Goal: Communication & Community: Answer question/provide support

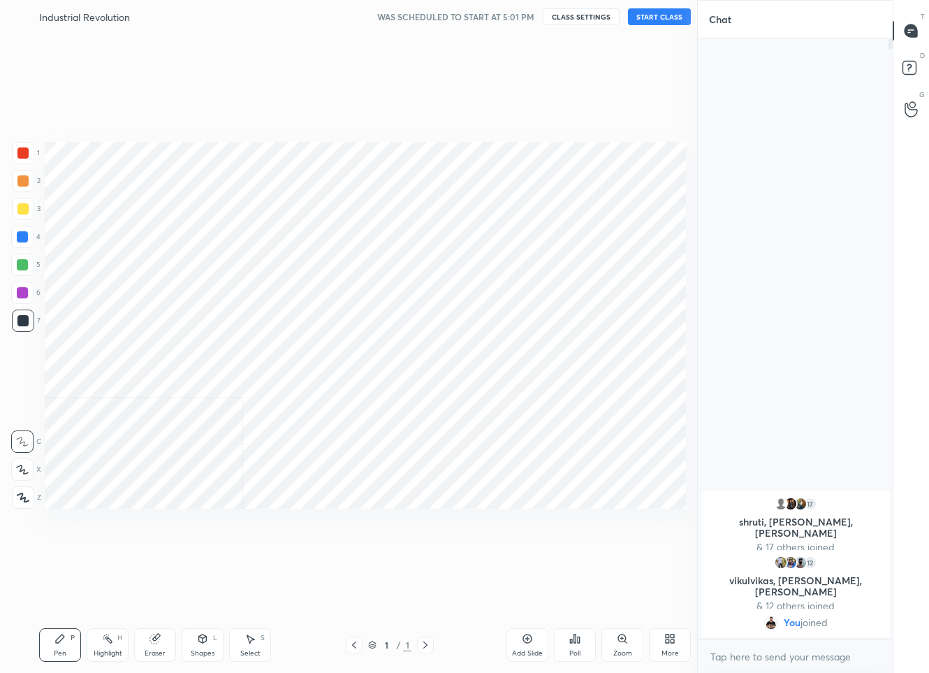
scroll to position [583, 640]
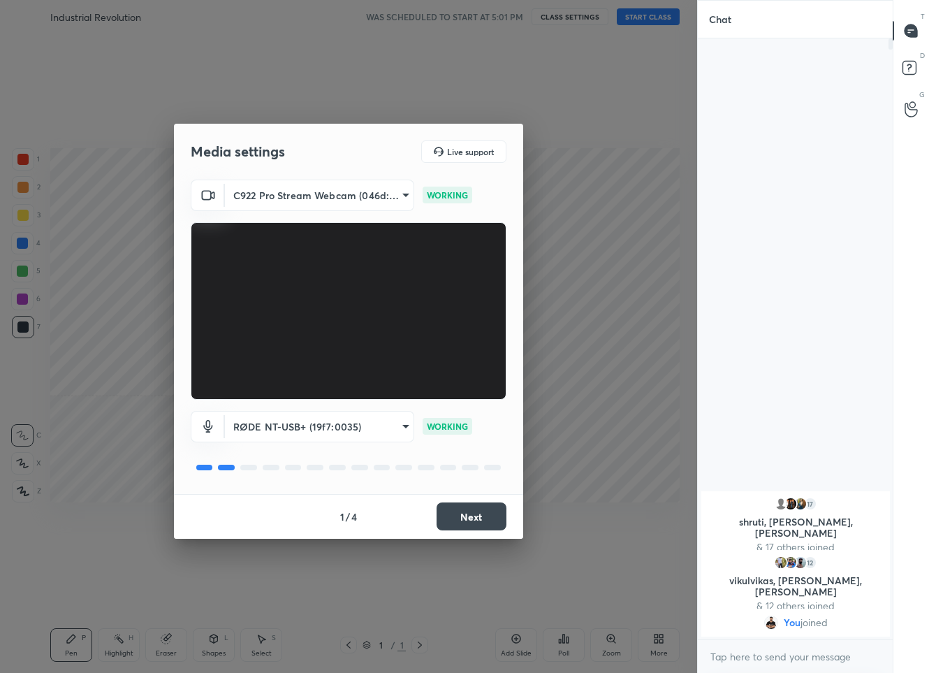
click at [475, 520] on button "Next" at bounding box center [472, 516] width 70 height 28
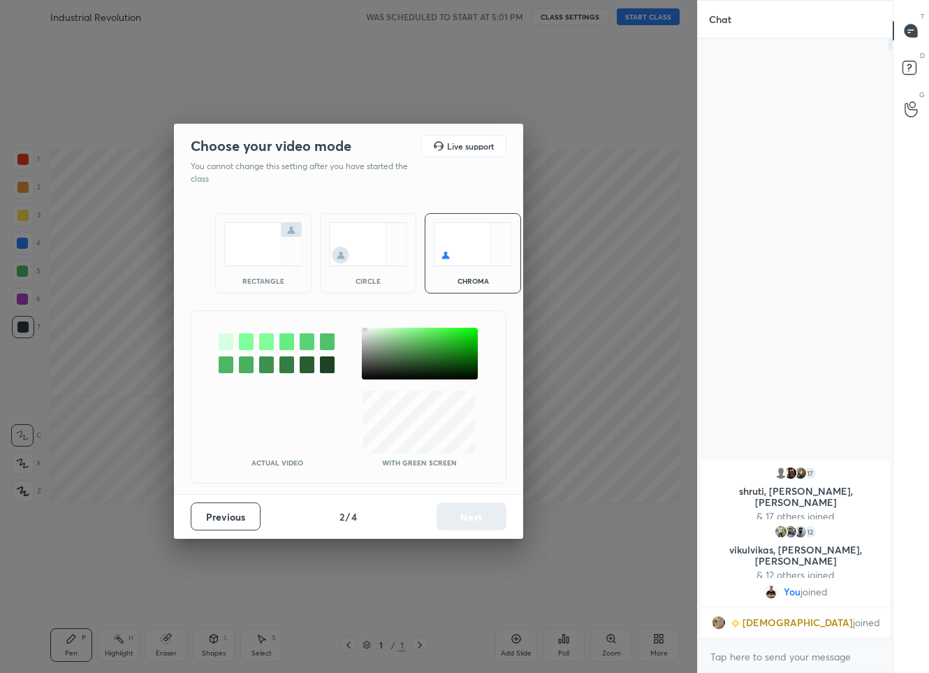
click at [365, 329] on div at bounding box center [420, 354] width 116 height 52
click at [365, 329] on div at bounding box center [364, 329] width 3 height 3
click at [474, 516] on button "Next" at bounding box center [472, 516] width 70 height 28
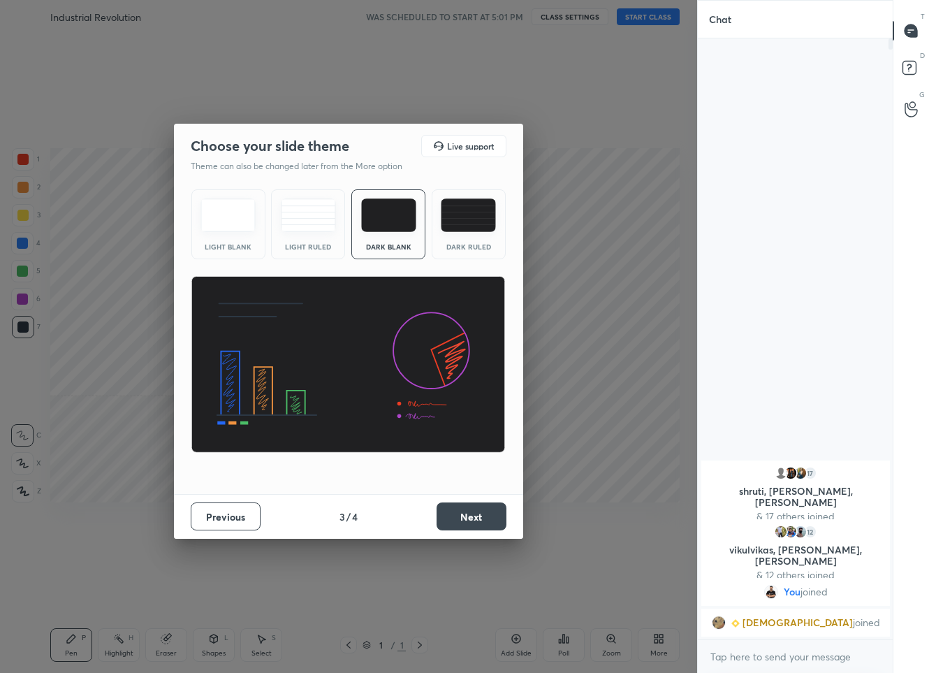
click at [467, 521] on button "Next" at bounding box center [472, 516] width 70 height 28
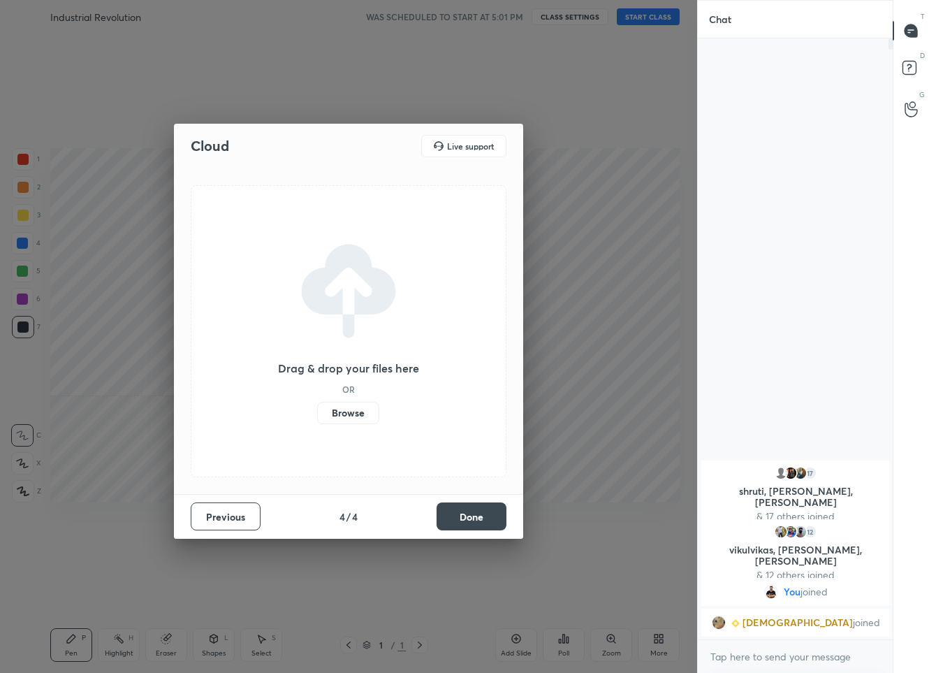
click at [467, 523] on button "Done" at bounding box center [472, 516] width 70 height 28
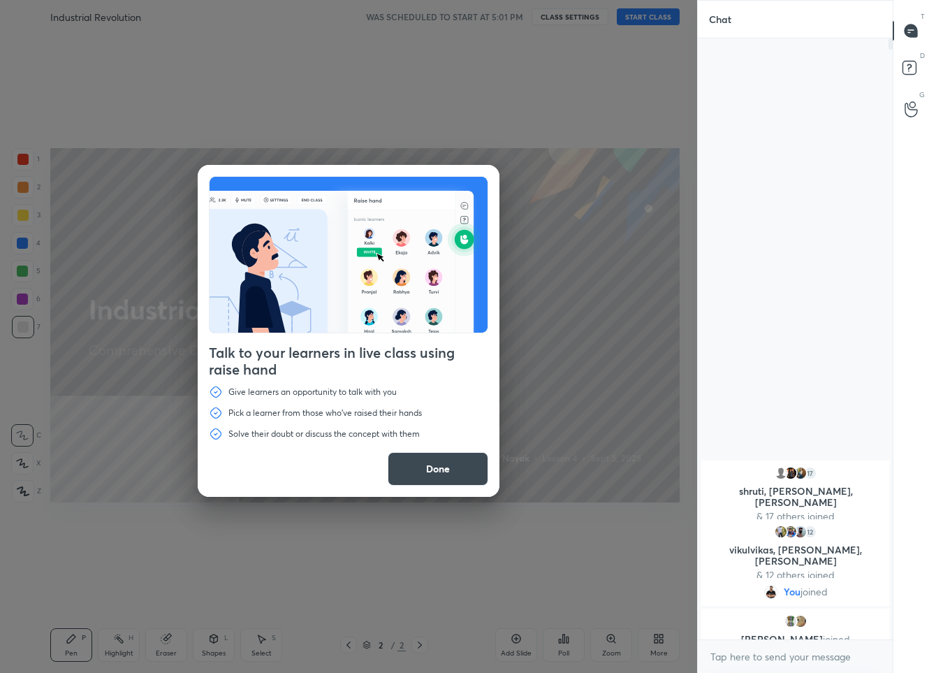
click at [439, 471] on button "Done" at bounding box center [438, 469] width 101 height 34
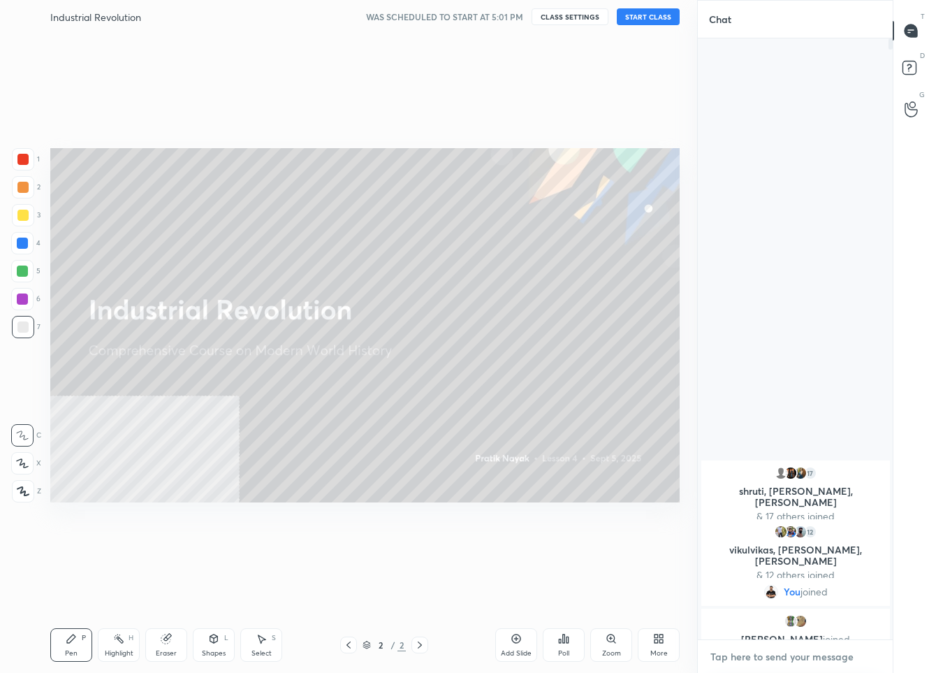
type textarea "x"
click at [761, 656] on textarea at bounding box center [795, 656] width 173 height 22
type textarea "H"
type textarea "x"
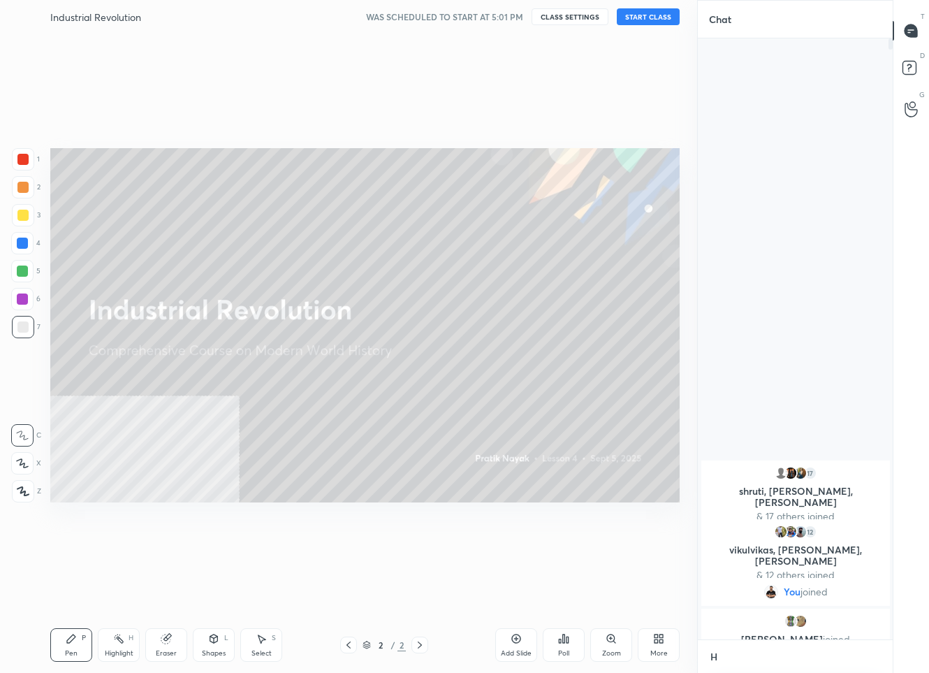
type textarea "Ha"
type textarea "x"
type textarea "Hap"
type textarea "x"
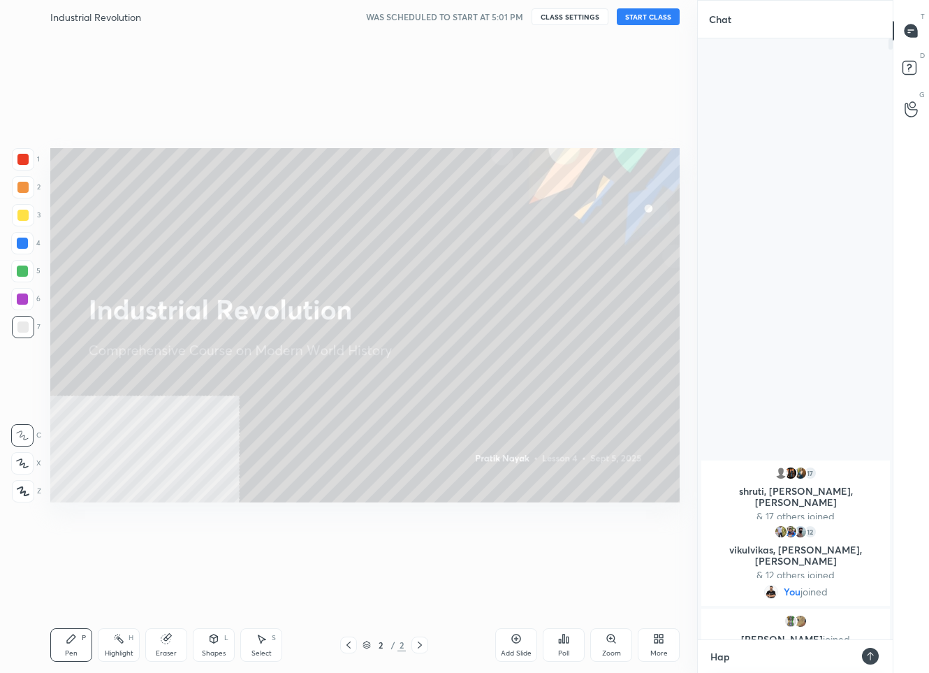
type textarea "Happ"
type textarea "x"
type textarea "Happy"
type textarea "x"
type textarea "Happy"
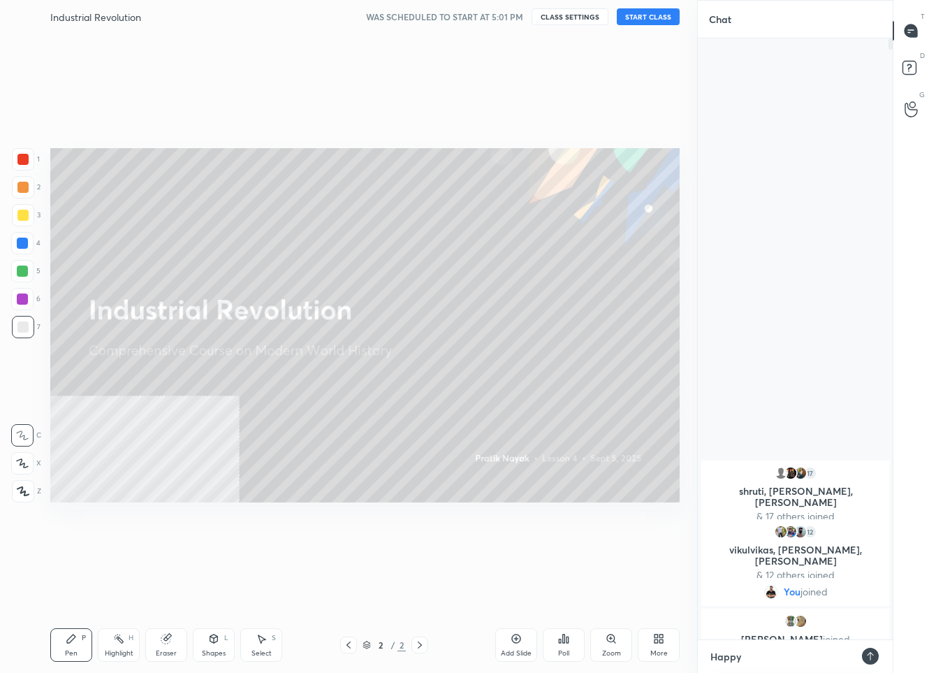
type textarea "x"
type textarea "Happy T"
type textarea "x"
type textarea "Happy Te"
type textarea "x"
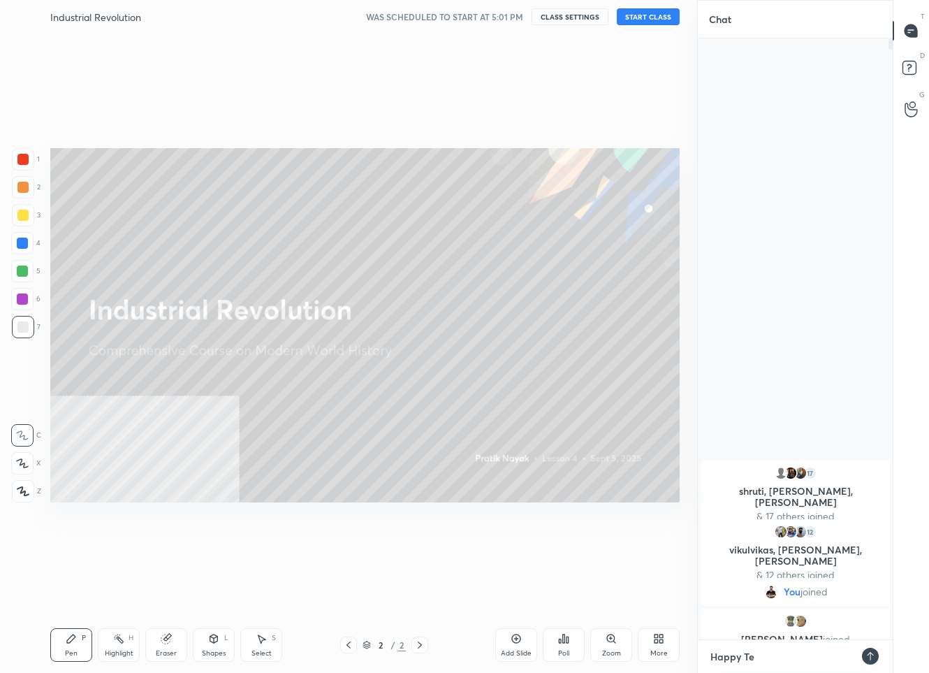
type textarea "Happy Tea"
type textarea "x"
type textarea "Happy Teac"
type textarea "x"
type textarea "Happy Teach"
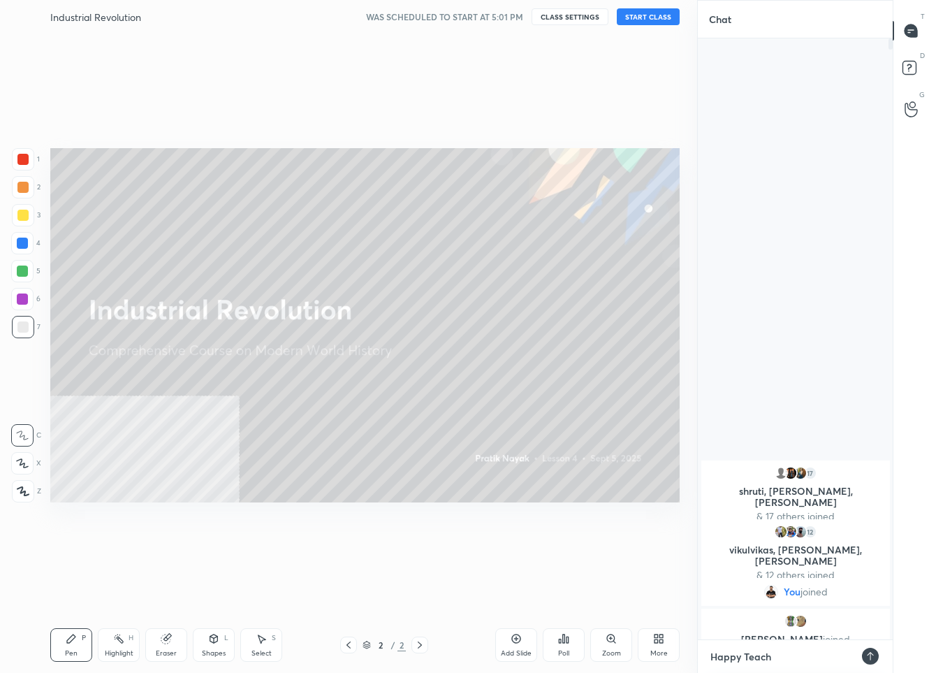
type textarea "x"
type textarea "Happy Teache"
type textarea "x"
type textarea "Happy Teacher"
type textarea "x"
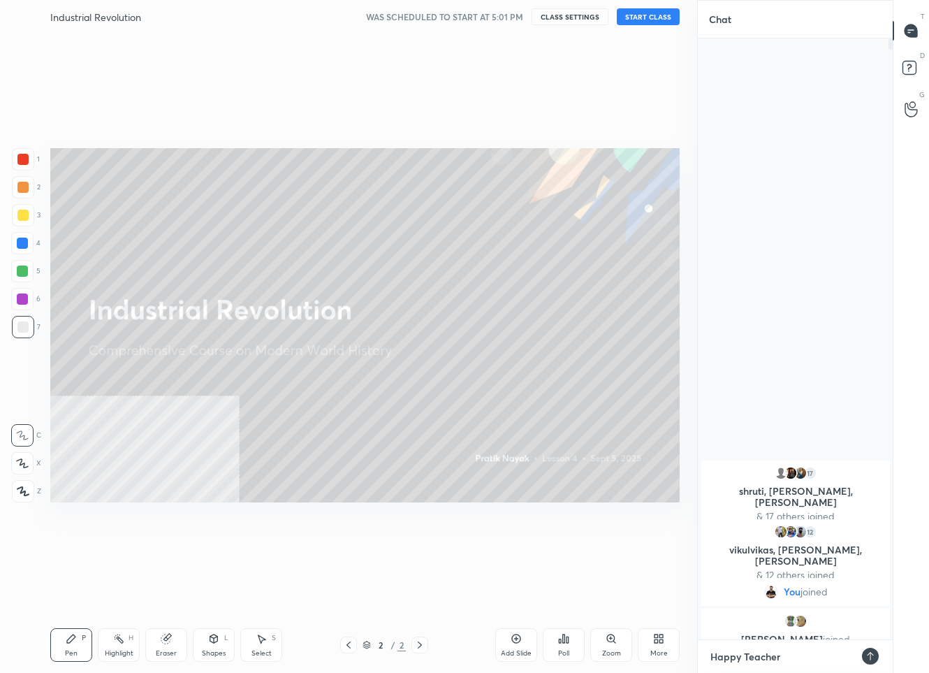
type textarea "Happy Teacher'"
type textarea "x"
type textarea "Happy Teacher's"
type textarea "x"
type textarea "Happy Teacher's"
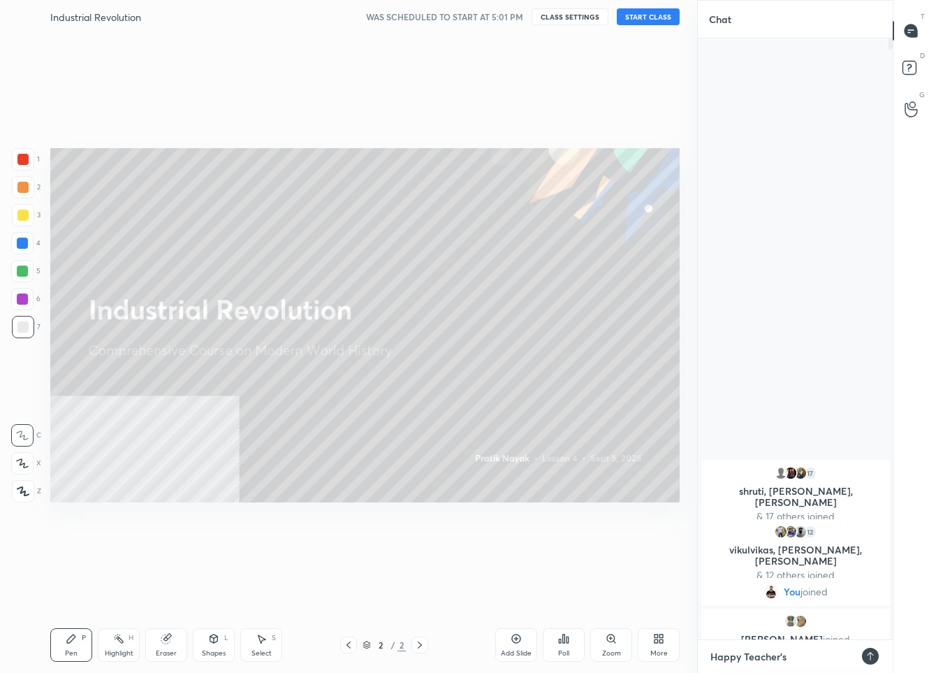
type textarea "x"
type textarea "Happy Teacher's D"
type textarea "x"
type textarea "Happy Teacher's Da"
type textarea "x"
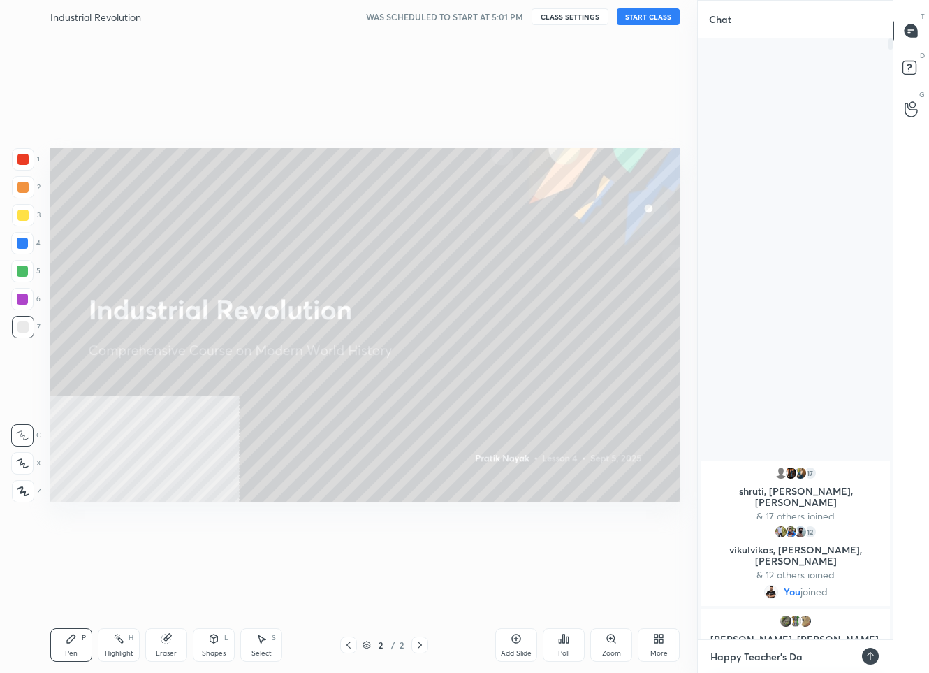
type textarea "Happy Teacher's Day"
type textarea "x"
type textarea "Happy Teacher's Day"
type textarea "x"
type textarea "Happy Teacher's Day E"
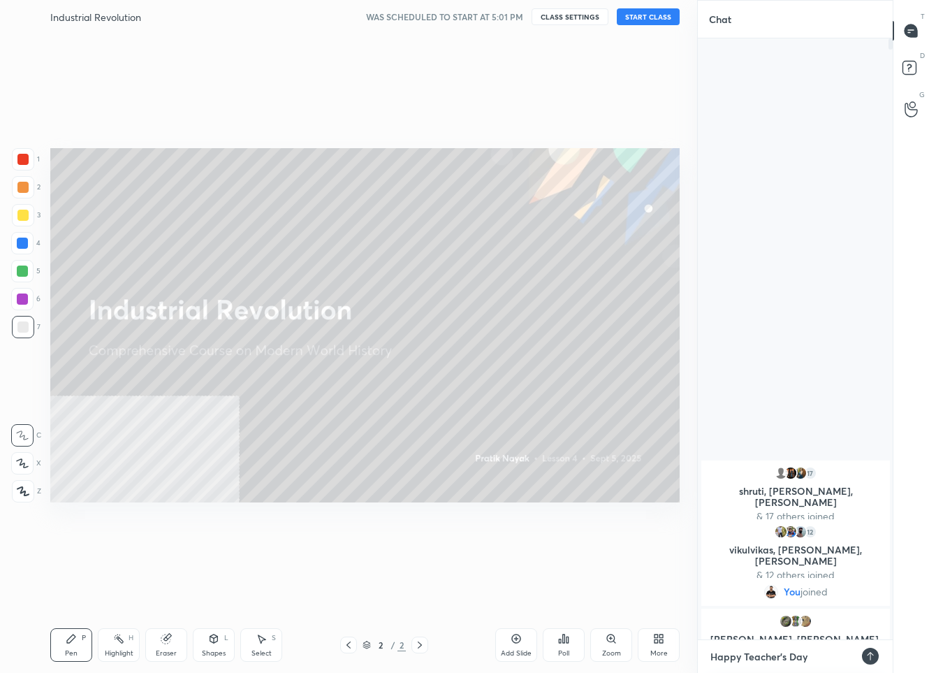
type textarea "x"
type textarea "Happy Teacher's Day Ev"
type textarea "x"
type textarea "Happy Teacher's Day Eve"
type textarea "x"
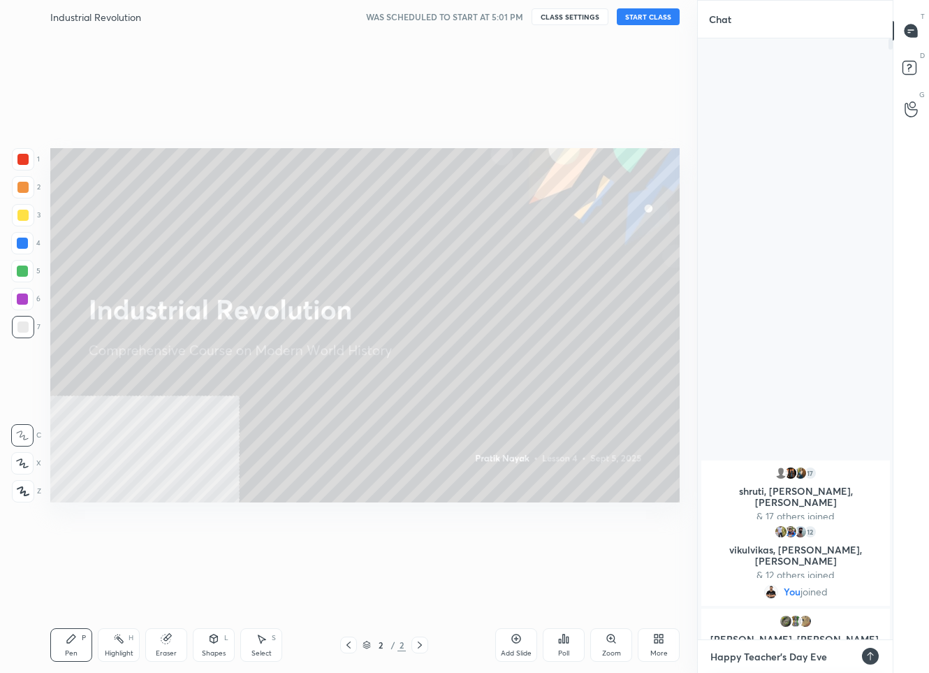
type textarea "Happy Teacher's Day Ever"
type textarea "x"
type textarea "Happy Teacher's Day Every"
type textarea "x"
type textarea "Happy Teacher's Day Everyo"
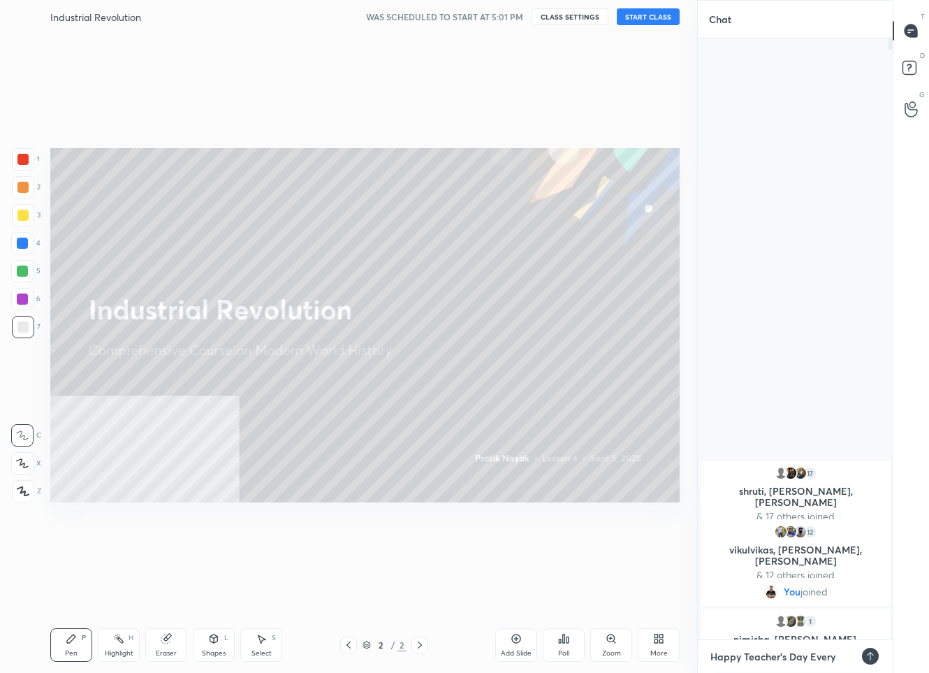
type textarea "x"
type textarea "Happy Teacher's Day Everyon"
type textarea "x"
type textarea "Happy Teacher's Day Everyone"
type textarea "x"
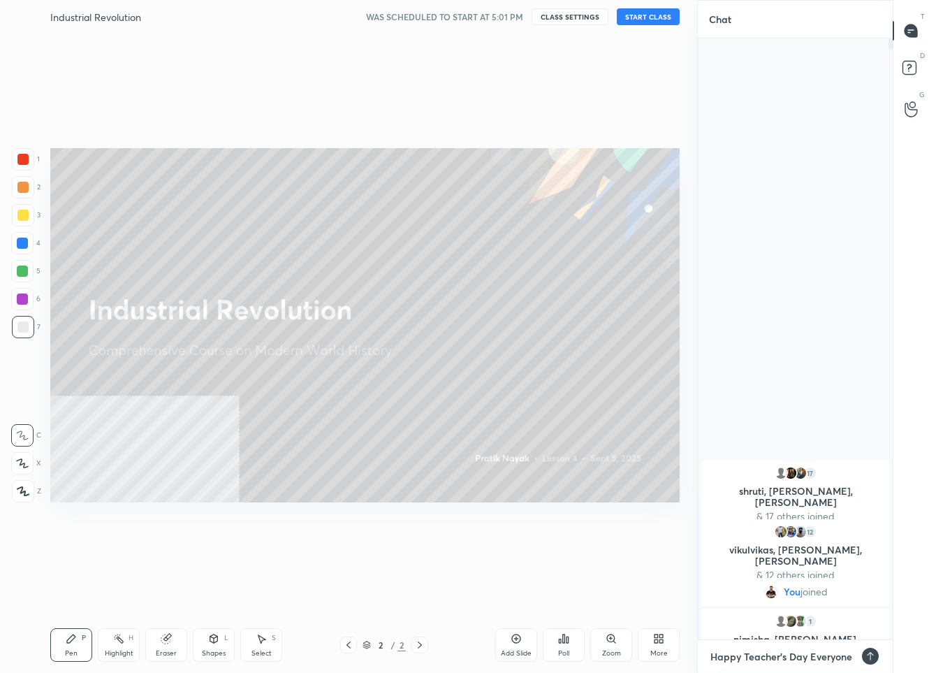
type textarea "Happy Teacher's Day Everyone"
type textarea "x"
type textarea "Happy Teacher's Day Everyone :"
type textarea "x"
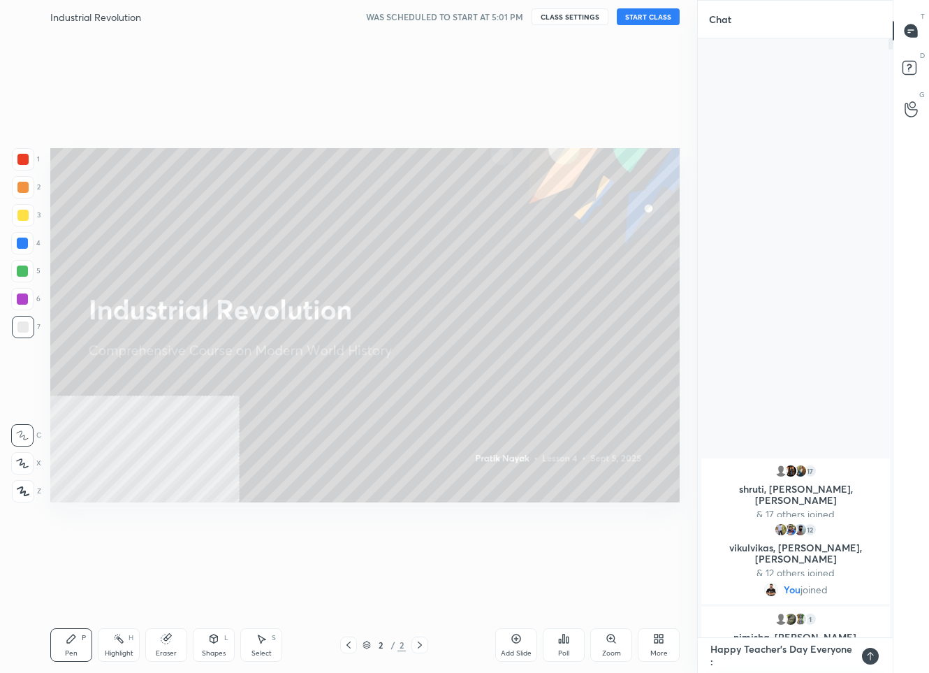
type textarea "Happy Teacher's Day Everyone :)"
type textarea "x"
type textarea "Happy Teacher's Day Everyone :)"
type textarea "x"
type textarea "Happy Teacher's Day Everyone :)"
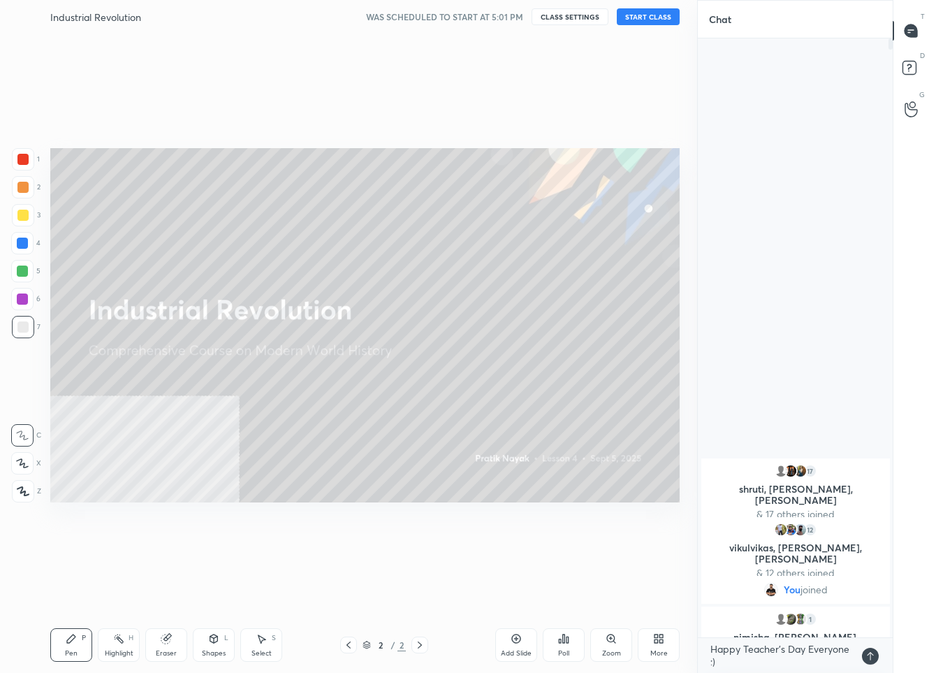
type textarea "x"
click at [870, 658] on icon at bounding box center [870, 655] width 11 height 11
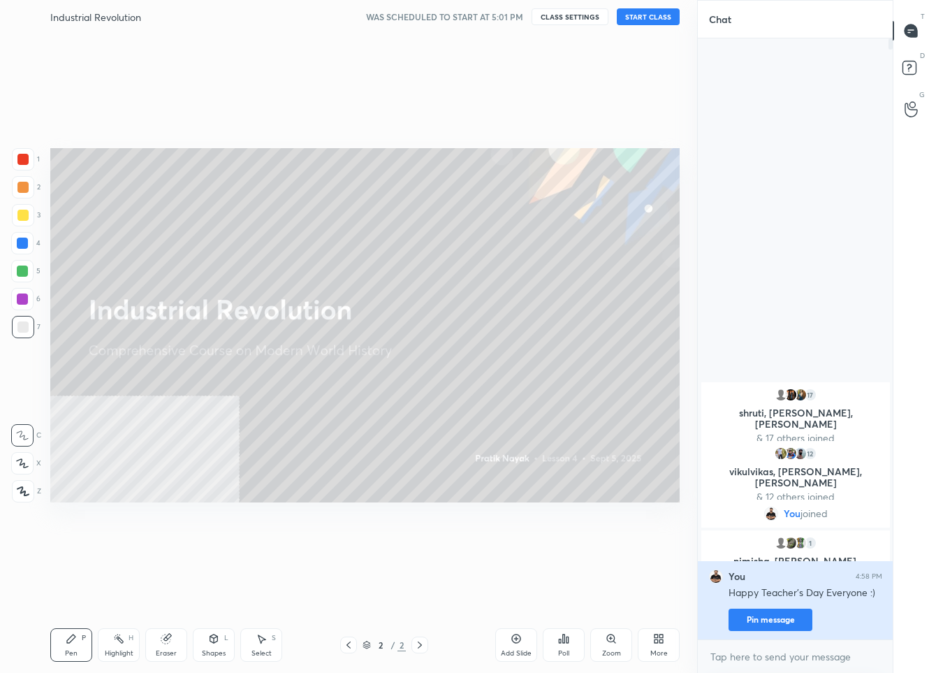
click at [779, 620] on button "Pin message" at bounding box center [771, 619] width 84 height 22
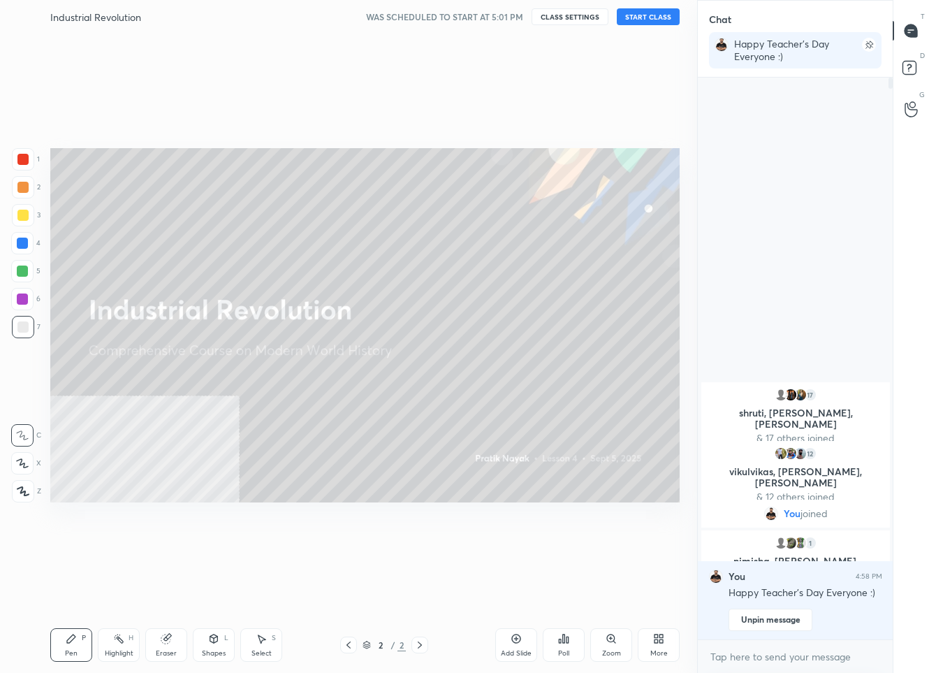
click at [645, 656] on div "More" at bounding box center [659, 645] width 42 height 34
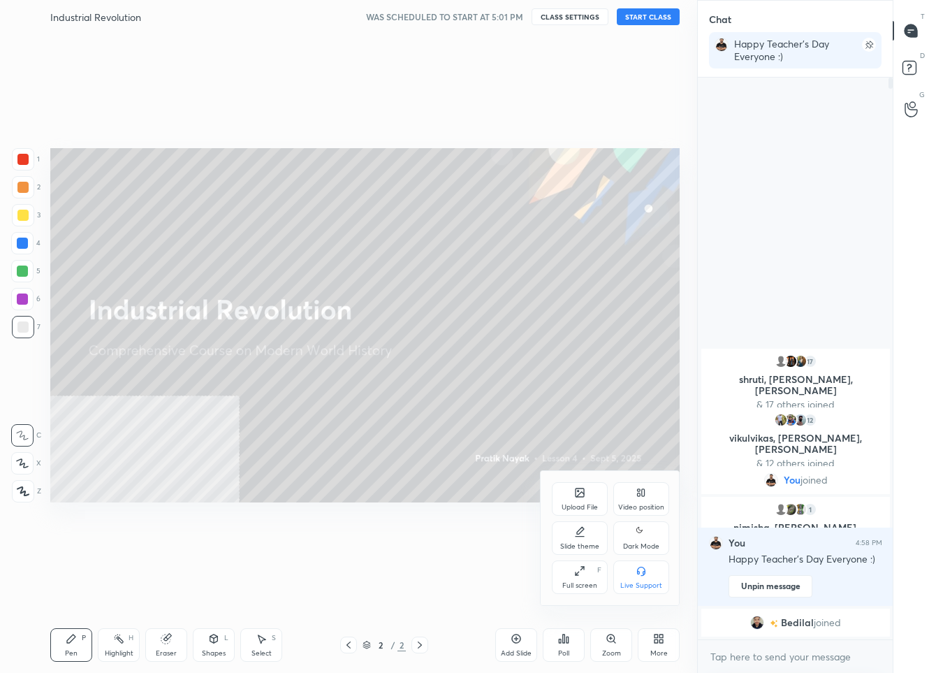
click at [573, 495] on div "Upload File" at bounding box center [580, 499] width 56 height 34
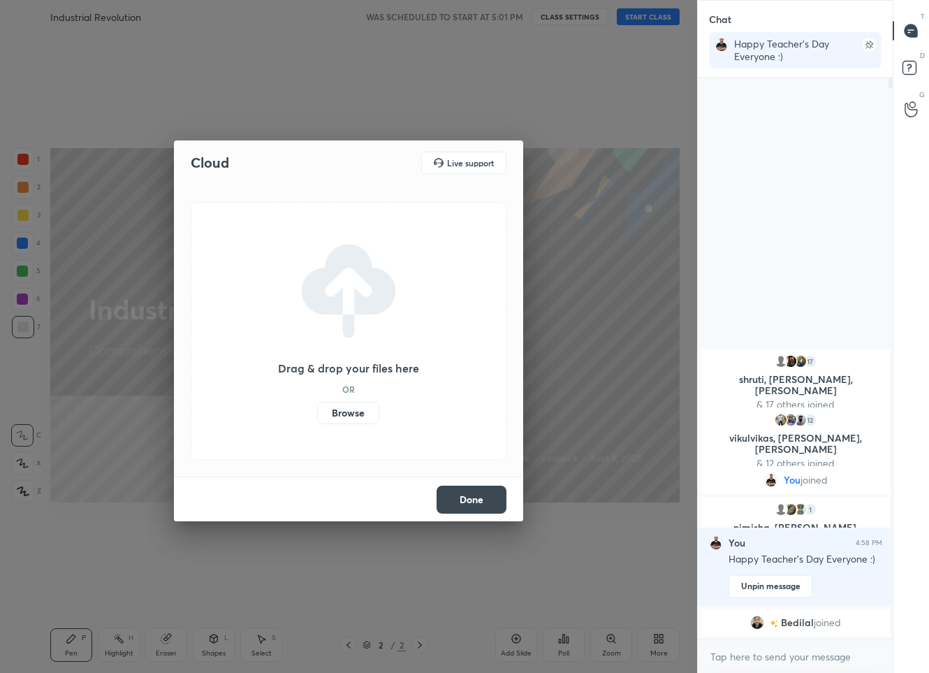
click at [337, 414] on label "Browse" at bounding box center [348, 413] width 62 height 22
click at [317, 414] on input "Browse" at bounding box center [317, 413] width 0 height 22
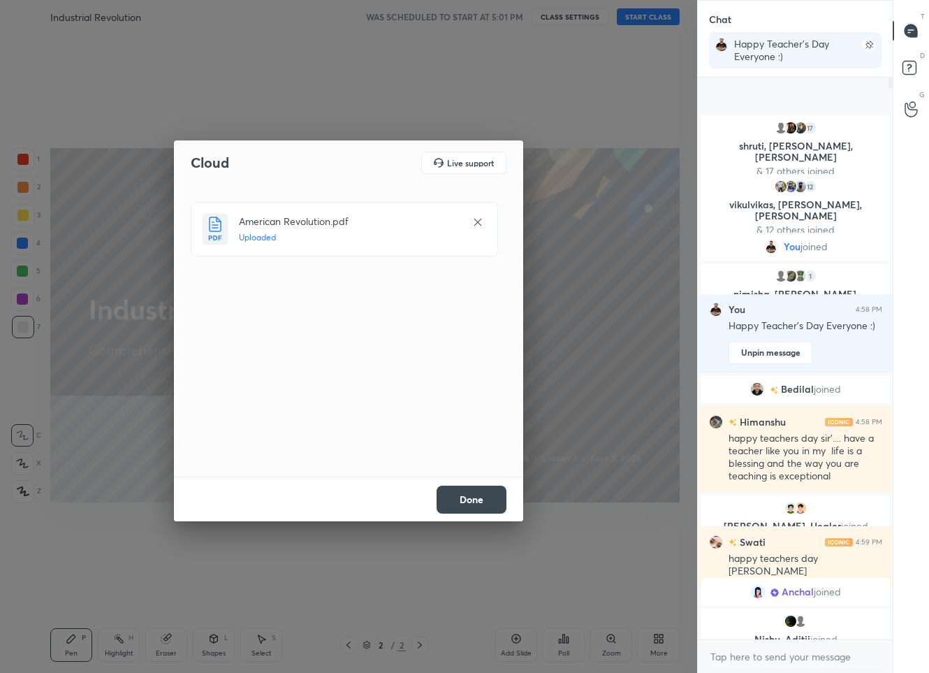
click at [472, 500] on button "Done" at bounding box center [472, 499] width 70 height 28
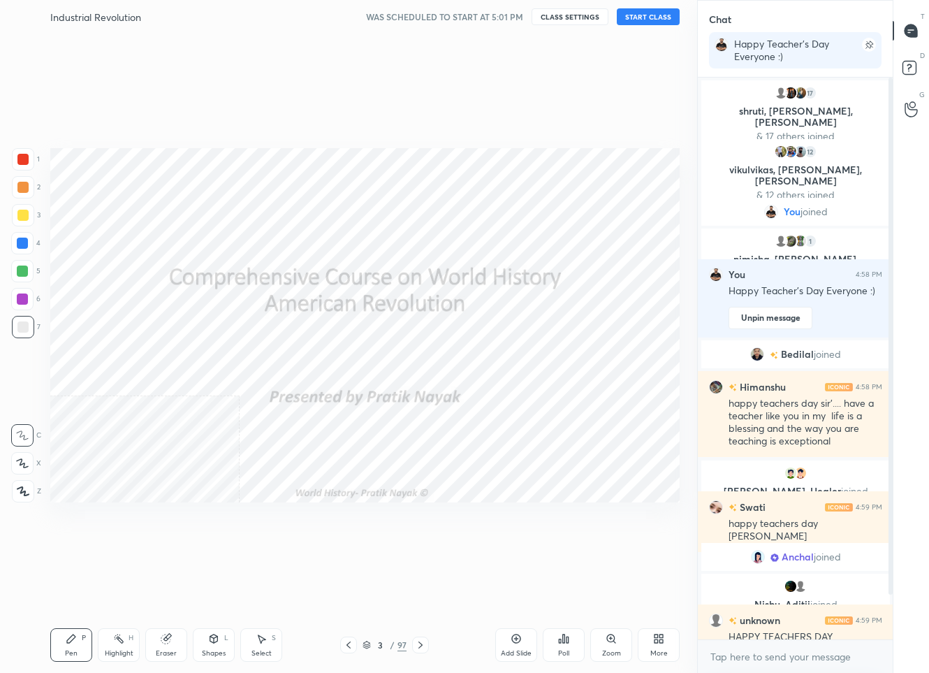
click at [656, 646] on div "More" at bounding box center [659, 645] width 42 height 34
click at [637, 534] on icon at bounding box center [641, 531] width 11 height 17
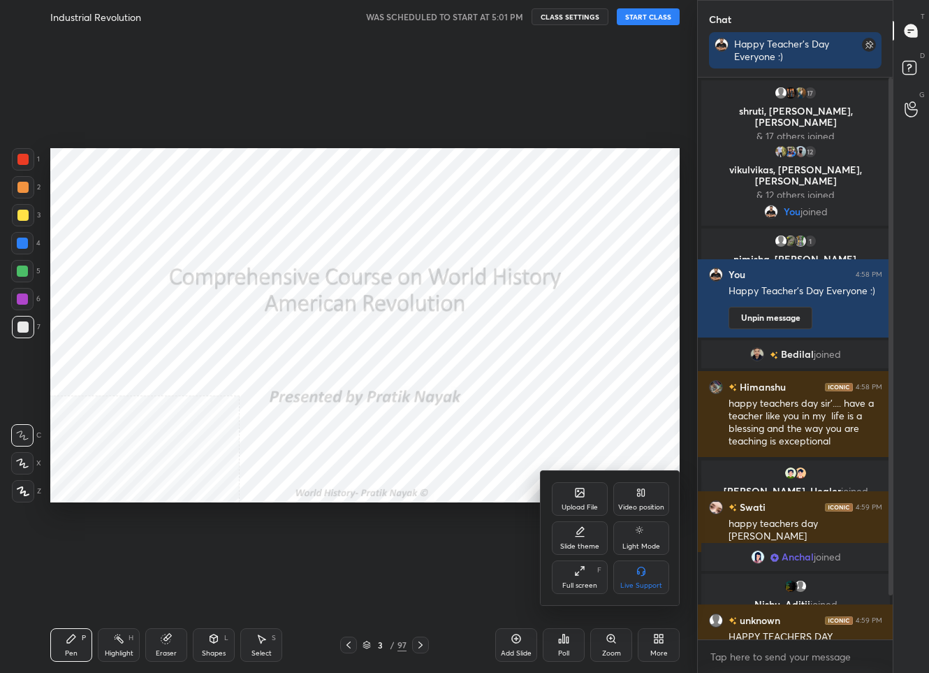
click at [460, 540] on div at bounding box center [464, 336] width 929 height 673
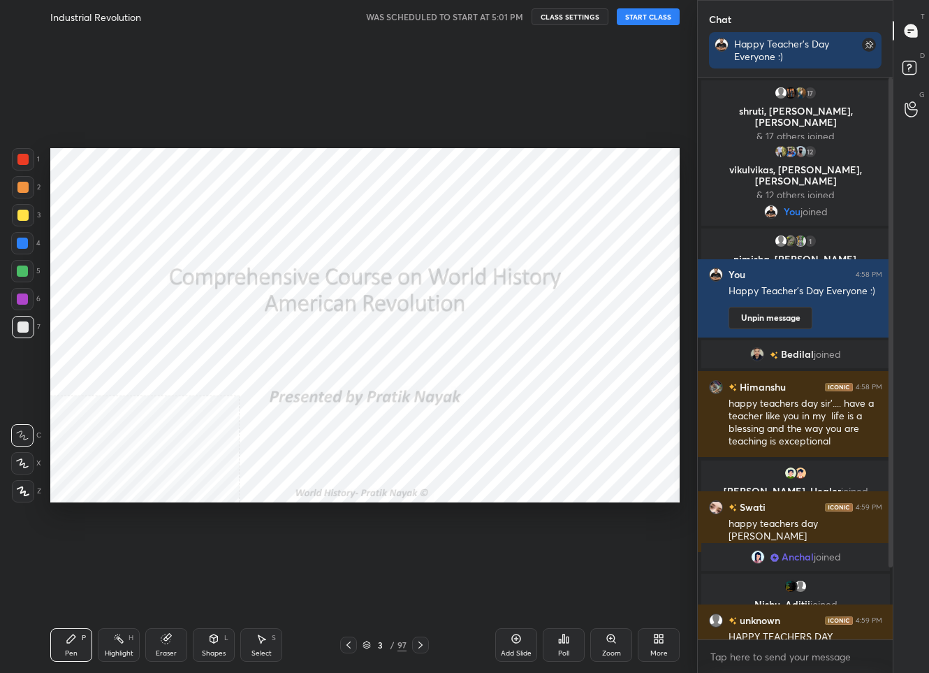
click at [655, 639] on icon at bounding box center [656, 640] width 3 height 3
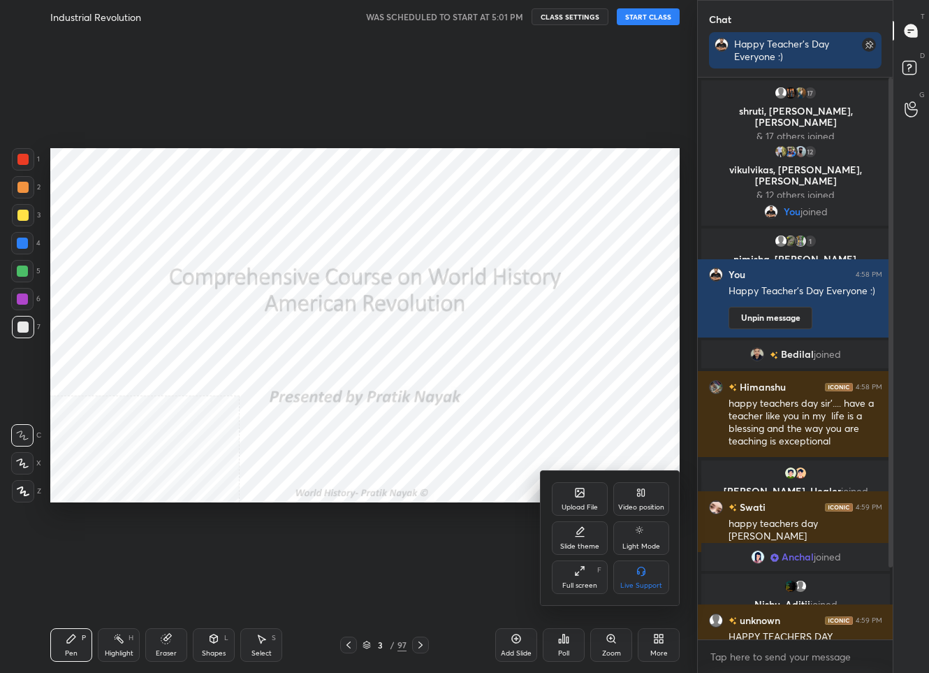
click at [578, 530] on icon at bounding box center [580, 530] width 7 height 7
click at [589, 578] on div "Dark Blank" at bounding box center [580, 577] width 56 height 34
click at [373, 541] on div at bounding box center [464, 336] width 929 height 673
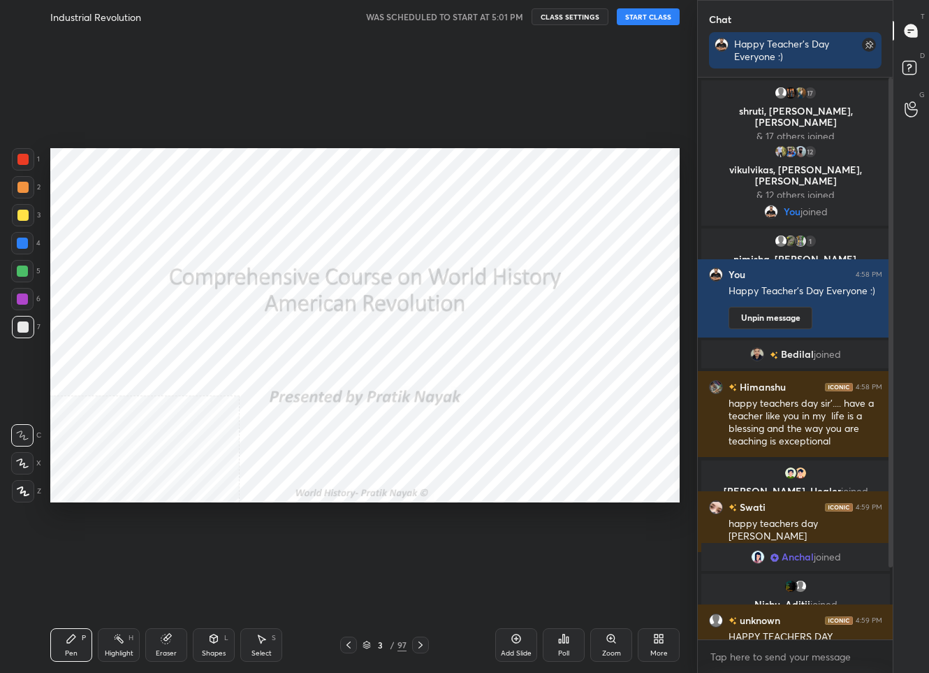
click at [513, 646] on div "Add Slide" at bounding box center [516, 645] width 42 height 34
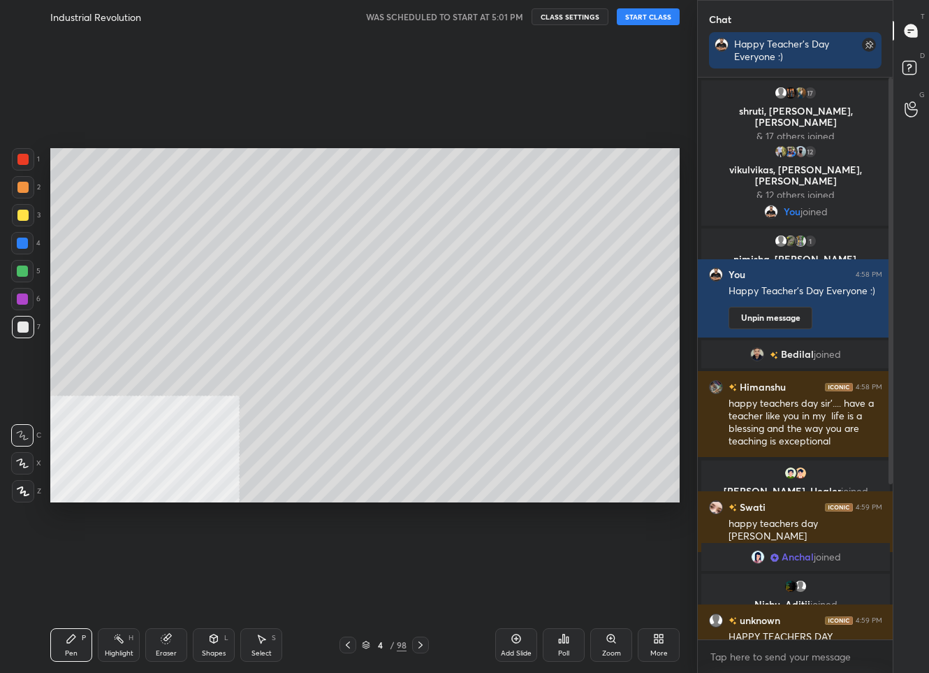
click at [638, 16] on button "START CLASS" at bounding box center [648, 16] width 63 height 17
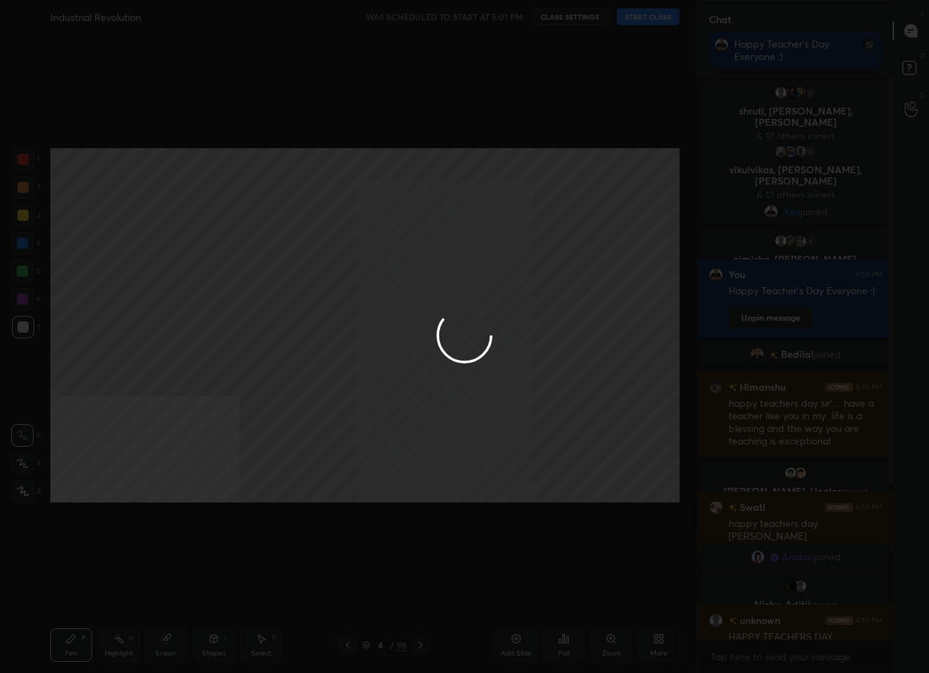
click at [638, 16] on div at bounding box center [464, 336] width 929 height 673
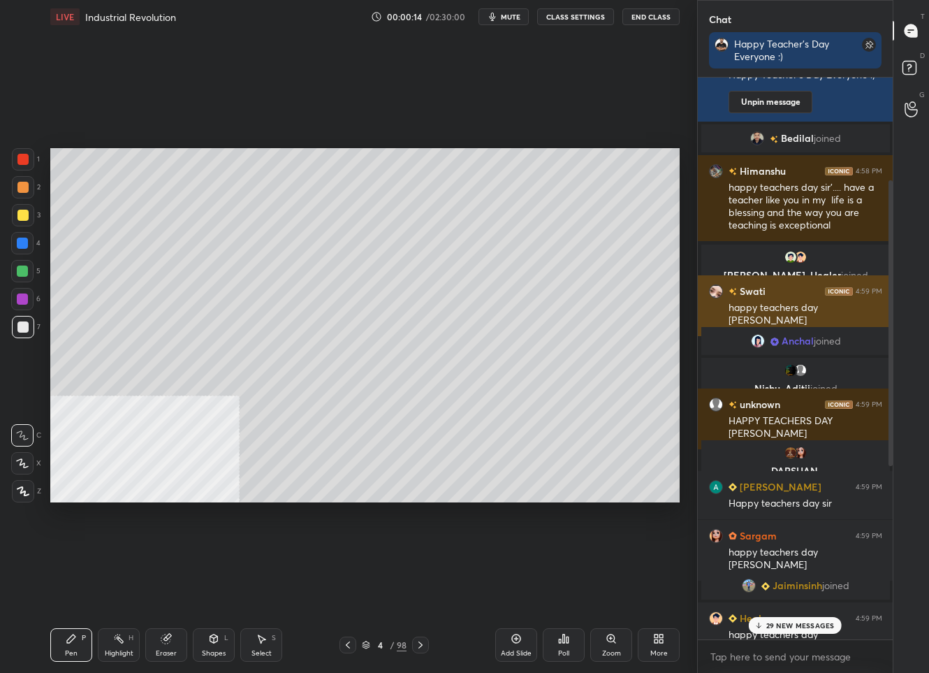
scroll to position [506, 0]
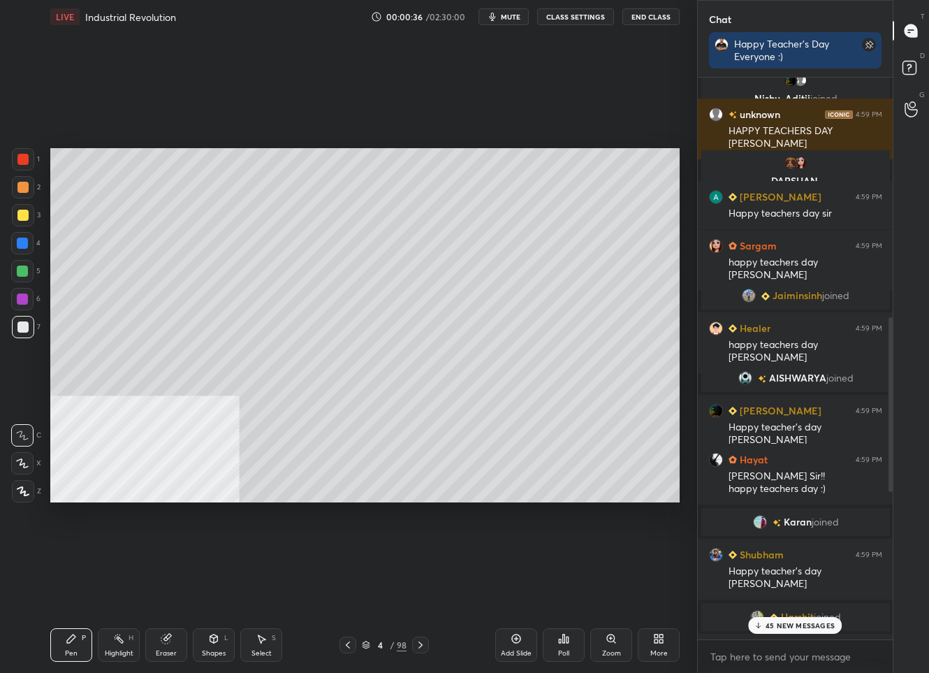
click at [782, 619] on div "45 NEW MESSAGES" at bounding box center [796, 625] width 94 height 17
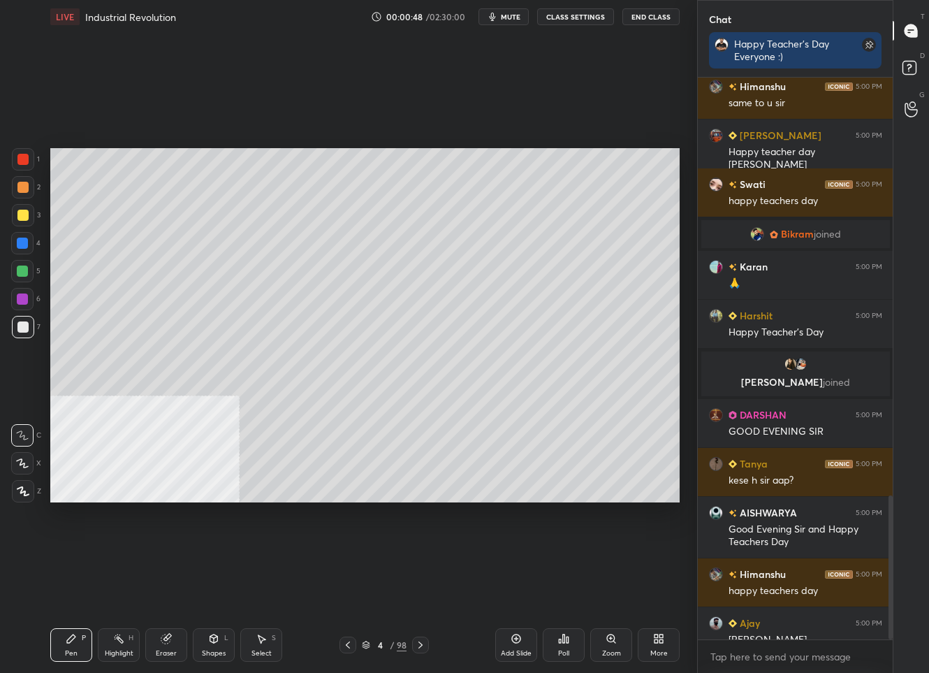
scroll to position [1629, 0]
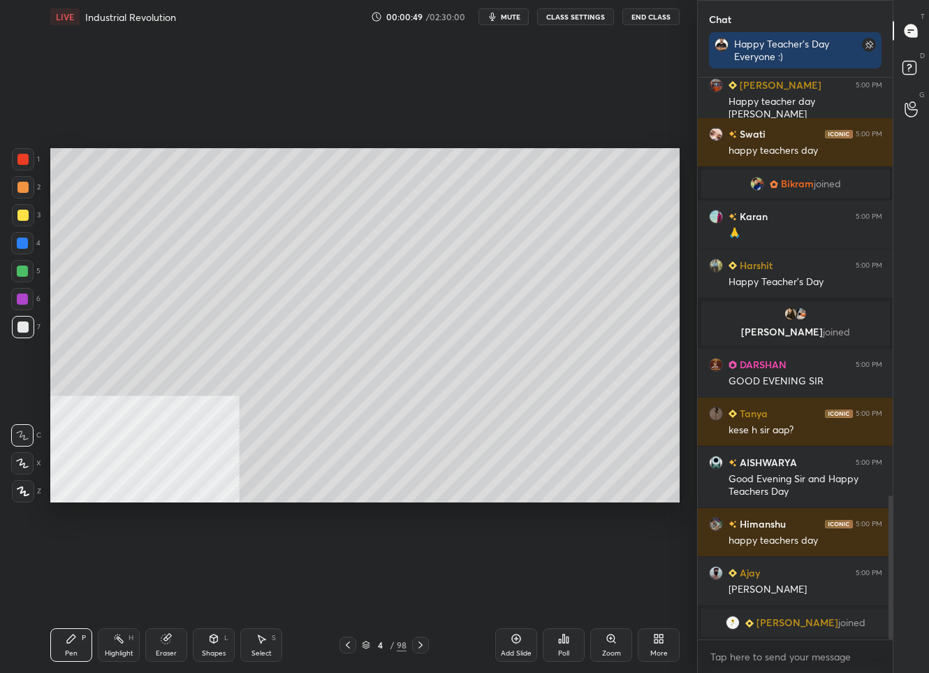
click at [19, 488] on icon at bounding box center [23, 491] width 13 height 10
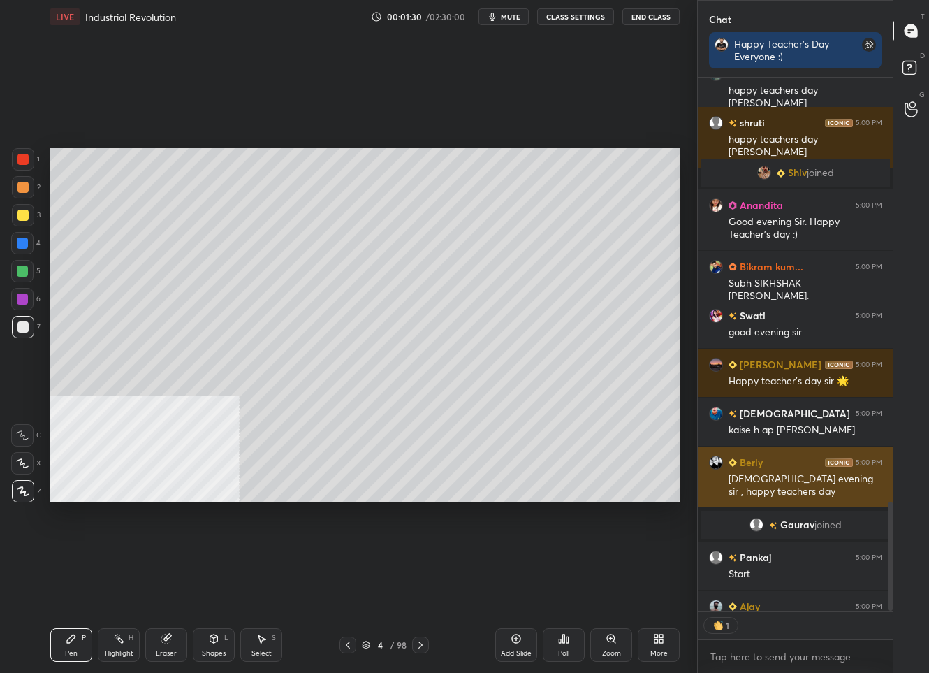
scroll to position [2243, 0]
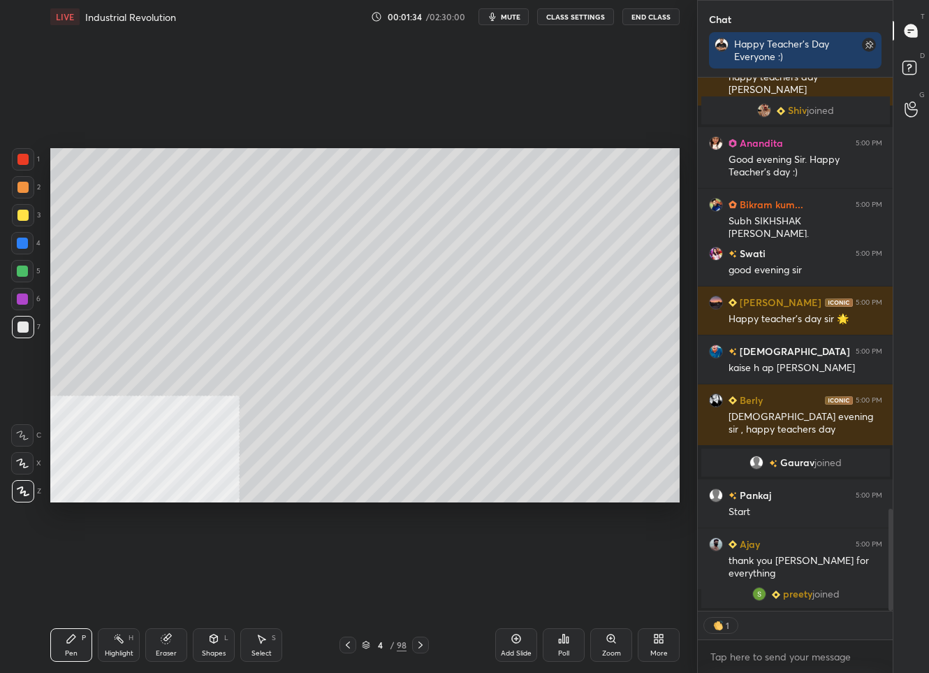
click at [368, 643] on icon at bounding box center [366, 645] width 8 height 8
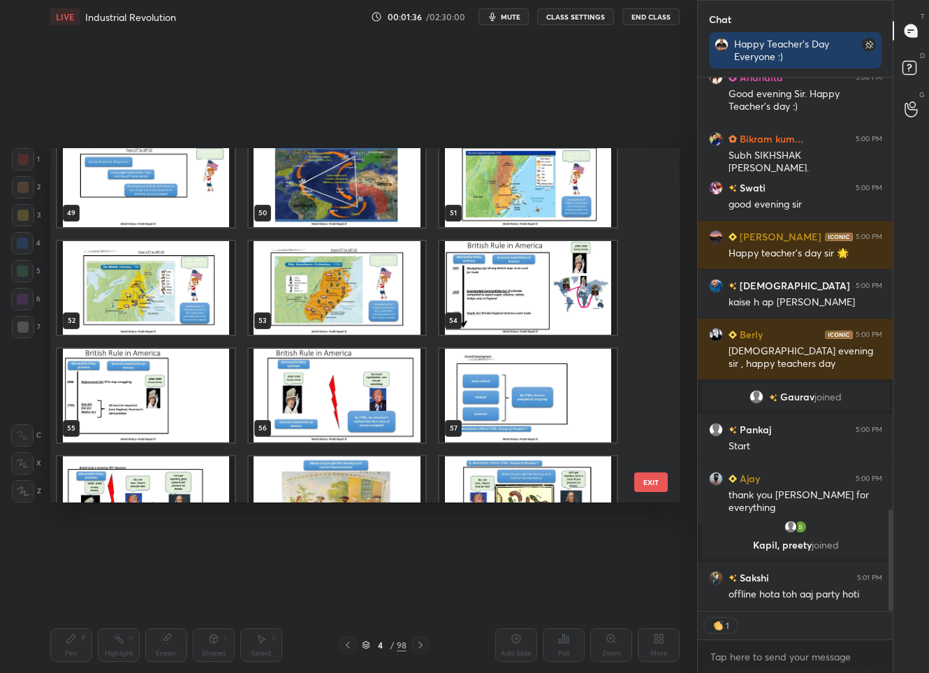
scroll to position [2314, 0]
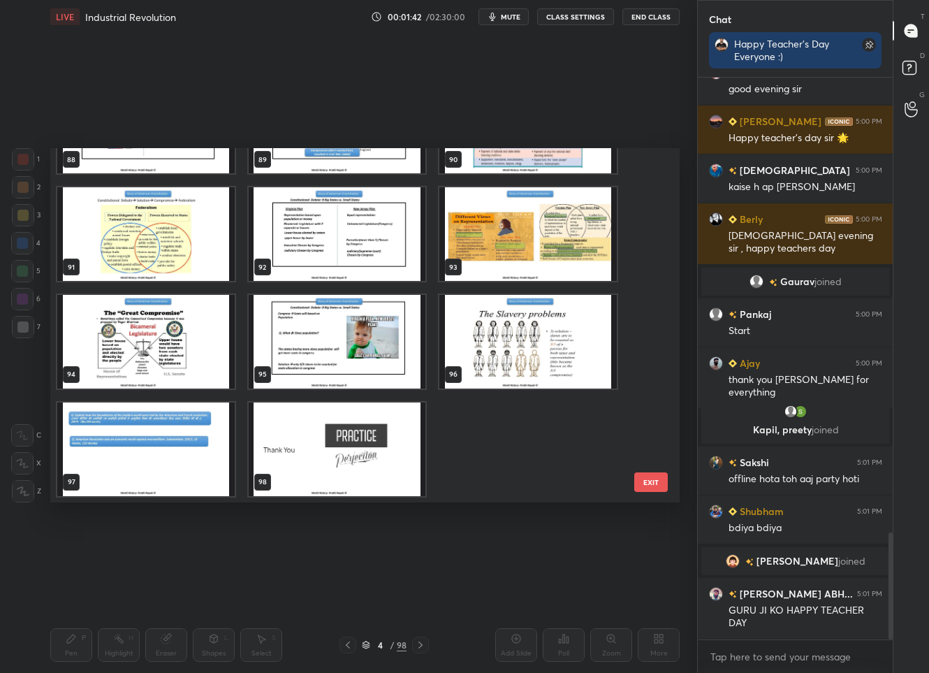
click at [140, 456] on img "grid" at bounding box center [145, 449] width 177 height 94
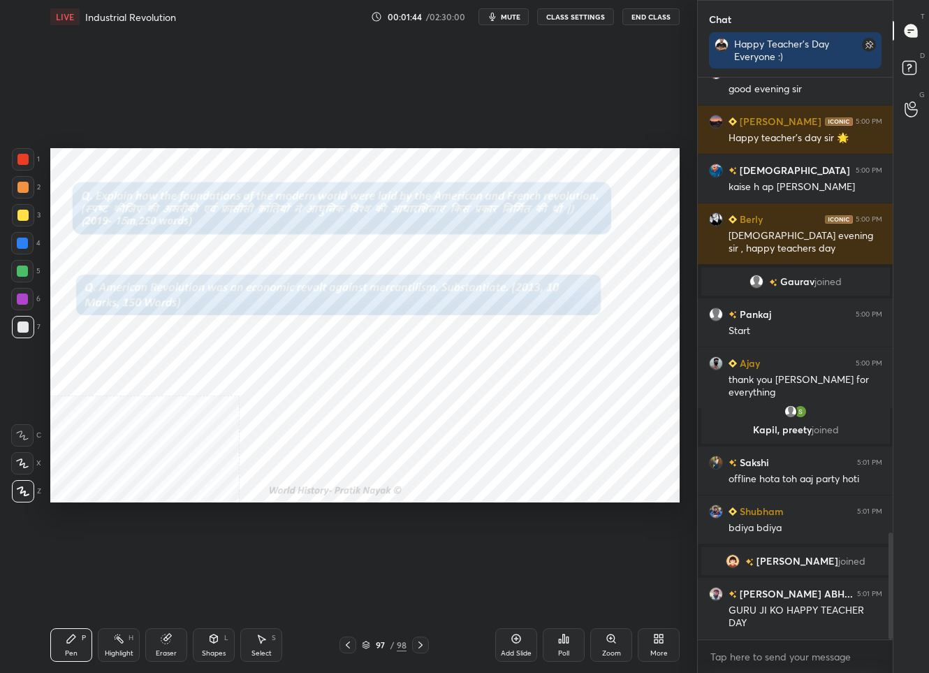
click at [8, 170] on div "1 2 3 4 5 6 7 C X Z C X Z E E Erase all H H" at bounding box center [22, 325] width 45 height 354
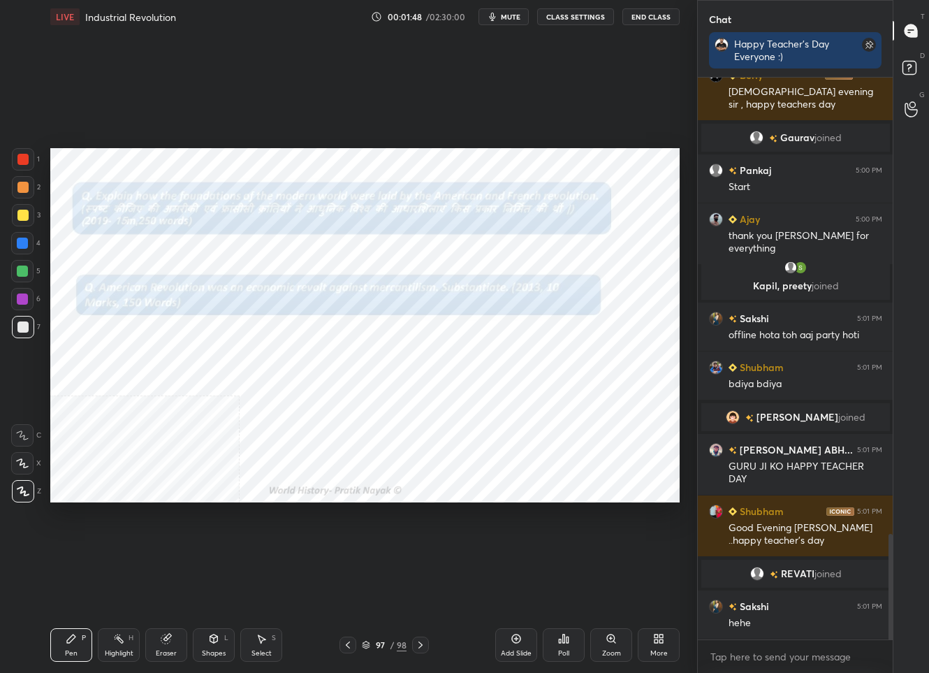
click at [378, 648] on div "97" at bounding box center [380, 645] width 14 height 8
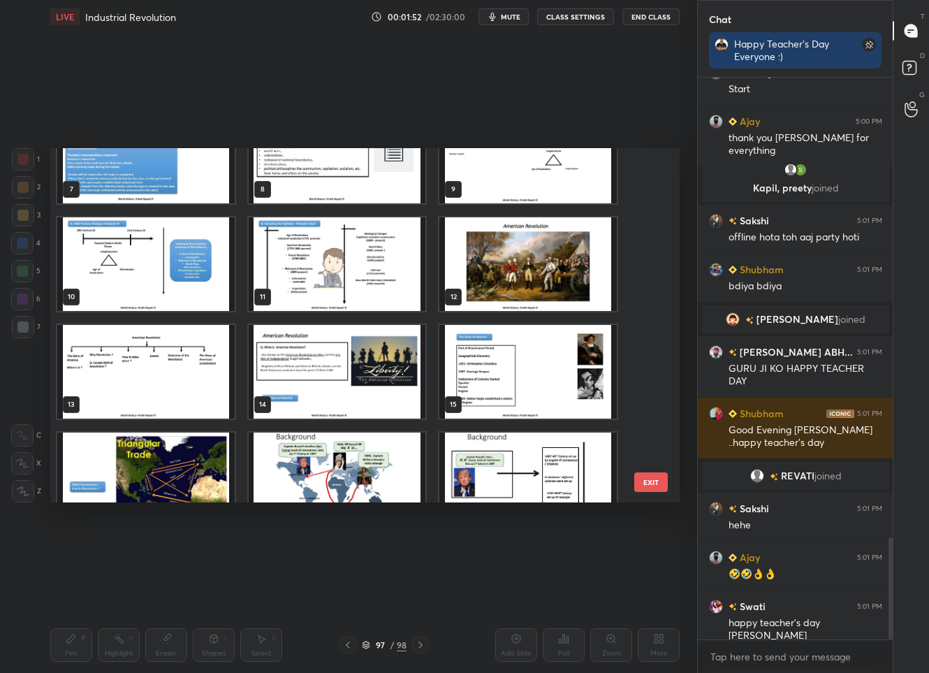
click at [103, 361] on img "grid" at bounding box center [145, 372] width 177 height 94
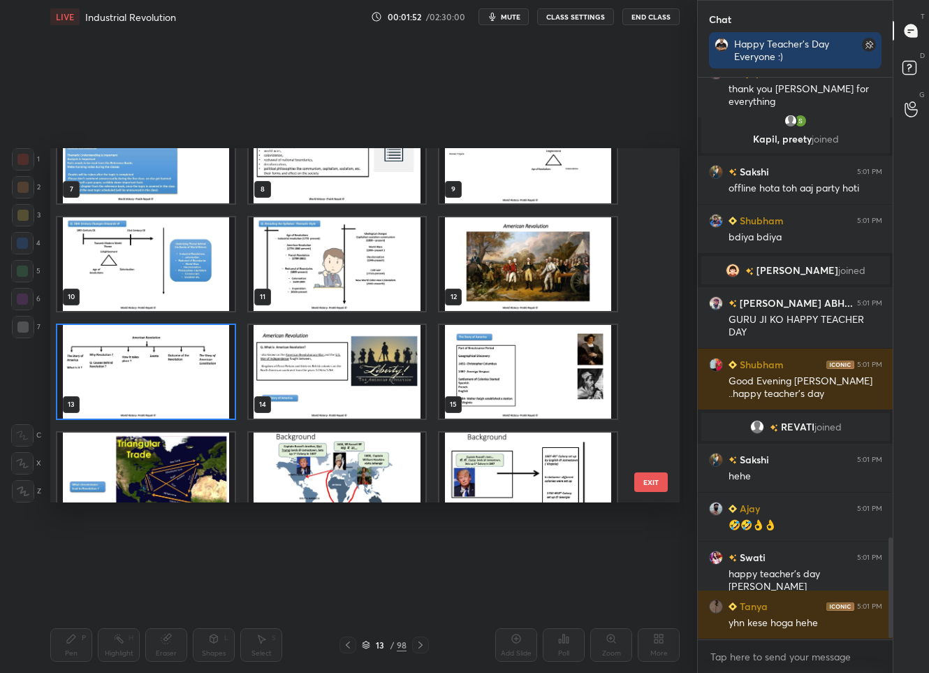
click at [103, 361] on img "grid" at bounding box center [145, 372] width 177 height 94
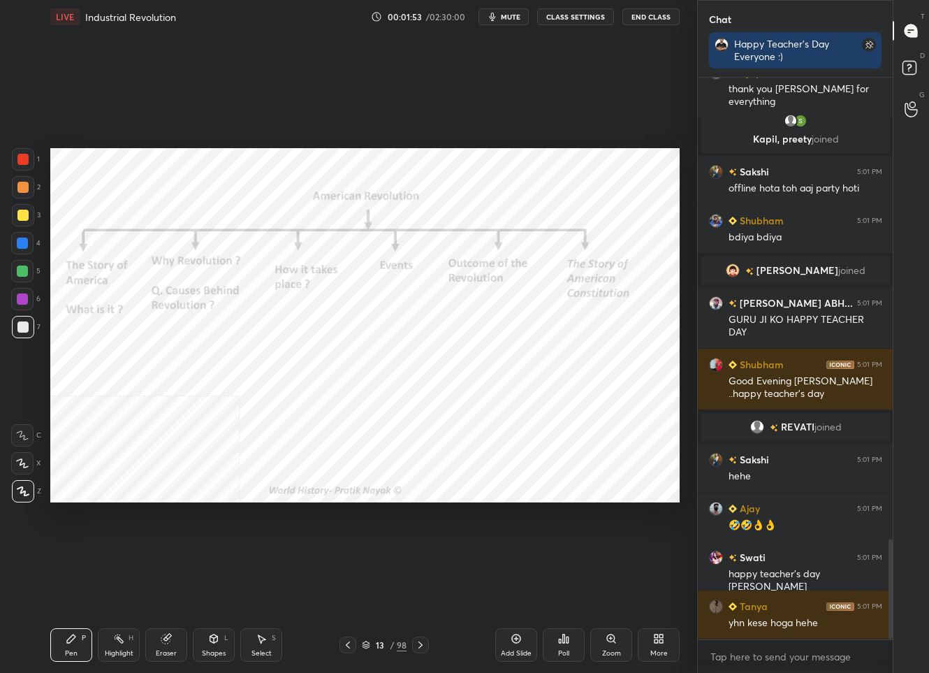
click at [17, 160] on div at bounding box center [22, 159] width 11 height 11
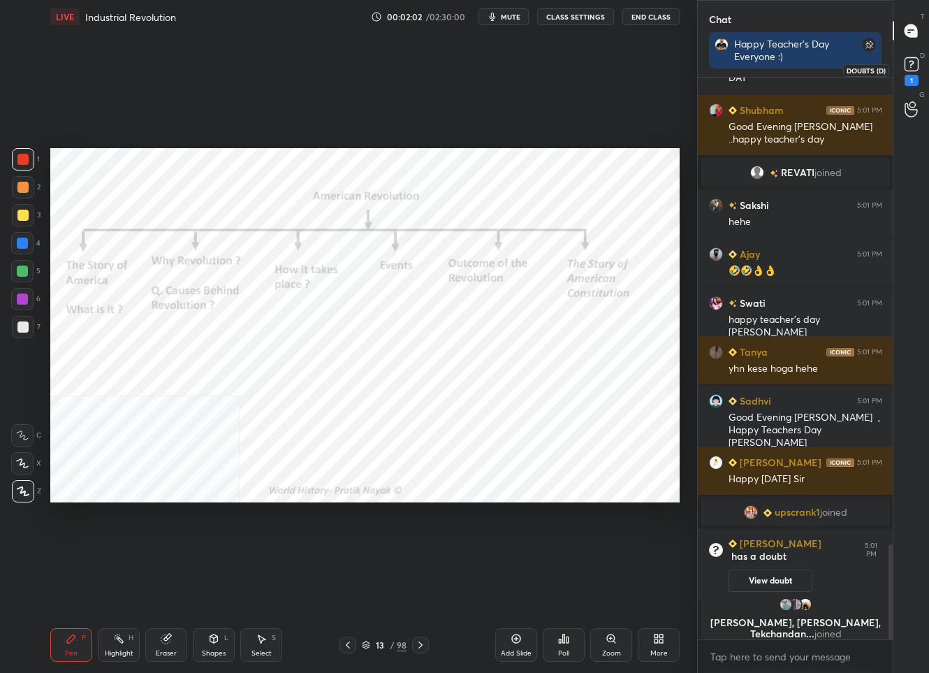
click at [911, 61] on icon at bounding box center [911, 64] width 5 height 6
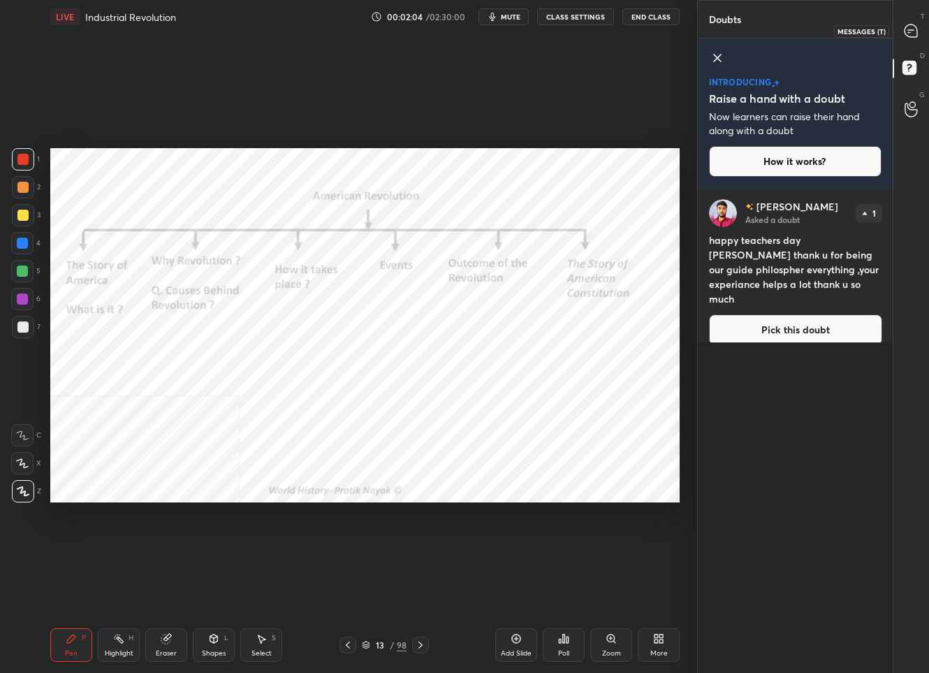
click at [924, 21] on div at bounding box center [912, 30] width 28 height 25
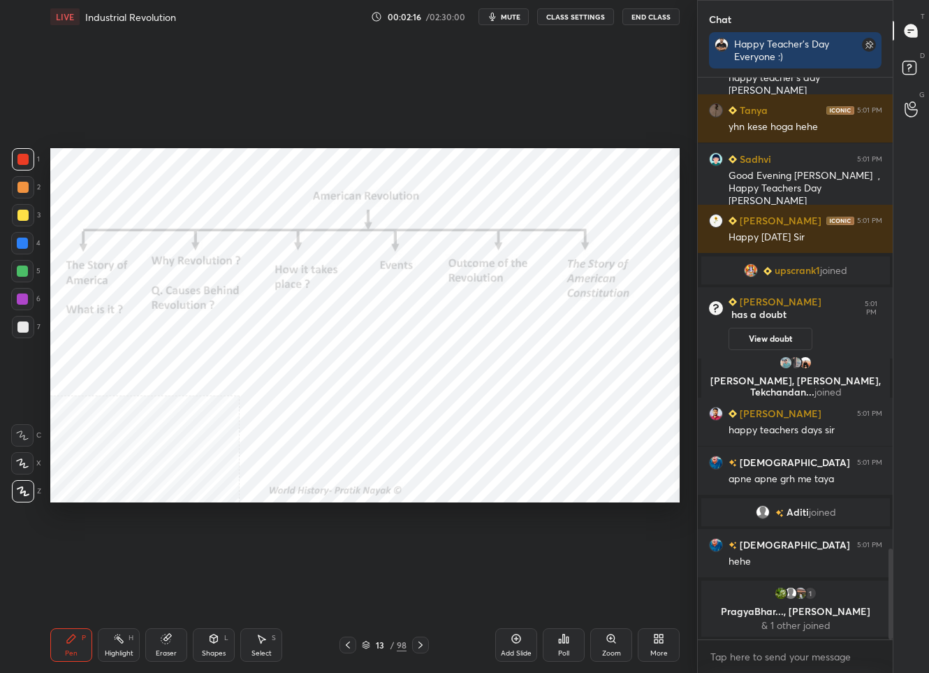
click at [375, 652] on div "13 / 98" at bounding box center [383, 644] width 89 height 17
click at [375, 641] on div "13" at bounding box center [380, 645] width 14 height 8
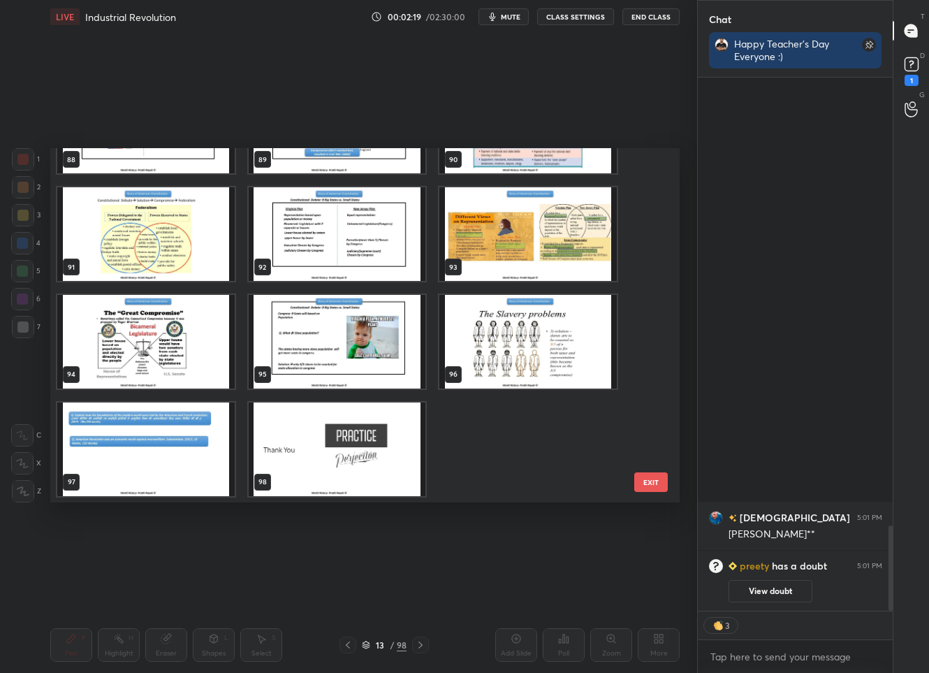
click at [311, 451] on img "grid" at bounding box center [337, 449] width 177 height 94
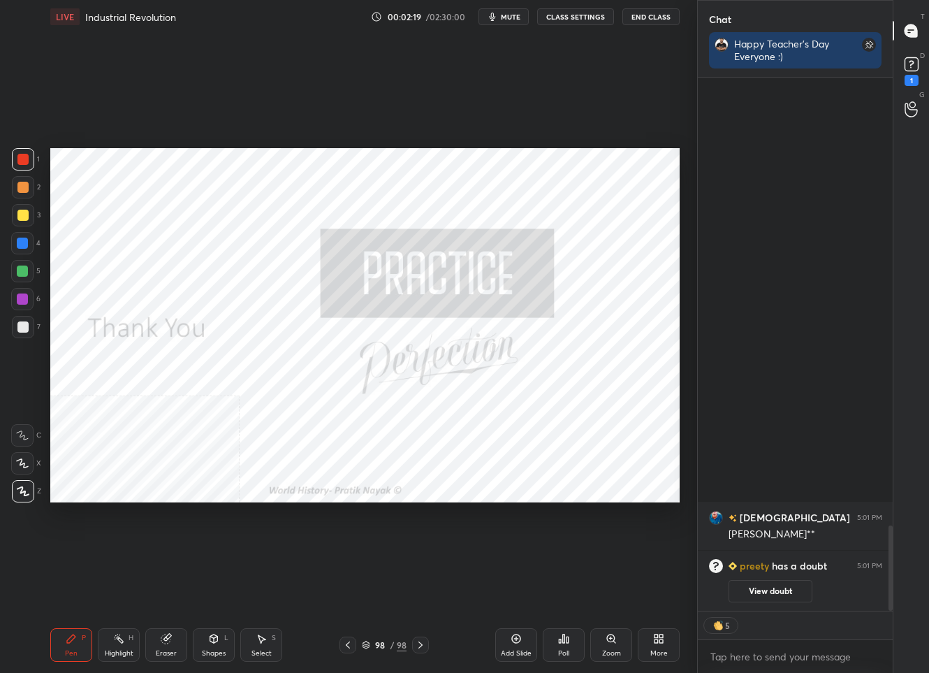
click at [311, 451] on img "grid" at bounding box center [337, 449] width 177 height 94
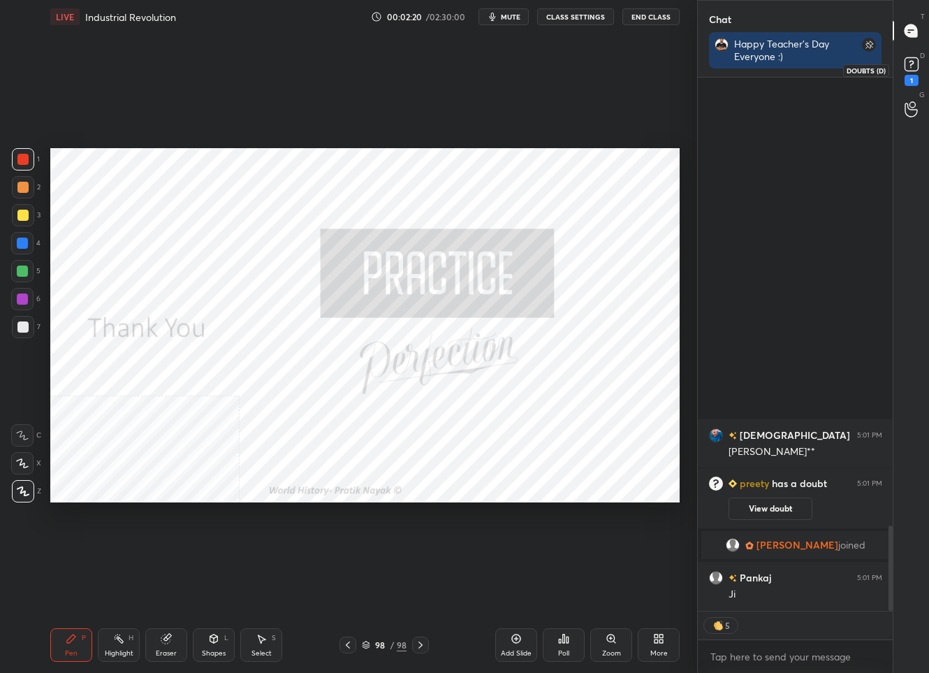
click at [912, 56] on icon at bounding box center [911, 64] width 21 height 21
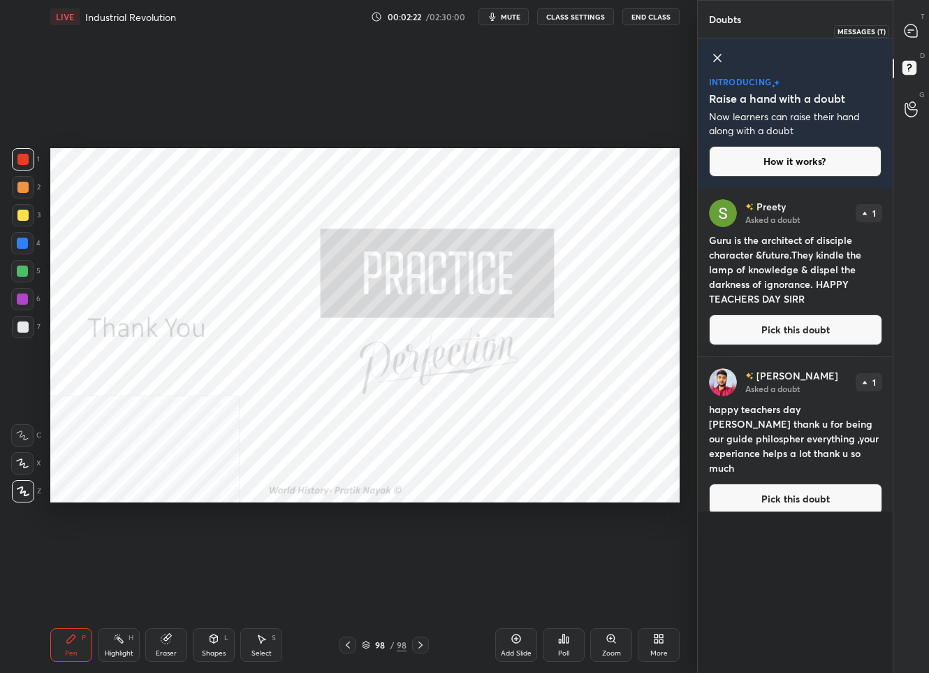
click at [910, 40] on div at bounding box center [912, 30] width 28 height 25
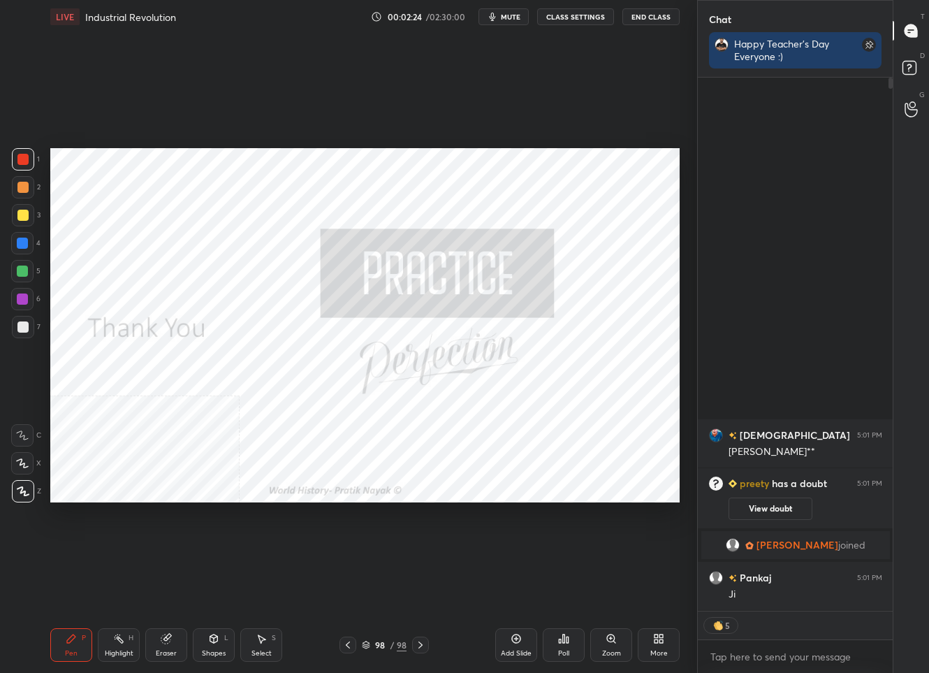
click at [652, 650] on div "More" at bounding box center [658, 653] width 17 height 7
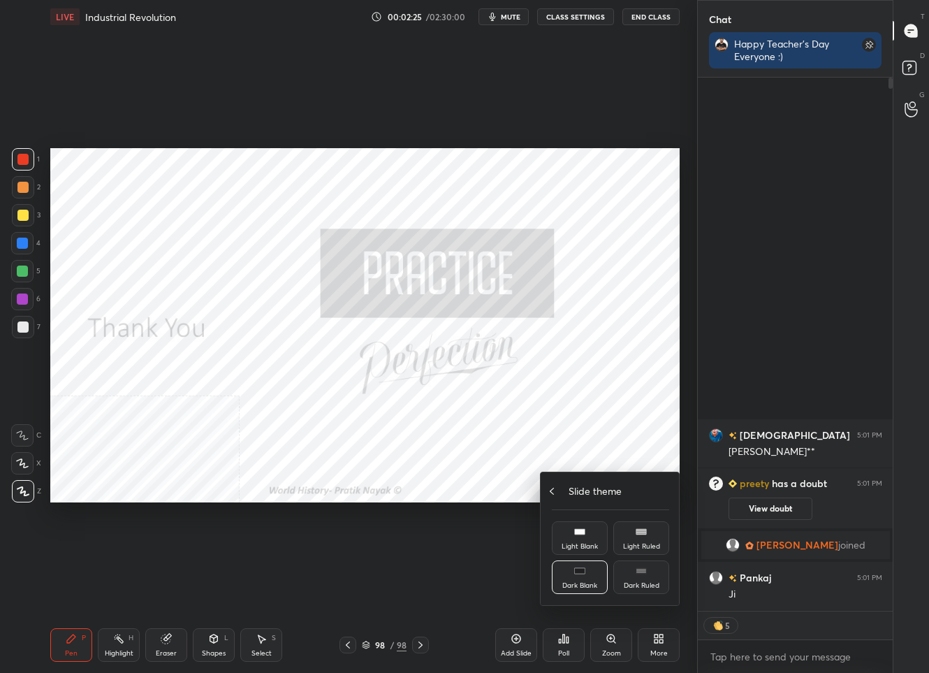
click at [564, 488] on div "Slide theme" at bounding box center [610, 490] width 117 height 15
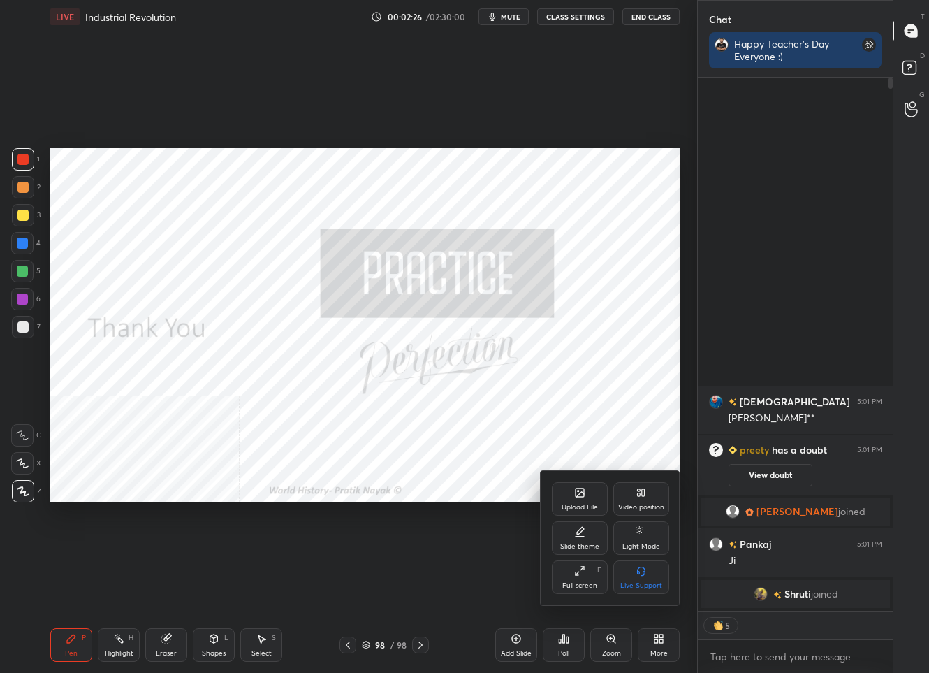
click at [565, 489] on div "Upload File" at bounding box center [580, 499] width 56 height 34
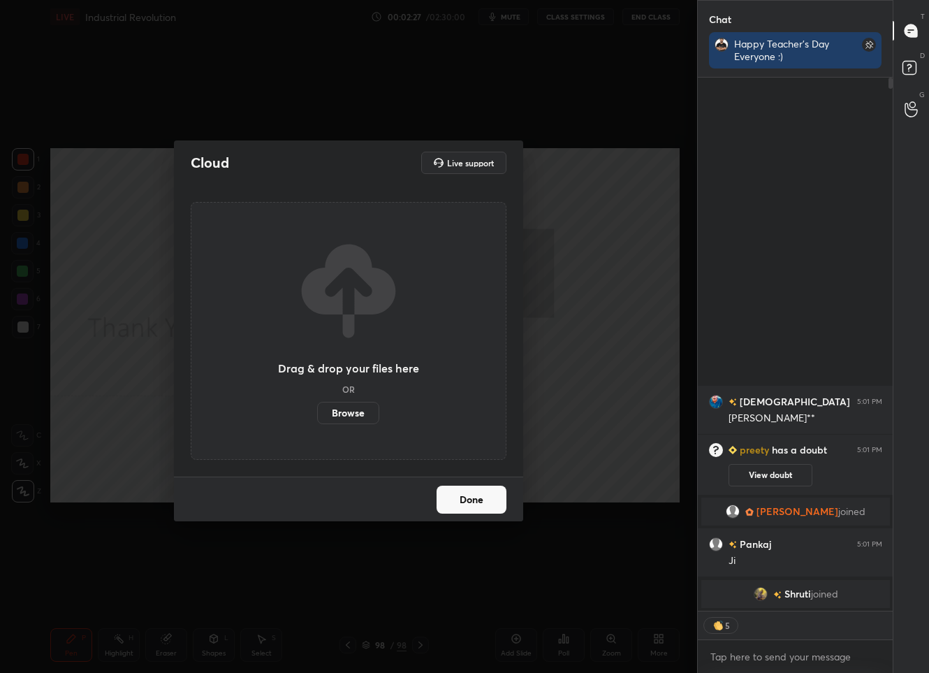
click at [354, 414] on label "Browse" at bounding box center [348, 413] width 62 height 22
click at [317, 414] on input "Browse" at bounding box center [317, 413] width 0 height 22
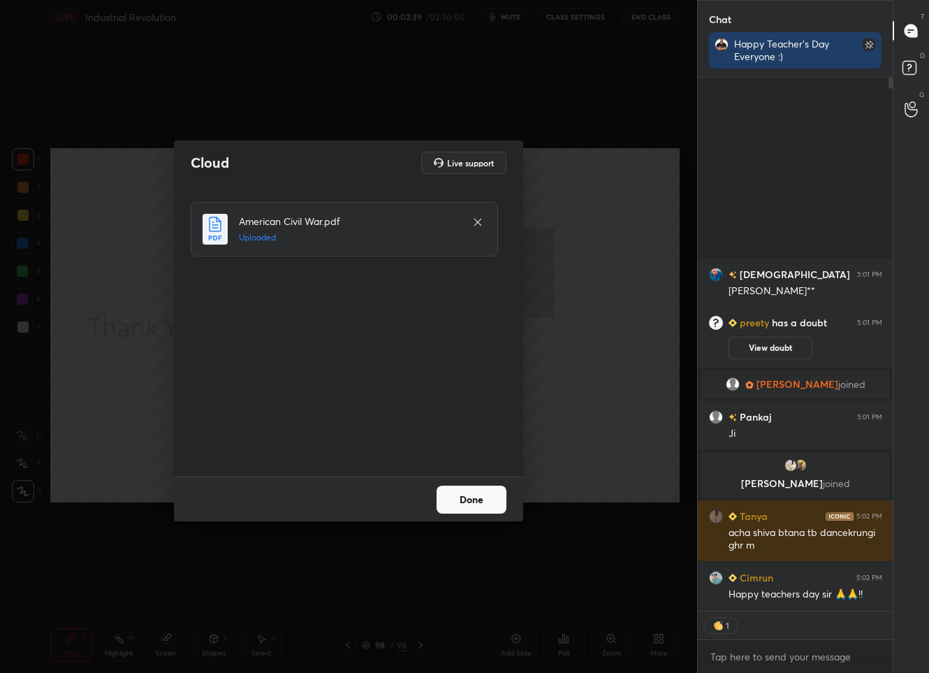
click at [483, 499] on button "Done" at bounding box center [472, 499] width 70 height 28
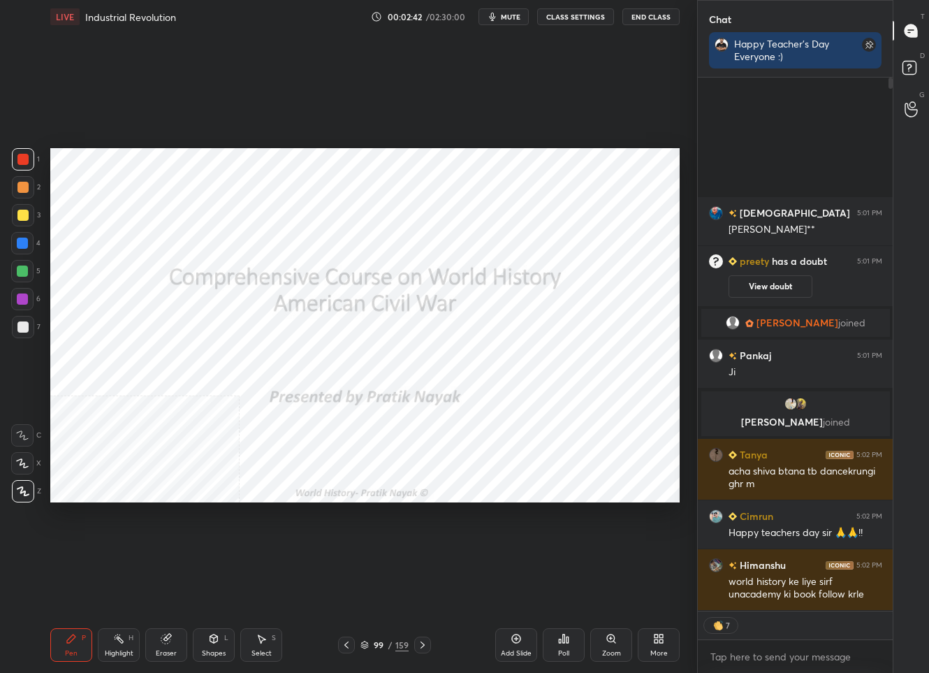
click at [380, 644] on div "99" at bounding box center [379, 645] width 14 height 8
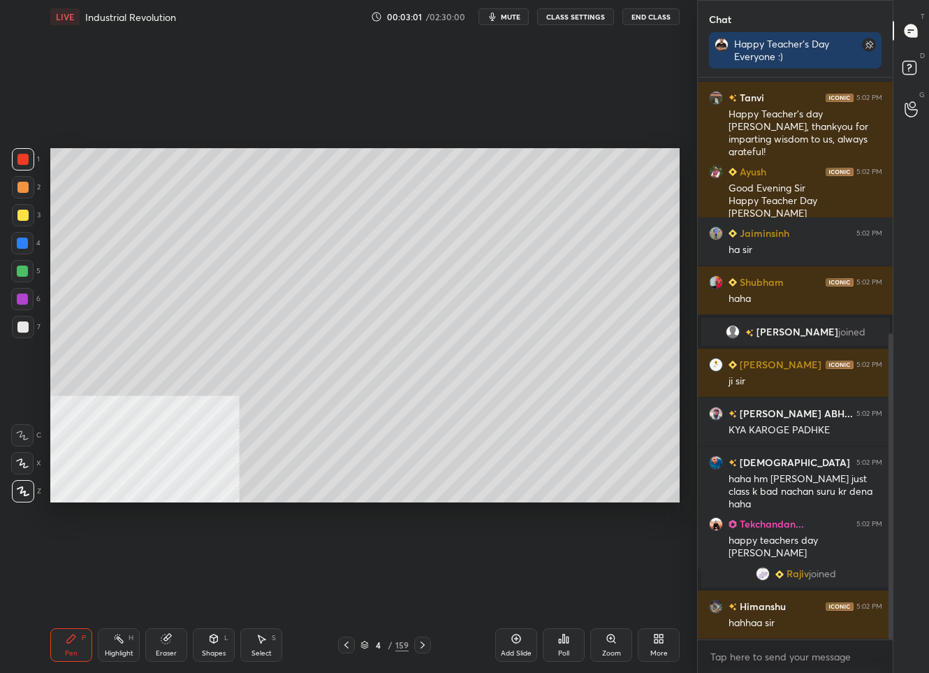
click at [31, 220] on div at bounding box center [23, 215] width 22 height 22
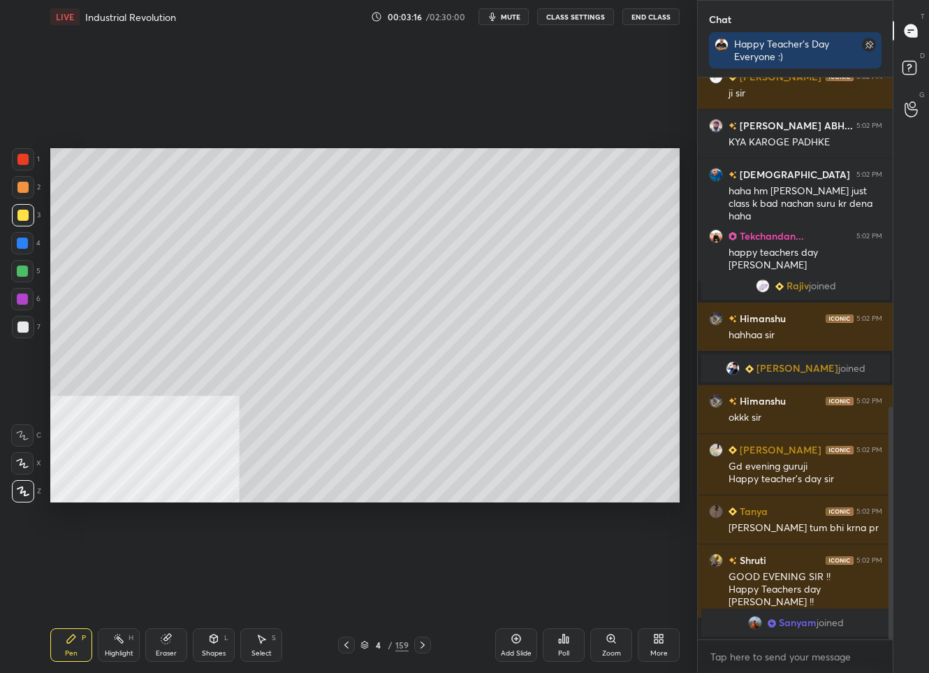
click at [682, 368] on div "Setting up your live class Poll for secs No correct answer Start poll" at bounding box center [365, 325] width 641 height 583
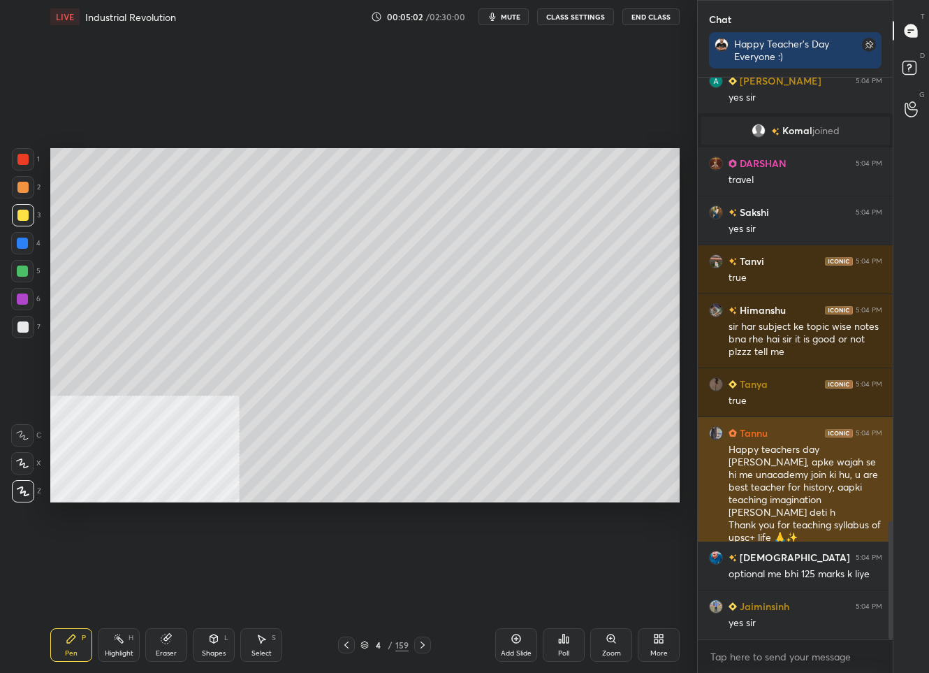
scroll to position [2108, 0]
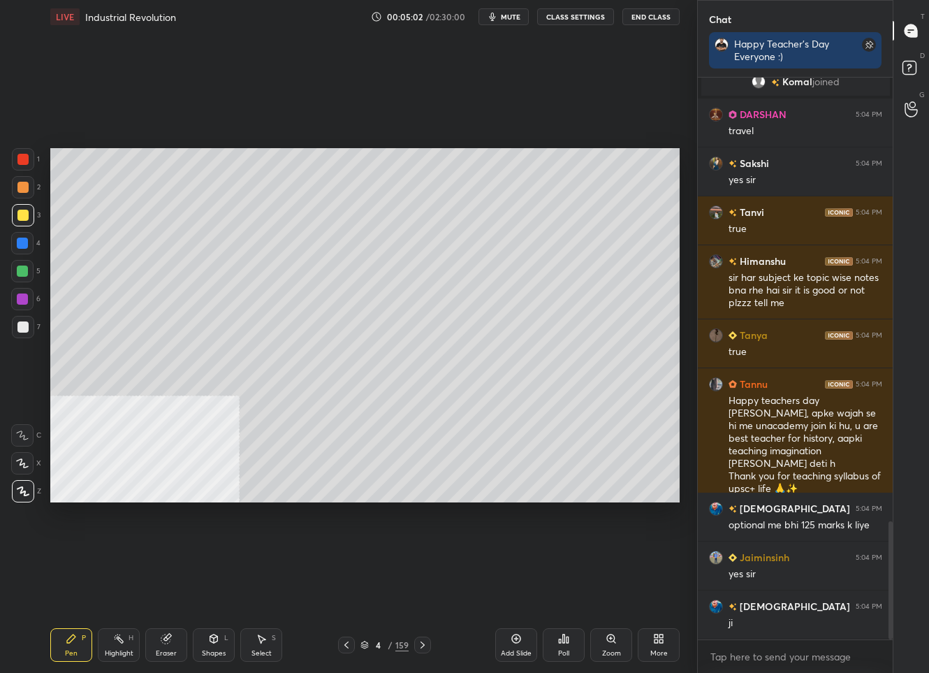
click at [27, 331] on div at bounding box center [22, 326] width 11 height 11
click at [380, 645] on div "4" at bounding box center [379, 645] width 14 height 8
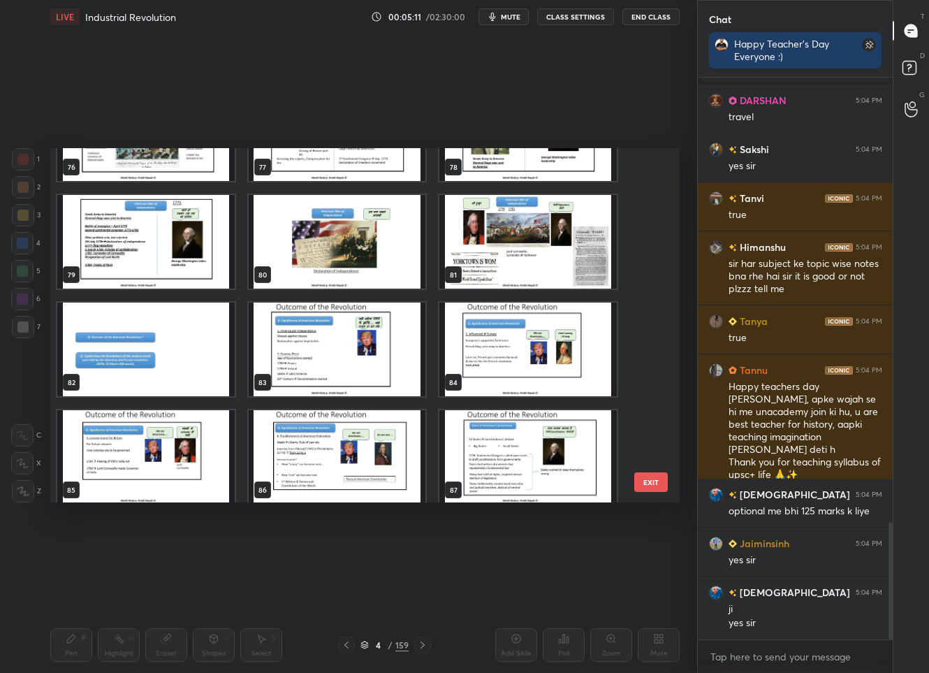
scroll to position [2171, 0]
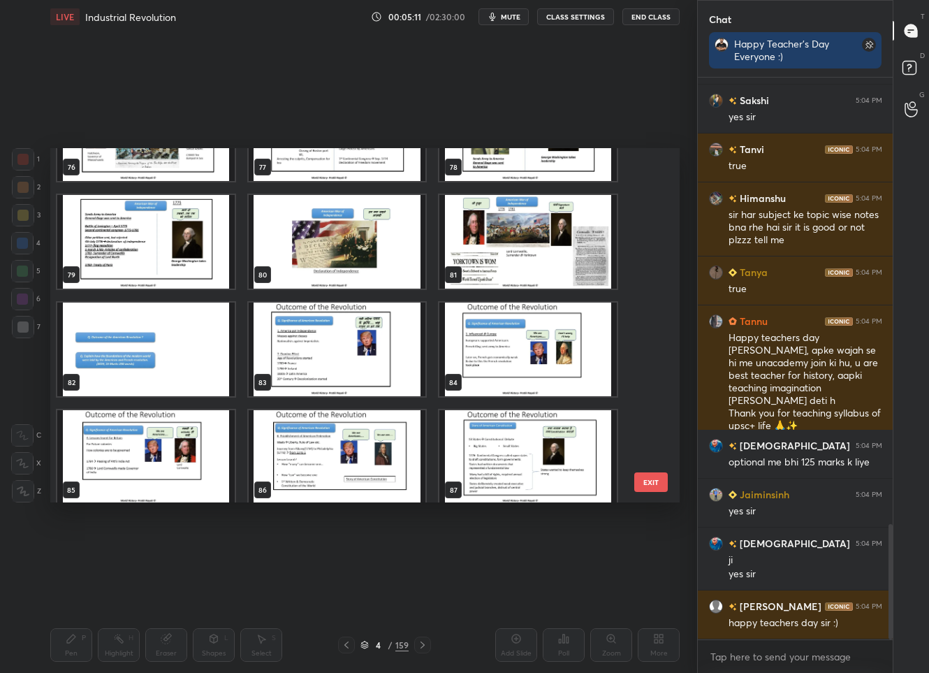
click at [339, 351] on img "grid" at bounding box center [337, 349] width 177 height 94
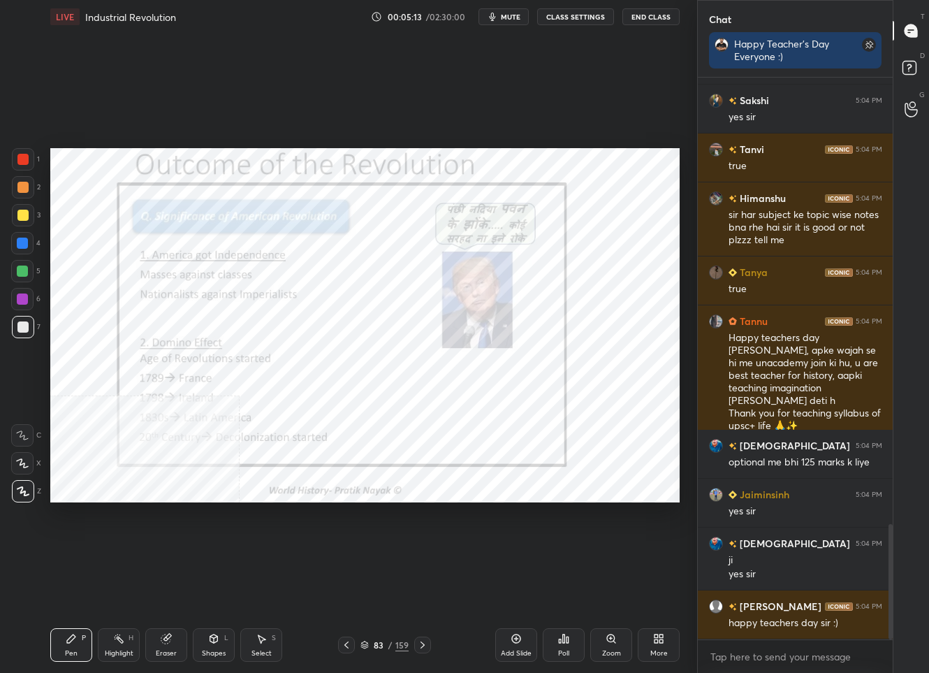
click at [27, 161] on div at bounding box center [22, 159] width 11 height 11
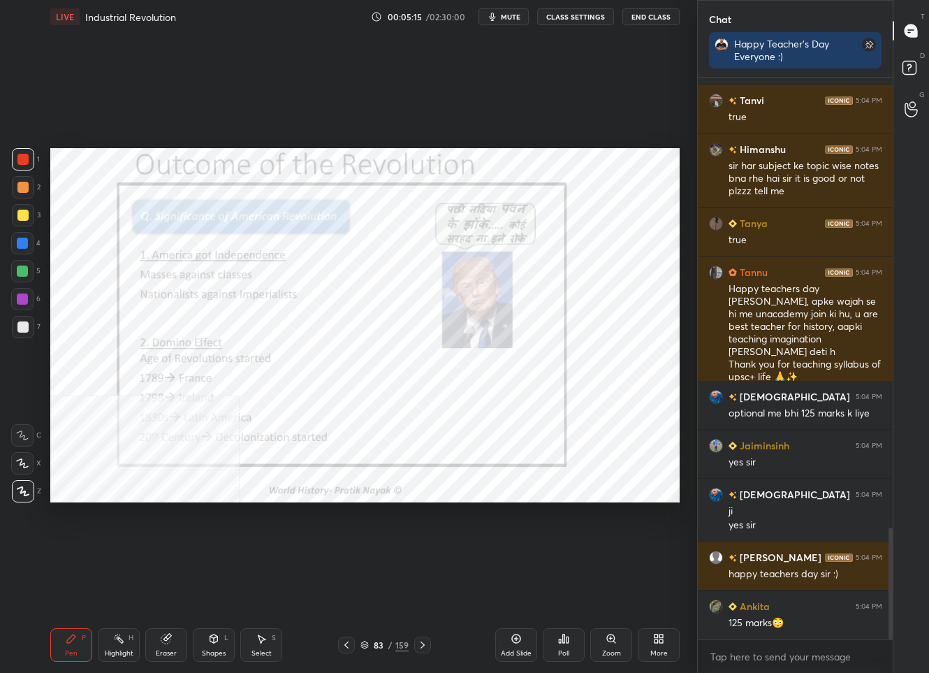
scroll to position [2269, 0]
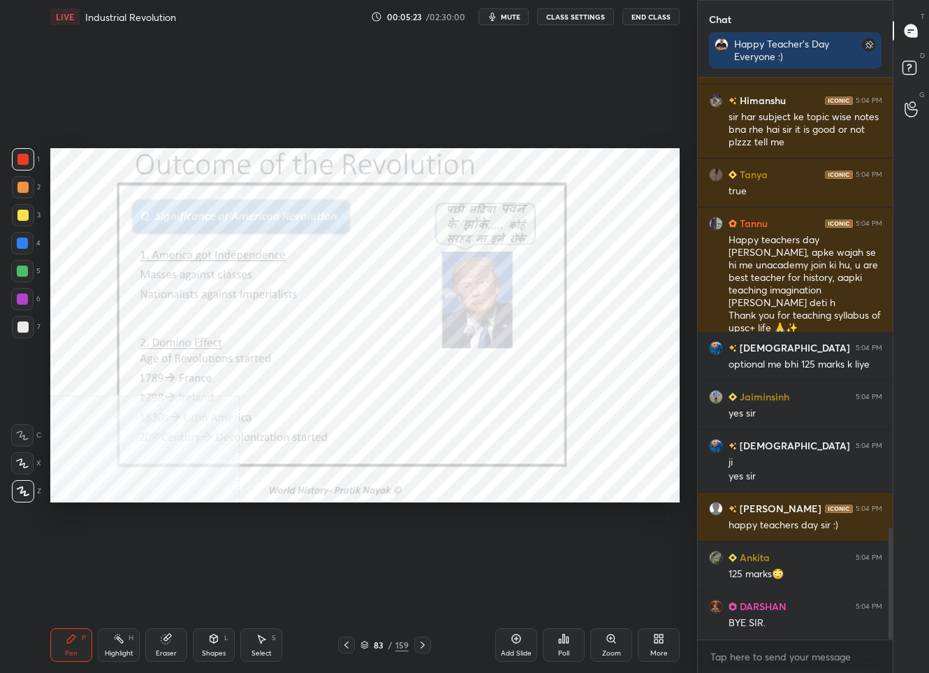
click at [659, 631] on div "More" at bounding box center [659, 645] width 42 height 34
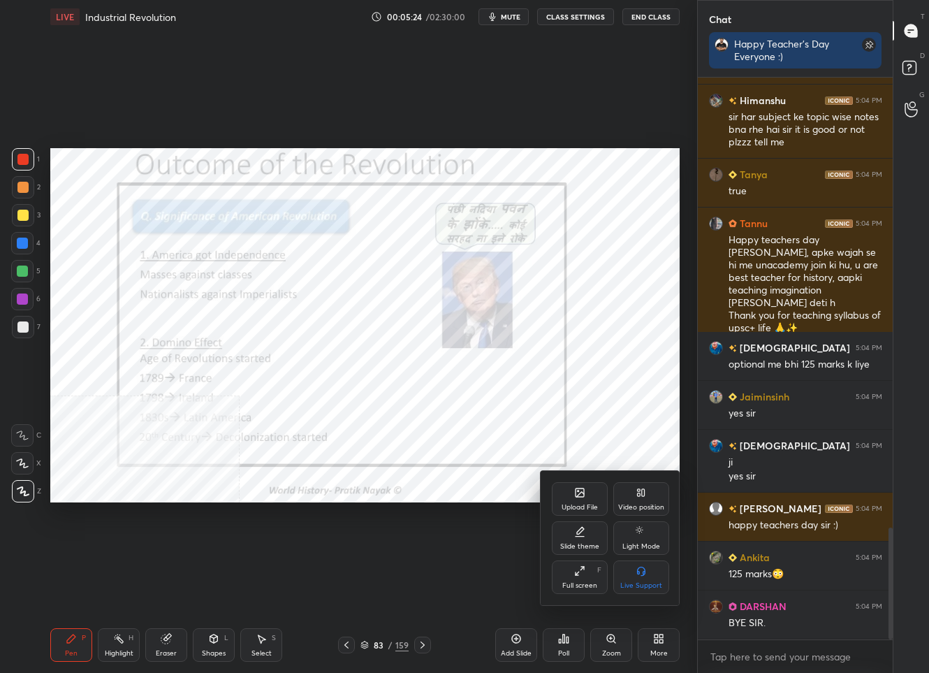
click at [658, 498] on div "Video position" at bounding box center [641, 499] width 56 height 34
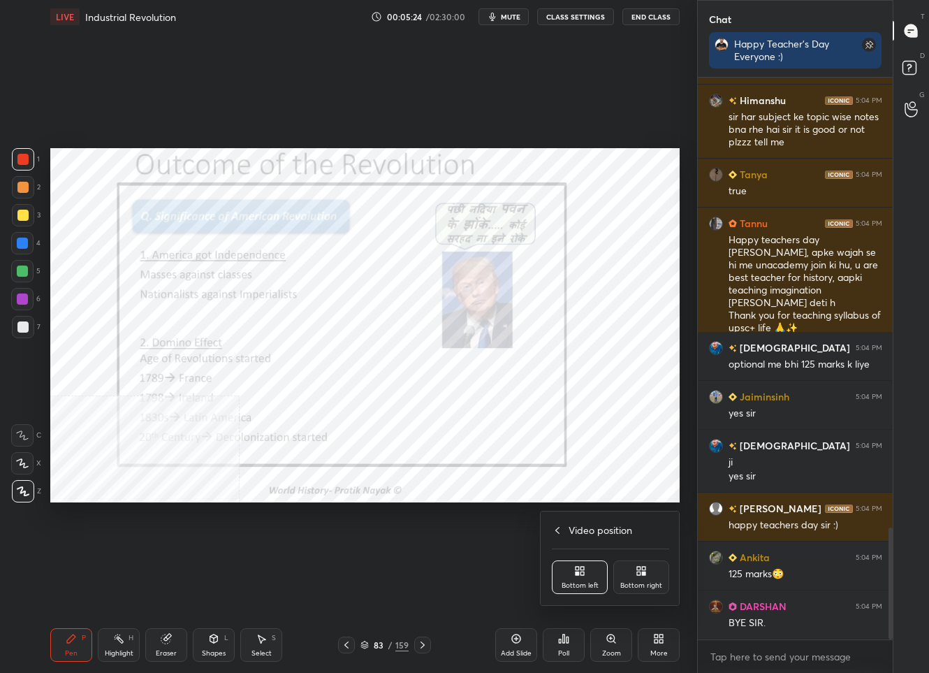
click at [662, 580] on div "Bottom right" at bounding box center [641, 577] width 56 height 34
click at [421, 644] on icon at bounding box center [422, 644] width 11 height 11
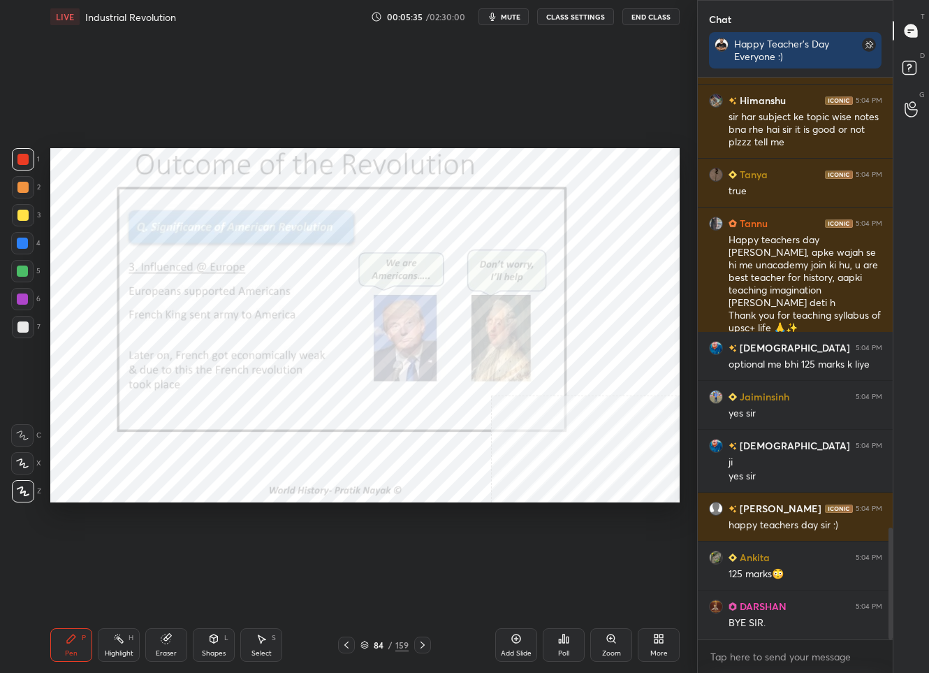
click at [417, 645] on icon at bounding box center [422, 644] width 11 height 11
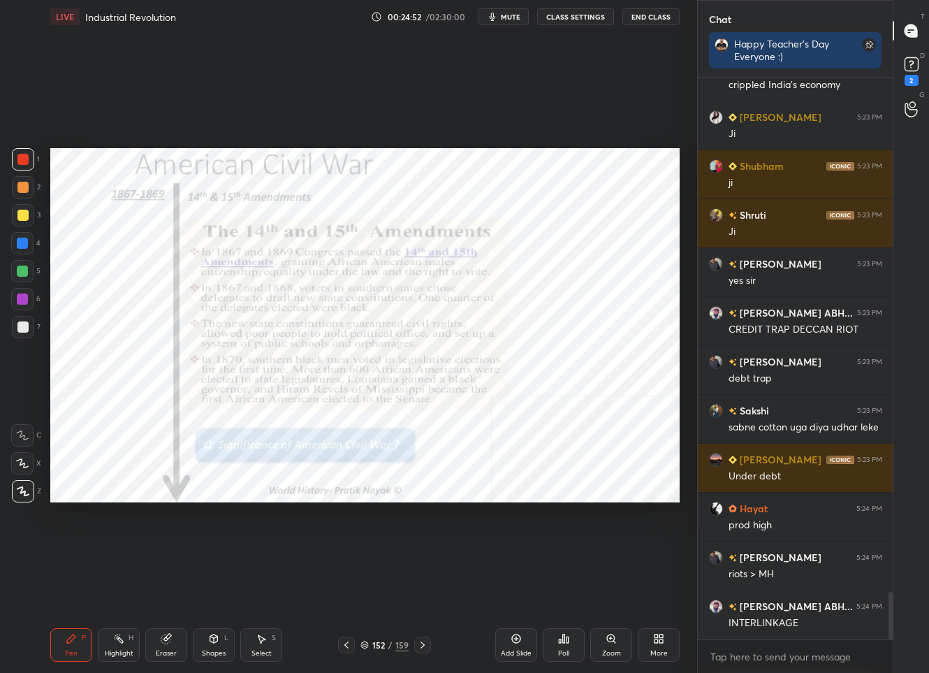
scroll to position [6163, 0]
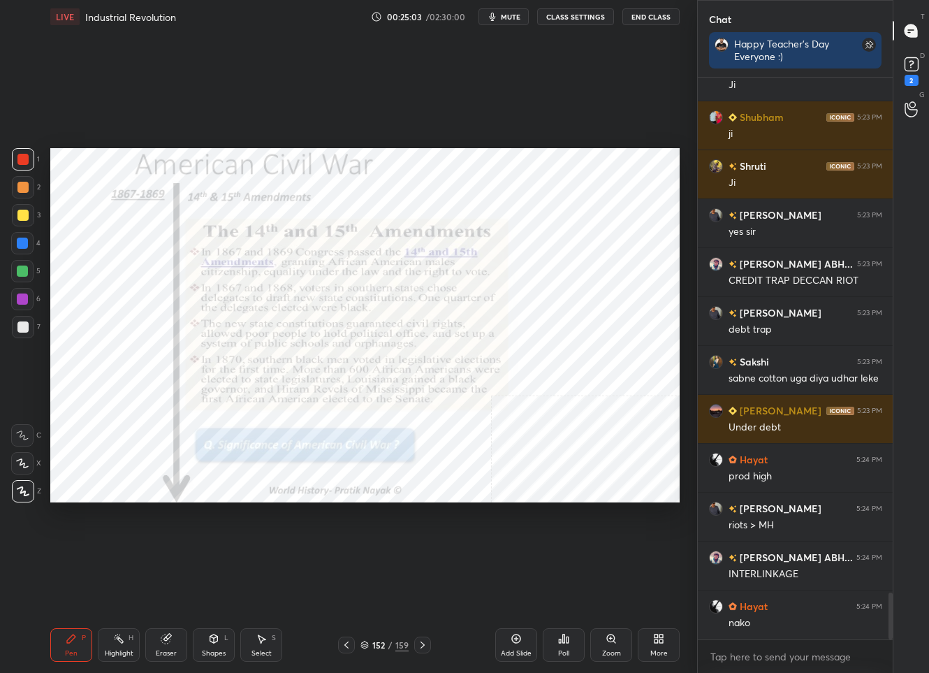
click at [380, 641] on div "152" at bounding box center [379, 645] width 14 height 8
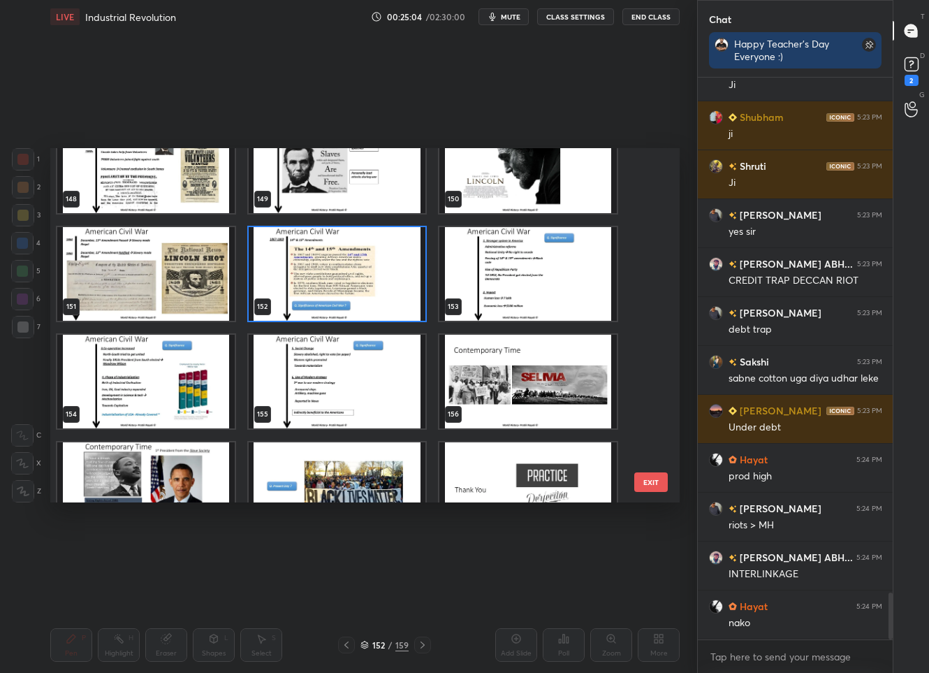
scroll to position [5345, 0]
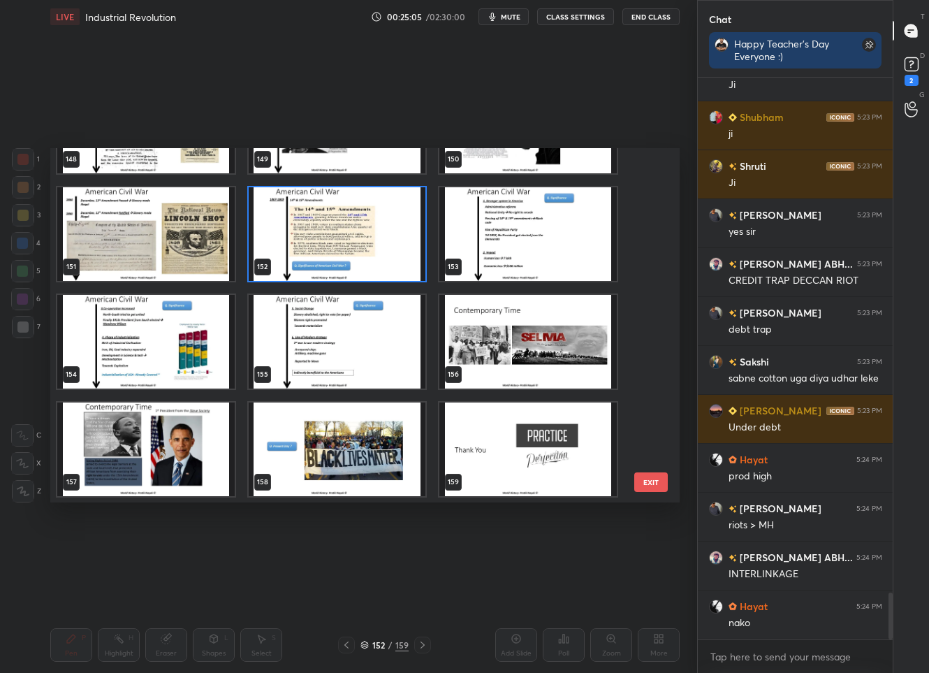
click at [527, 245] on img "grid" at bounding box center [527, 234] width 177 height 94
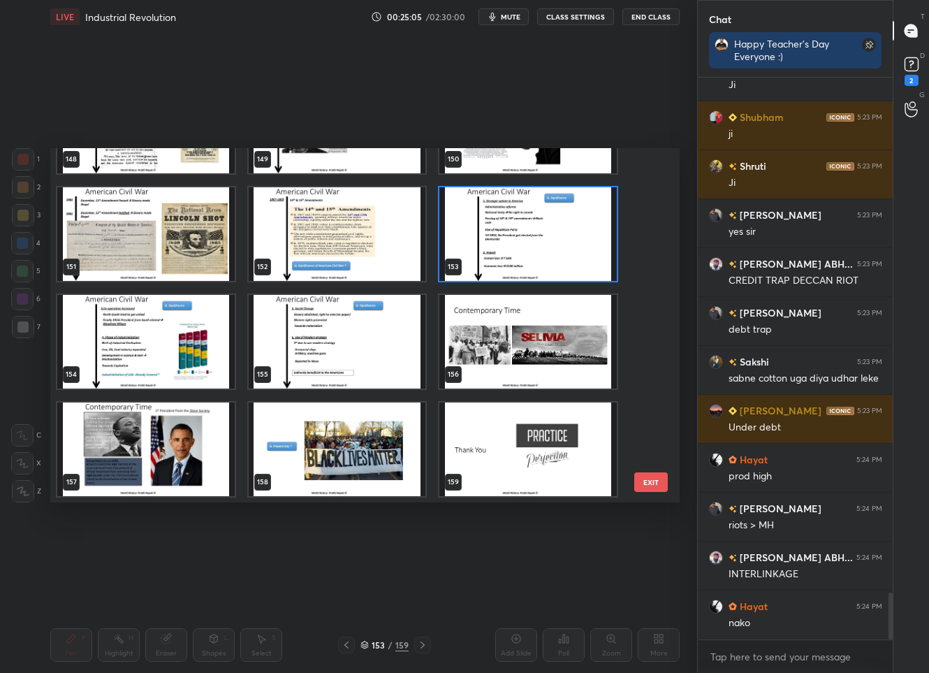
click at [527, 245] on img "grid" at bounding box center [527, 234] width 177 height 94
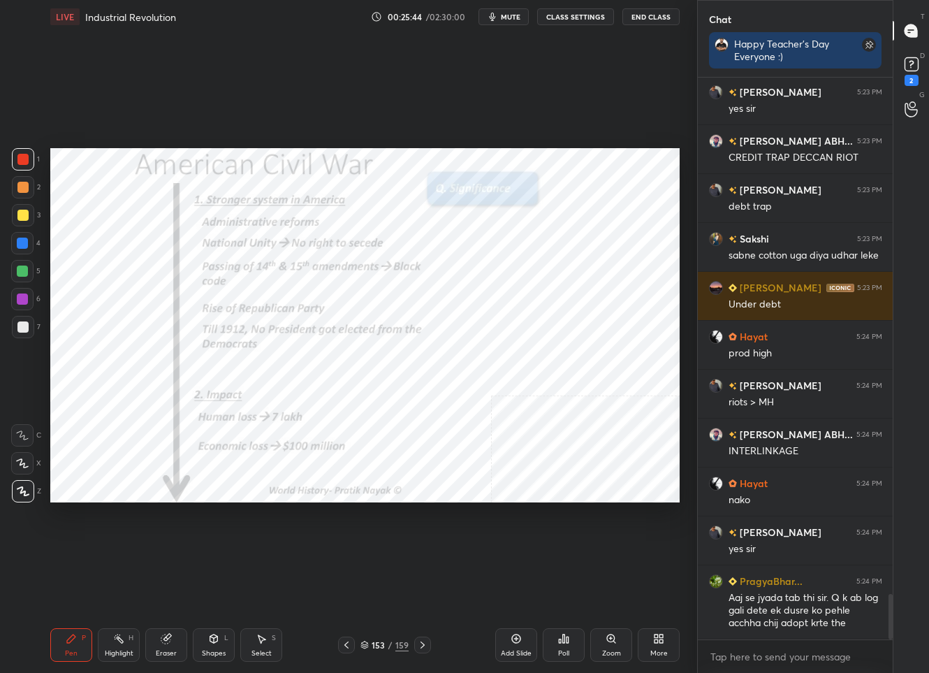
scroll to position [6335, 0]
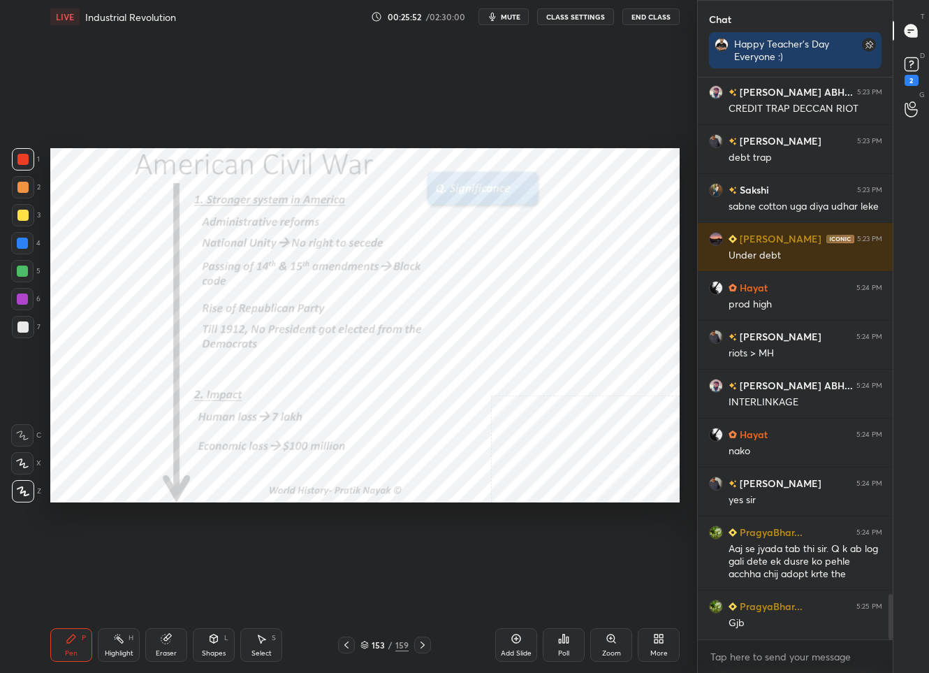
click at [421, 649] on icon at bounding box center [422, 644] width 11 height 11
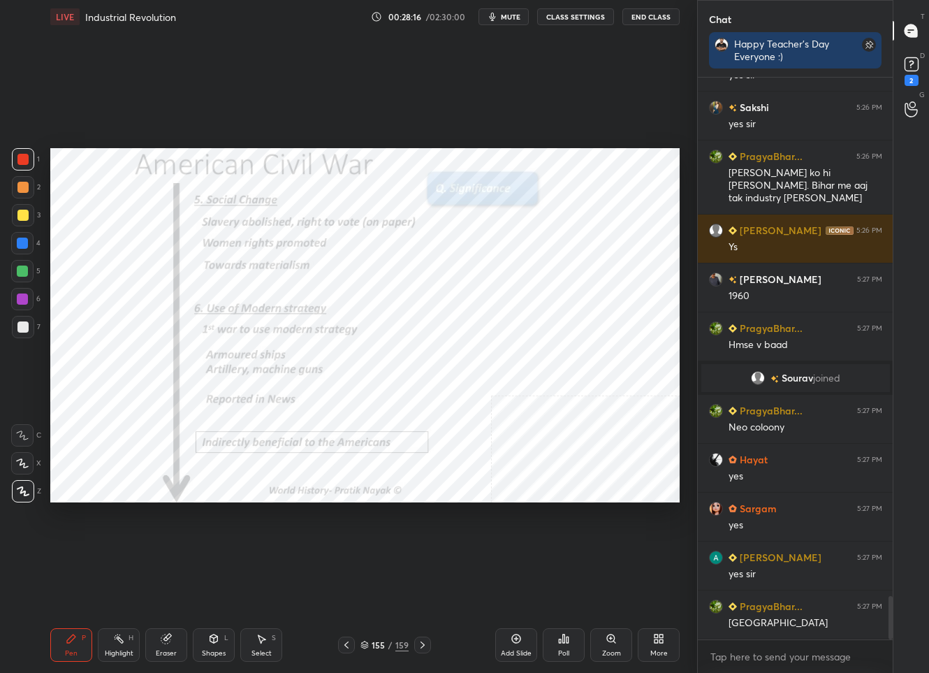
scroll to position [6724, 0]
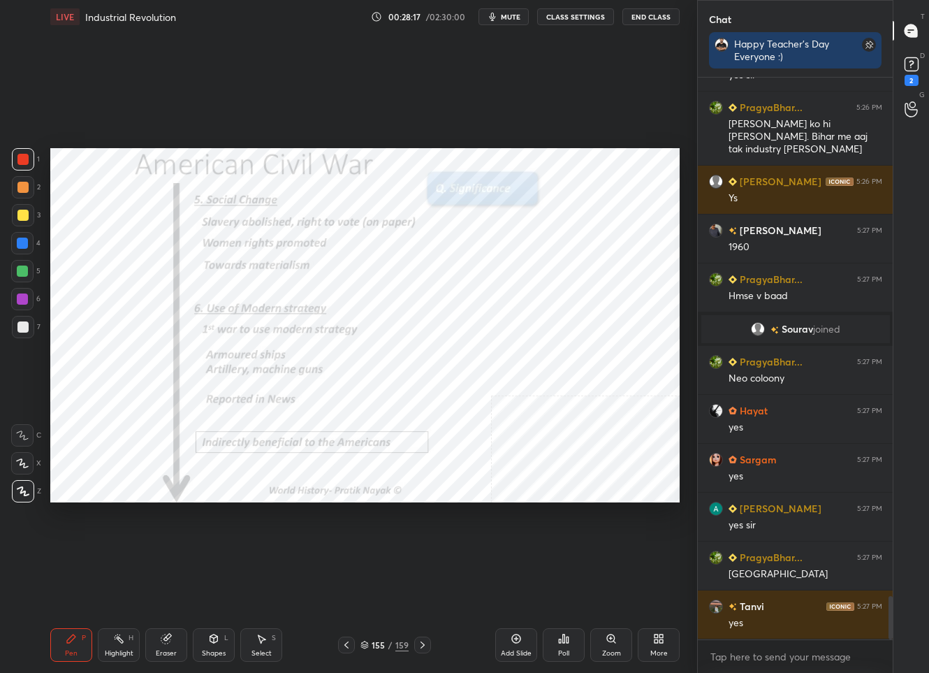
click at [392, 636] on div "Pen P Highlight H Eraser Shapes L Select S 155 / 159 Add Slide Poll Zoom More" at bounding box center [364, 645] width 629 height 56
click at [388, 641] on div "/" at bounding box center [390, 645] width 4 height 8
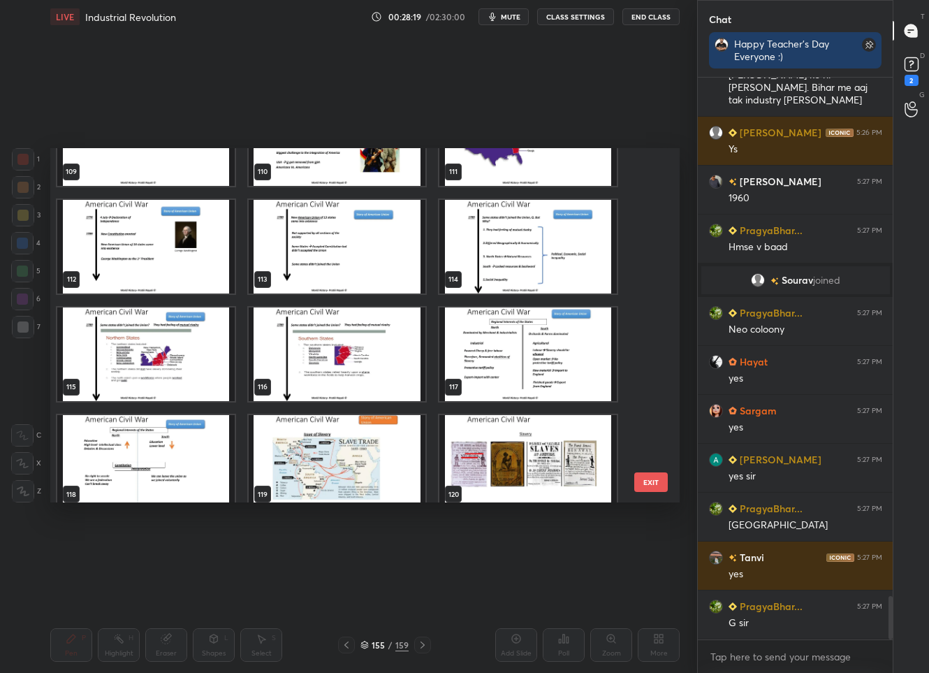
scroll to position [4077, 0]
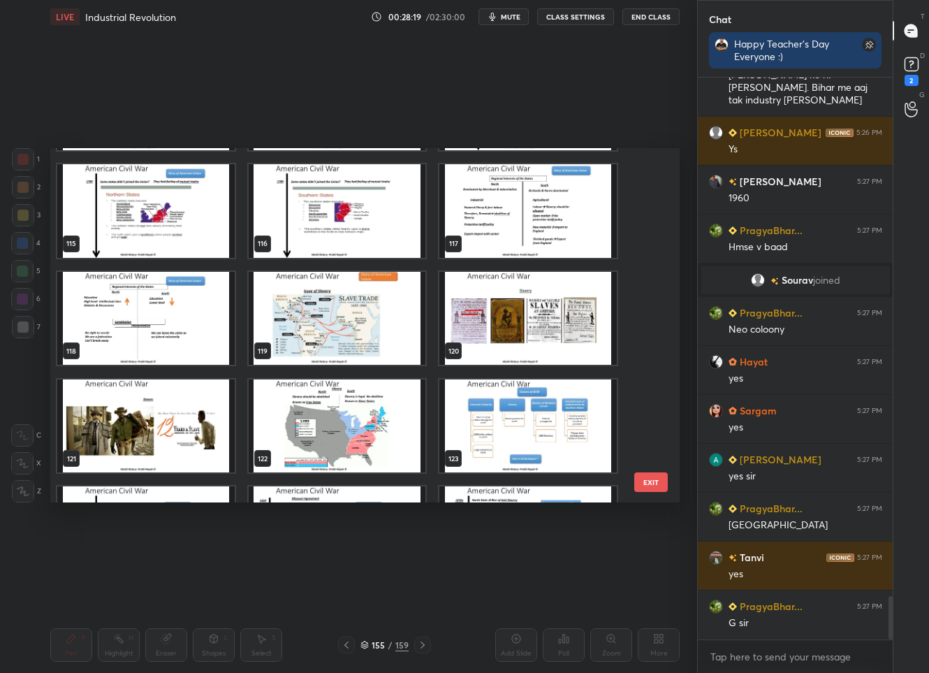
click at [339, 343] on img "grid" at bounding box center [337, 319] width 177 height 94
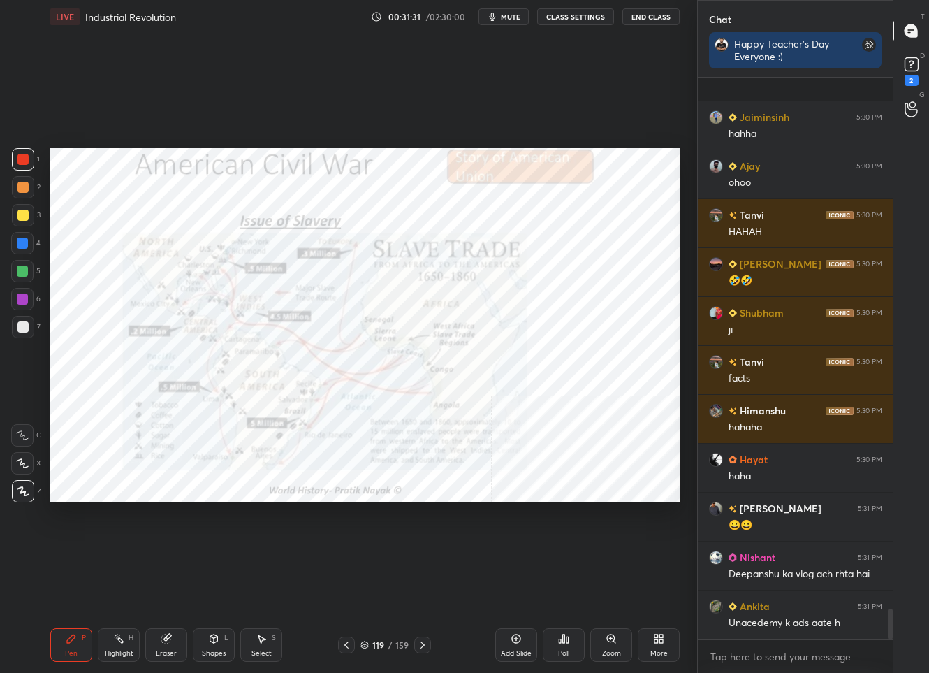
scroll to position [9808, 0]
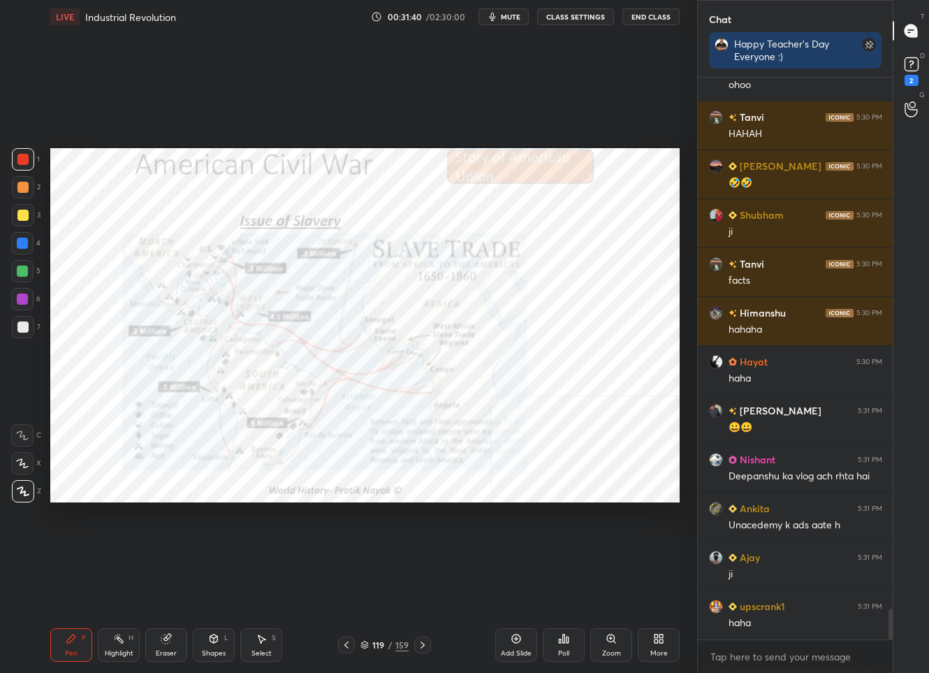
click at [379, 642] on div "119" at bounding box center [379, 645] width 14 height 8
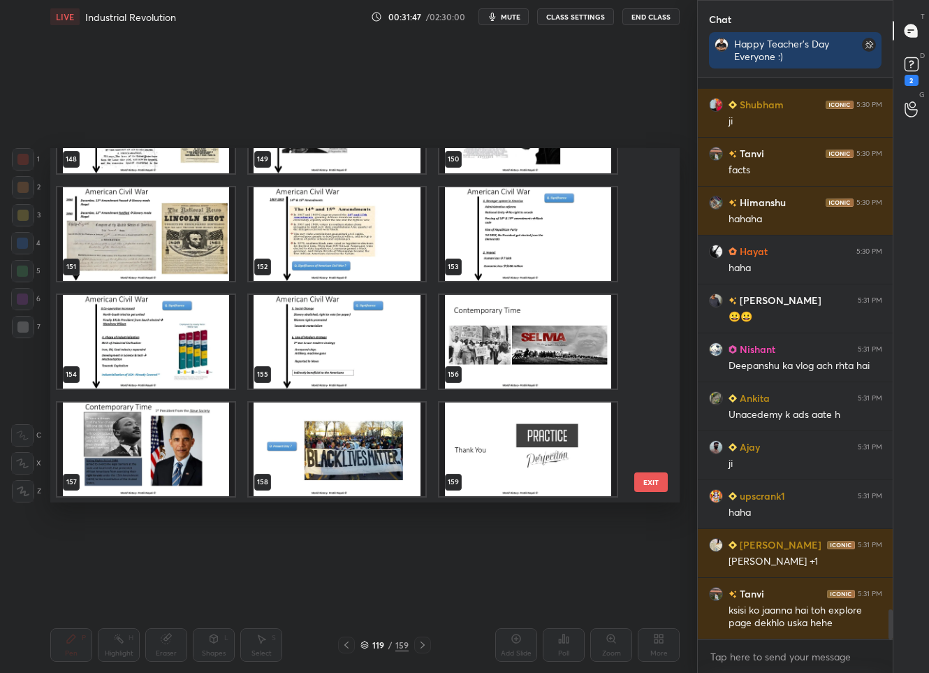
scroll to position [10016, 0]
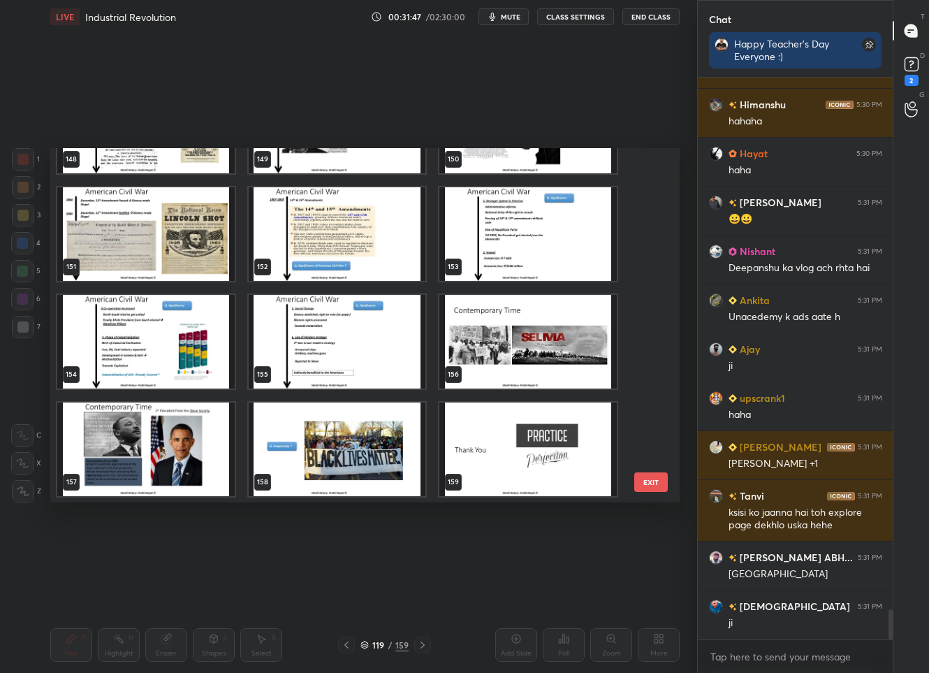
click at [310, 351] on img "grid" at bounding box center [337, 342] width 177 height 94
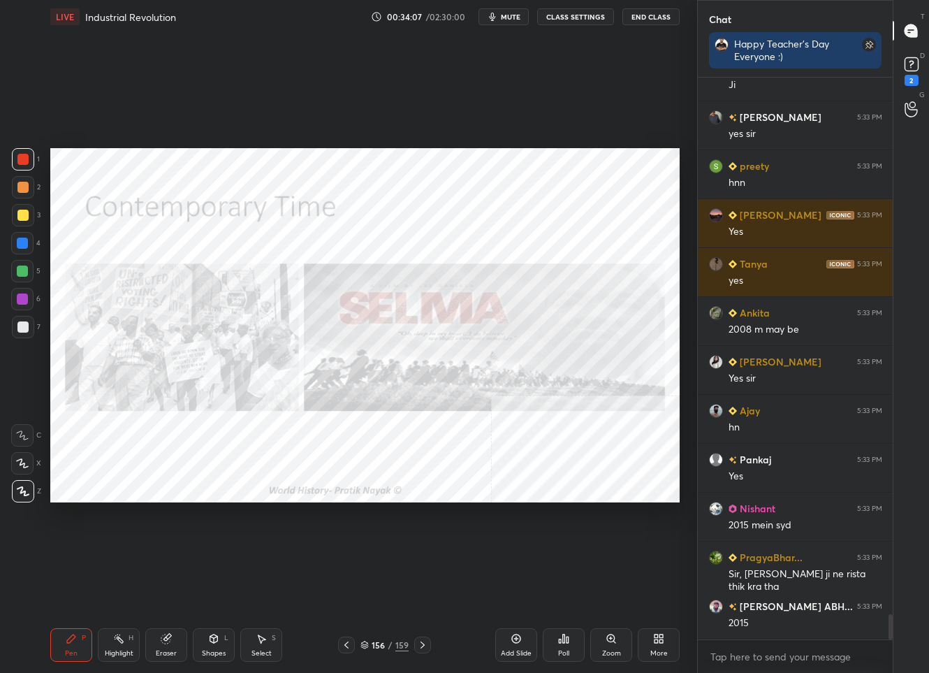
scroll to position [11899, 0]
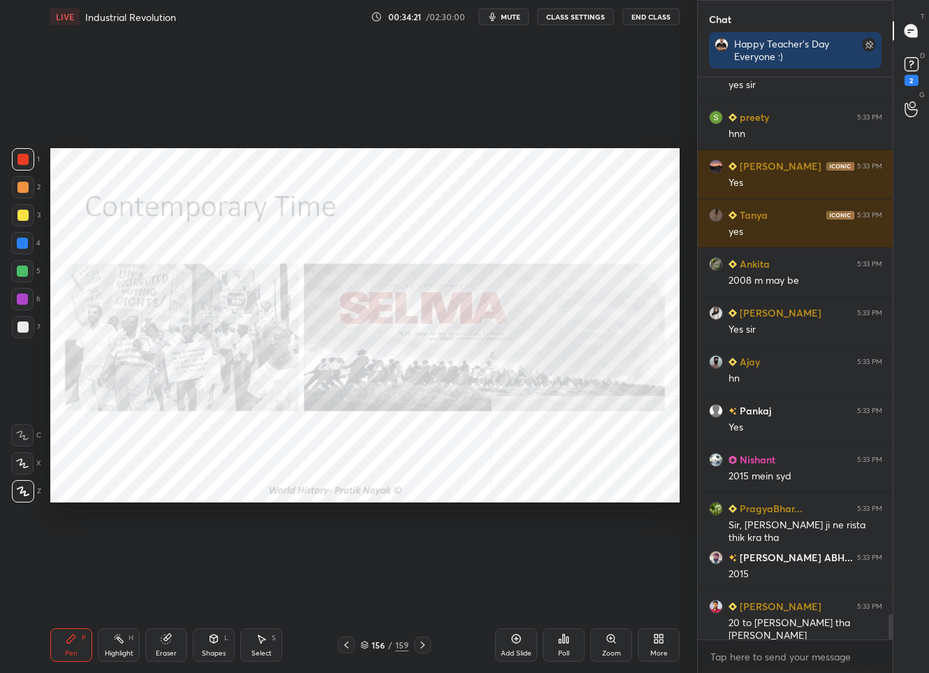
click at [382, 643] on div "156" at bounding box center [379, 645] width 14 height 8
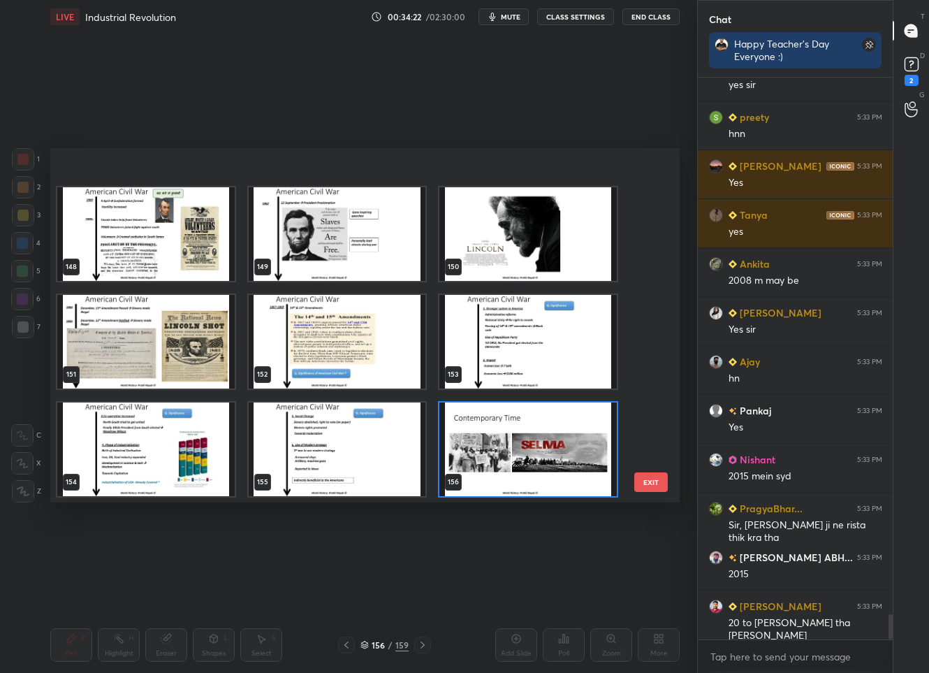
scroll to position [5345, 0]
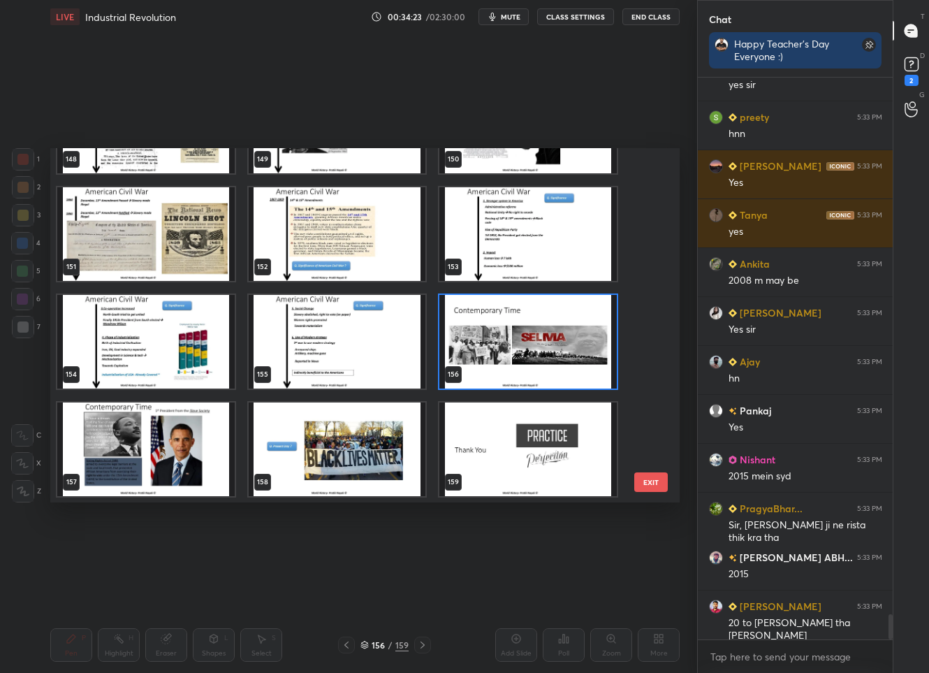
click at [174, 431] on img "grid" at bounding box center [145, 449] width 177 height 94
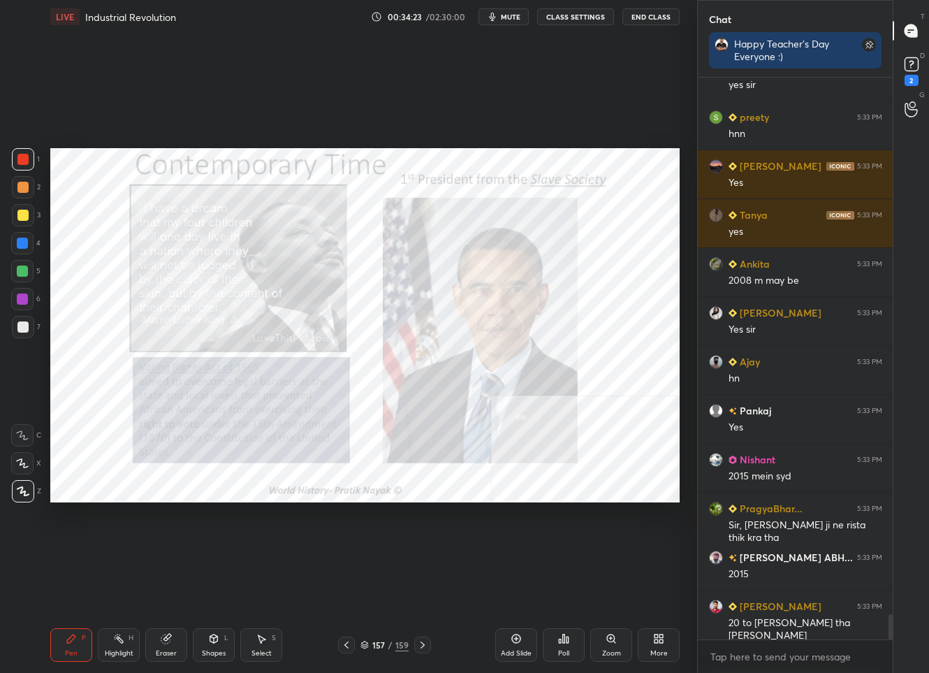
click at [174, 431] on img "grid" at bounding box center [145, 449] width 177 height 94
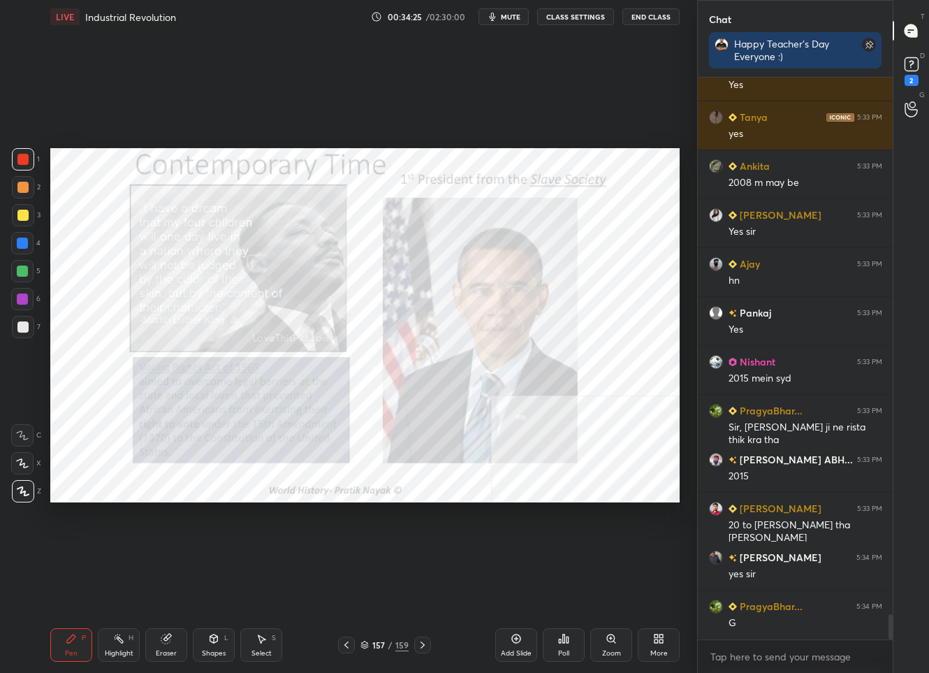
click at [597, 145] on div "Setting up your live class Poll for secs No correct answer Start poll" at bounding box center [365, 325] width 641 height 583
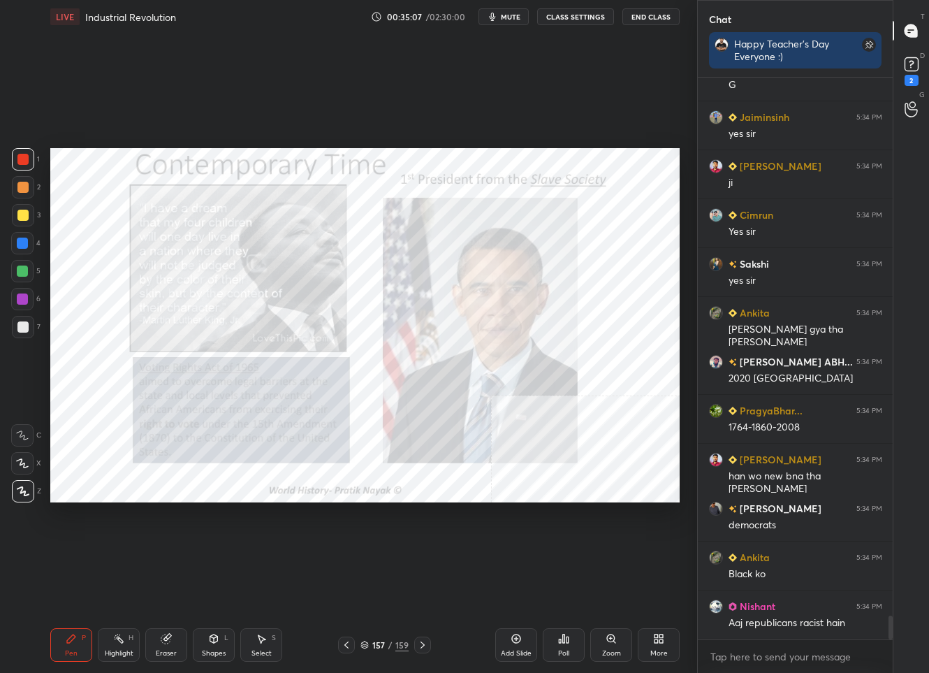
scroll to position [12584, 0]
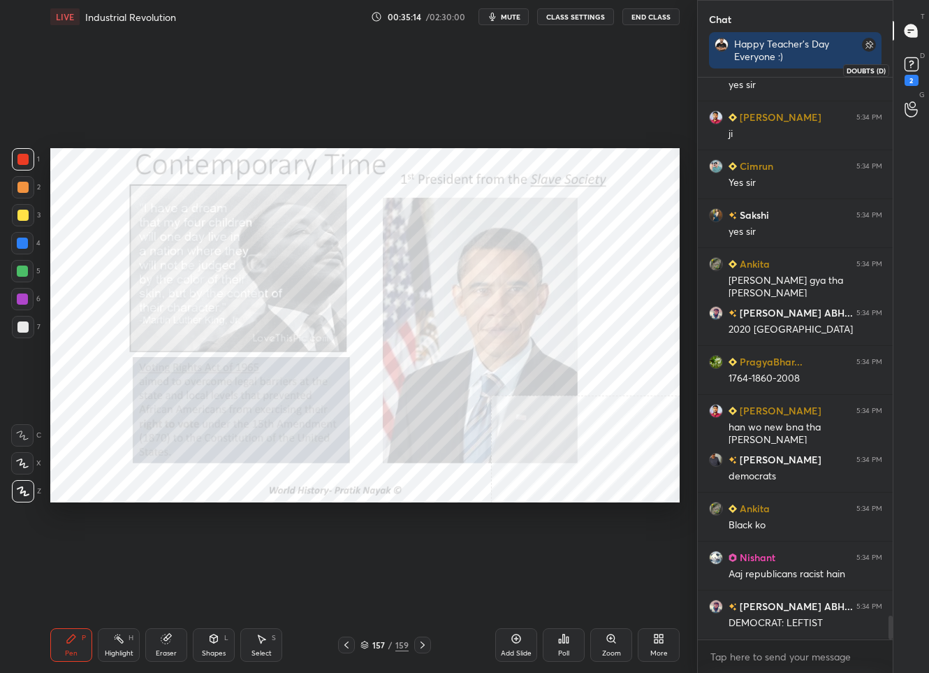
click at [914, 59] on rect at bounding box center [911, 64] width 13 height 13
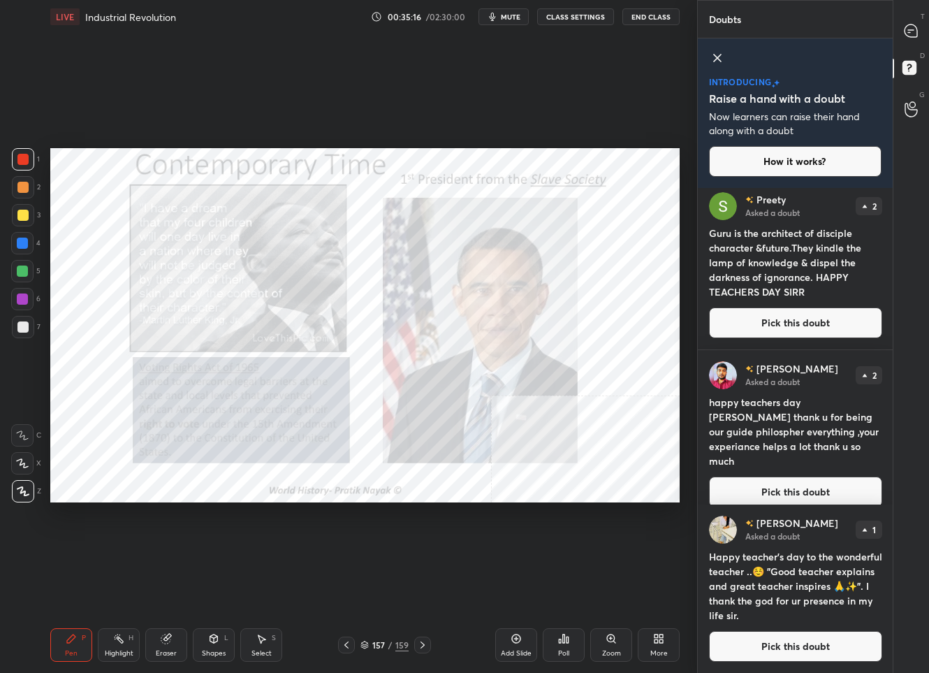
scroll to position [199, 0]
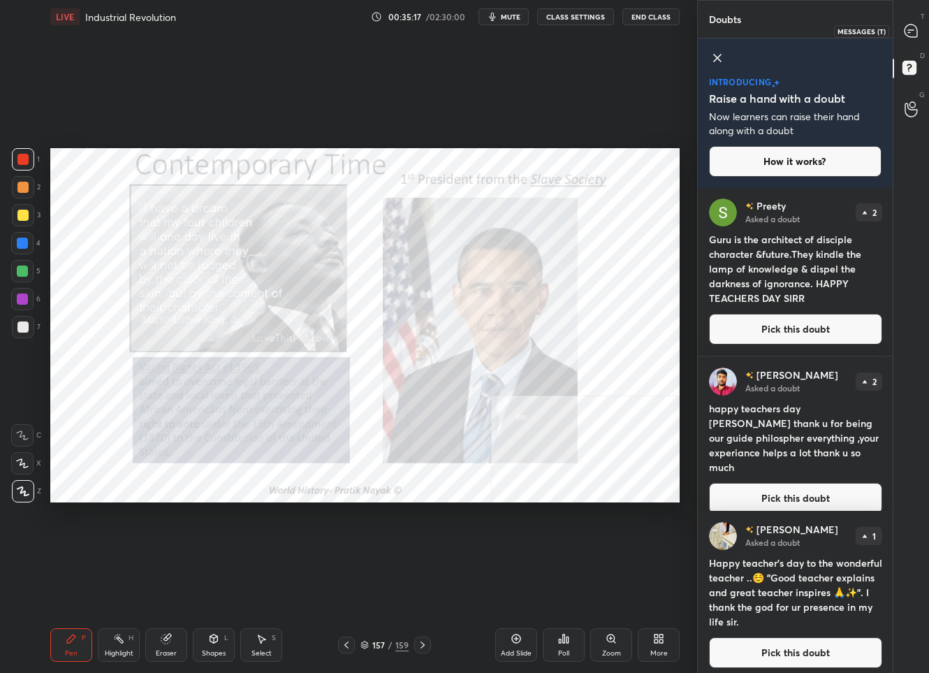
click at [907, 43] on div at bounding box center [912, 30] width 28 height 25
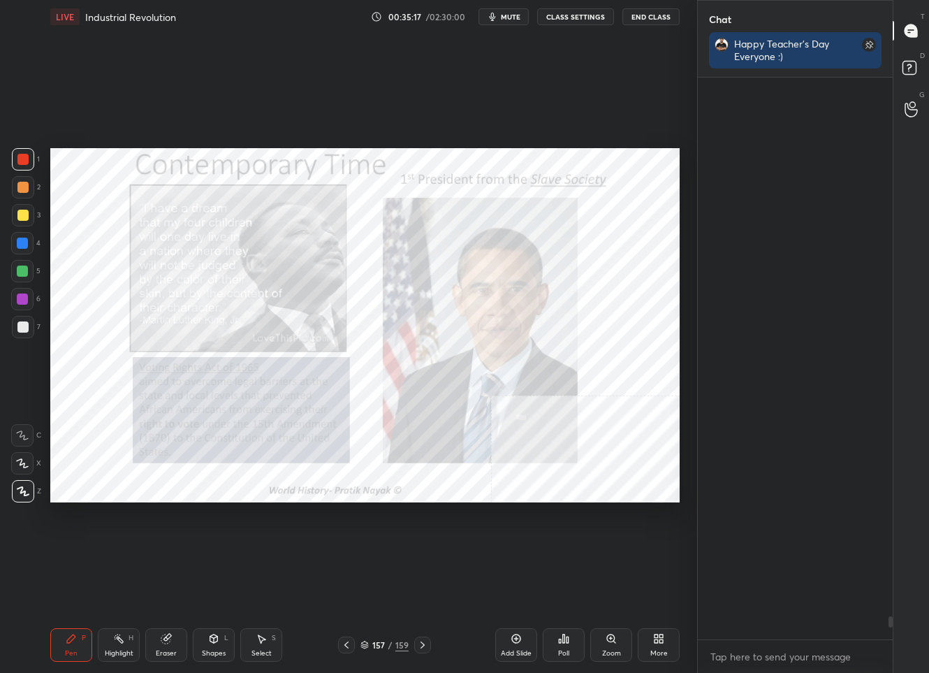
scroll to position [557, 191]
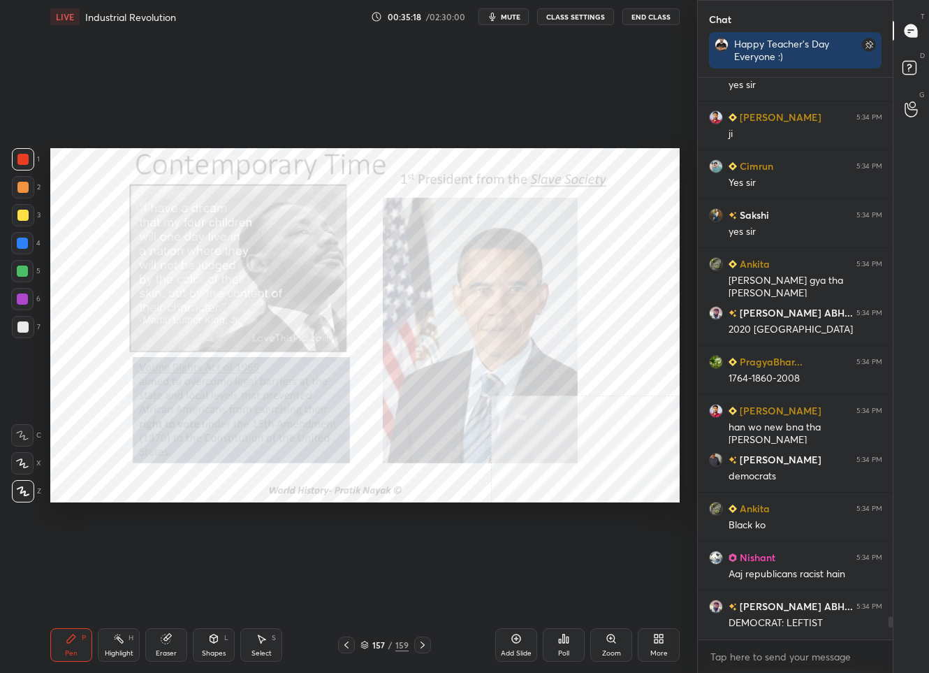
click at [375, 652] on div "157 / 159" at bounding box center [384, 644] width 93 height 17
click at [374, 645] on div "157" at bounding box center [379, 645] width 14 height 8
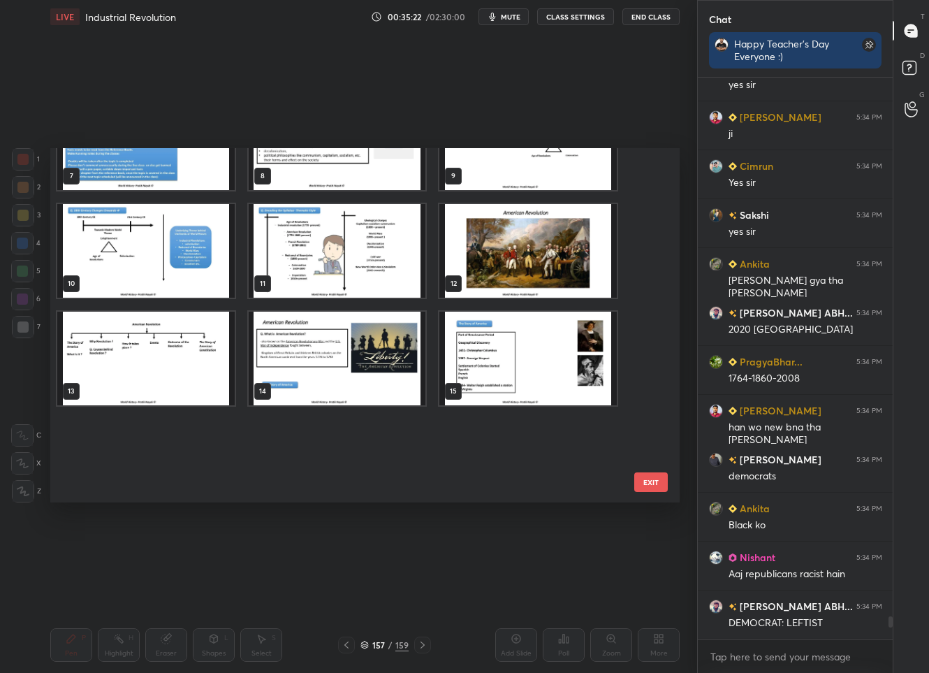
scroll to position [0, 0]
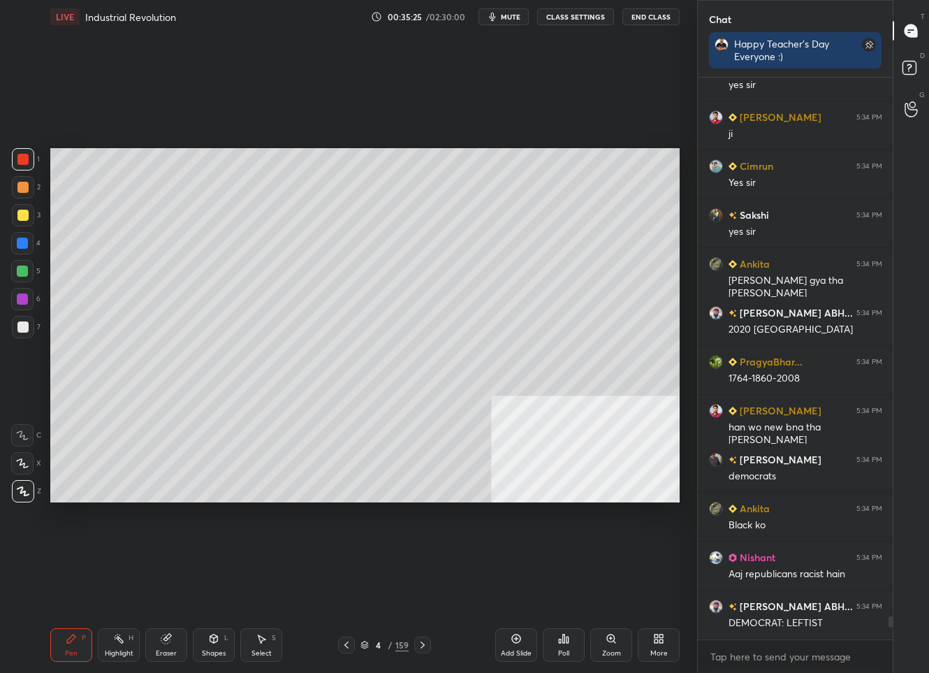
click at [27, 323] on div at bounding box center [22, 326] width 11 height 11
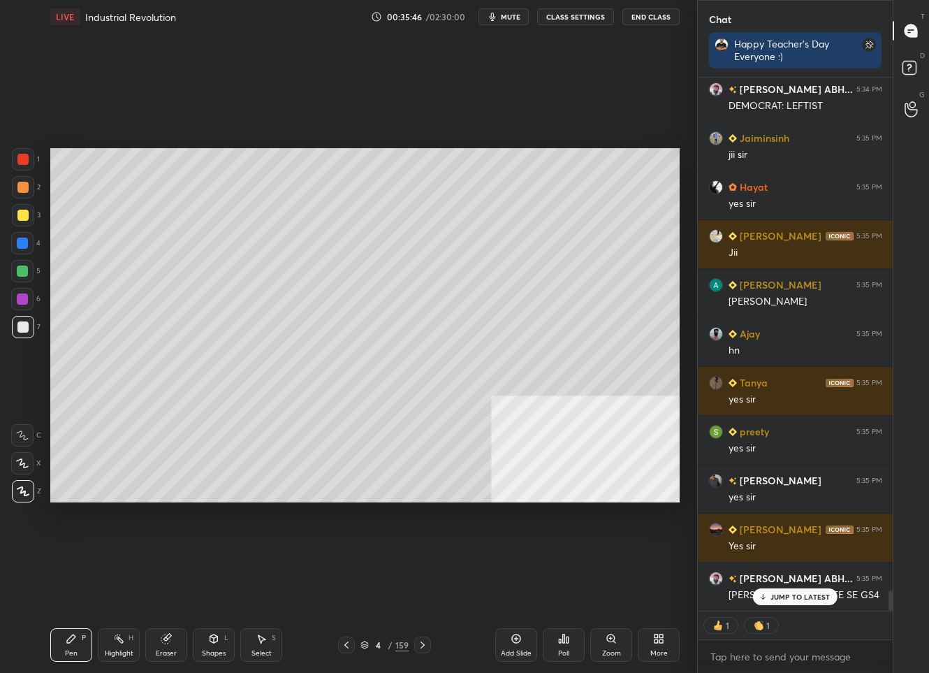
scroll to position [13565, 0]
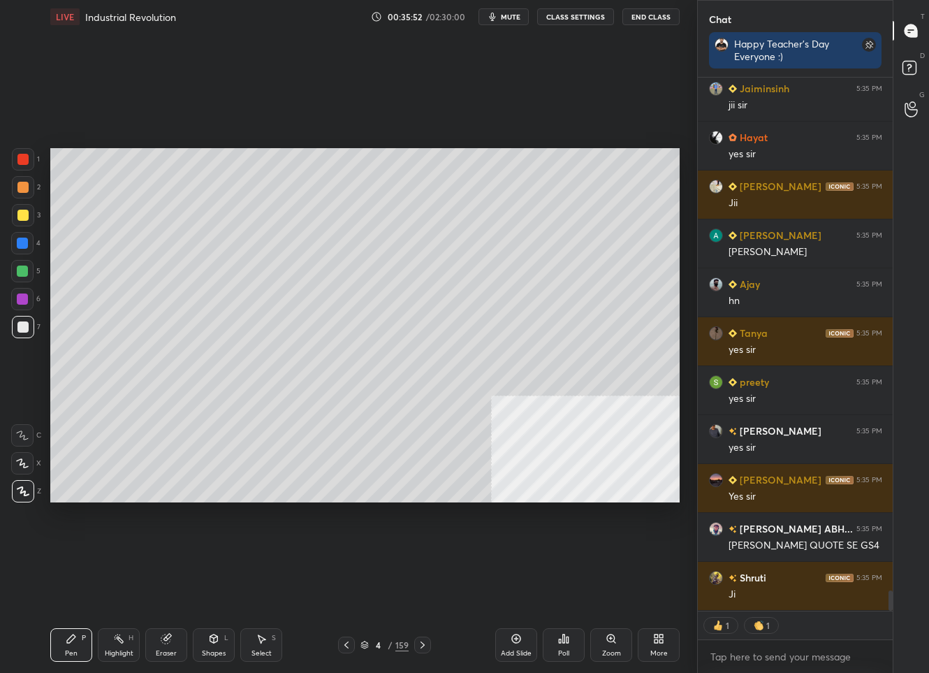
click at [382, 647] on div "4" at bounding box center [379, 645] width 14 height 8
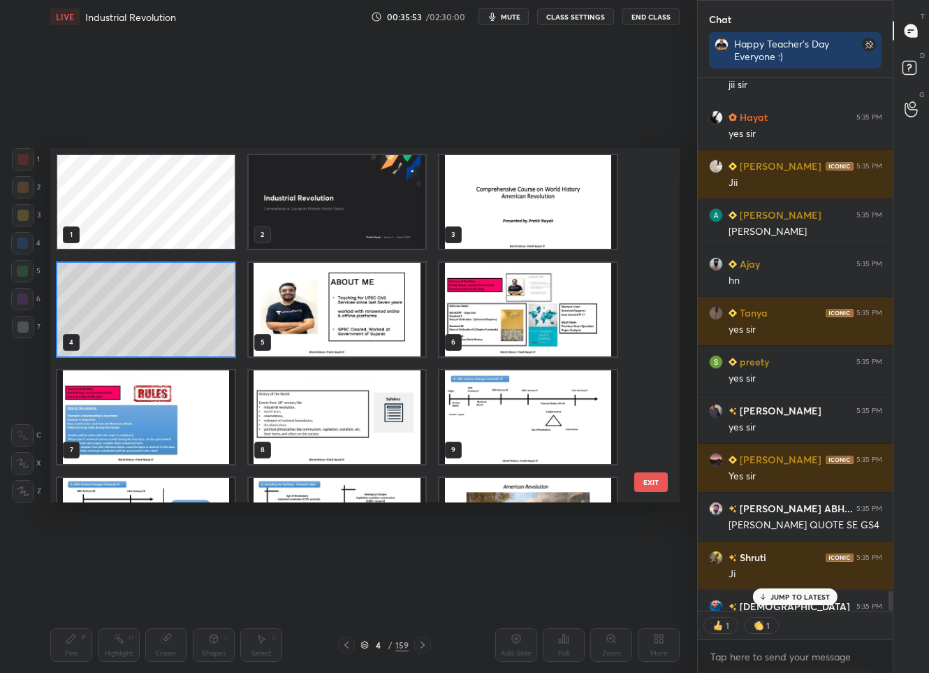
scroll to position [3, 4]
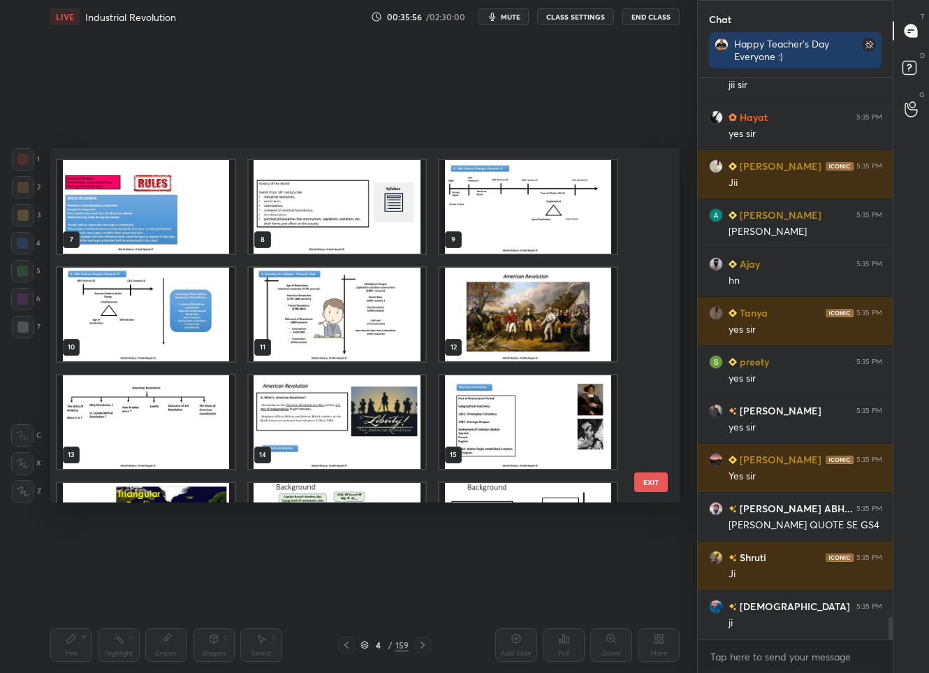
click at [177, 330] on img "grid" at bounding box center [145, 315] width 177 height 94
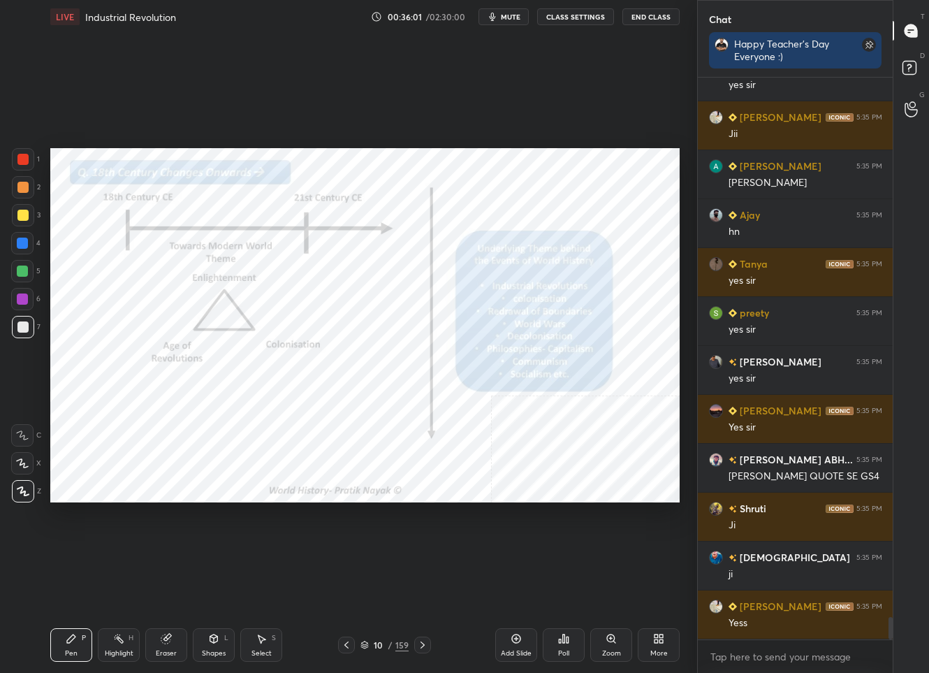
click at [16, 161] on div at bounding box center [23, 159] width 22 height 22
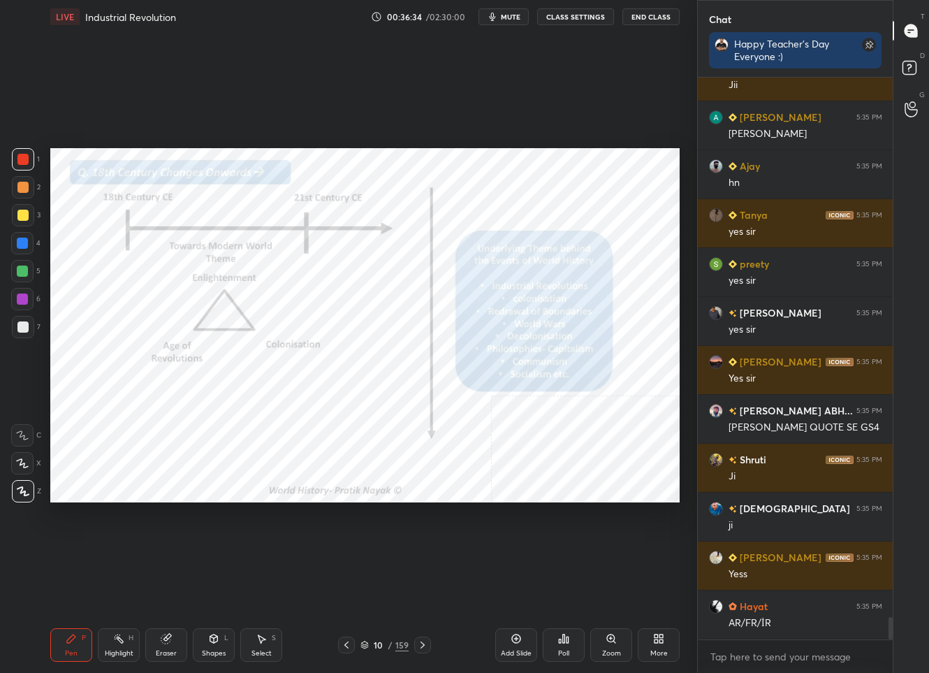
click at [367, 648] on icon at bounding box center [364, 645] width 8 height 8
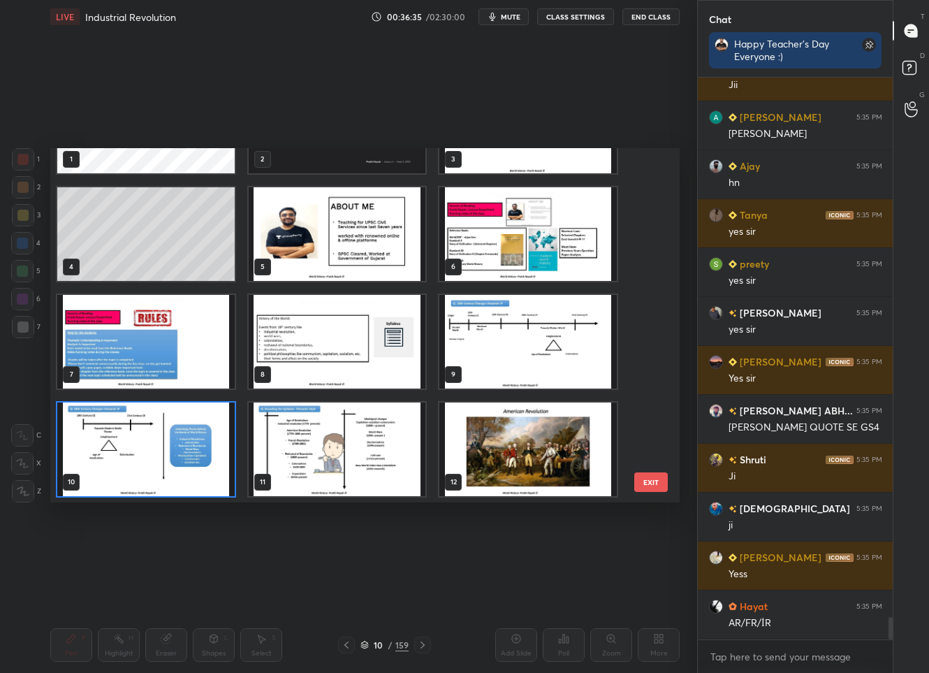
scroll to position [0, 0]
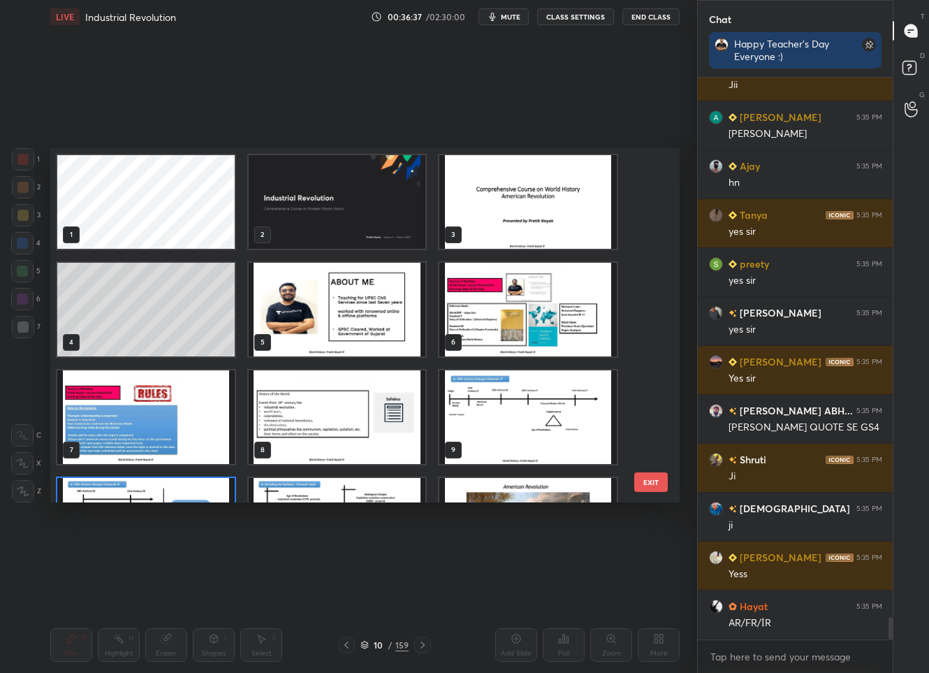
click at [339, 214] on img "grid" at bounding box center [337, 202] width 177 height 94
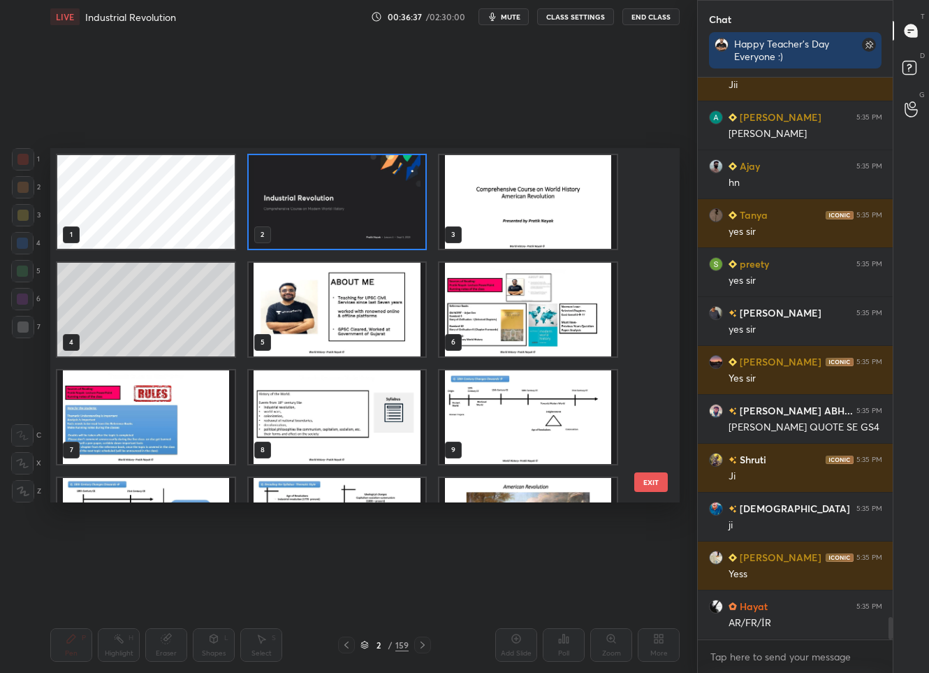
click at [339, 214] on img "grid" at bounding box center [337, 202] width 177 height 94
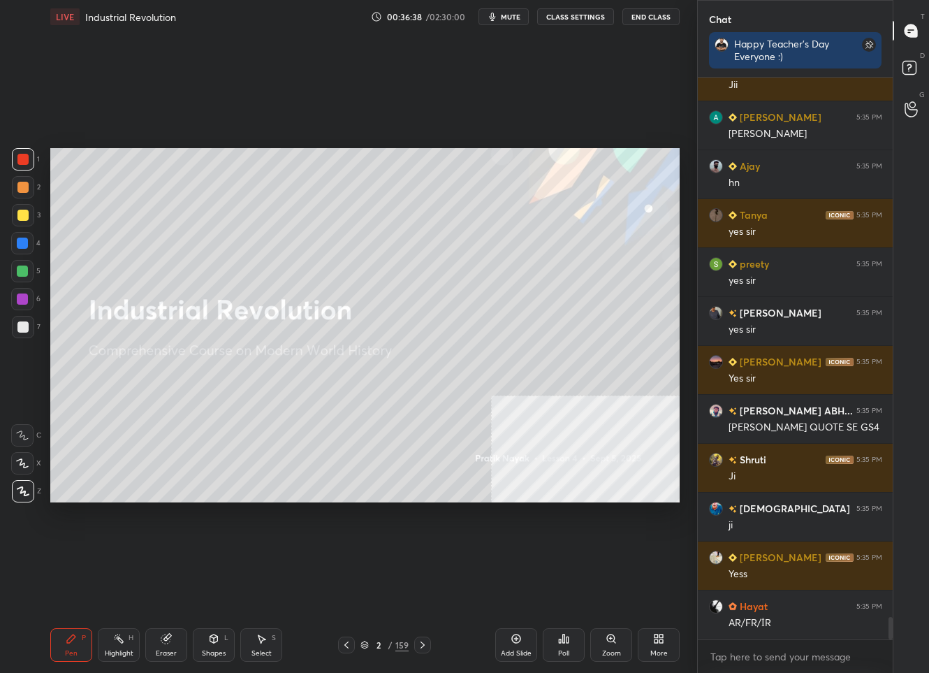
click at [520, 655] on div "Add Slide" at bounding box center [516, 653] width 31 height 7
click at [24, 223] on div at bounding box center [23, 215] width 22 height 22
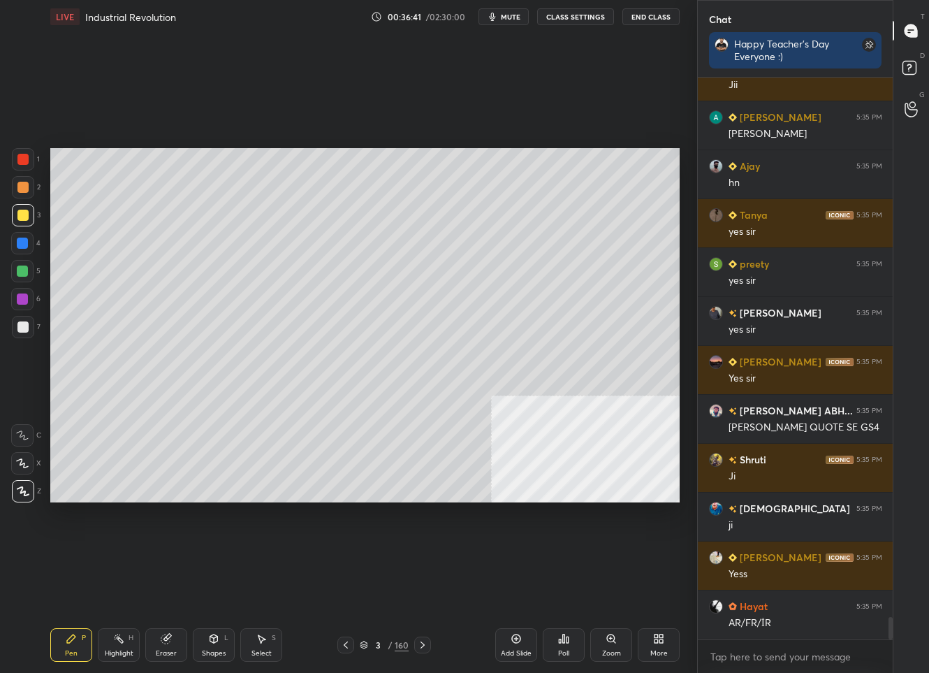
click at [662, 641] on icon at bounding box center [661, 640] width 3 height 3
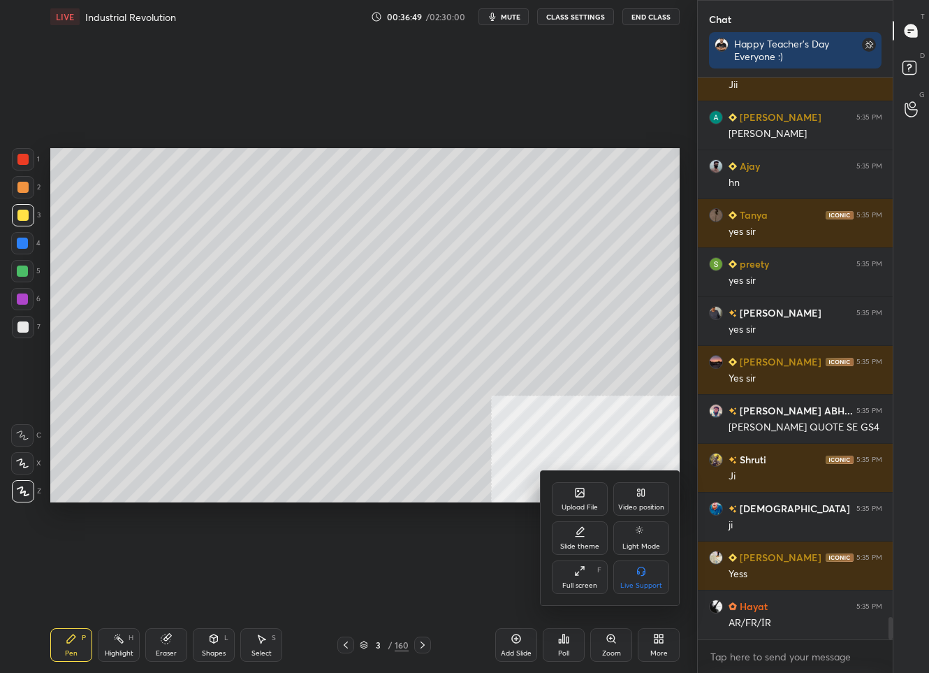
click at [348, 215] on div at bounding box center [464, 336] width 929 height 673
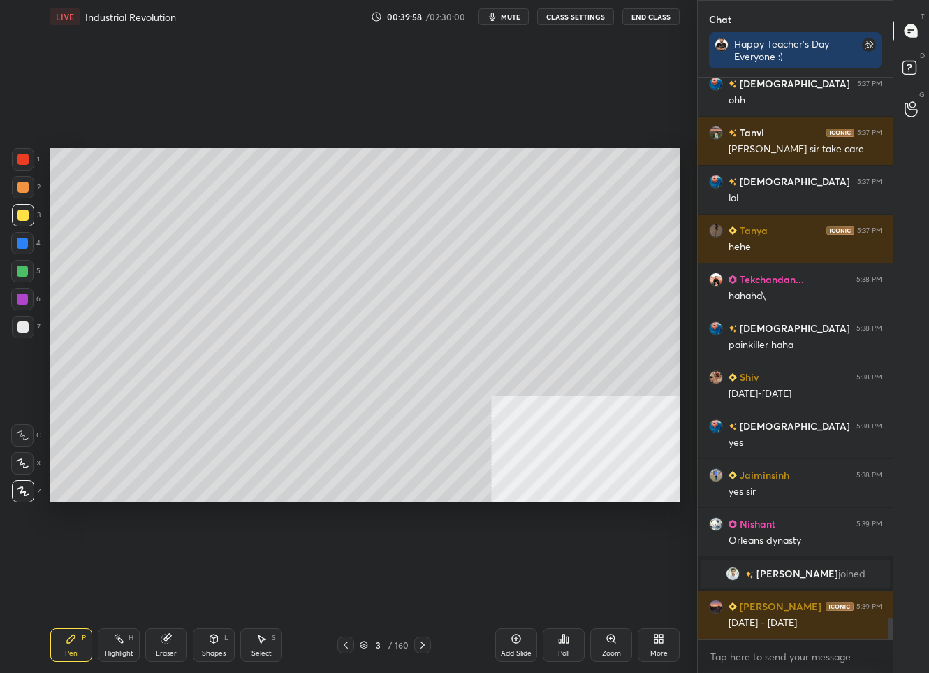
scroll to position [13952, 0]
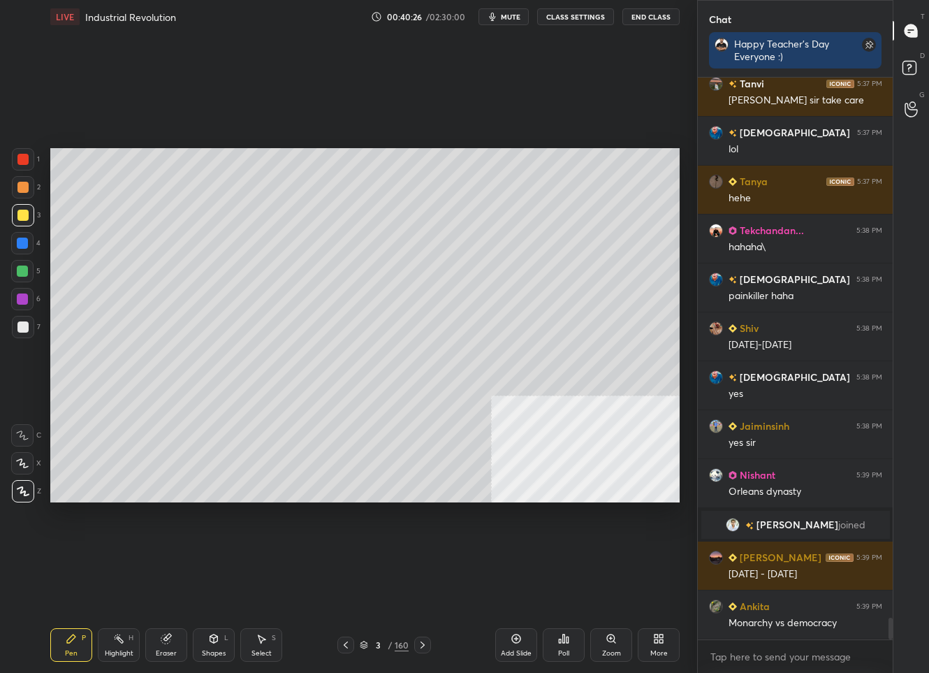
click at [388, 645] on div "/" at bounding box center [390, 645] width 4 height 8
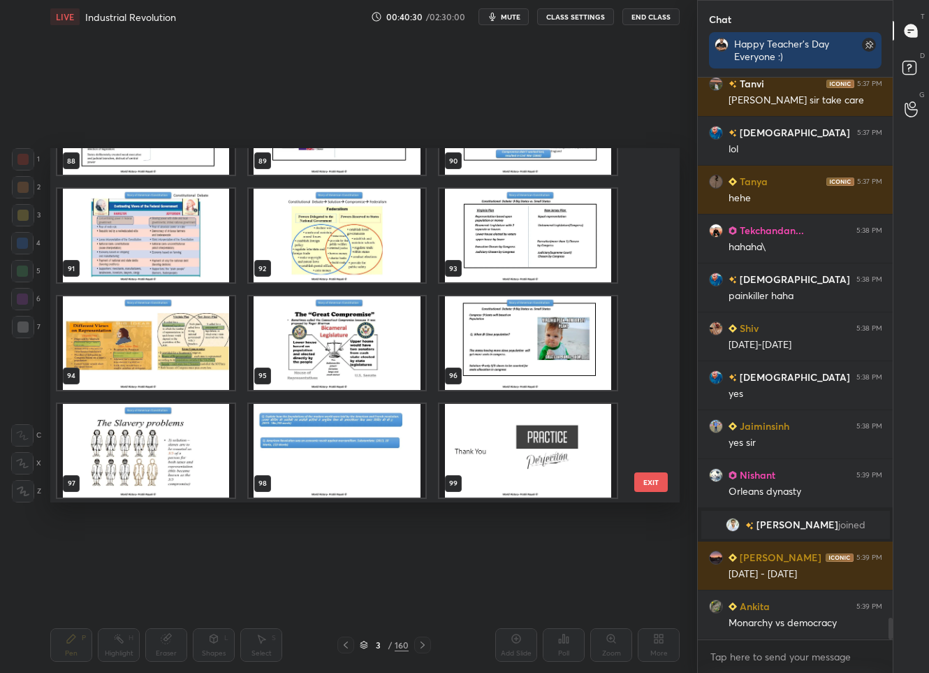
scroll to position [14000, 0]
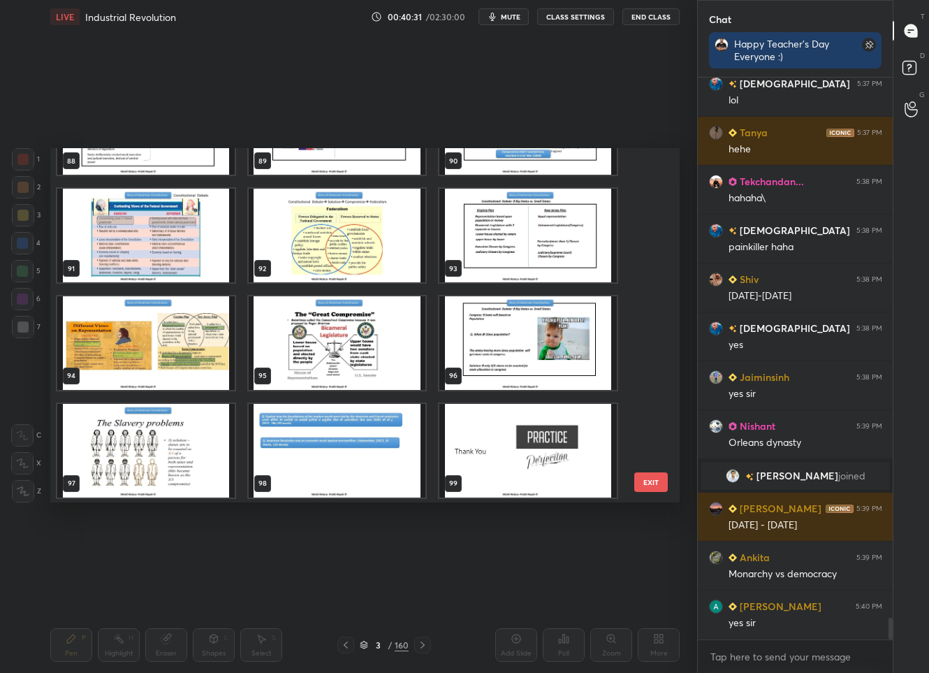
click at [388, 427] on img "grid" at bounding box center [337, 451] width 177 height 94
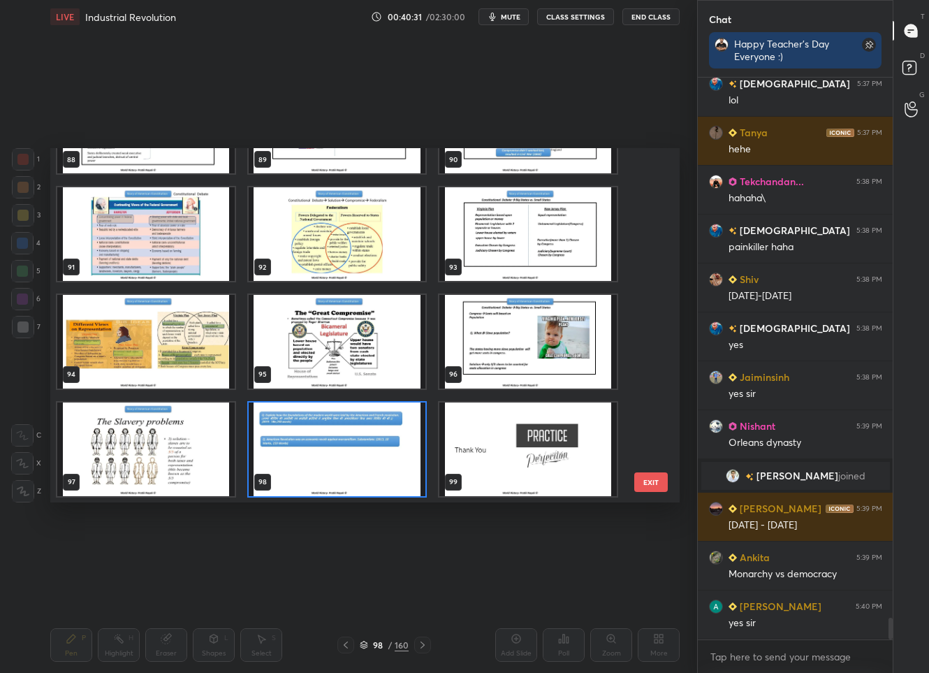
click at [388, 427] on div "85 86 87 88 89 90 91 92 93 94 95 96 97 98 99" at bounding box center [352, 325] width 605 height 354
click at [388, 427] on img "grid" at bounding box center [337, 449] width 177 height 94
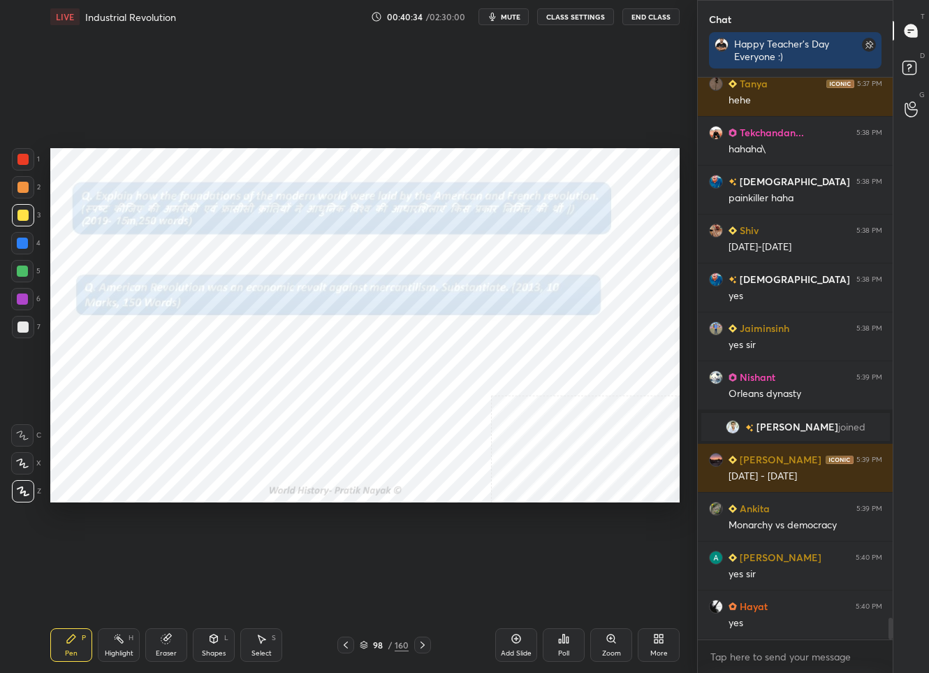
click at [25, 158] on div at bounding box center [22, 159] width 11 height 11
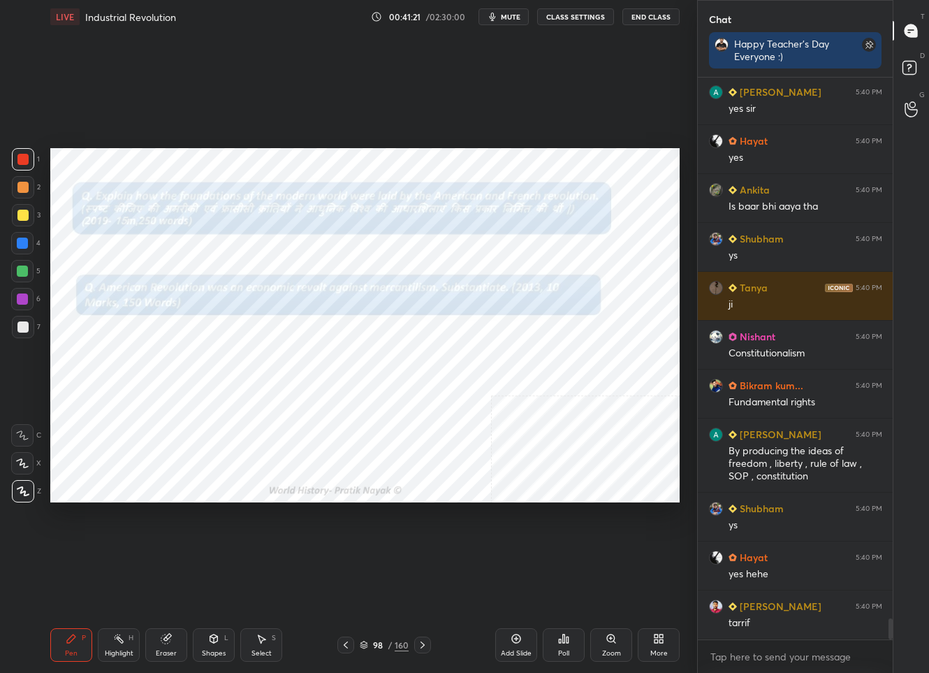
scroll to position [14383, 0]
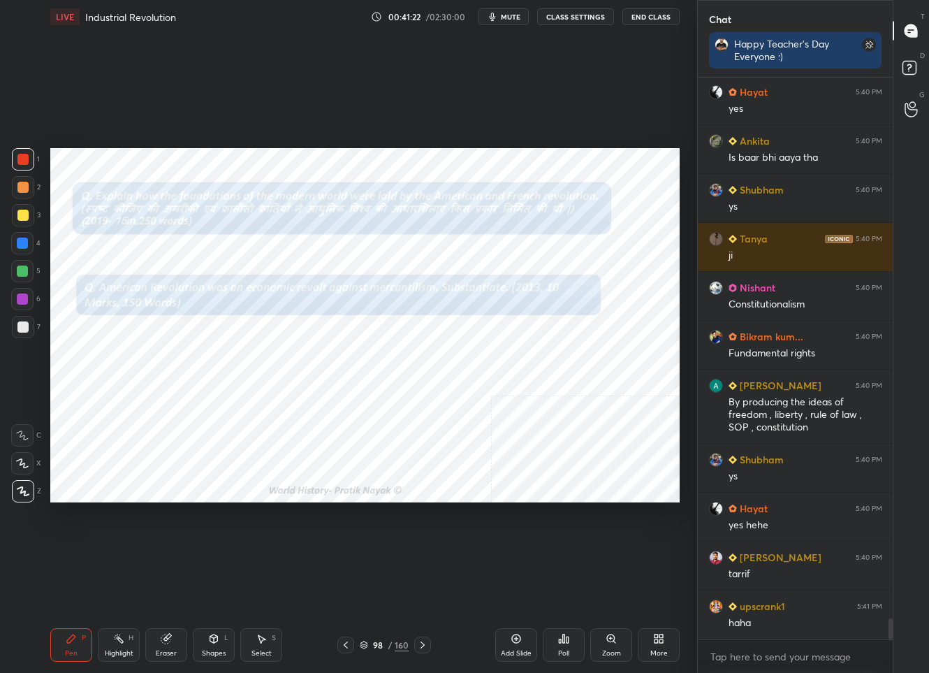
click at [176, 649] on div "Eraser" at bounding box center [166, 645] width 42 height 34
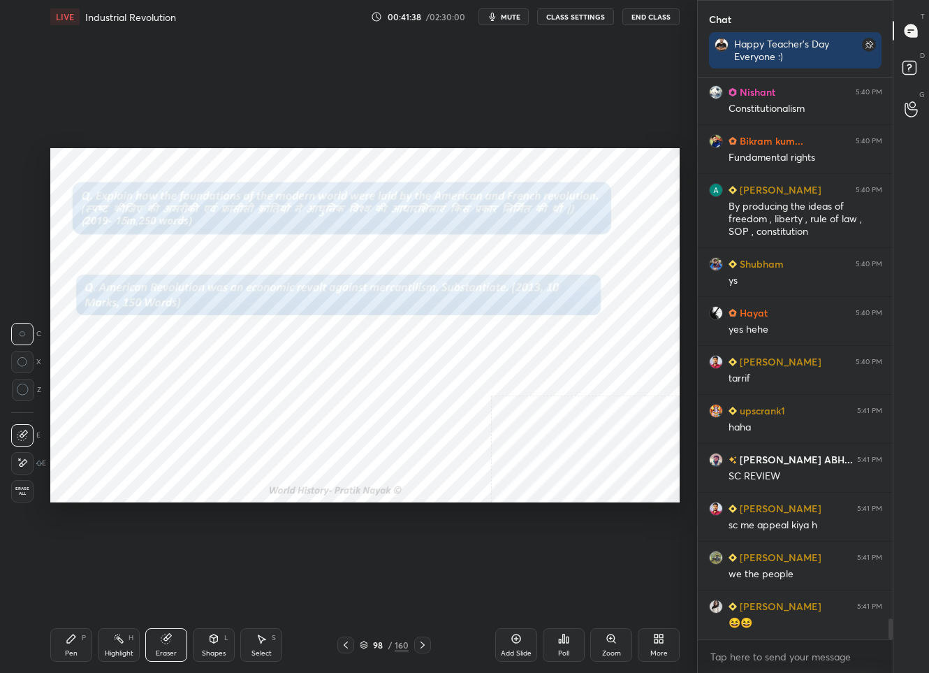
scroll to position [14600, 0]
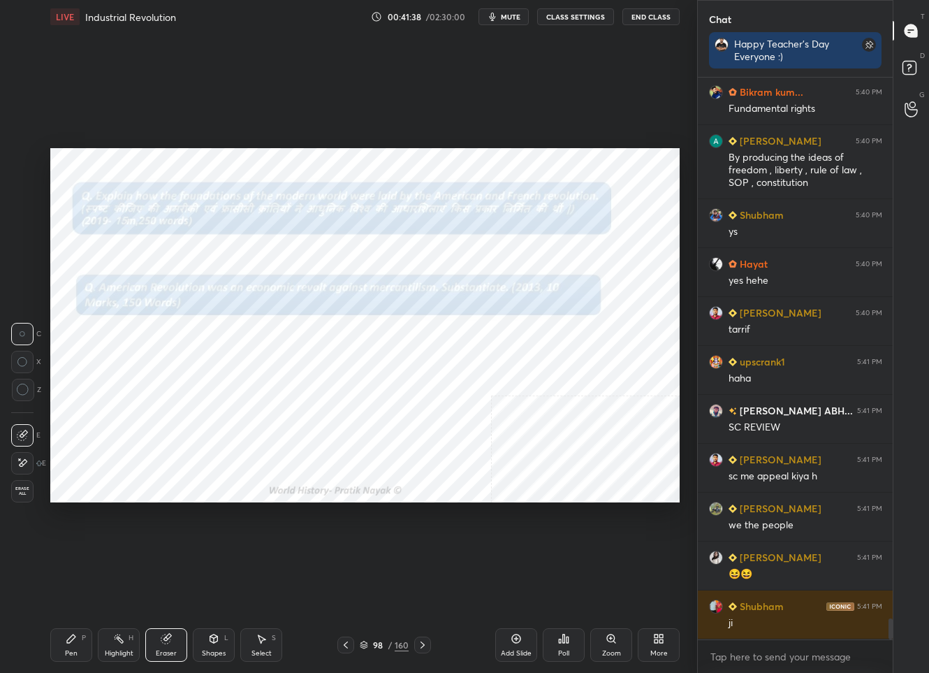
click at [59, 651] on div "Pen P" at bounding box center [71, 645] width 42 height 34
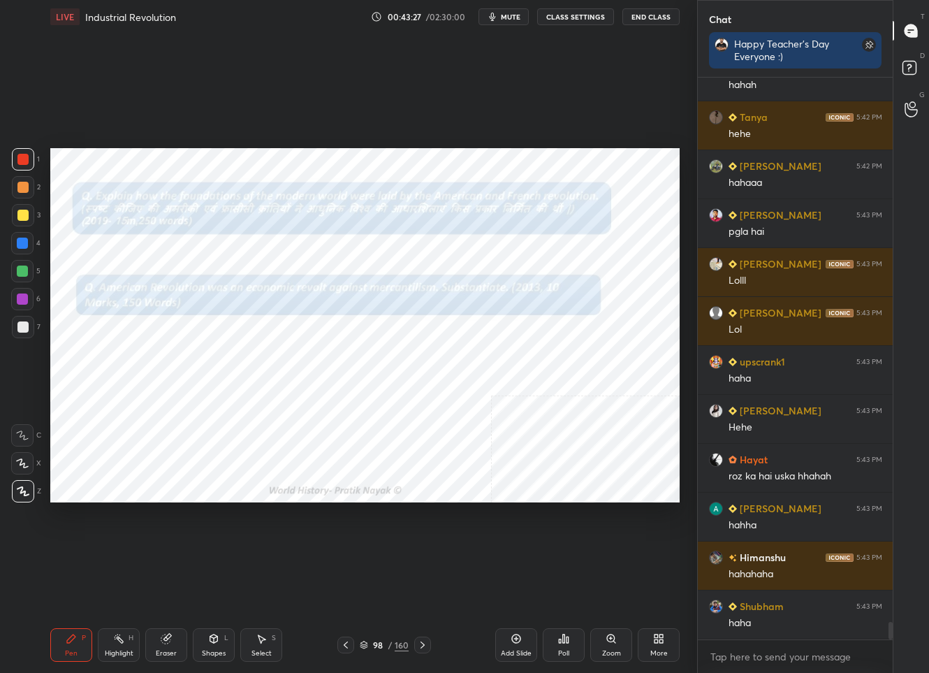
scroll to position [17428, 0]
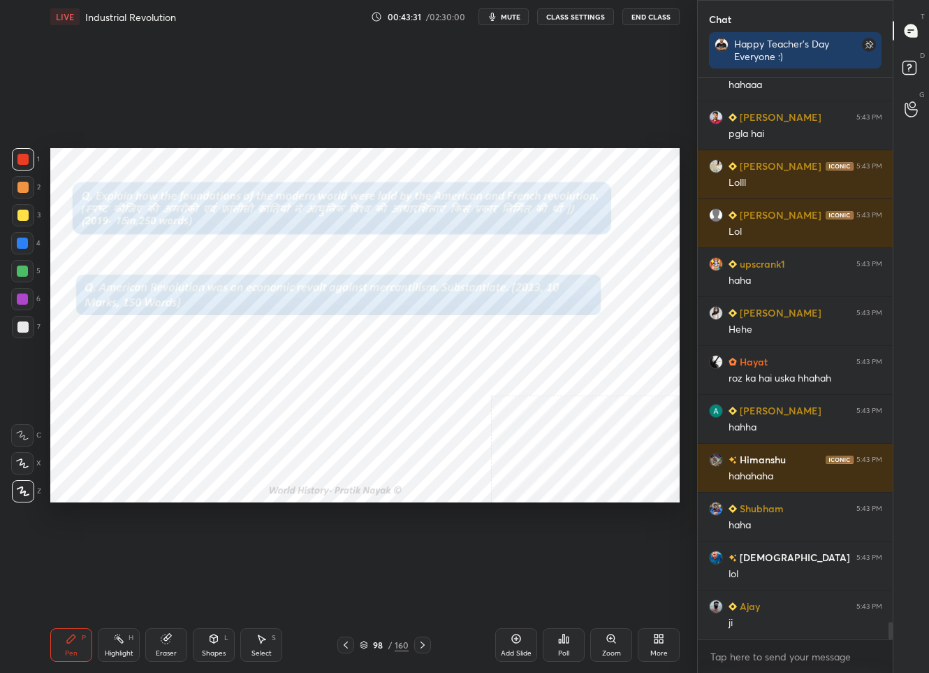
click at [364, 646] on icon at bounding box center [364, 645] width 8 height 8
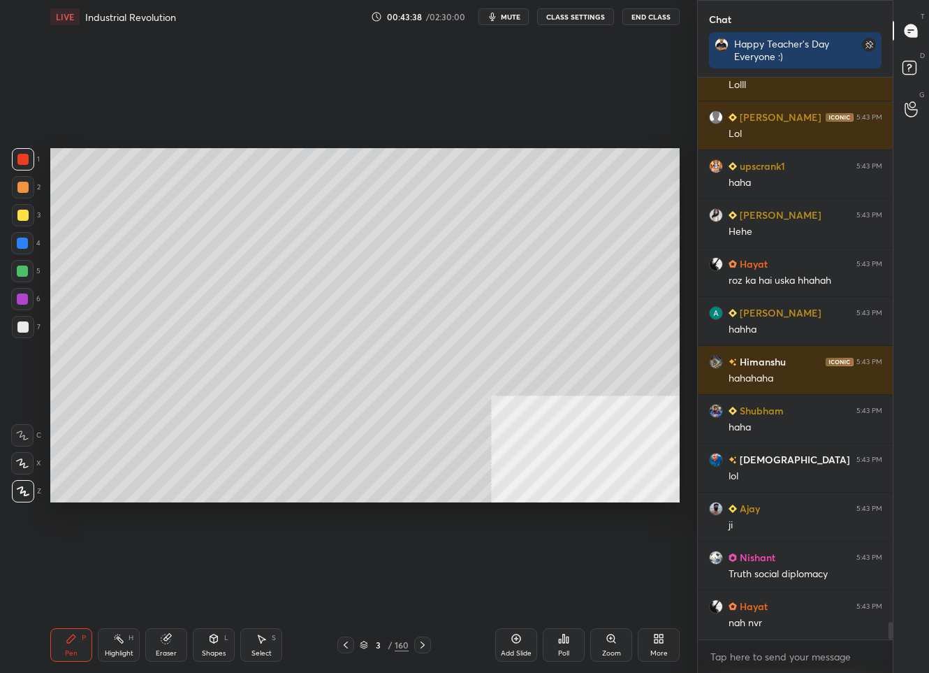
click at [27, 323] on div at bounding box center [22, 326] width 11 height 11
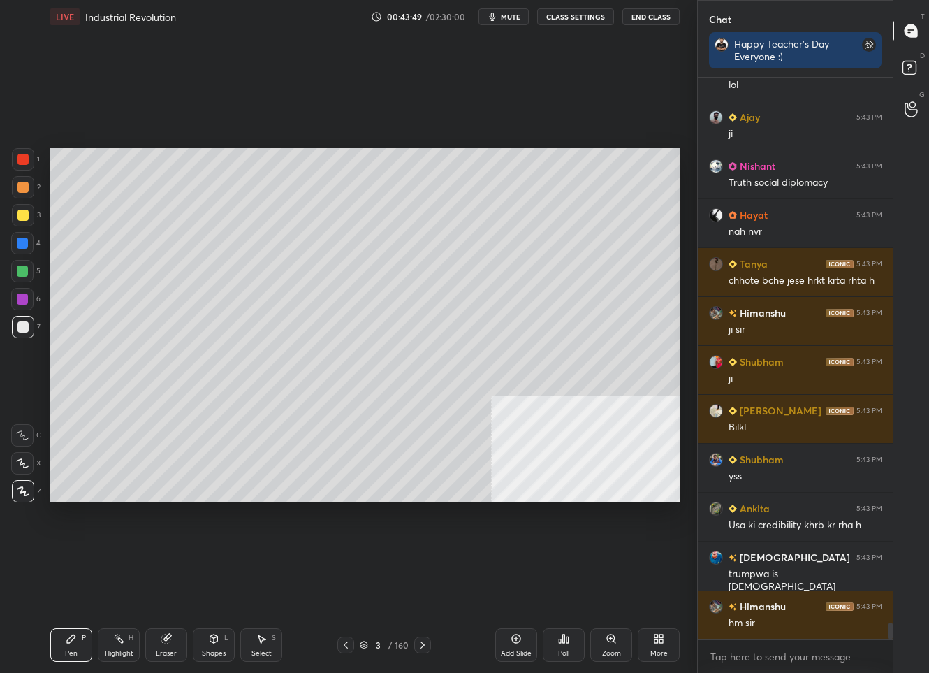
drag, startPoint x: 521, startPoint y: 647, endPoint x: 517, endPoint y: 638, distance: 9.4
click at [518, 645] on div "Add Slide" at bounding box center [516, 645] width 42 height 34
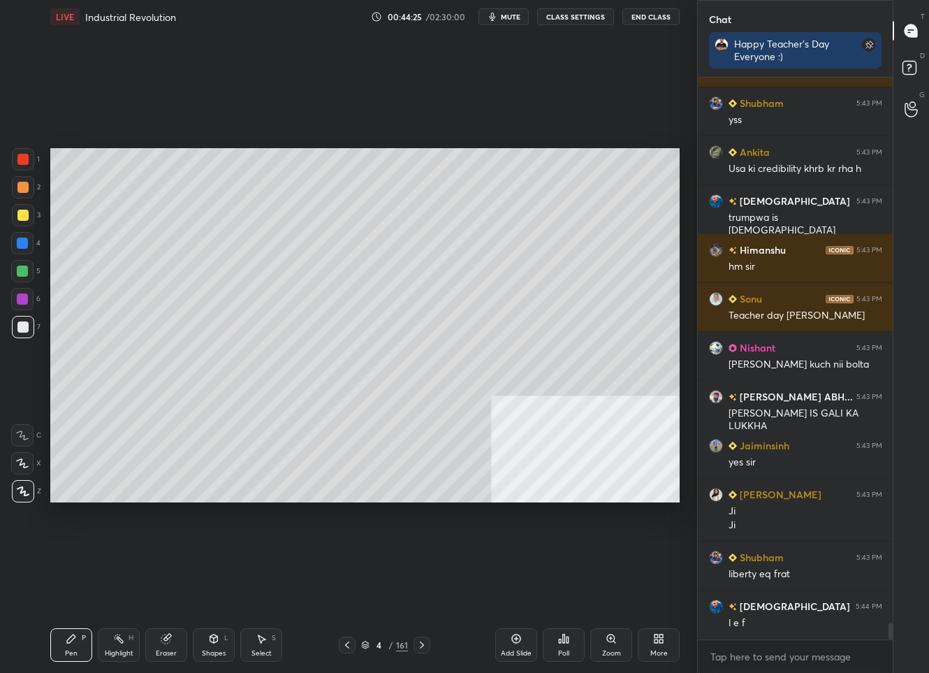
scroll to position [18371, 0]
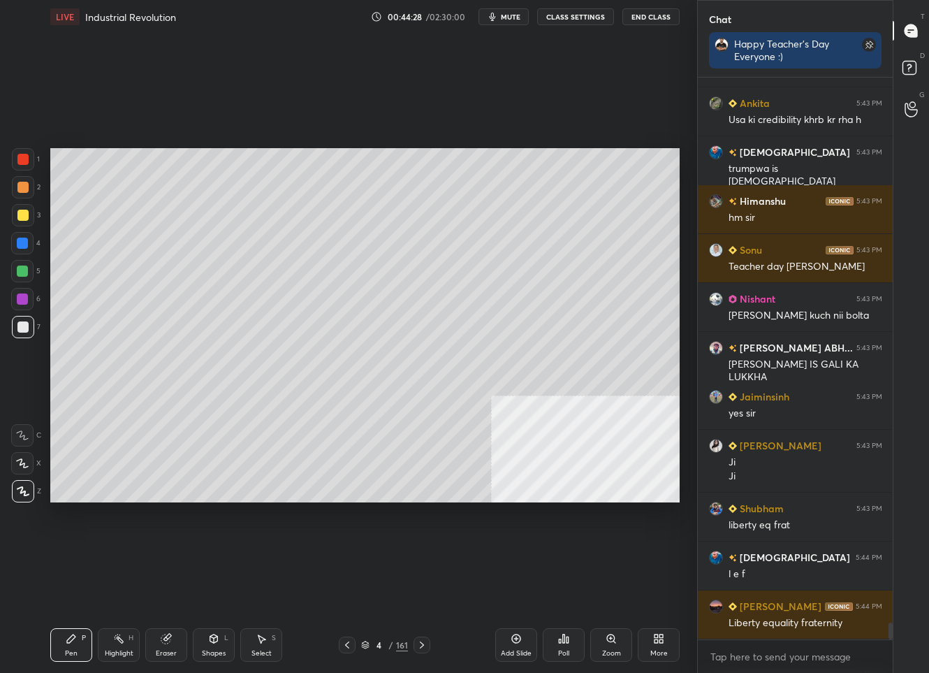
click at [350, 645] on icon at bounding box center [347, 644] width 11 height 11
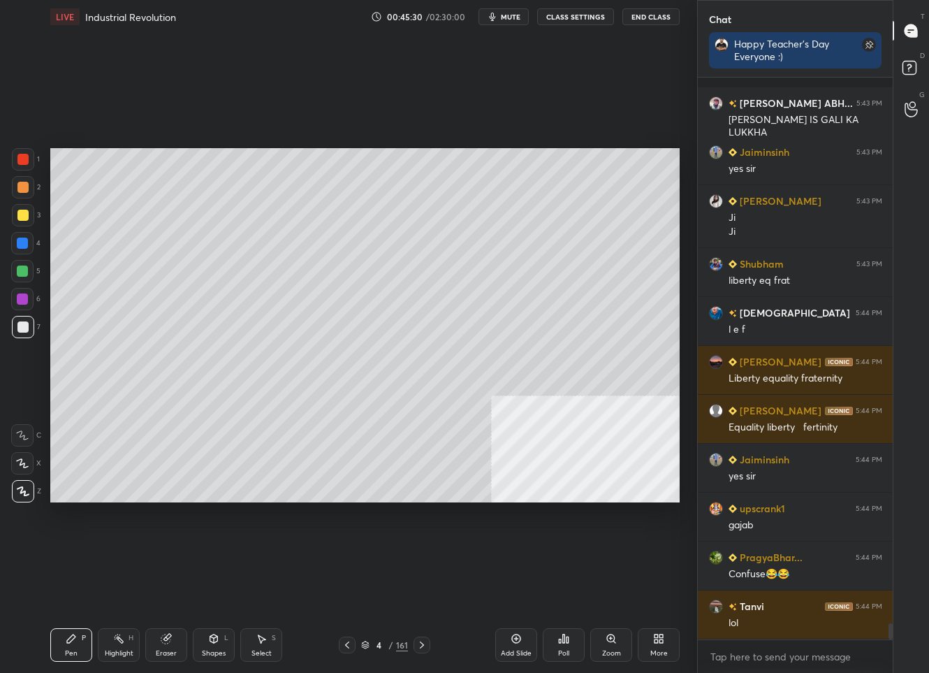
scroll to position [18677, 0]
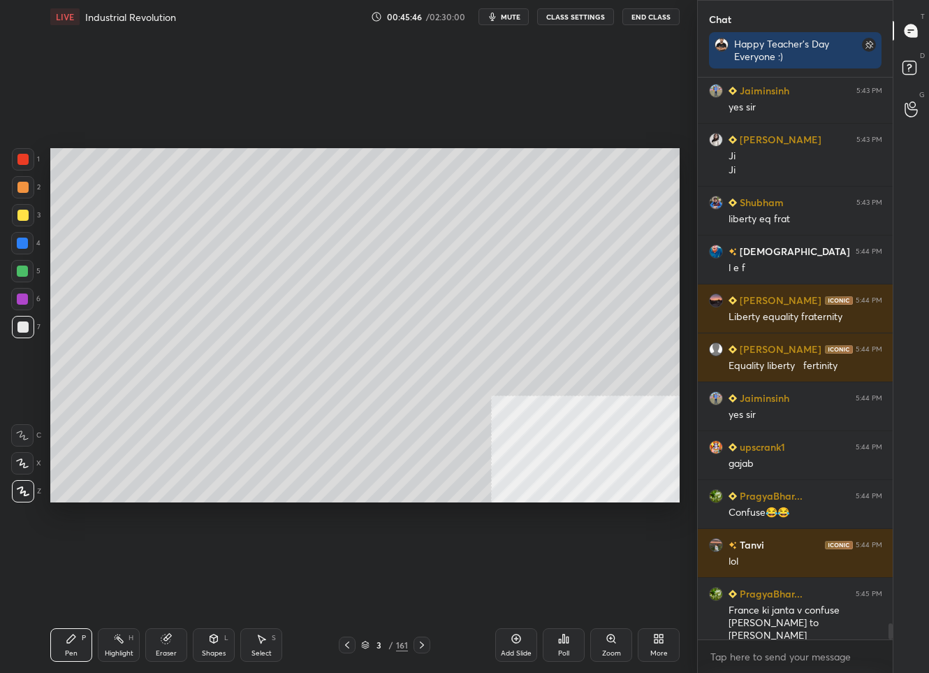
drag, startPoint x: 421, startPoint y: 639, endPoint x: 423, endPoint y: 631, distance: 8.6
click at [420, 636] on div at bounding box center [422, 644] width 17 height 17
click at [423, 638] on div at bounding box center [422, 644] width 17 height 17
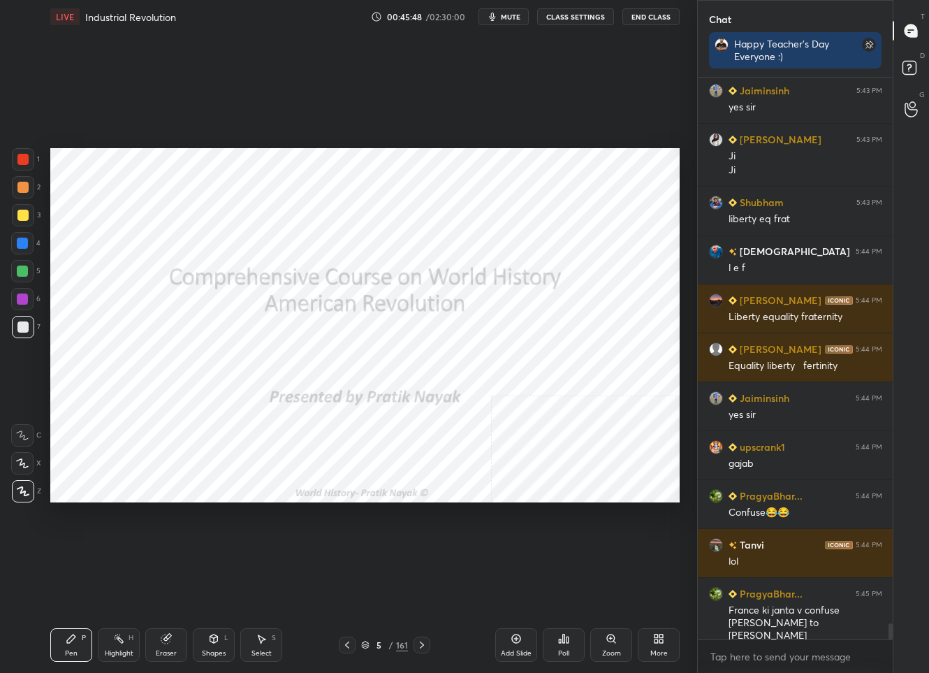
drag, startPoint x: 353, startPoint y: 648, endPoint x: 372, endPoint y: 641, distance: 19.9
click at [356, 648] on div "5 / 161" at bounding box center [385, 644] width 92 height 17
drag, startPoint x: 511, startPoint y: 647, endPoint x: 506, endPoint y: 641, distance: 8.0
click at [510, 646] on div "Add Slide" at bounding box center [516, 645] width 42 height 34
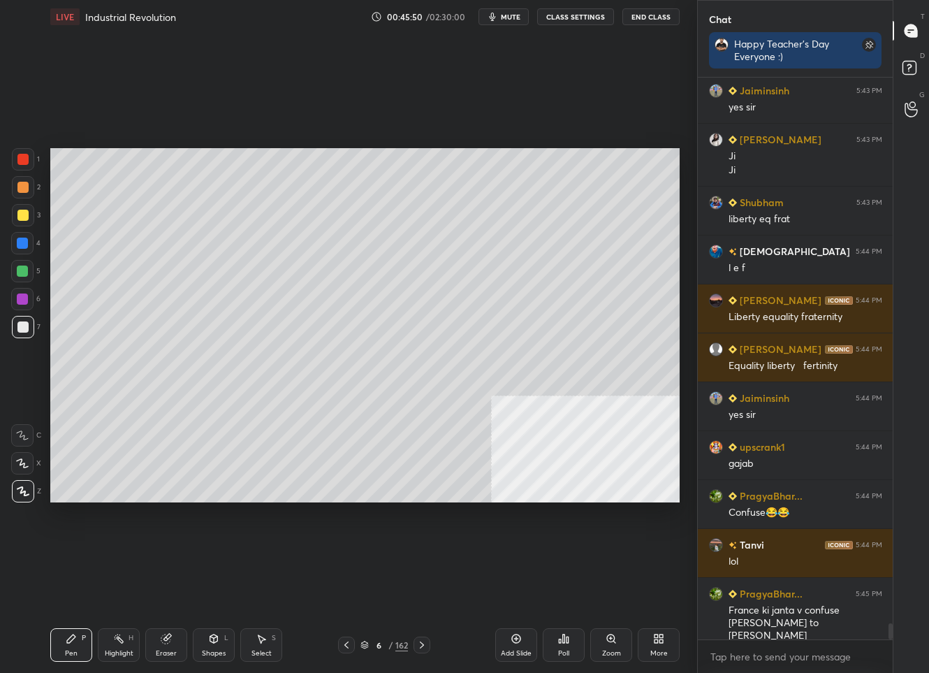
click at [343, 641] on icon at bounding box center [346, 644] width 11 height 11
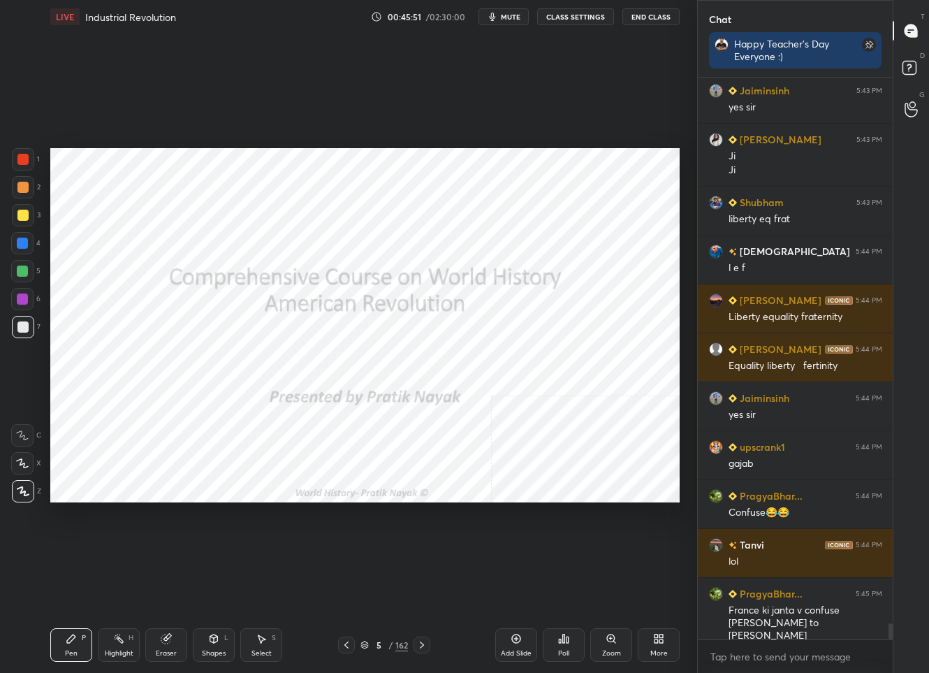
click at [342, 644] on icon at bounding box center [346, 644] width 11 height 11
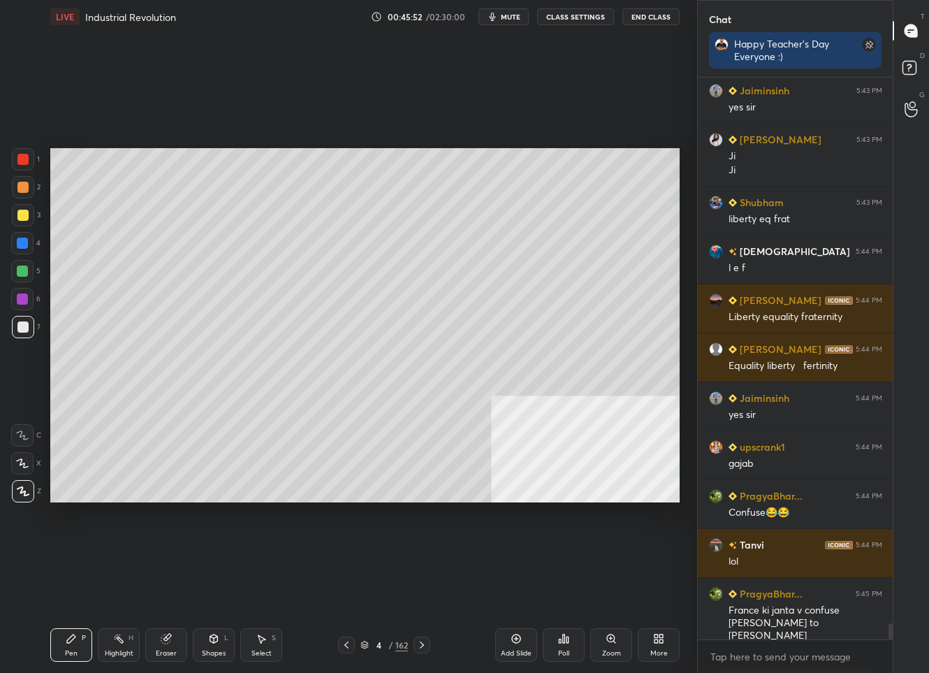
click at [502, 638] on div "Add Slide" at bounding box center [516, 645] width 42 height 34
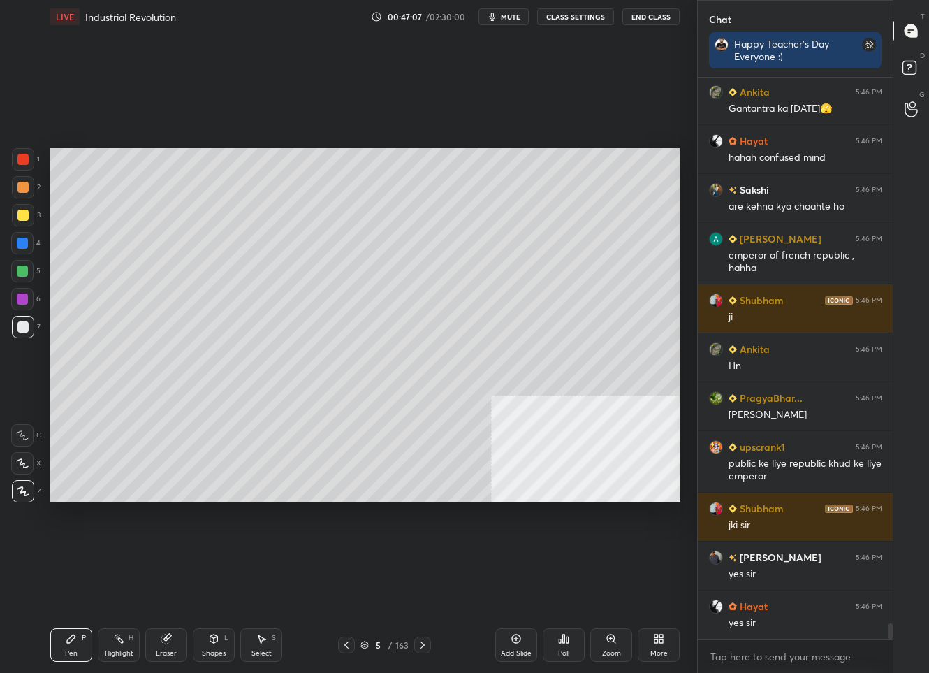
scroll to position [19350, 0]
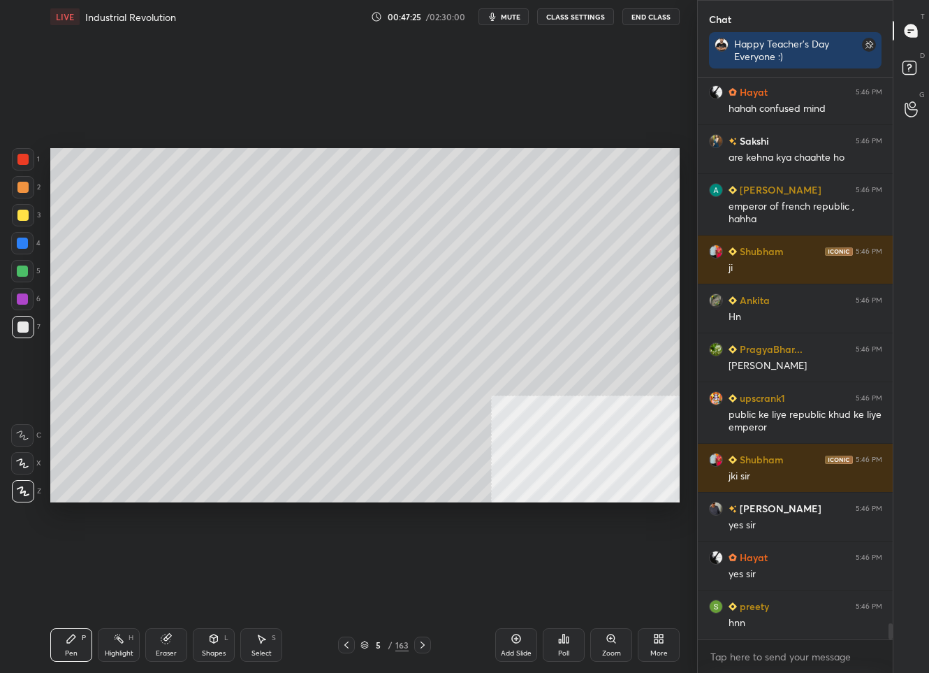
click at [511, 644] on icon at bounding box center [516, 638] width 11 height 11
click at [20, 219] on div at bounding box center [22, 215] width 11 height 11
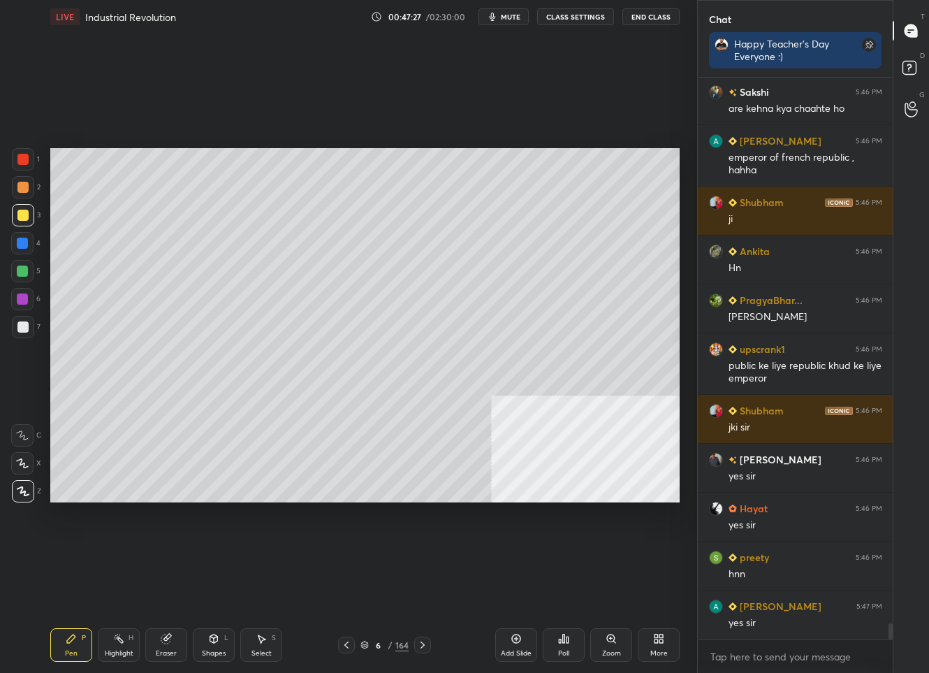
click at [347, 240] on div "Setting up your live class Poll for secs No correct answer Start poll" at bounding box center [365, 325] width 641 height 583
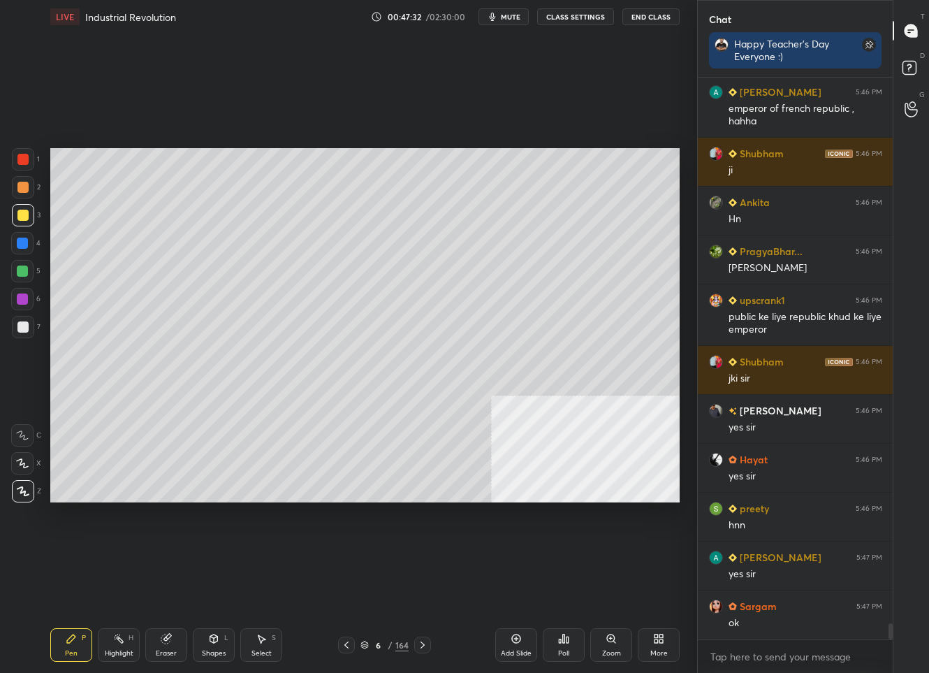
scroll to position [19497, 0]
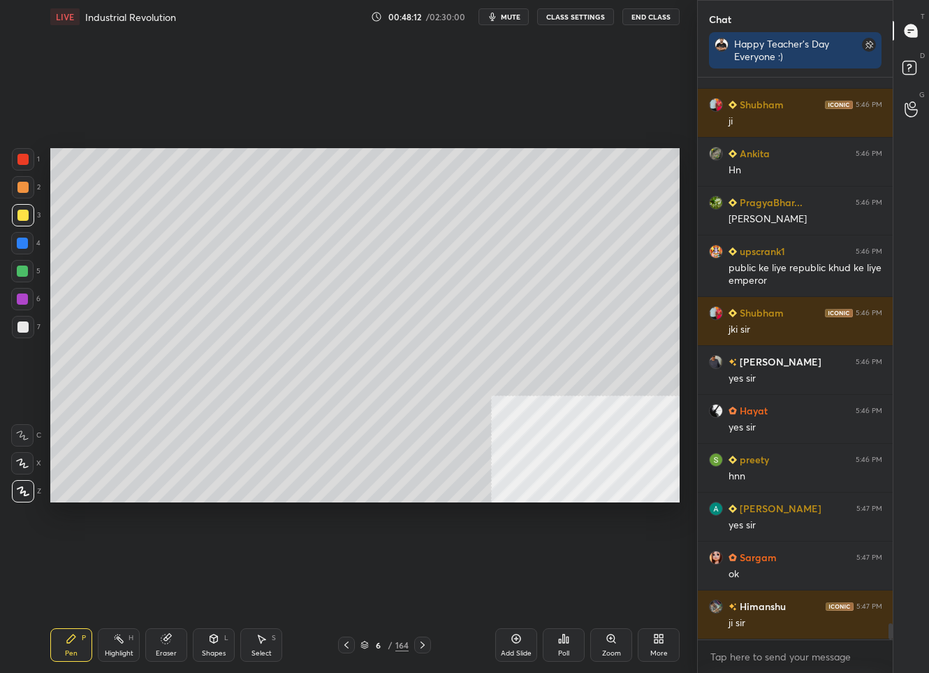
click at [516, 646] on div "Add Slide" at bounding box center [516, 645] width 42 height 34
click at [351, 646] on icon at bounding box center [346, 644] width 11 height 11
click at [420, 650] on icon at bounding box center [422, 644] width 11 height 11
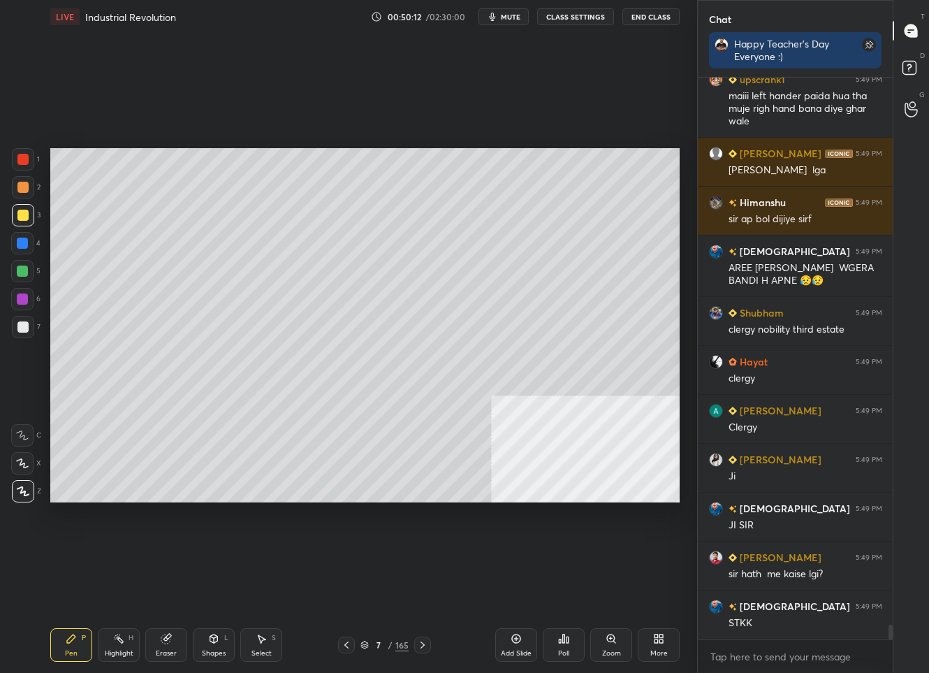
scroll to position [20757, 0]
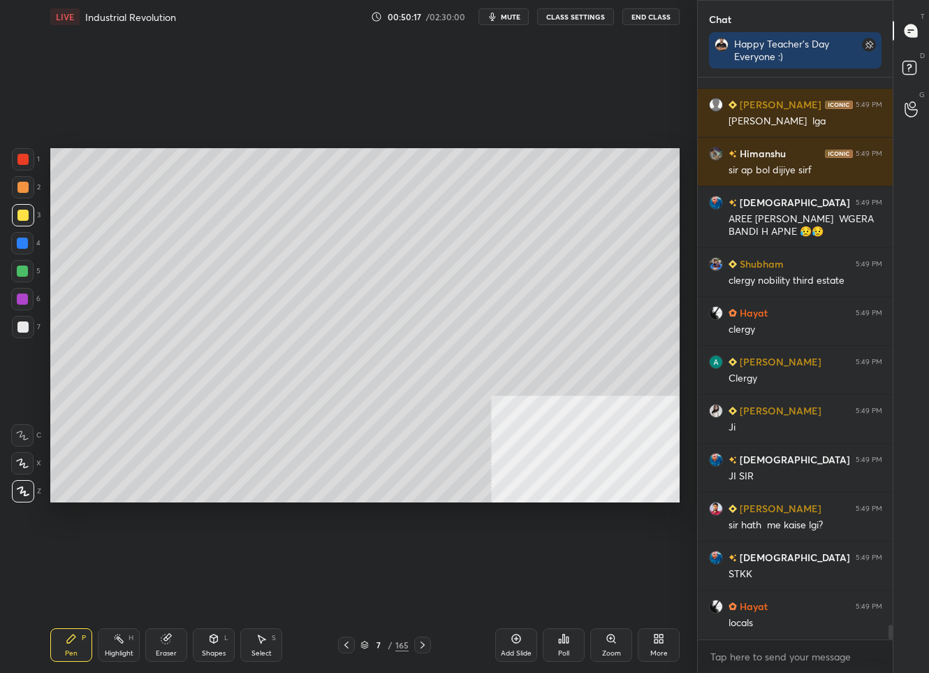
drag, startPoint x: 659, startPoint y: 629, endPoint x: 660, endPoint y: 619, distance: 9.8
click at [661, 626] on div "Add Slide Poll Zoom More" at bounding box center [587, 645] width 184 height 78
click at [662, 637] on icon at bounding box center [658, 638] width 11 height 11
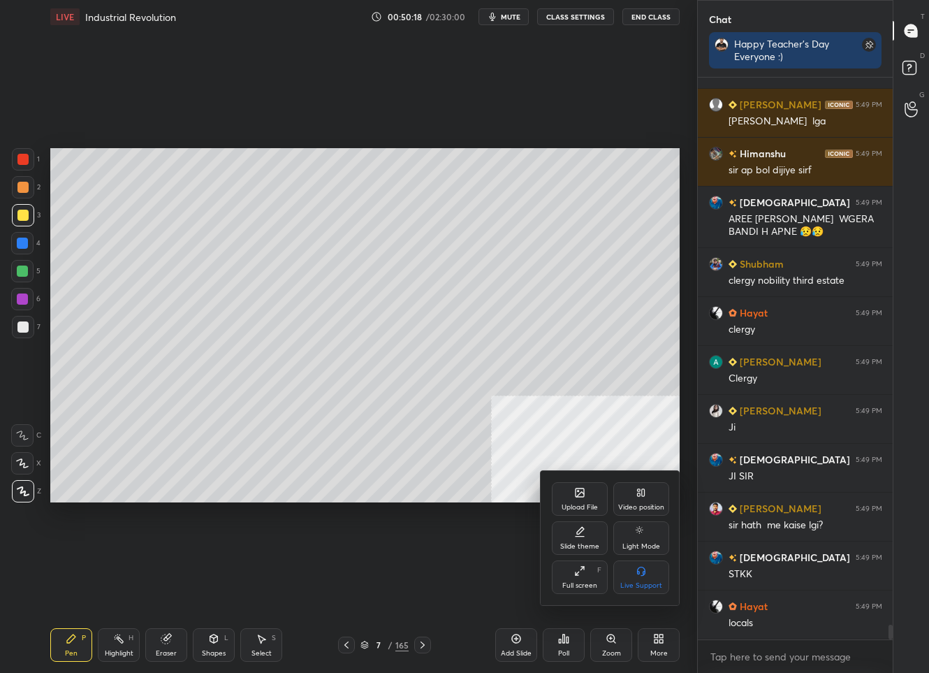
click at [640, 503] on div "Video position" at bounding box center [641, 499] width 56 height 34
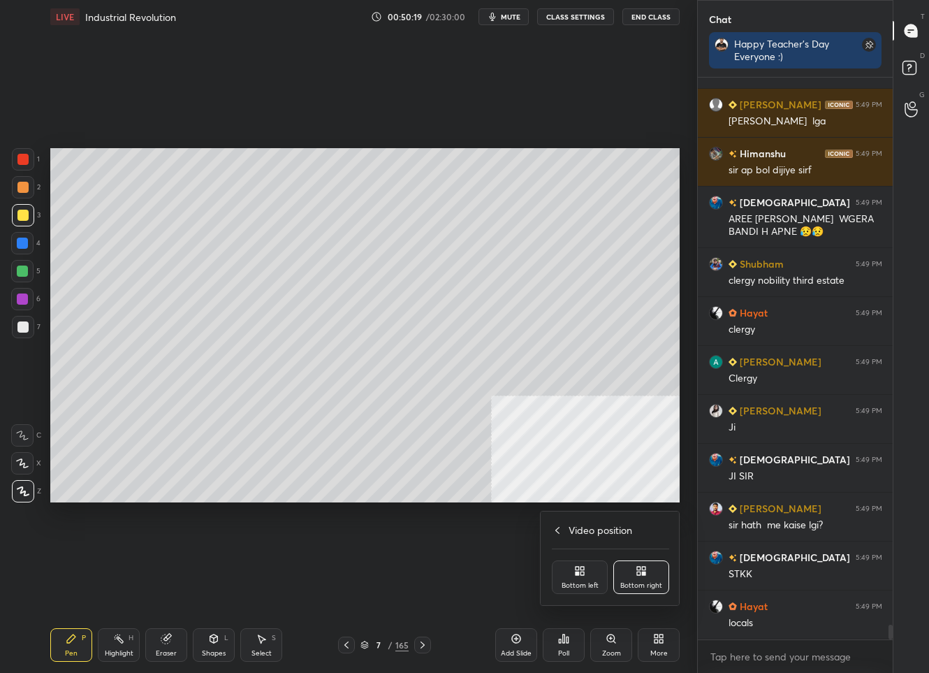
click at [587, 580] on div "Bottom left" at bounding box center [580, 577] width 56 height 34
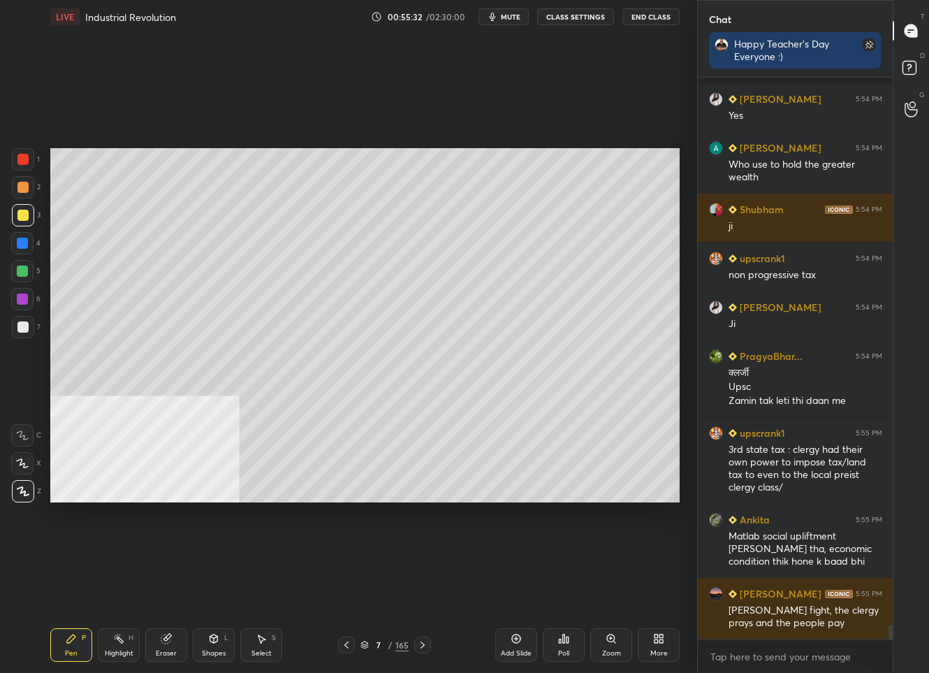
scroll to position [21007, 0]
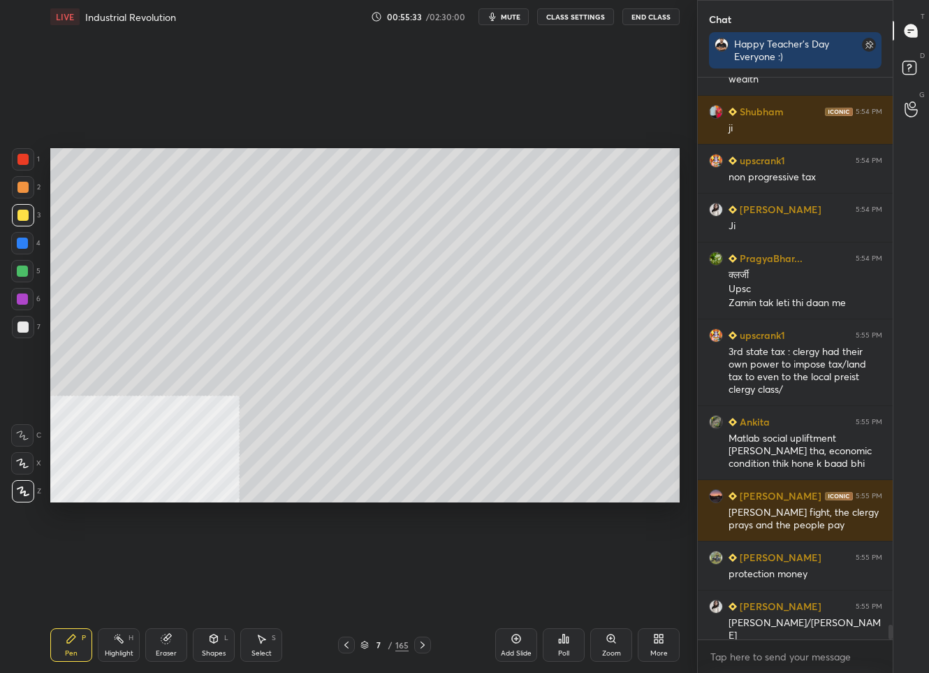
click at [512, 639] on icon at bounding box center [516, 638] width 9 height 9
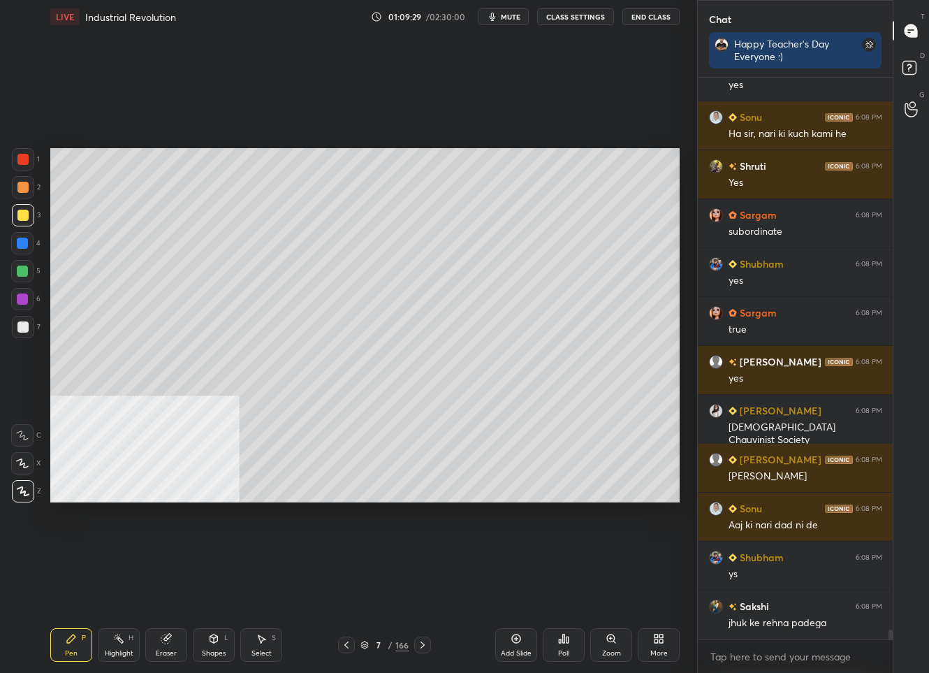
scroll to position [31659, 0]
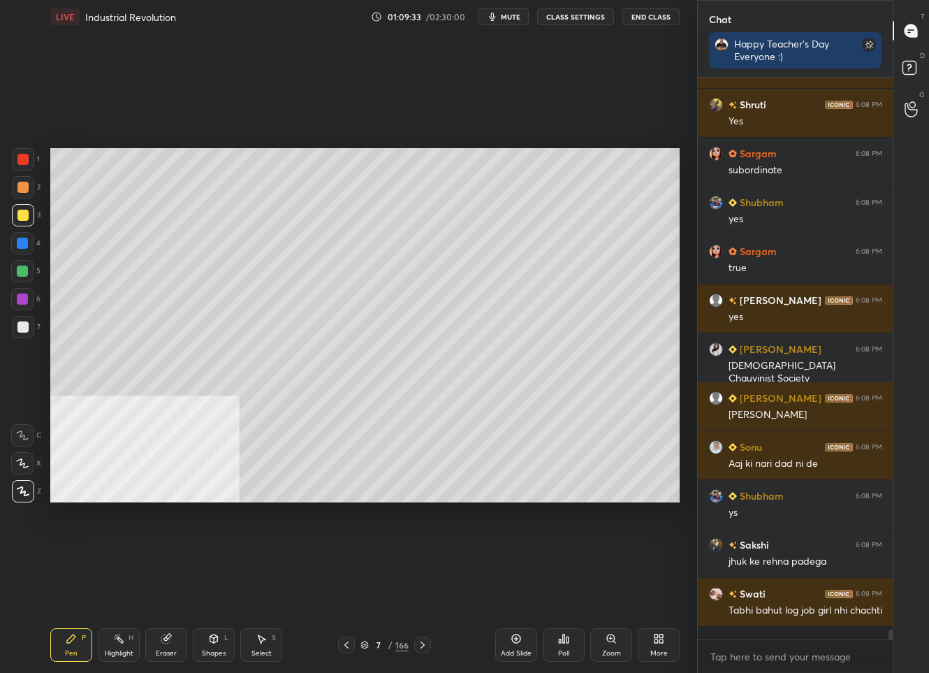
click at [417, 645] on icon at bounding box center [422, 644] width 11 height 11
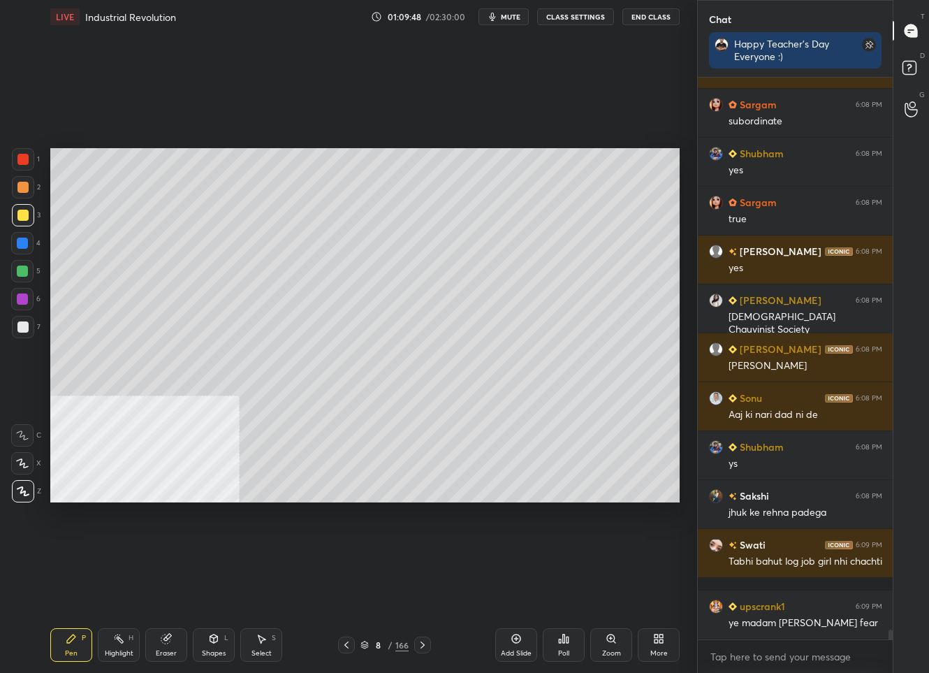
click at [513, 646] on div "Add Slide" at bounding box center [516, 645] width 42 height 34
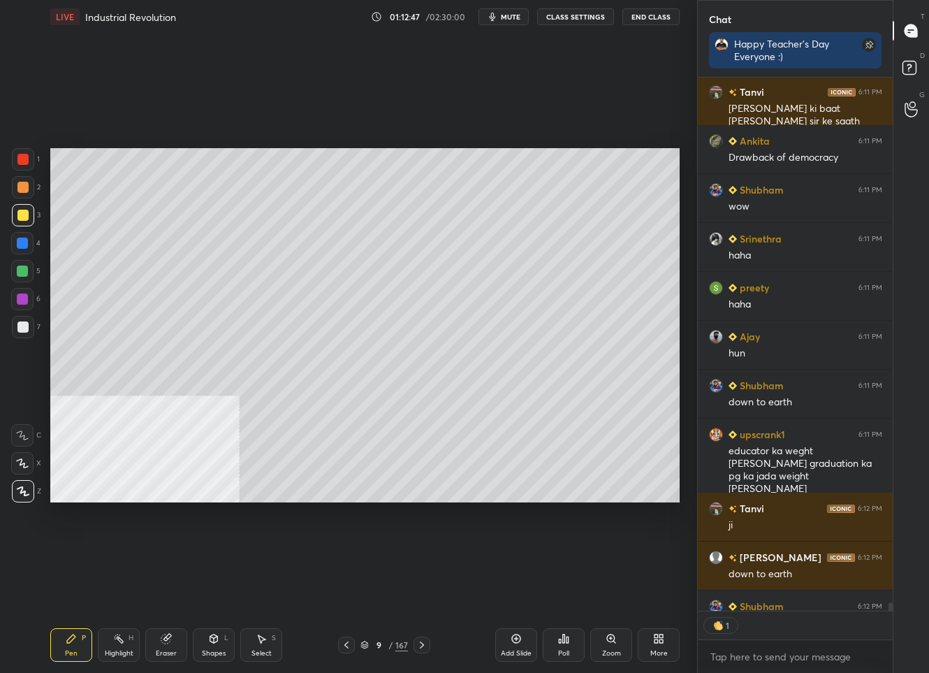
scroll to position [4, 4]
click at [523, 642] on div "Add Slide" at bounding box center [516, 645] width 42 height 34
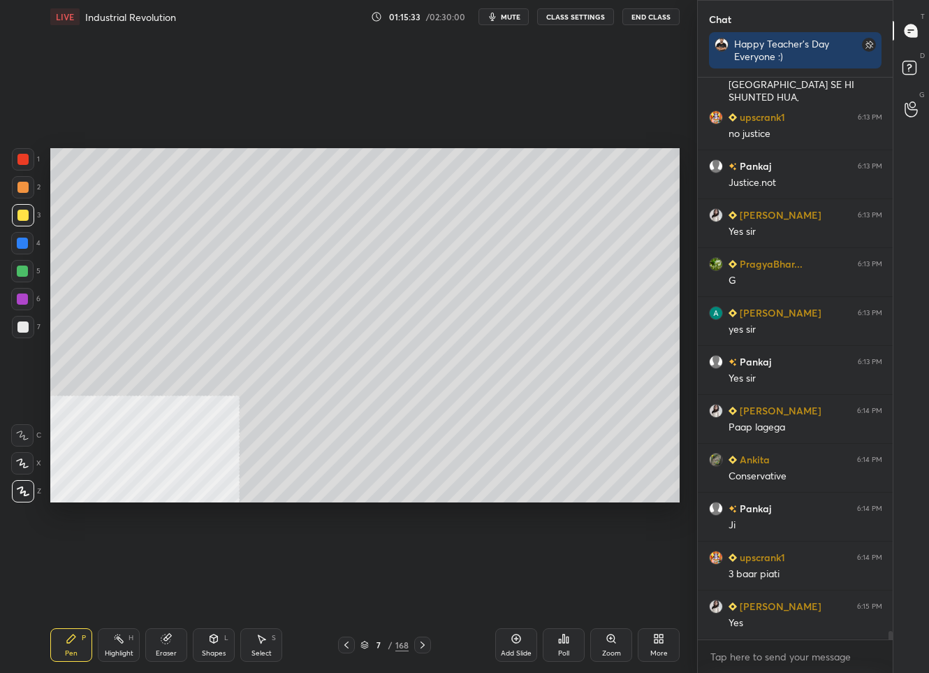
scroll to position [35916, 0]
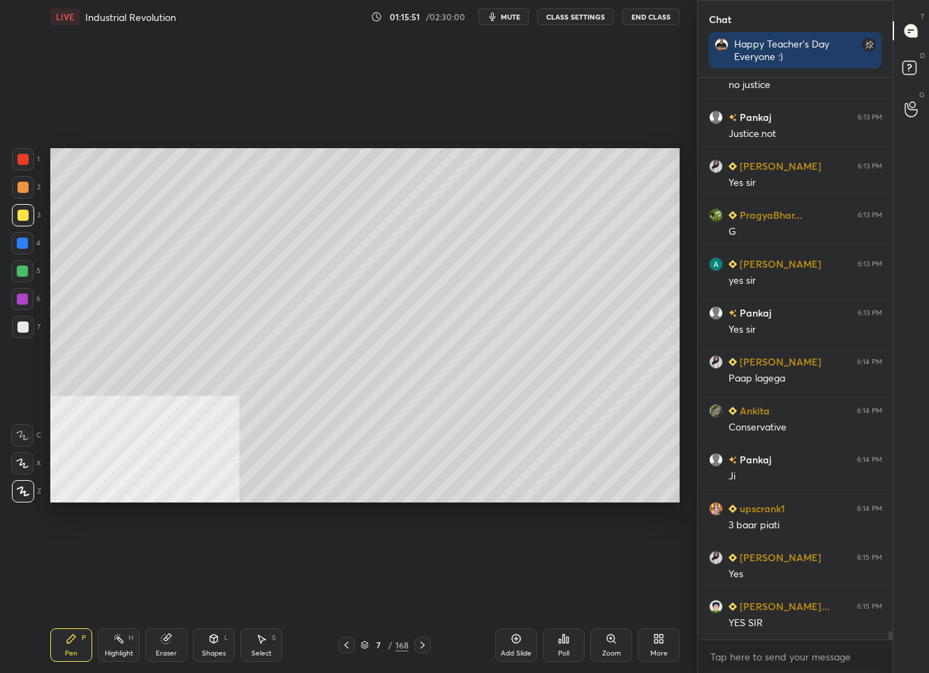
click at [422, 648] on icon at bounding box center [422, 644] width 11 height 11
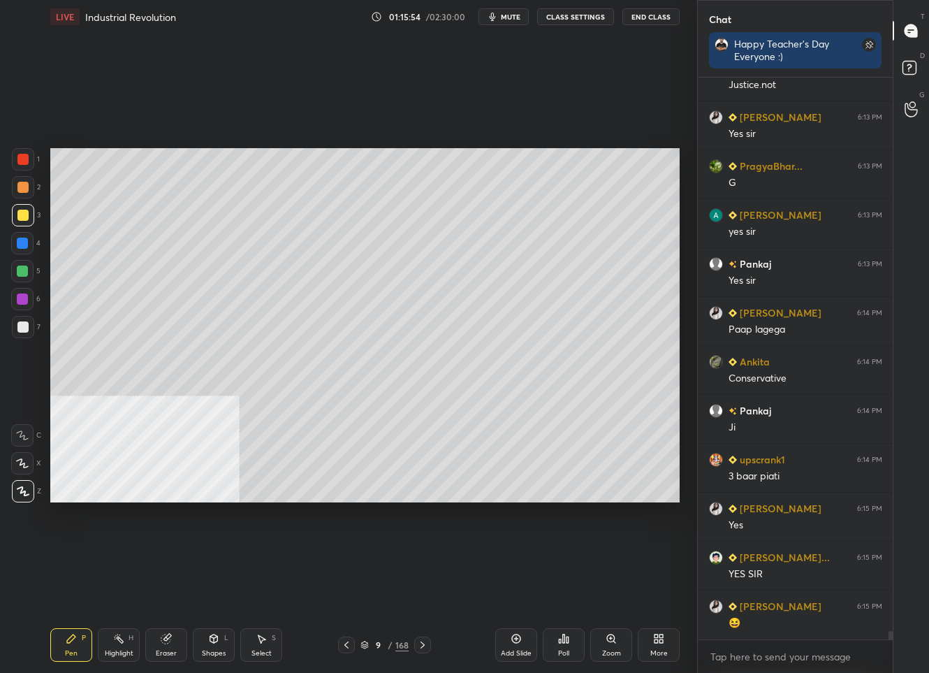
scroll to position [36013, 0]
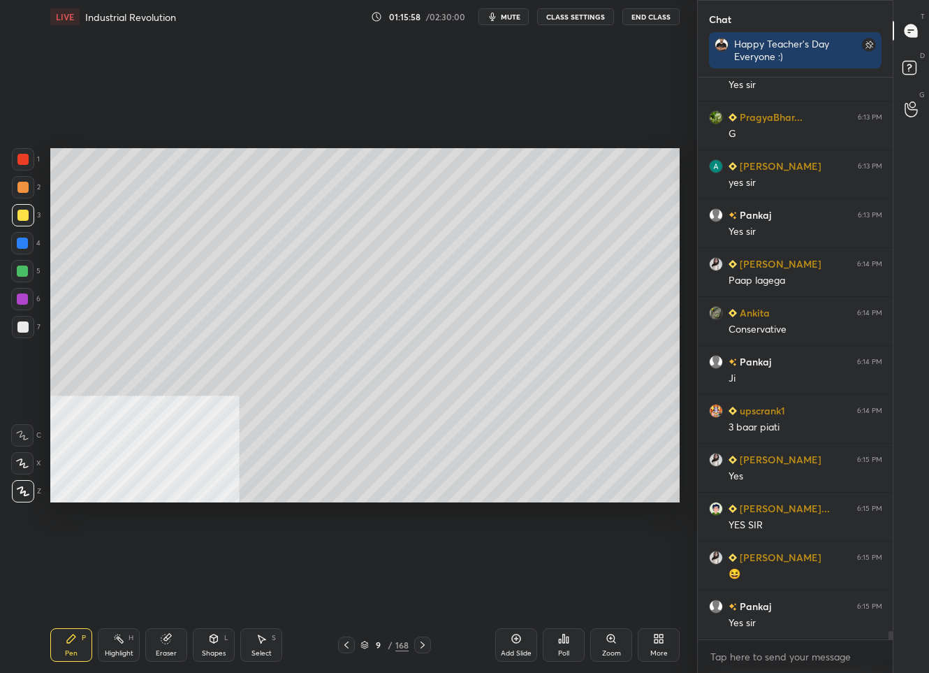
click at [370, 640] on div "9 / 168" at bounding box center [384, 644] width 48 height 13
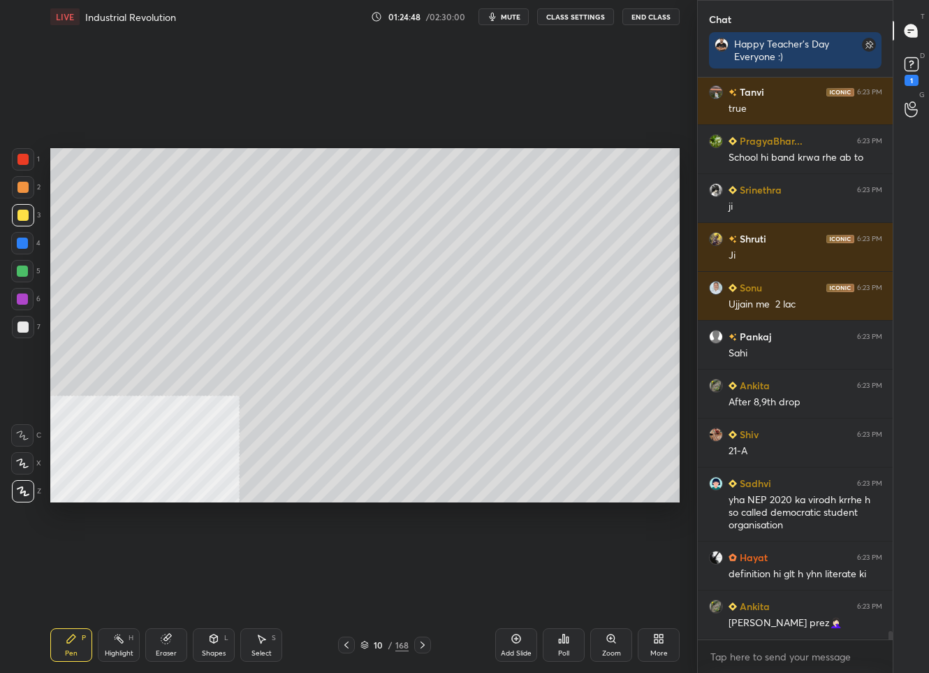
scroll to position [38637, 0]
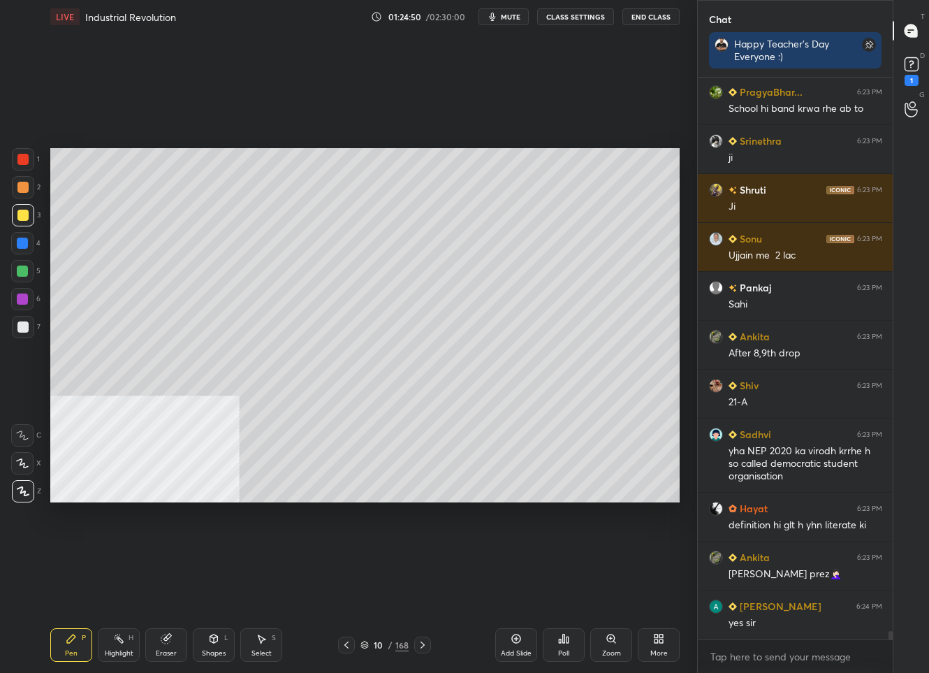
click at [371, 636] on div "10 / 168" at bounding box center [384, 644] width 93 height 17
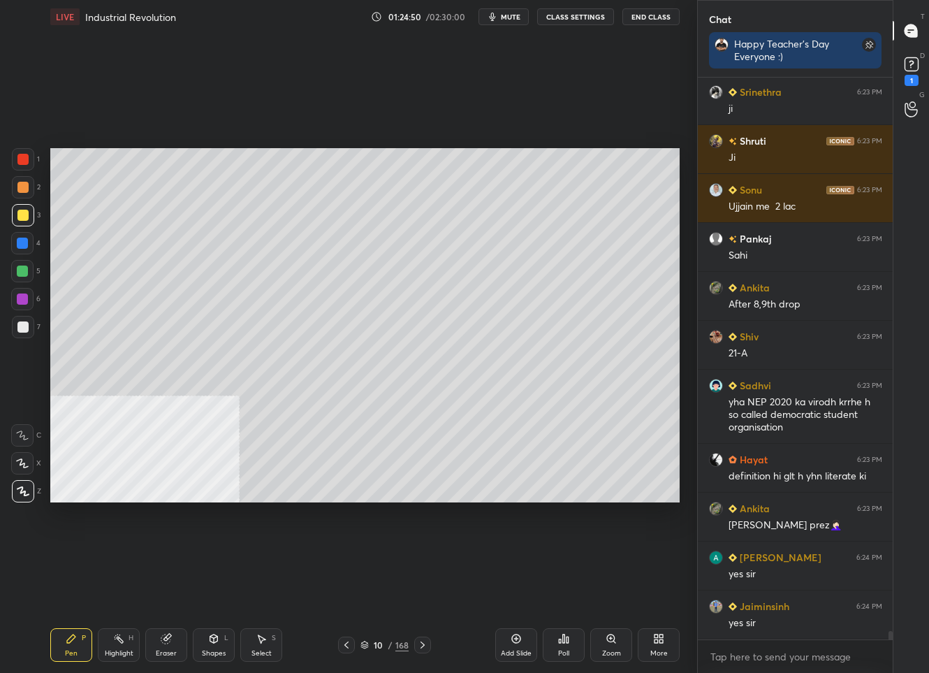
click at [385, 645] on div "10 / 168" at bounding box center [384, 644] width 48 height 13
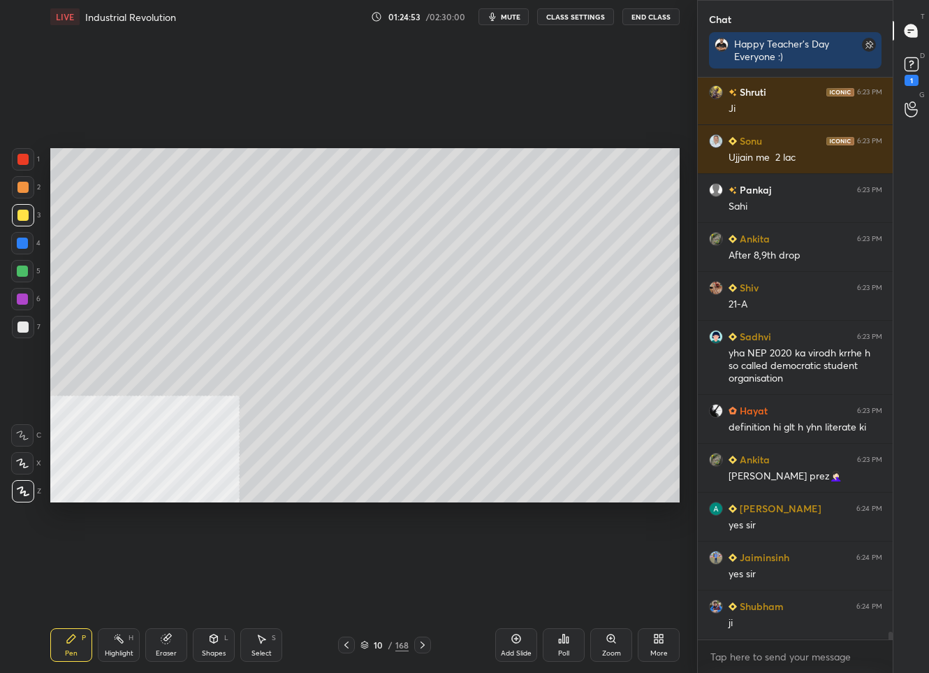
click at [666, 645] on div "More" at bounding box center [659, 645] width 42 height 34
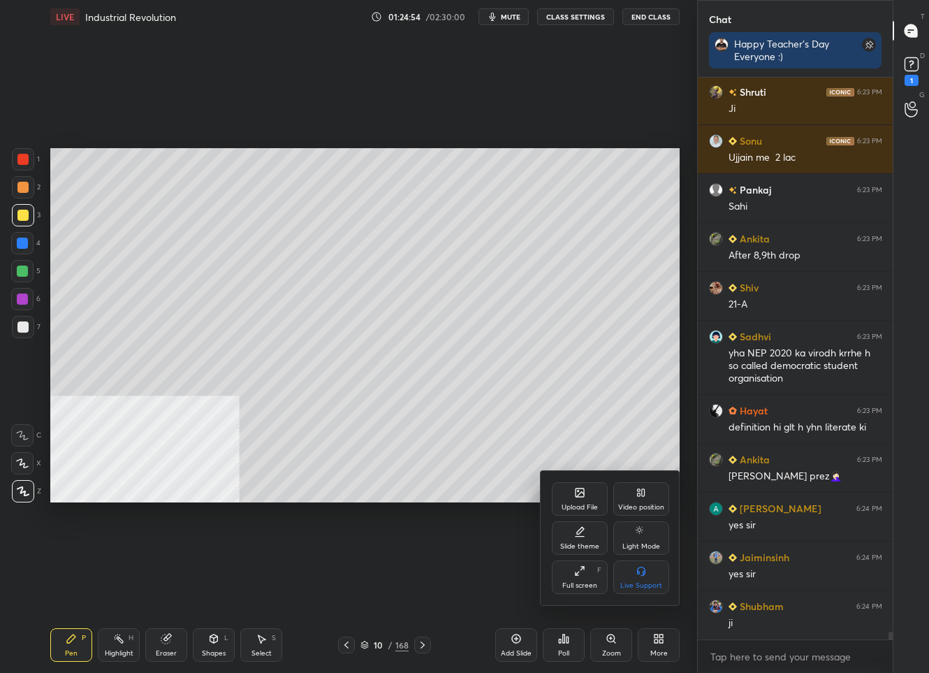
click at [569, 504] on div "Upload File" at bounding box center [580, 507] width 36 height 7
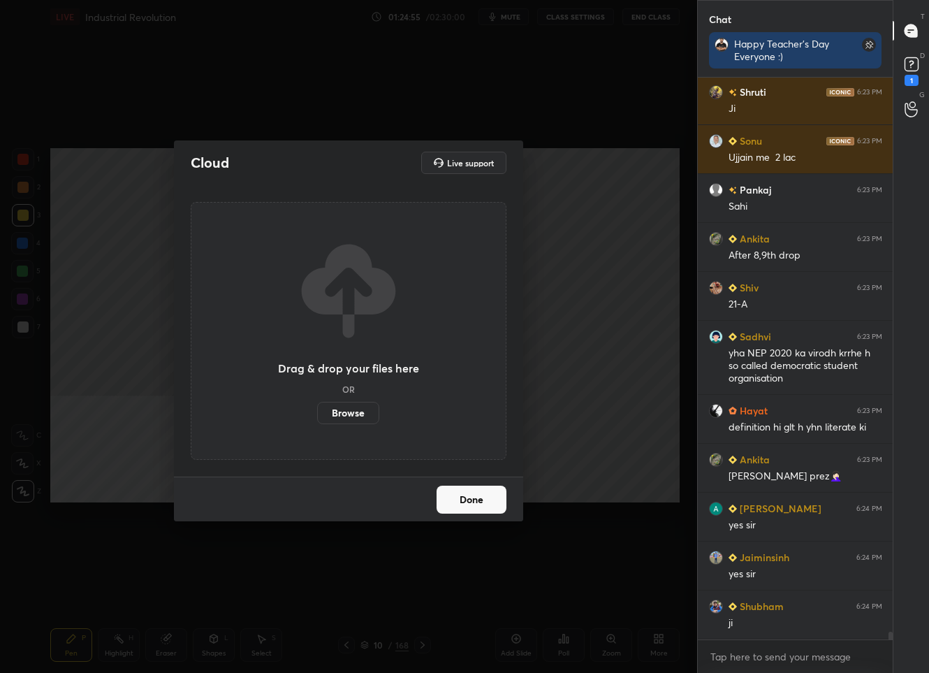
click at [330, 411] on label "Browse" at bounding box center [348, 413] width 62 height 22
click at [317, 411] on input "Browse" at bounding box center [317, 413] width 0 height 22
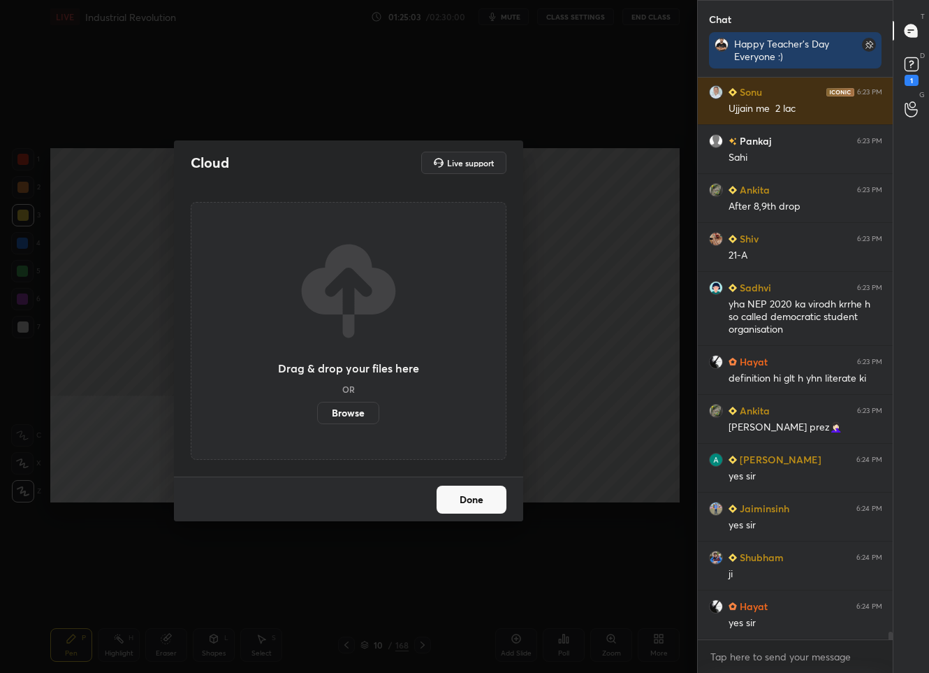
scroll to position [38845, 0]
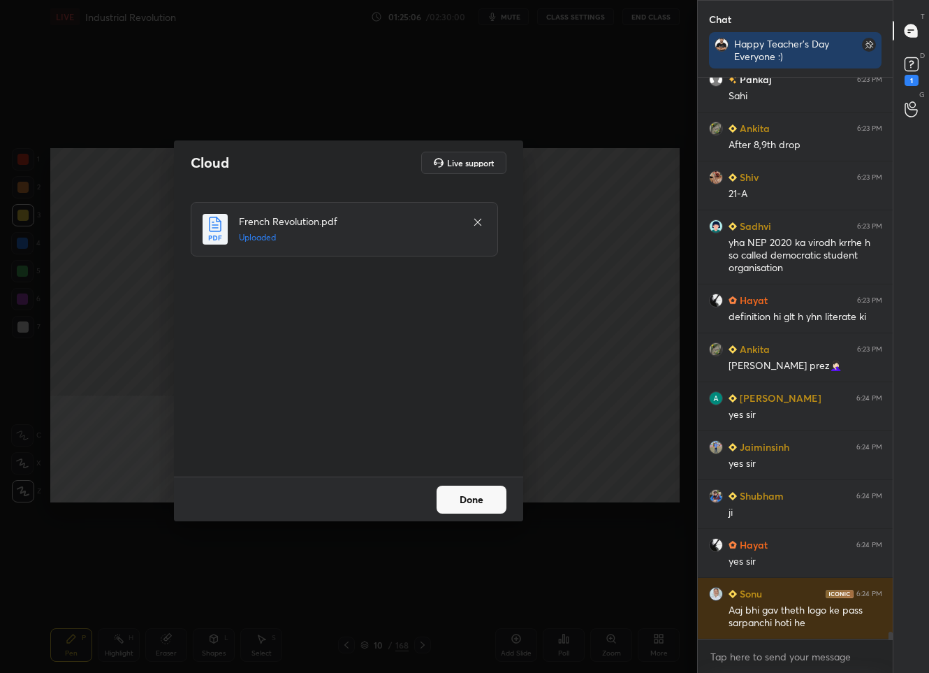
click at [455, 492] on button "Done" at bounding box center [472, 499] width 70 height 28
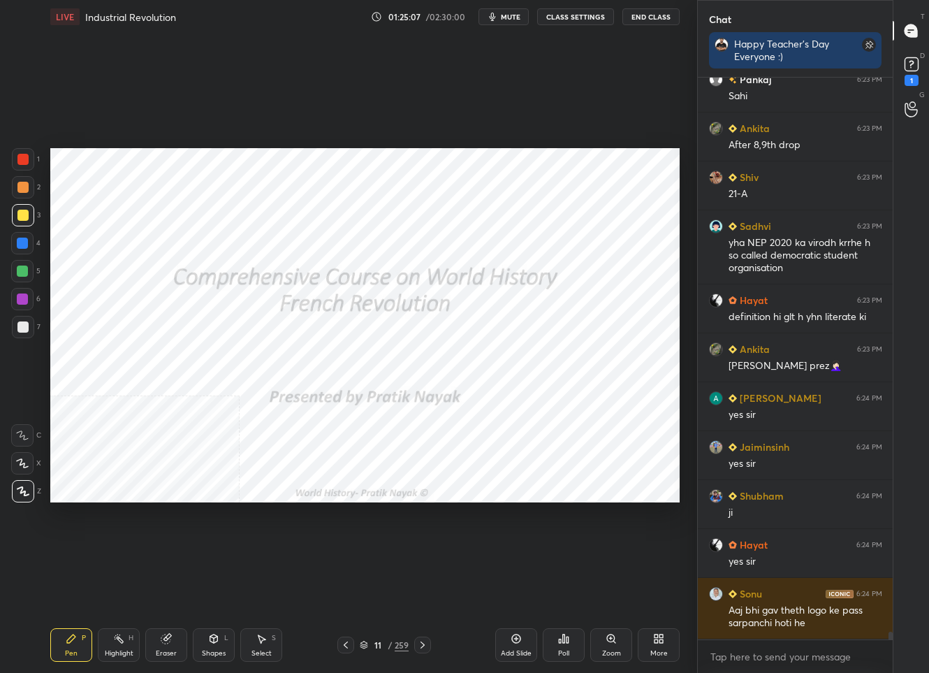
click at [384, 644] on div "11" at bounding box center [378, 645] width 14 height 8
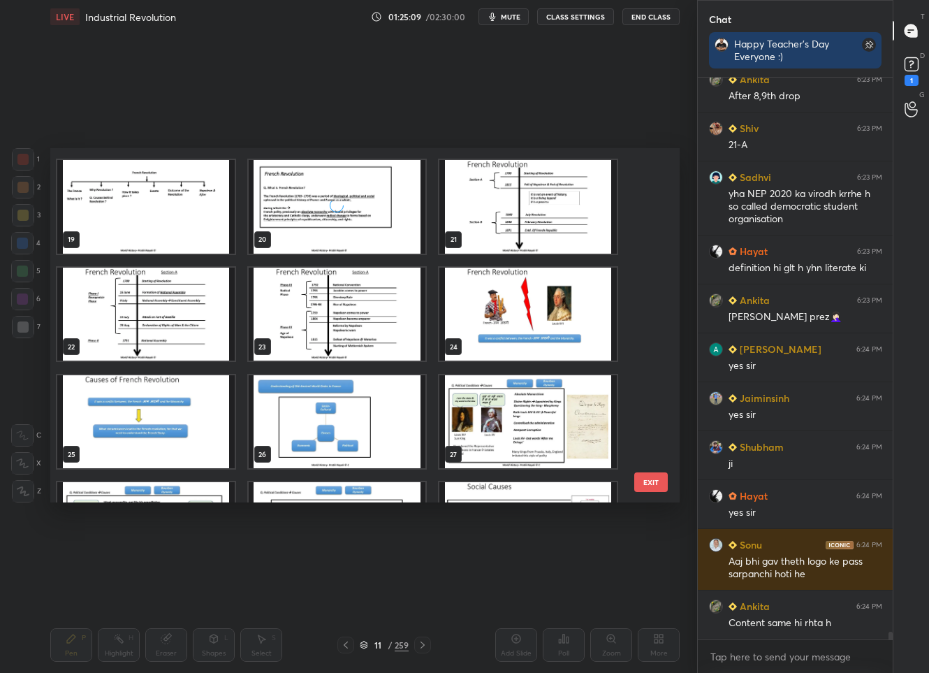
scroll to position [720, 0]
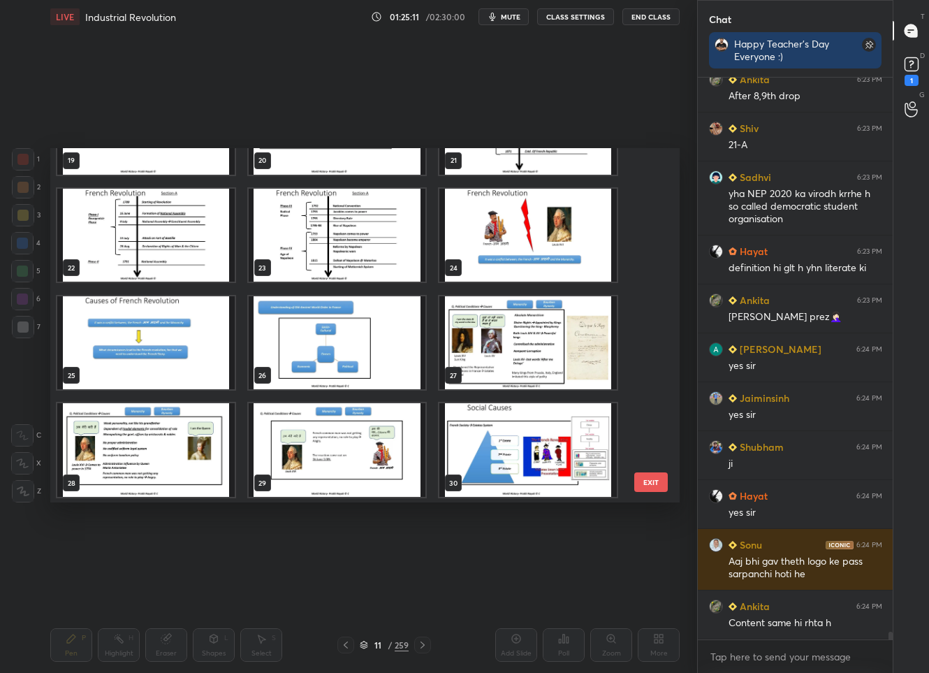
click at [495, 261] on img "grid" at bounding box center [527, 236] width 177 height 94
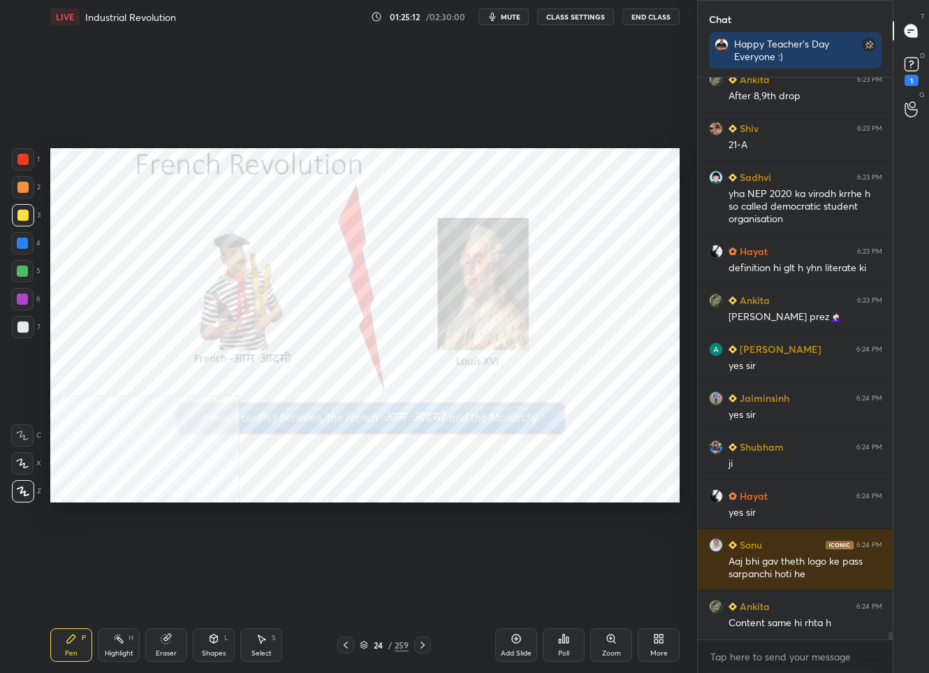
click at [29, 166] on div at bounding box center [23, 159] width 22 height 22
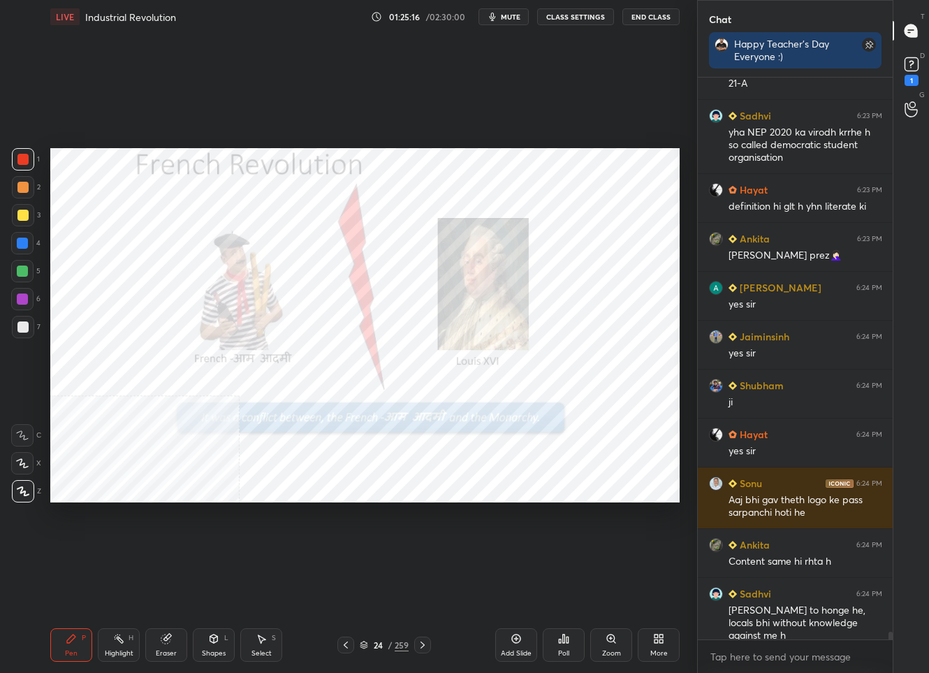
click at [428, 657] on div "Pen P Highlight H Eraser Shapes L Select S 24 / 259 Add Slide Poll Zoom More" at bounding box center [364, 645] width 629 height 56
click at [423, 649] on icon at bounding box center [422, 644] width 11 height 11
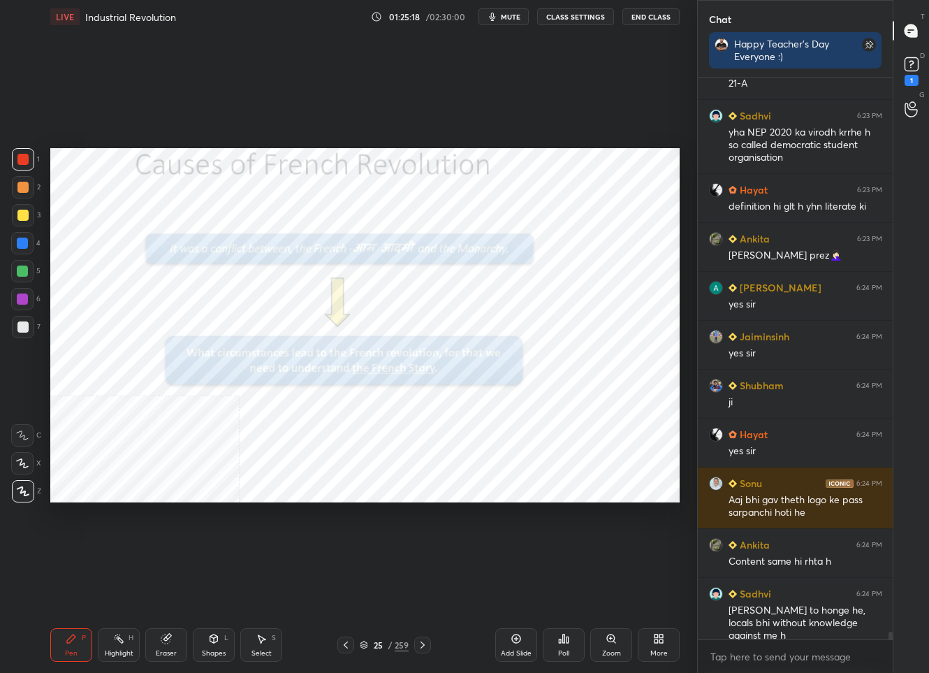
click at [423, 647] on icon at bounding box center [422, 644] width 11 height 11
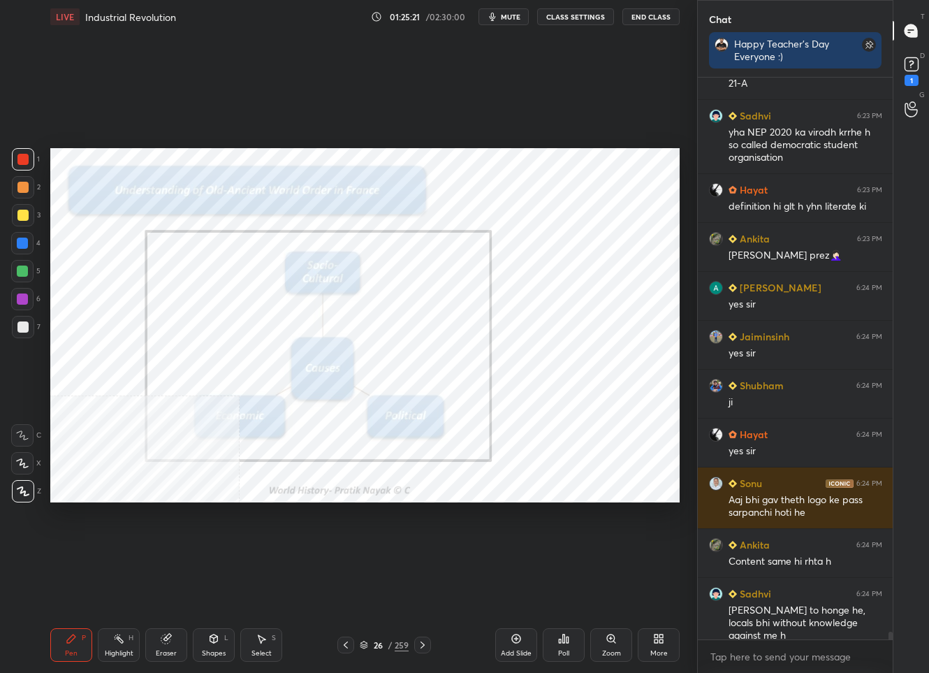
drag, startPoint x: 382, startPoint y: 650, endPoint x: 404, endPoint y: 551, distance: 101.0
click at [382, 649] on div "26 / 259" at bounding box center [384, 644] width 49 height 13
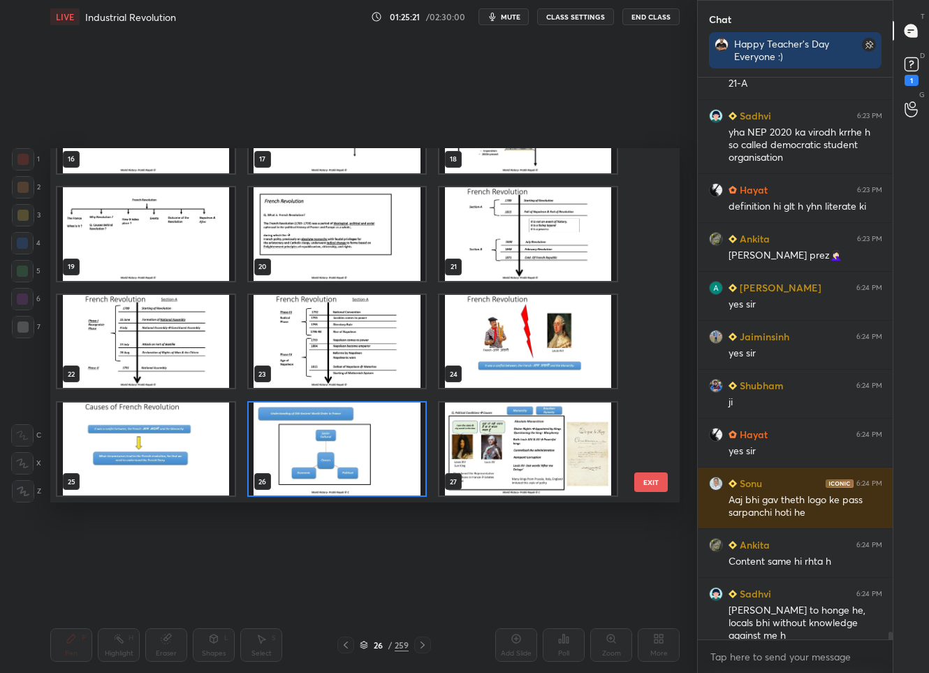
scroll to position [718, 0]
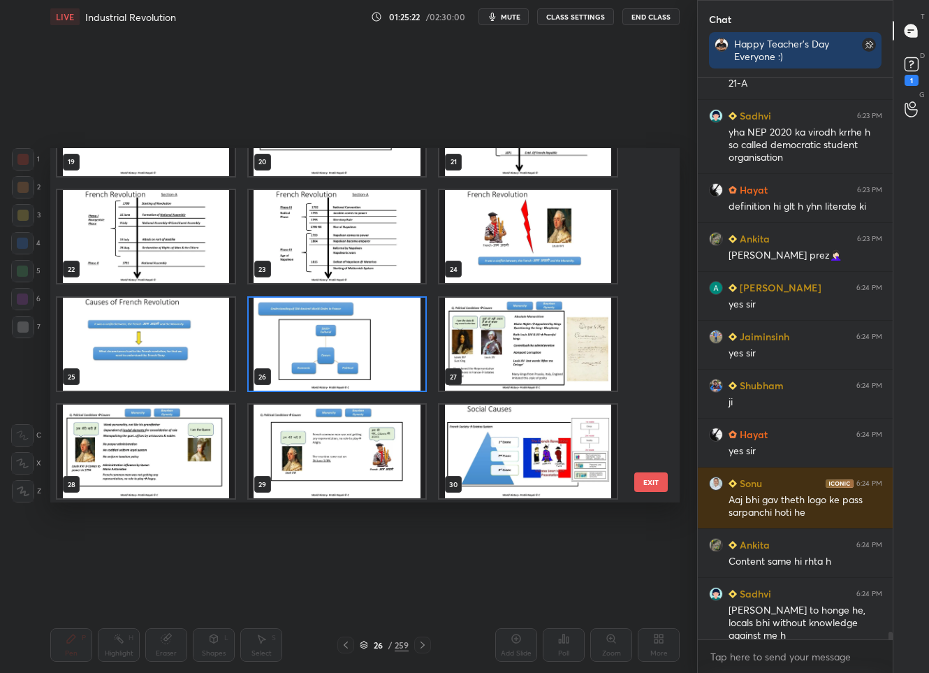
click at [483, 336] on img "grid" at bounding box center [527, 345] width 177 height 94
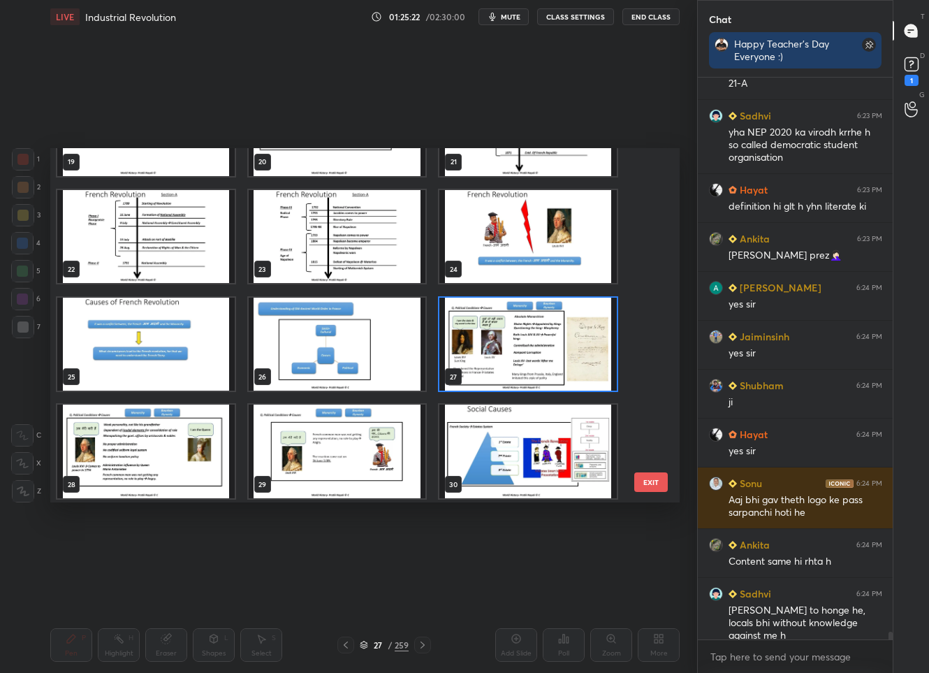
click at [483, 336] on img "grid" at bounding box center [527, 345] width 177 height 94
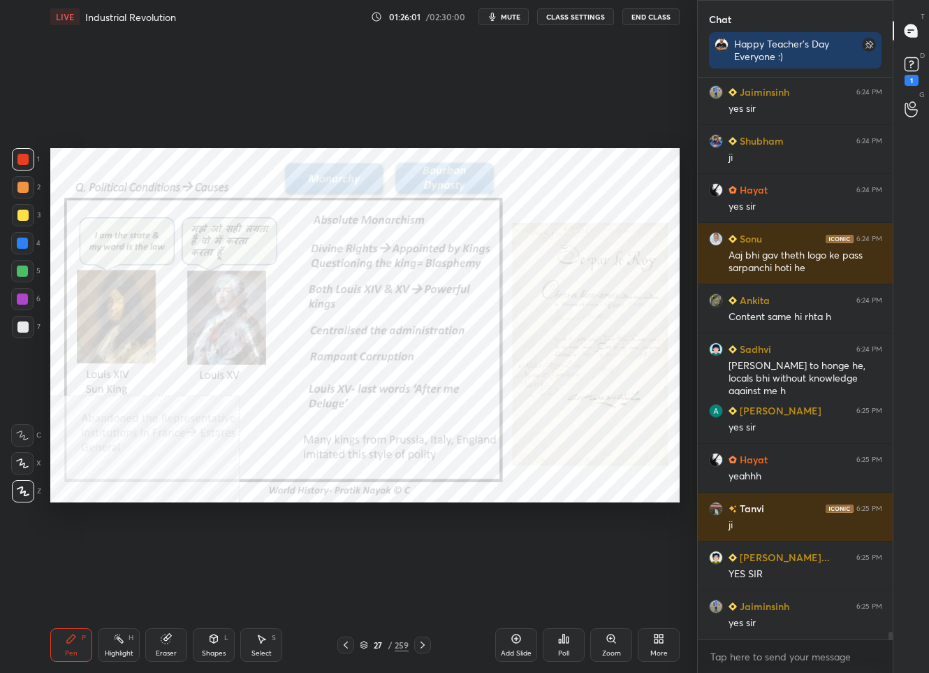
scroll to position [39249, 0]
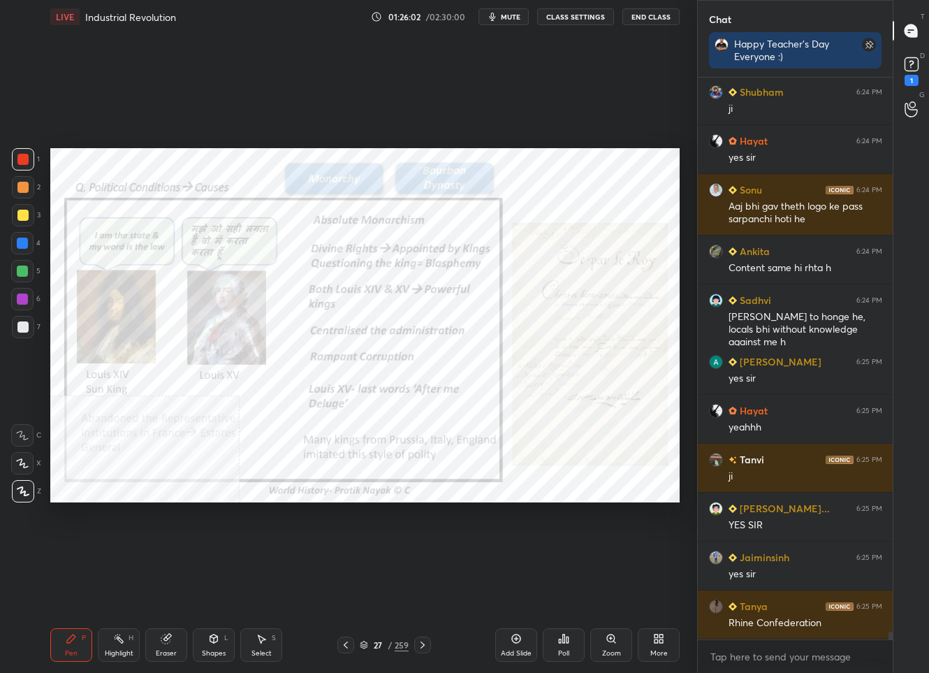
click at [378, 642] on div "27" at bounding box center [378, 645] width 14 height 8
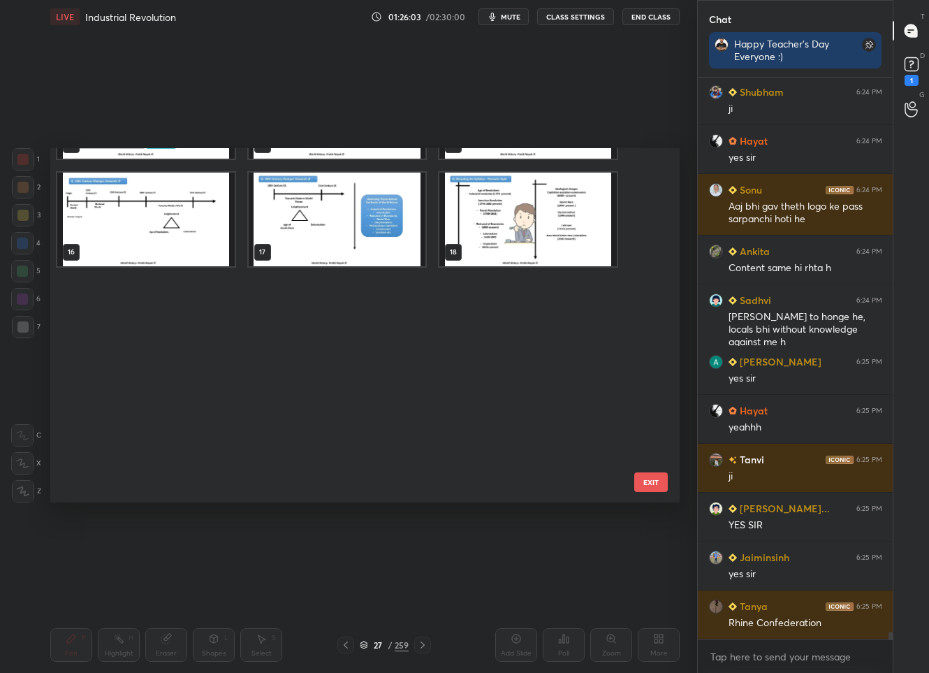
scroll to position [0, 0]
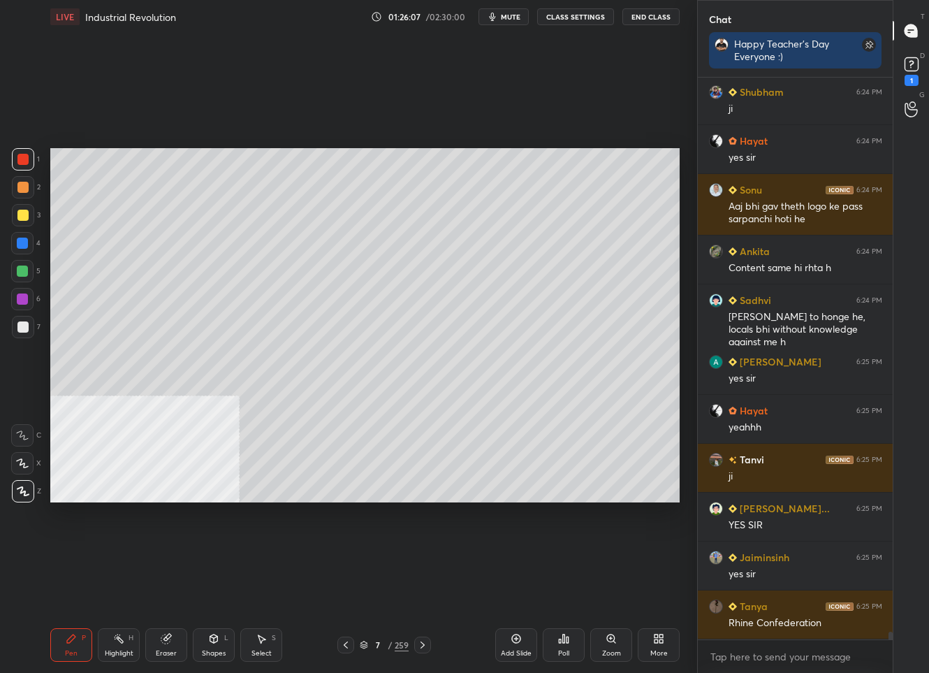
click at [24, 322] on div at bounding box center [22, 326] width 11 height 11
click at [376, 643] on div "7" at bounding box center [378, 645] width 14 height 8
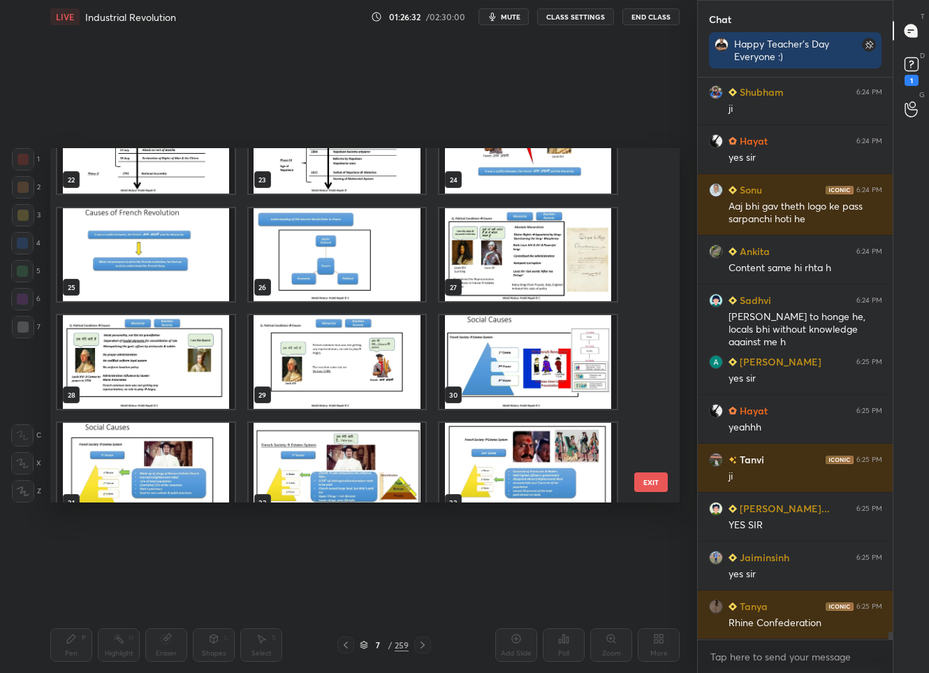
scroll to position [815, 0]
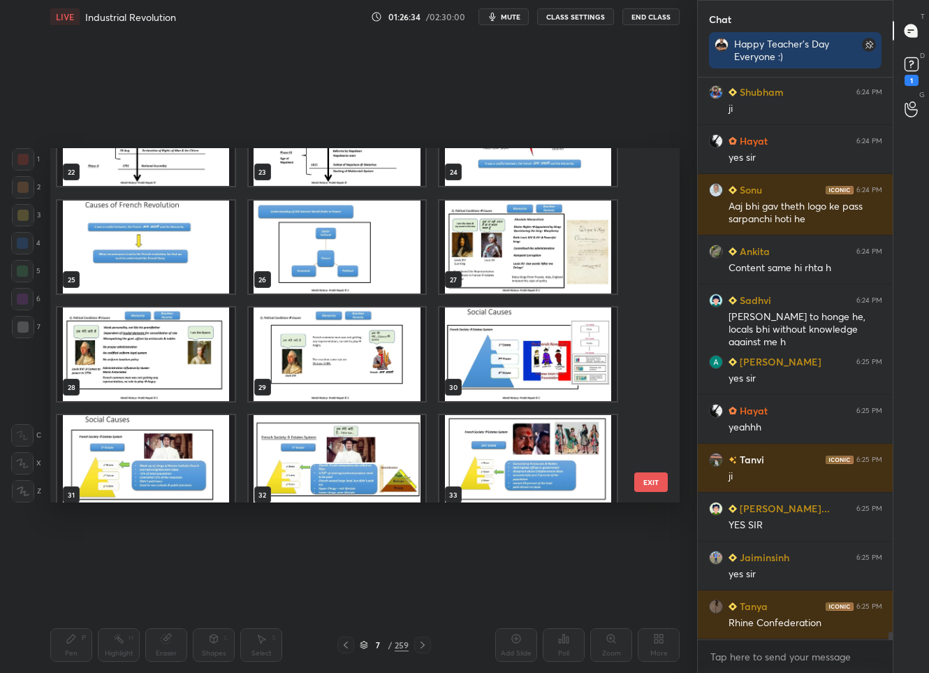
click at [138, 358] on img "grid" at bounding box center [145, 354] width 177 height 94
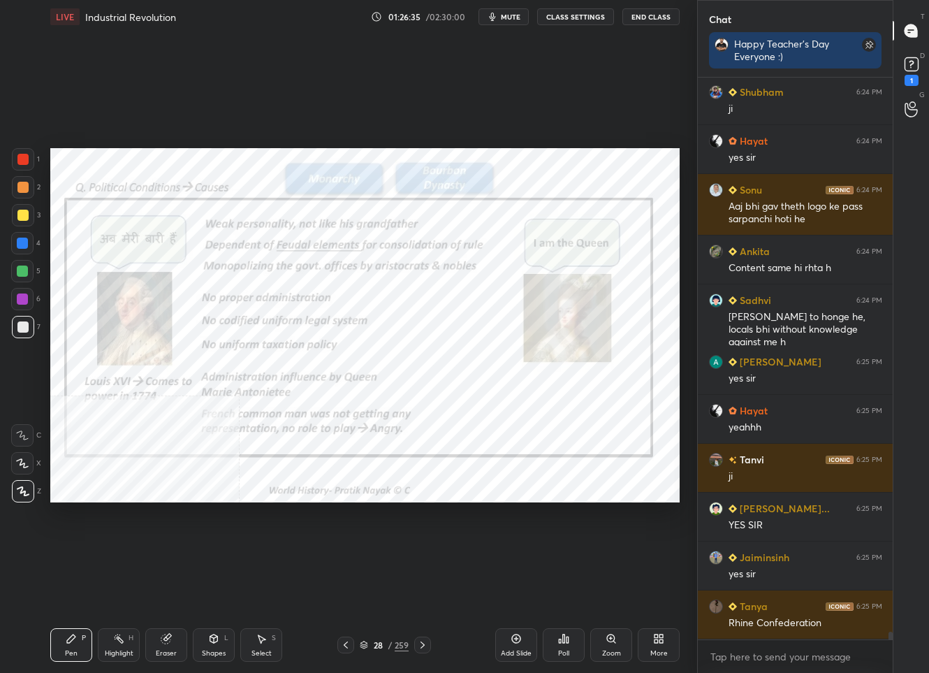
click at [32, 159] on div at bounding box center [23, 159] width 22 height 22
click at [390, 647] on div "/" at bounding box center [390, 645] width 4 height 8
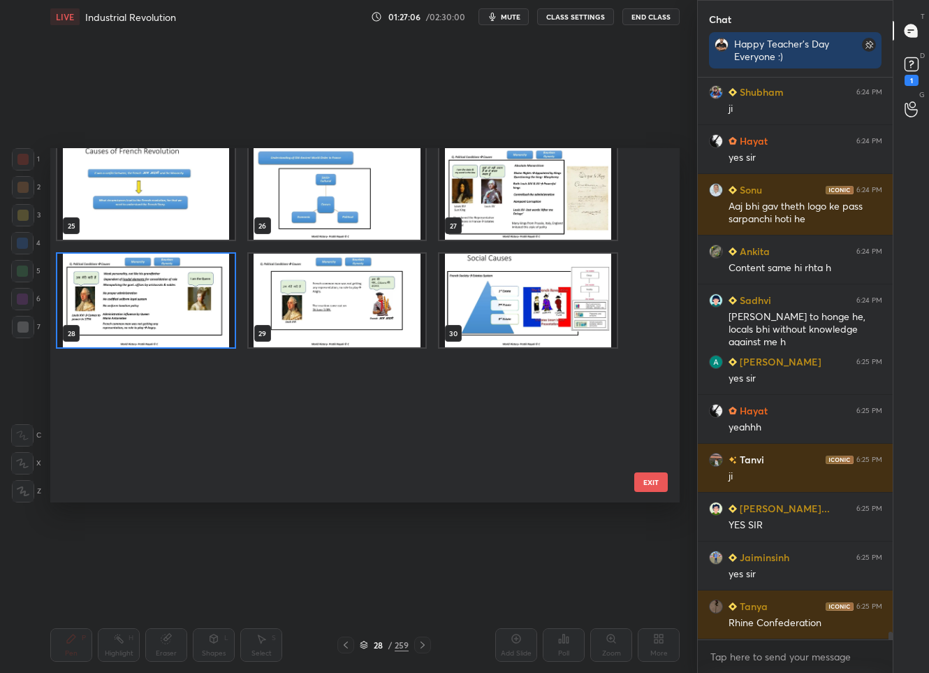
scroll to position [947, 0]
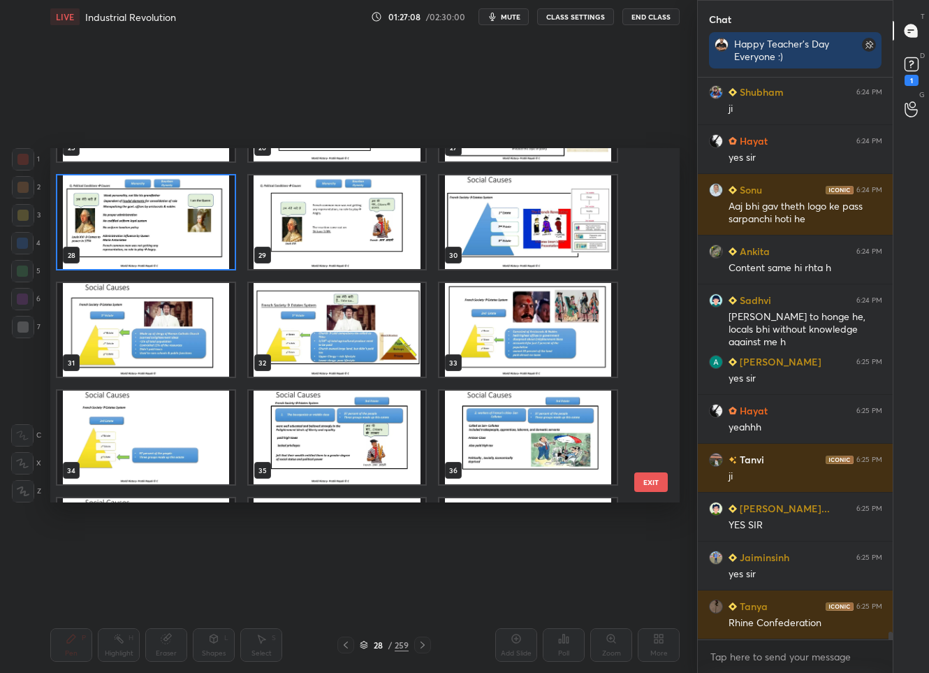
click at [286, 247] on img "grid" at bounding box center [337, 222] width 177 height 94
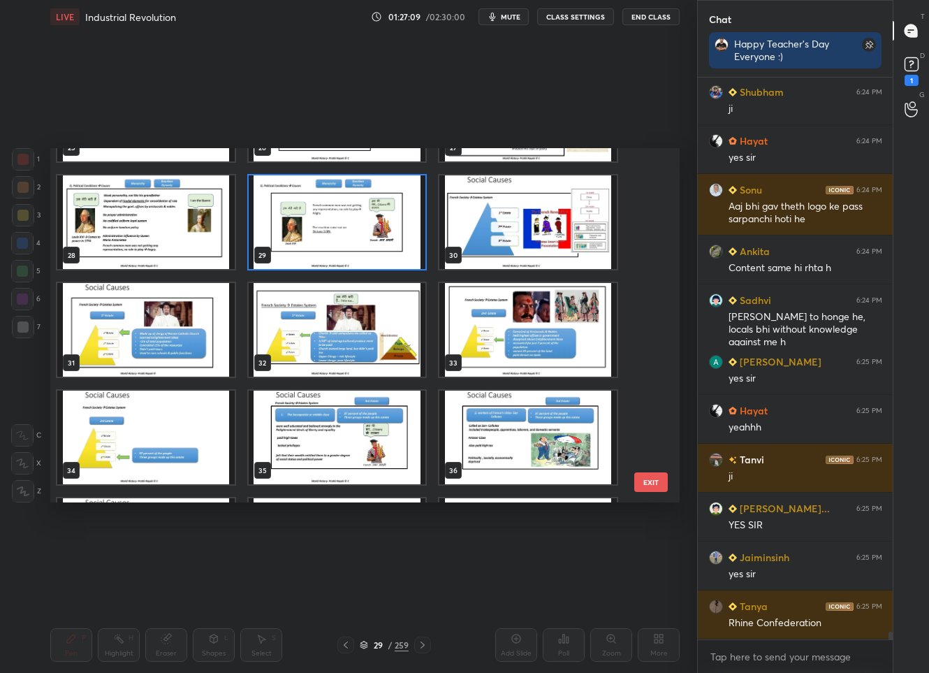
click at [286, 247] on img "grid" at bounding box center [337, 222] width 177 height 94
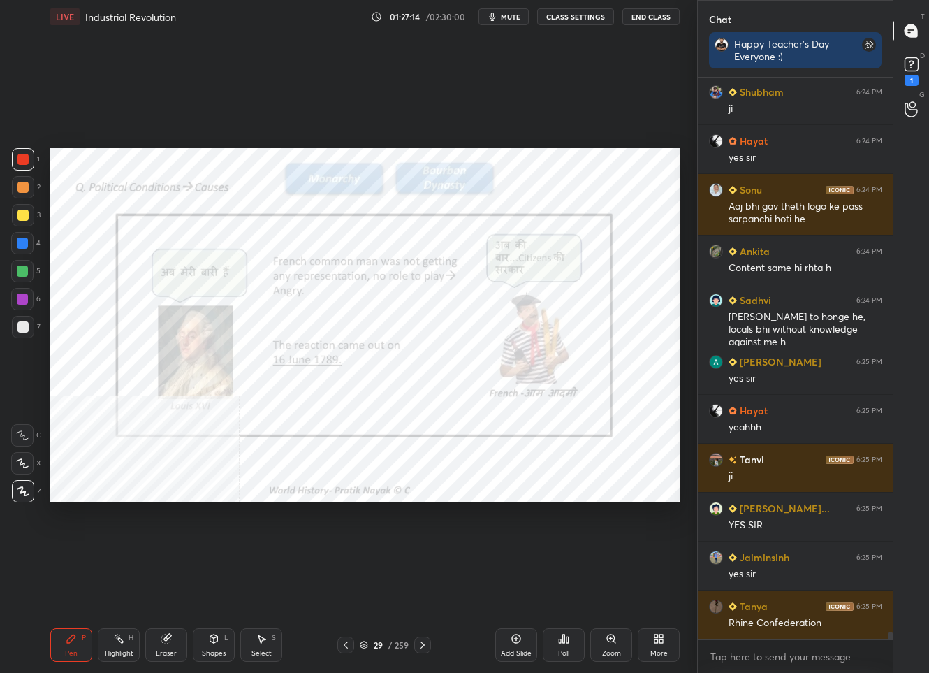
click at [425, 650] on div at bounding box center [422, 644] width 17 height 17
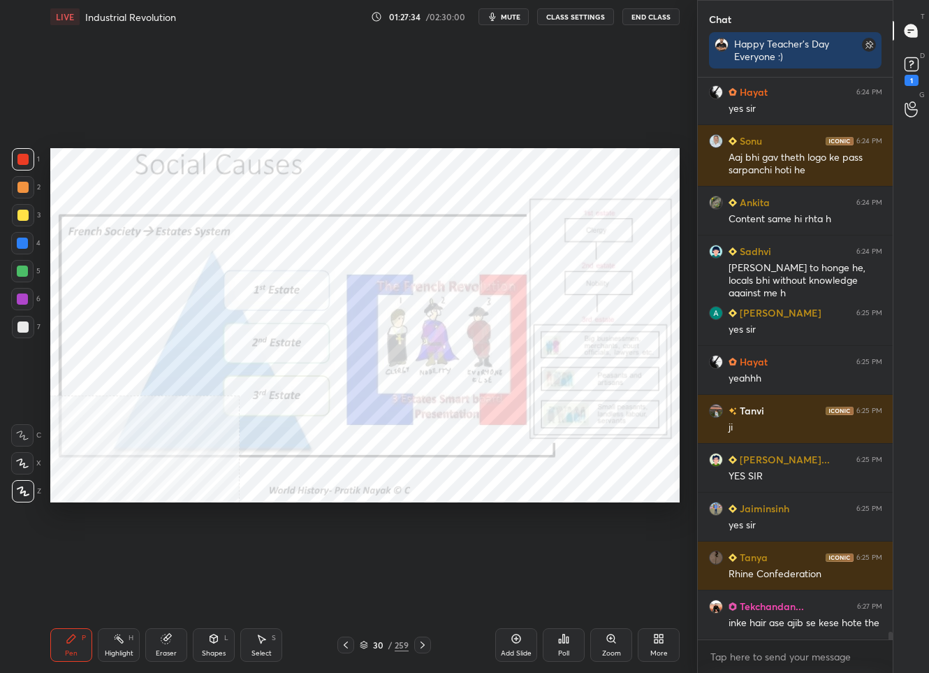
scroll to position [39347, 0]
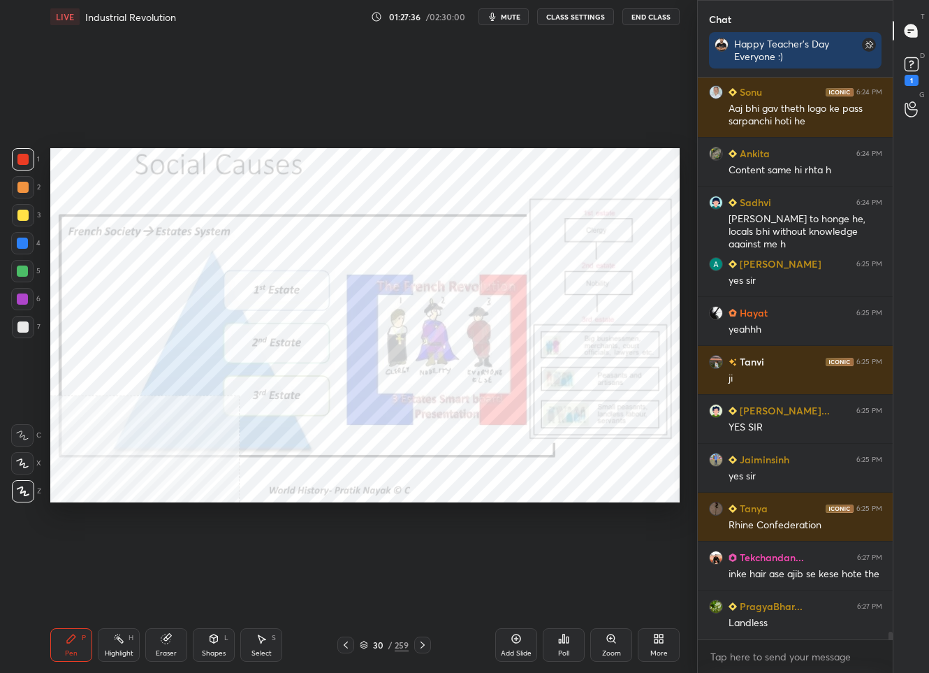
click at [425, 641] on icon at bounding box center [422, 644] width 11 height 11
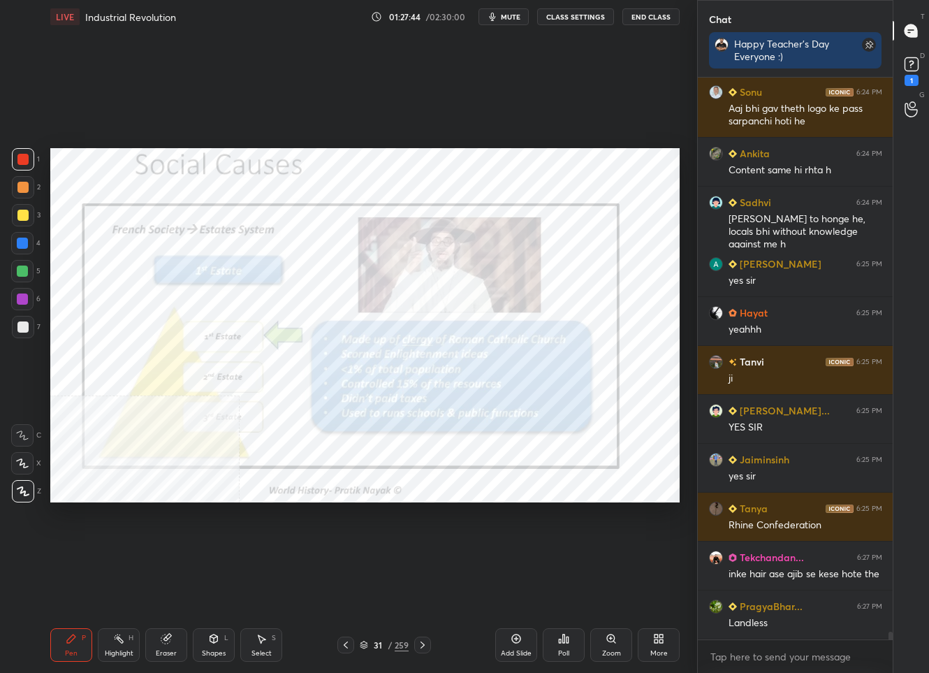
scroll to position [39396, 0]
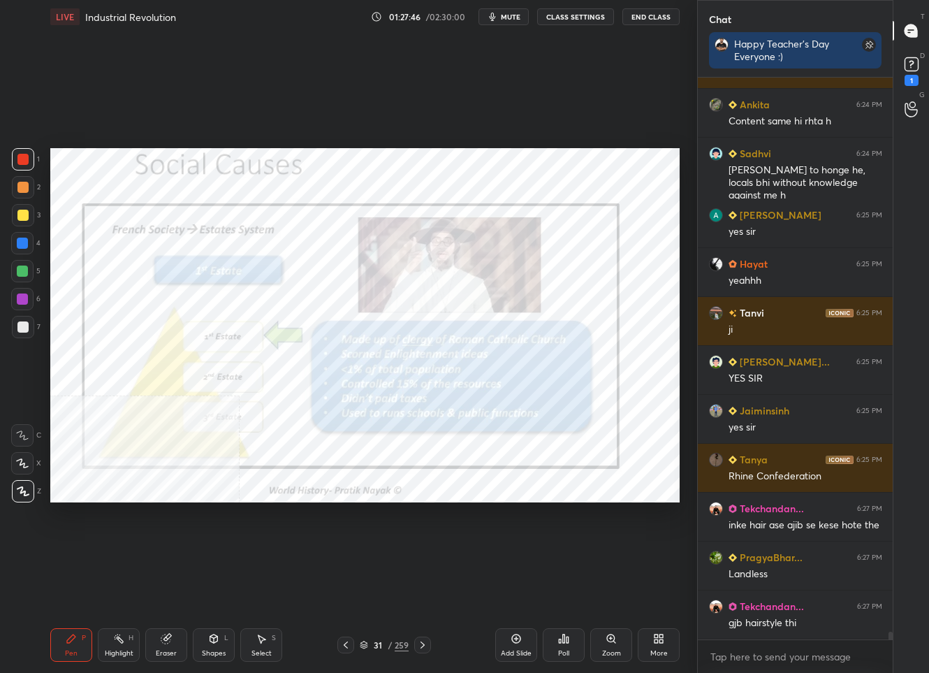
click at [422, 647] on icon at bounding box center [423, 644] width 4 height 7
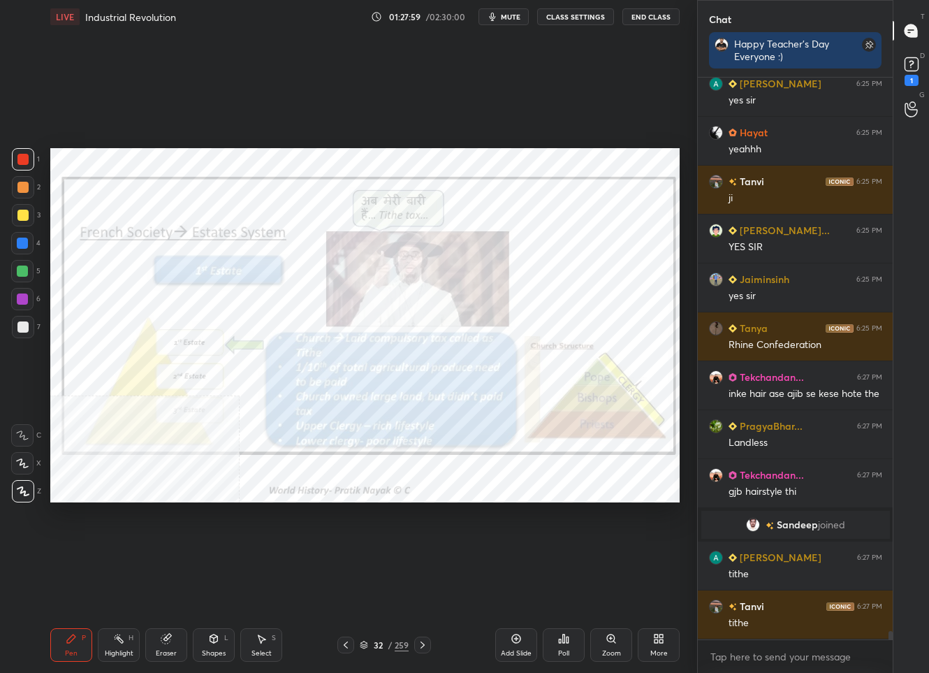
scroll to position [37677, 0]
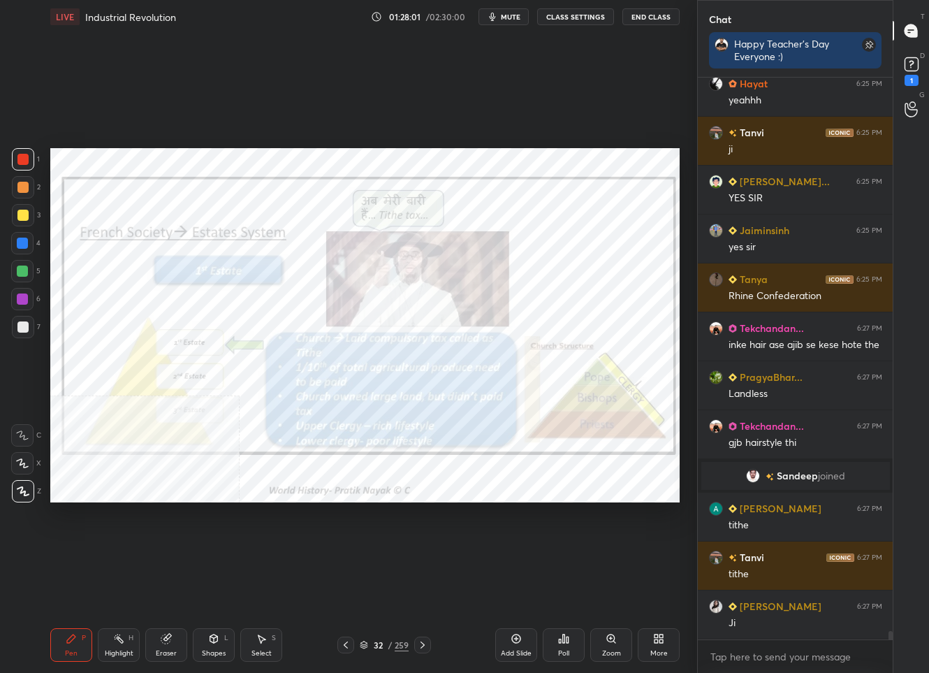
click at [425, 652] on div at bounding box center [422, 644] width 17 height 17
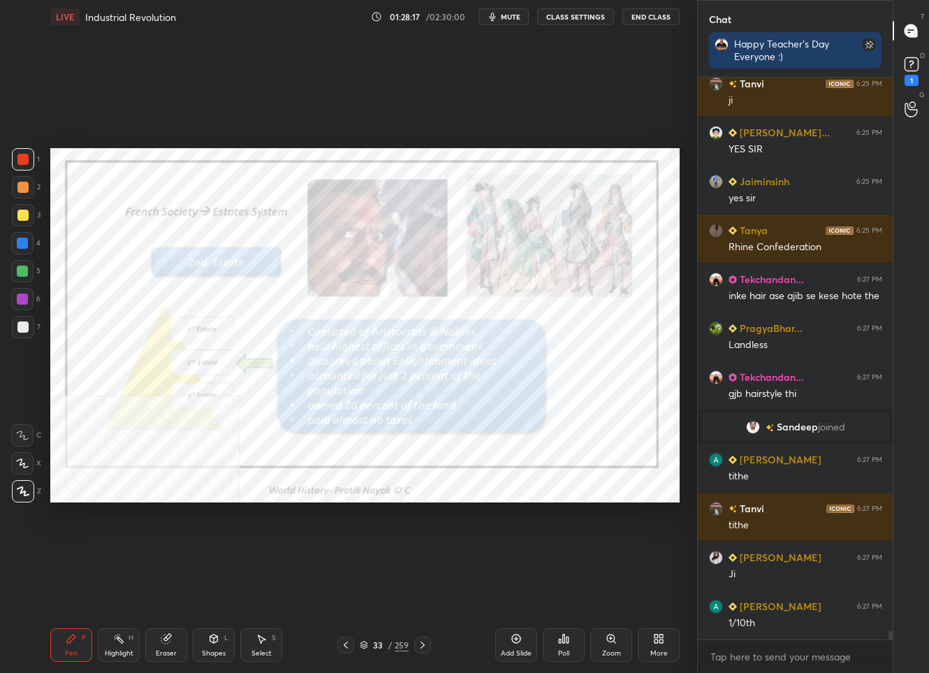
click at [384, 650] on div "33 / 259" at bounding box center [384, 644] width 49 height 13
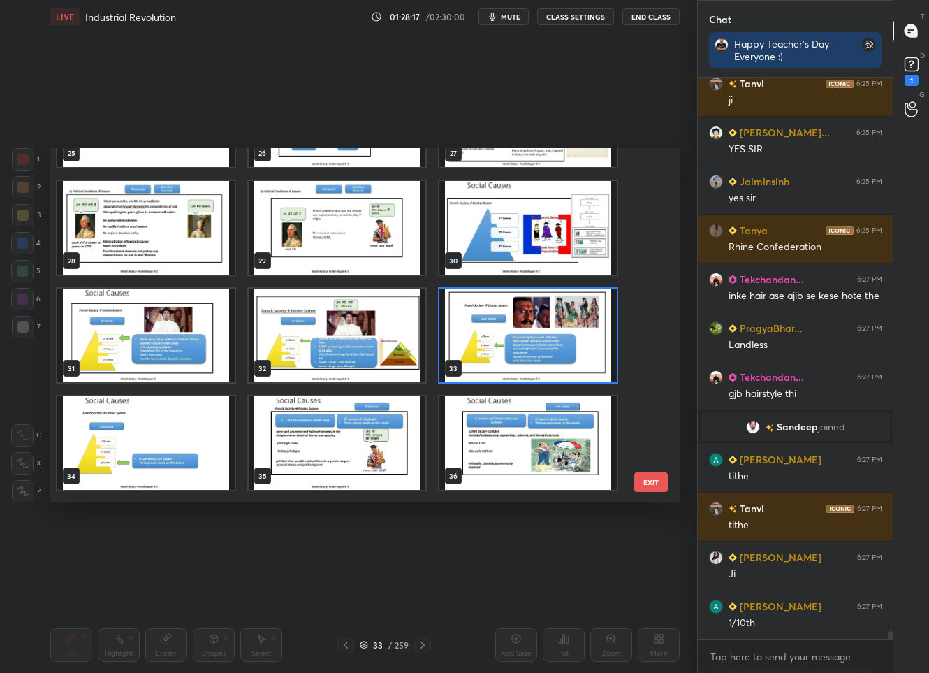
scroll to position [1021, 0]
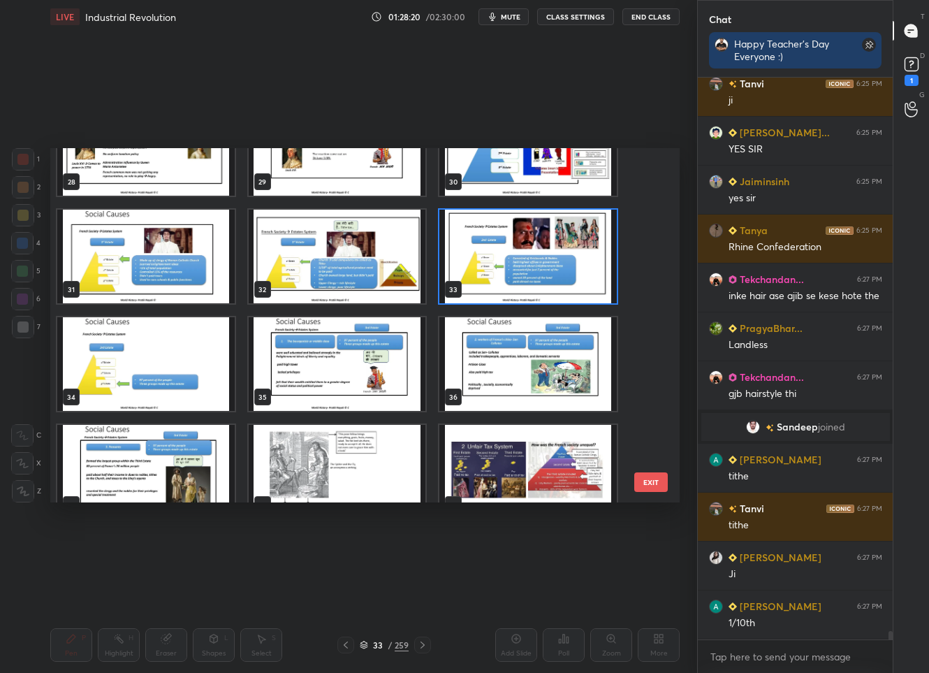
click at [138, 350] on img "grid" at bounding box center [145, 364] width 177 height 94
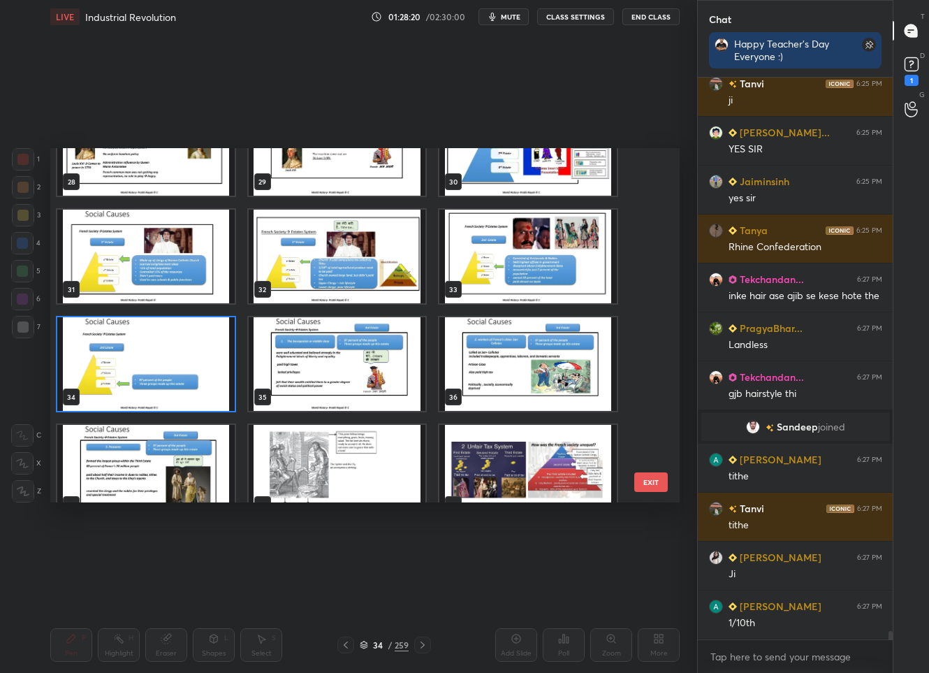
click at [138, 349] on img "grid" at bounding box center [145, 364] width 177 height 94
click at [138, 348] on img "grid" at bounding box center [145, 364] width 177 height 94
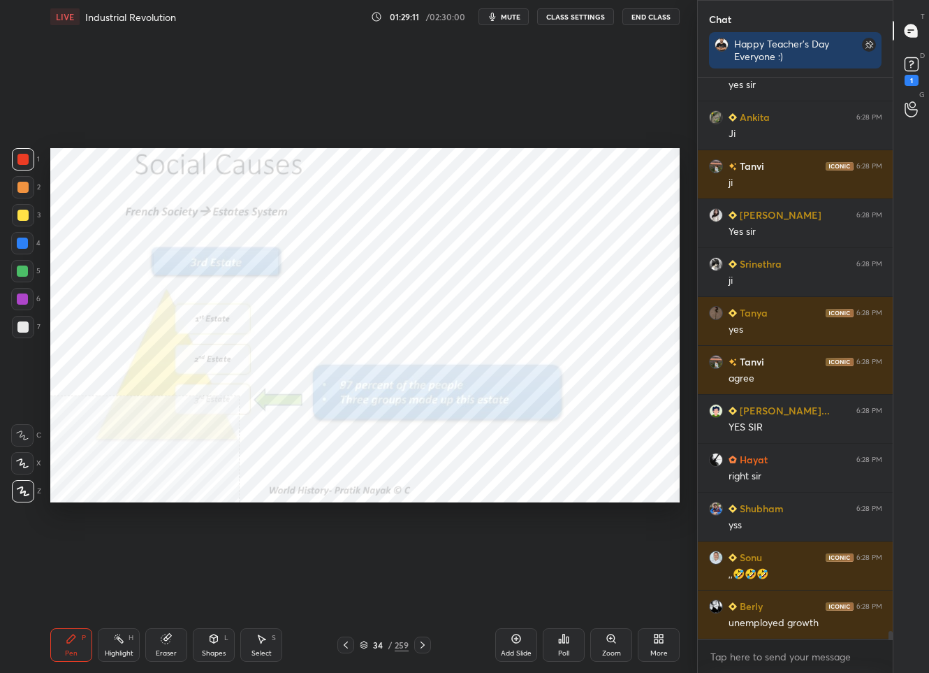
scroll to position [38425, 0]
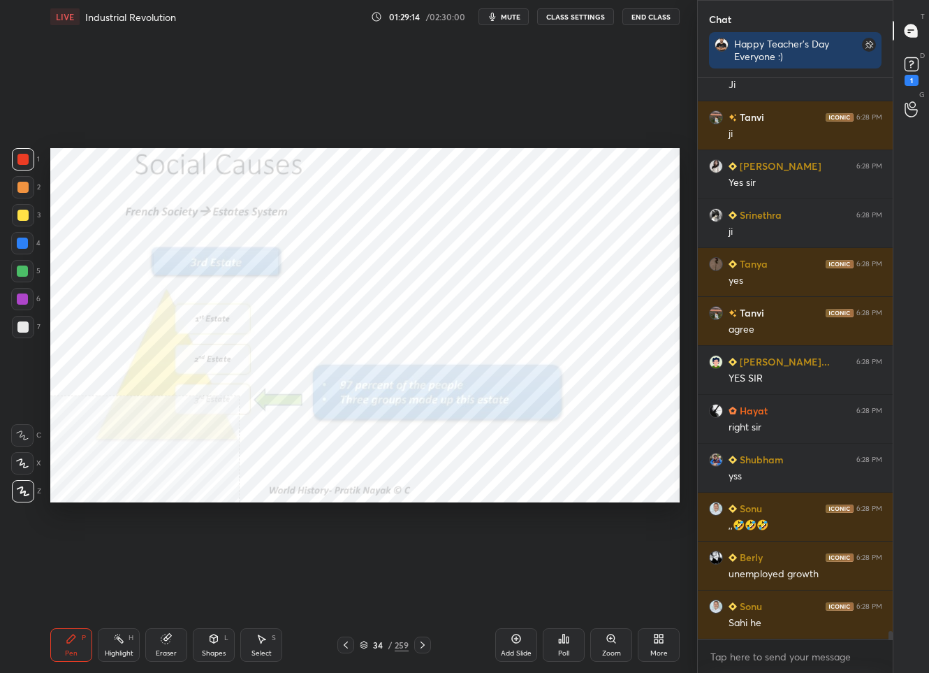
click at [423, 643] on icon at bounding box center [422, 644] width 11 height 11
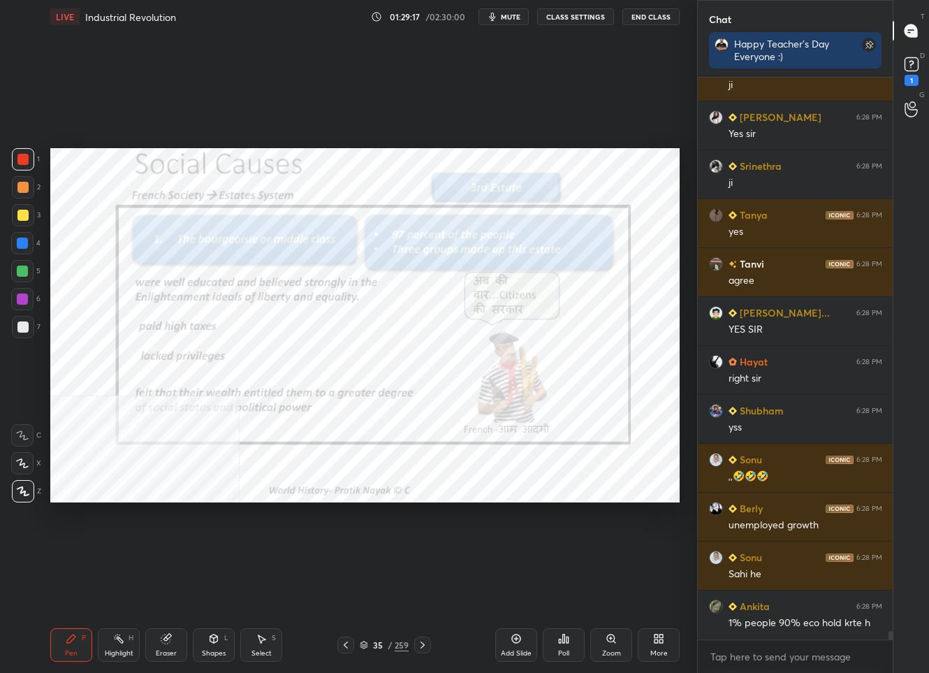
scroll to position [38523, 0]
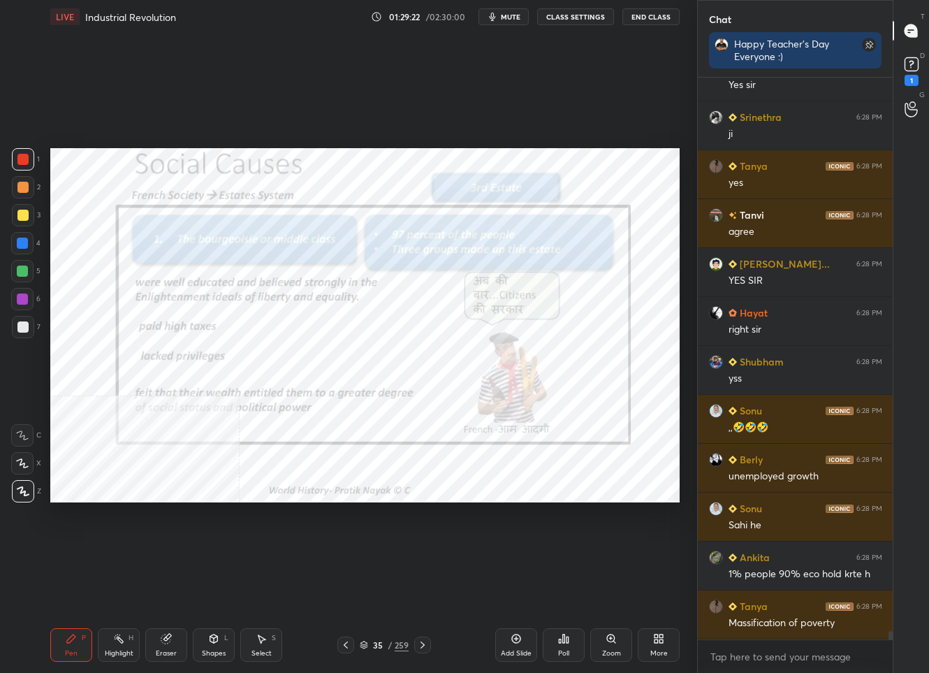
click at [375, 638] on div "35 / 259" at bounding box center [384, 644] width 49 height 13
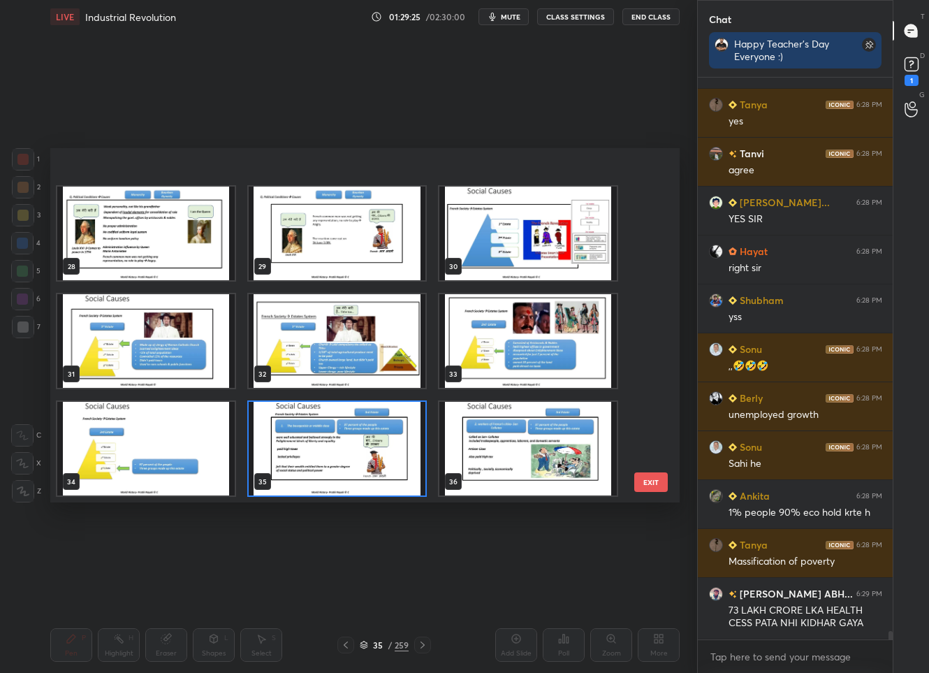
scroll to position [1027, 0]
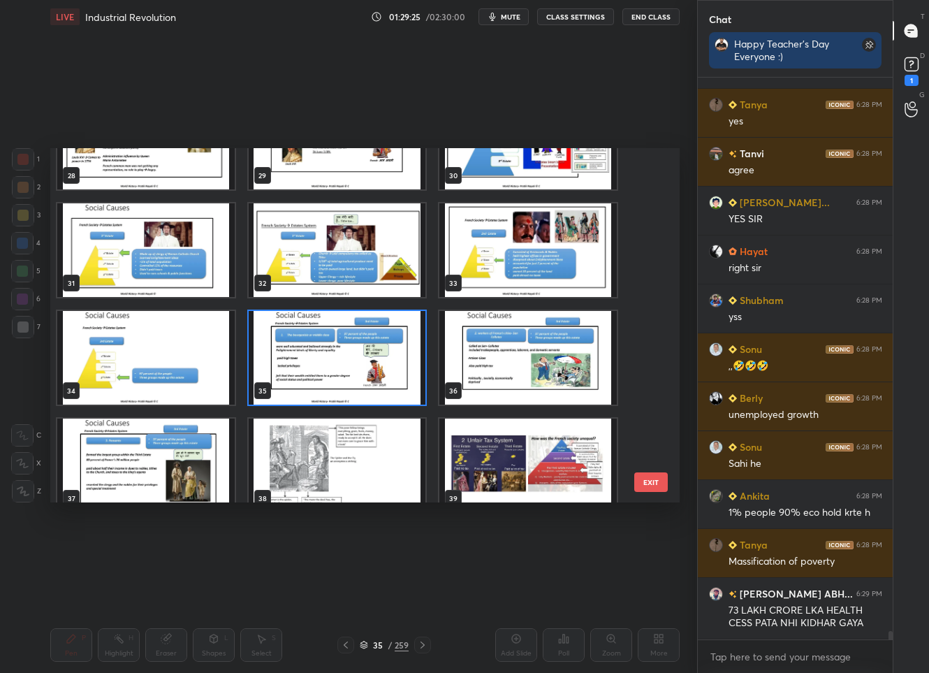
click at [516, 386] on img "grid" at bounding box center [527, 358] width 177 height 94
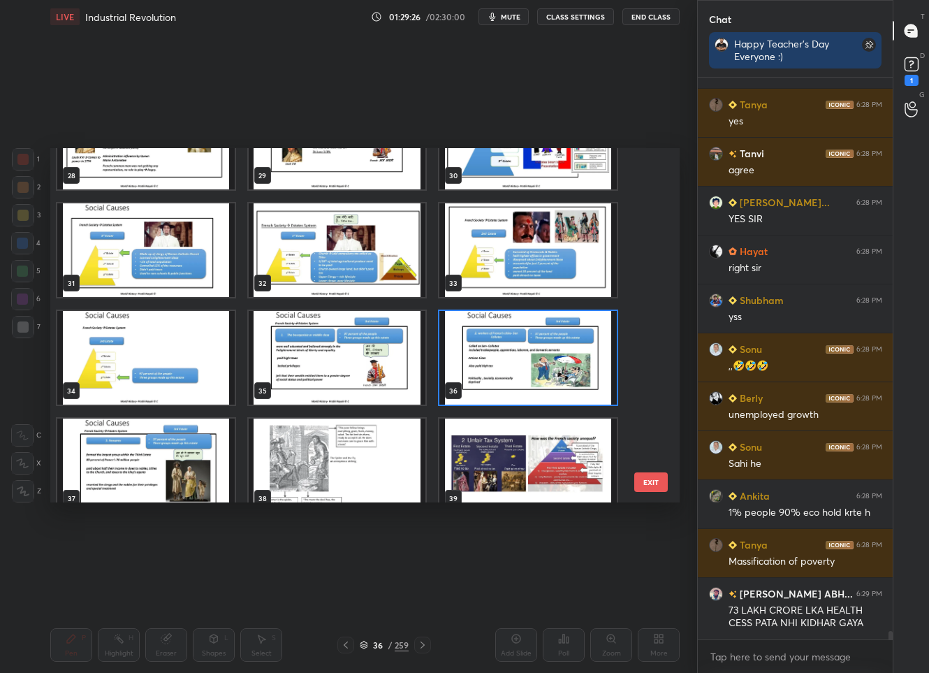
click at [516, 386] on img "grid" at bounding box center [527, 358] width 177 height 94
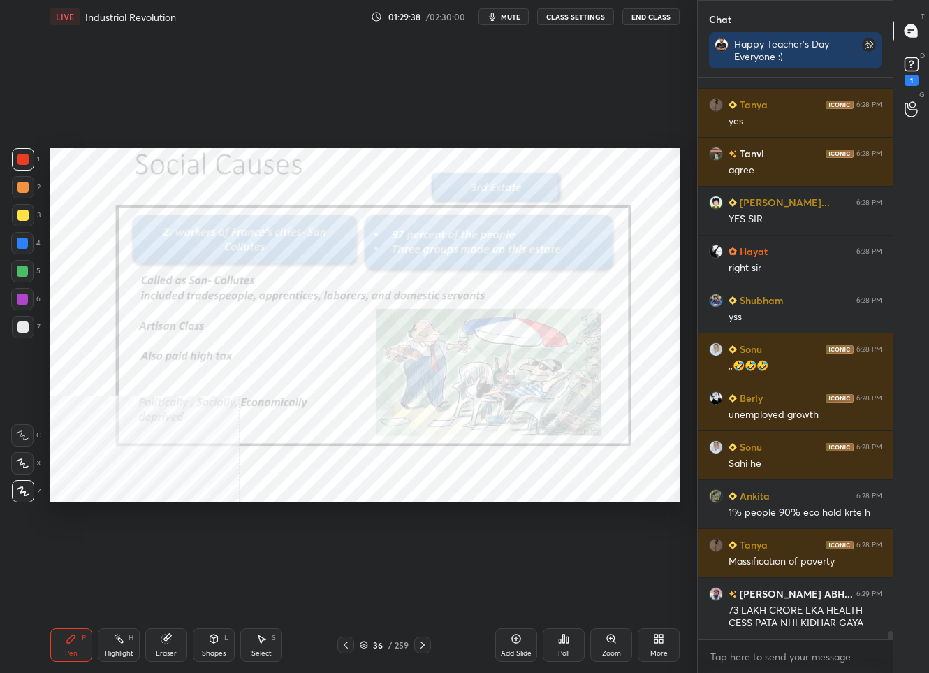
click at [420, 645] on icon at bounding box center [422, 644] width 11 height 11
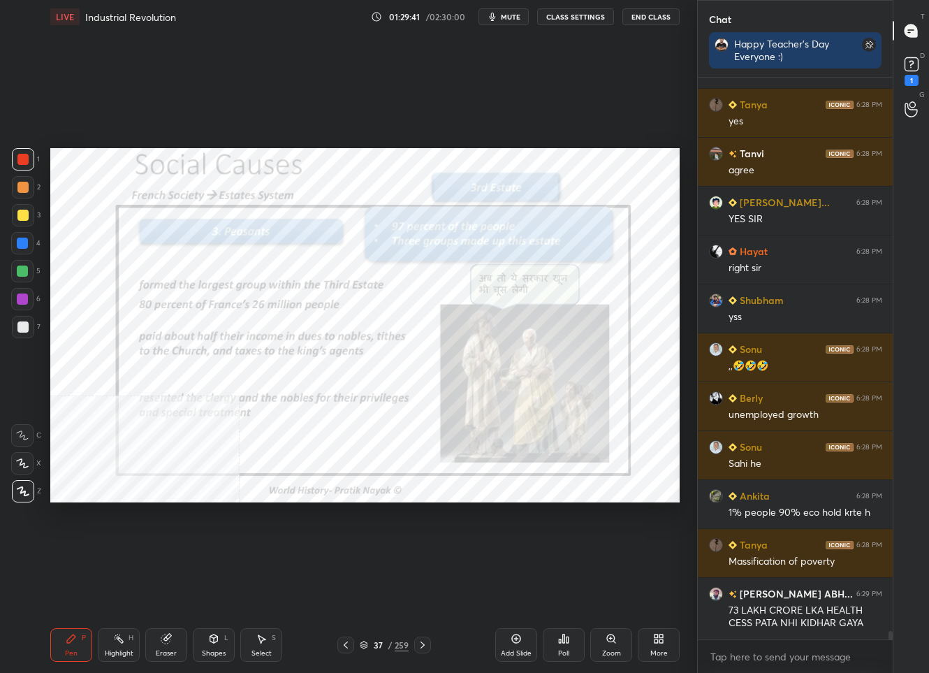
scroll to position [38633, 0]
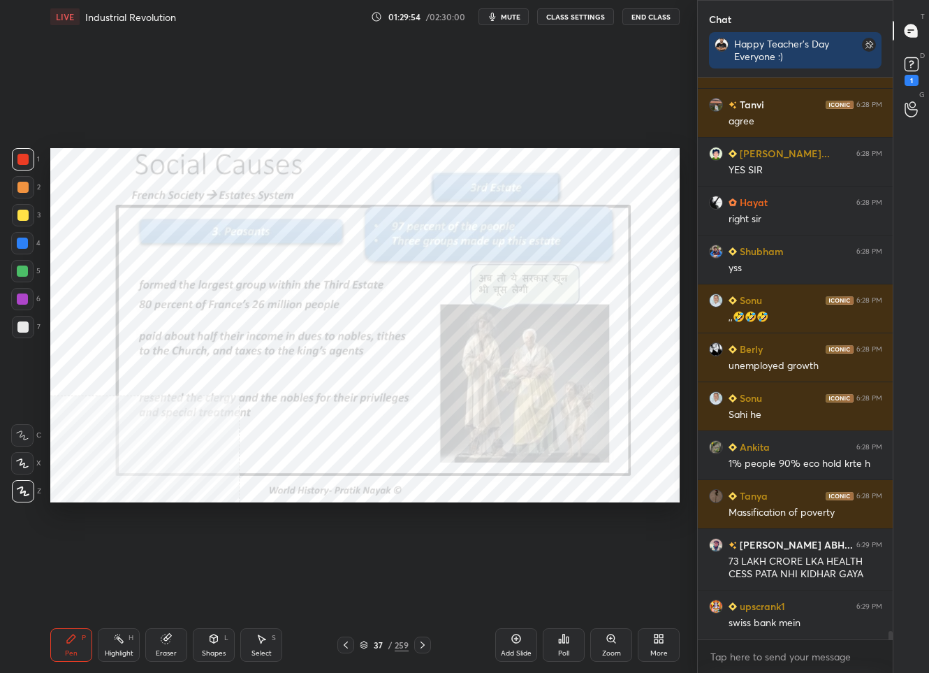
click at [377, 649] on div "37" at bounding box center [378, 645] width 14 height 8
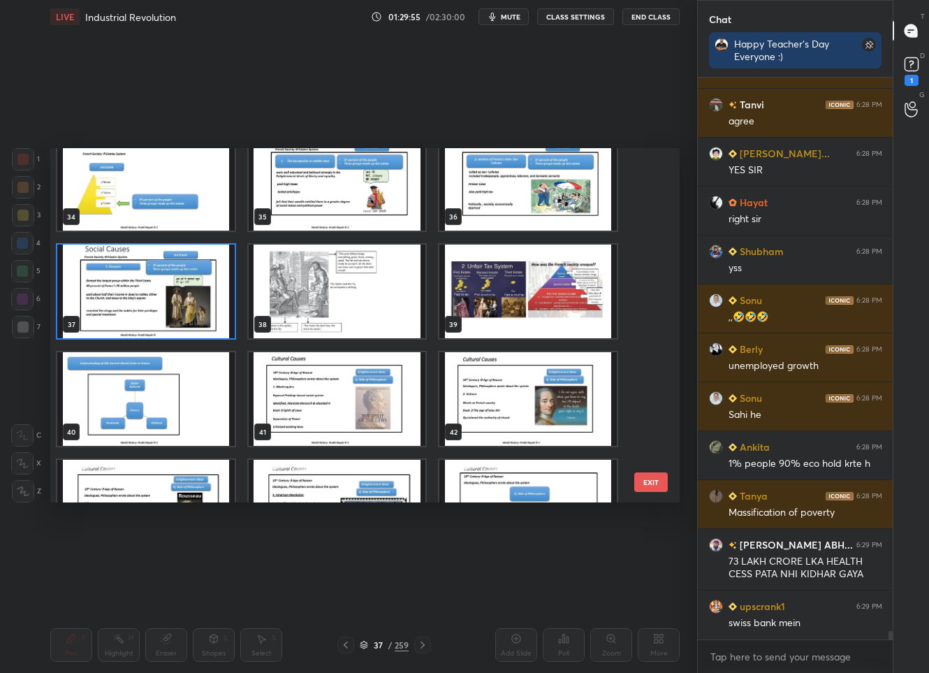
scroll to position [1241, 0]
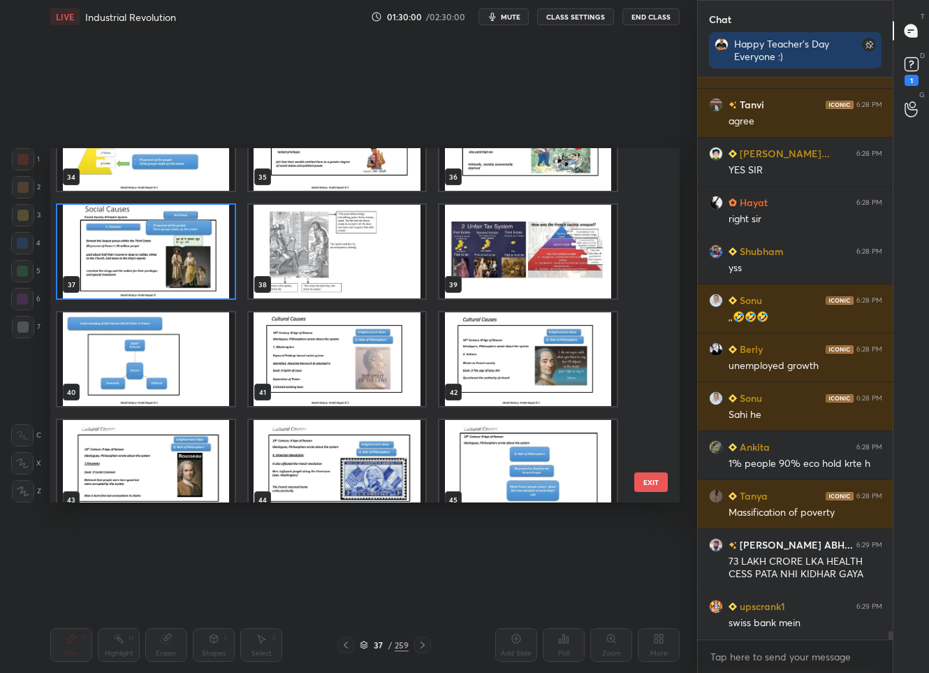
click at [543, 258] on img "grid" at bounding box center [527, 252] width 177 height 94
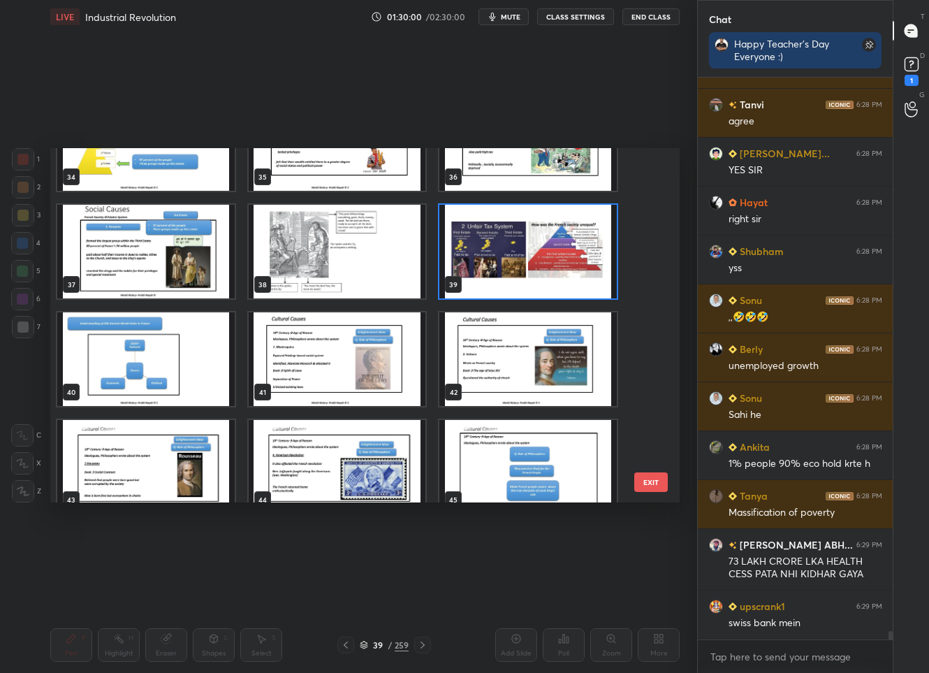
click at [543, 258] on img "grid" at bounding box center [527, 252] width 177 height 94
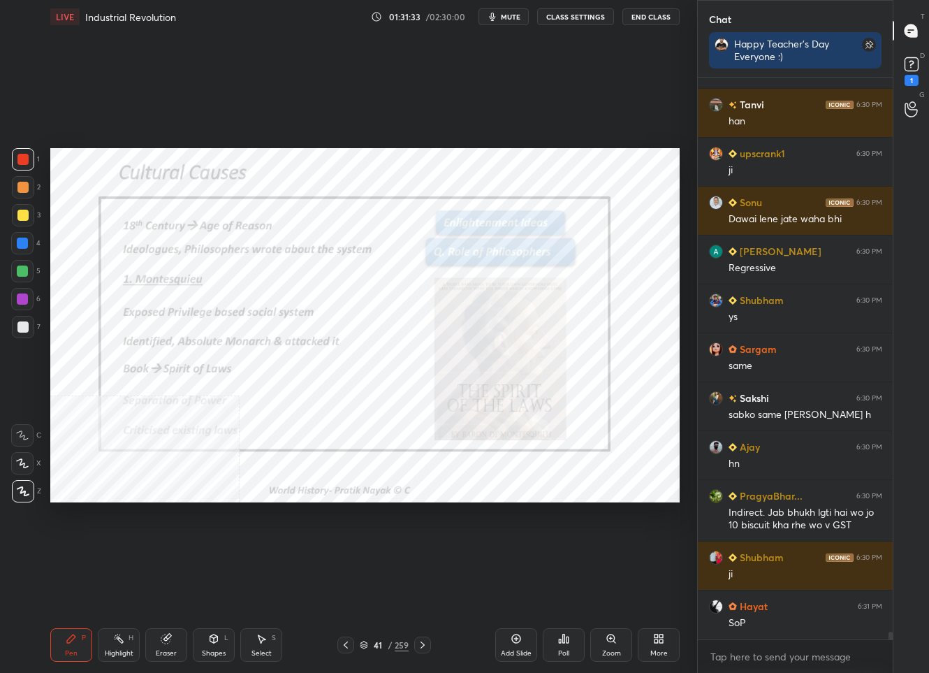
scroll to position [40346, 0]
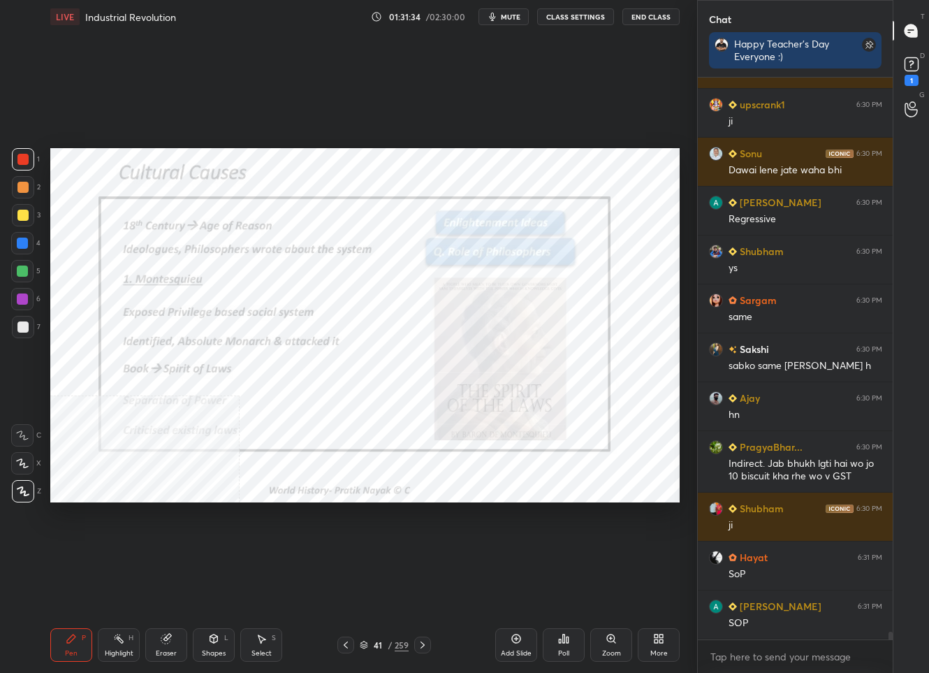
click at [428, 646] on div at bounding box center [422, 644] width 17 height 17
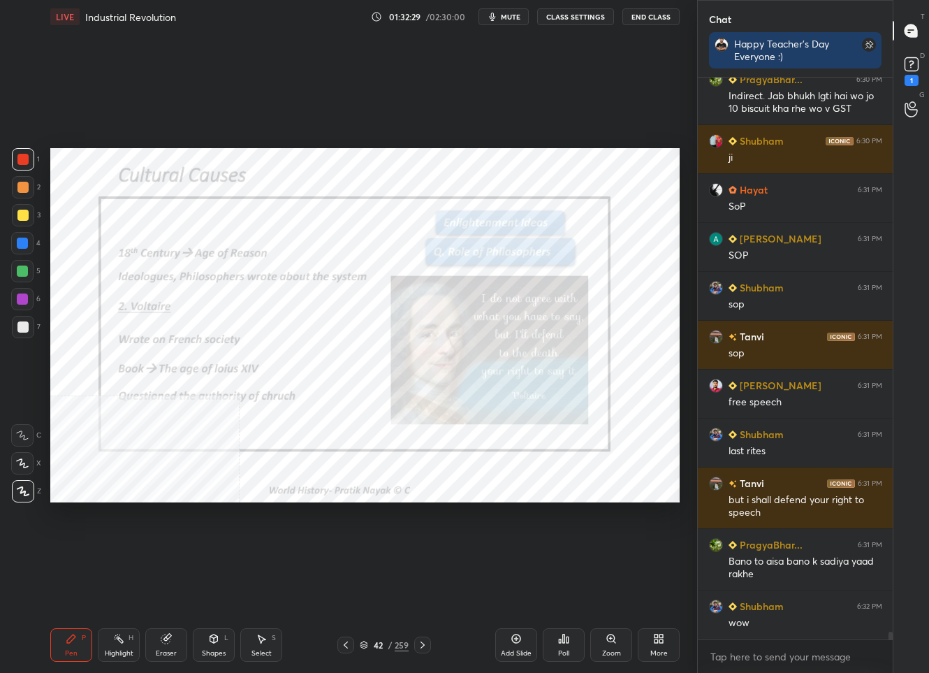
scroll to position [40775, 0]
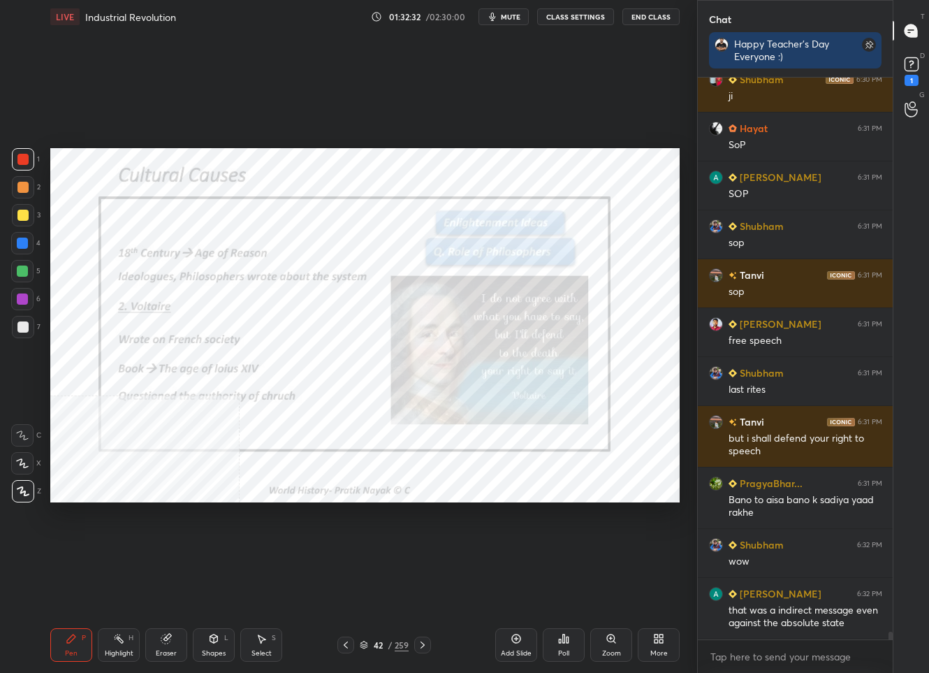
click at [426, 652] on div at bounding box center [422, 644] width 17 height 17
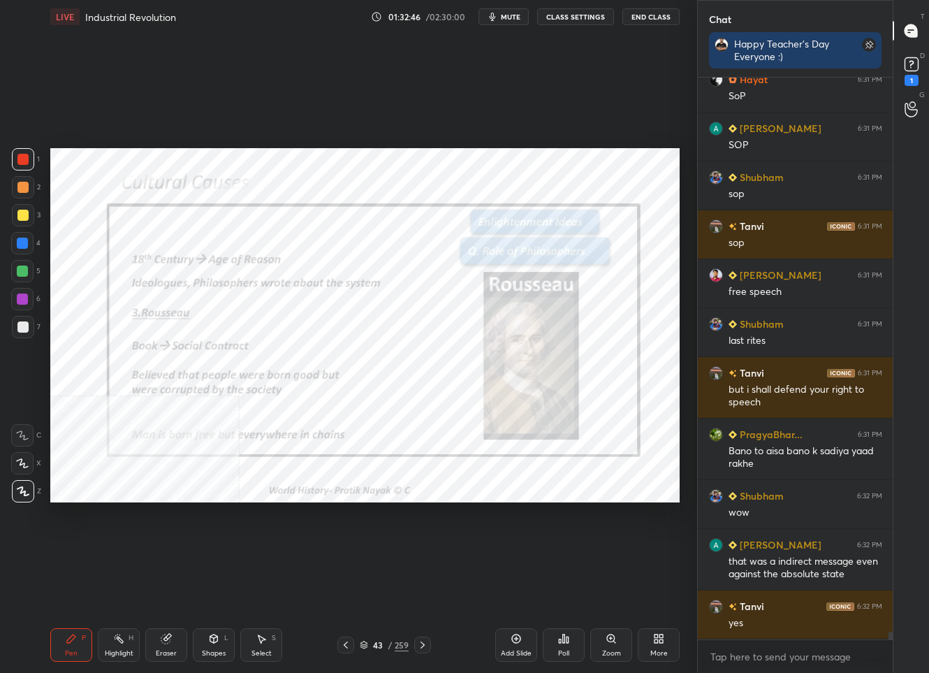
scroll to position [40873, 0]
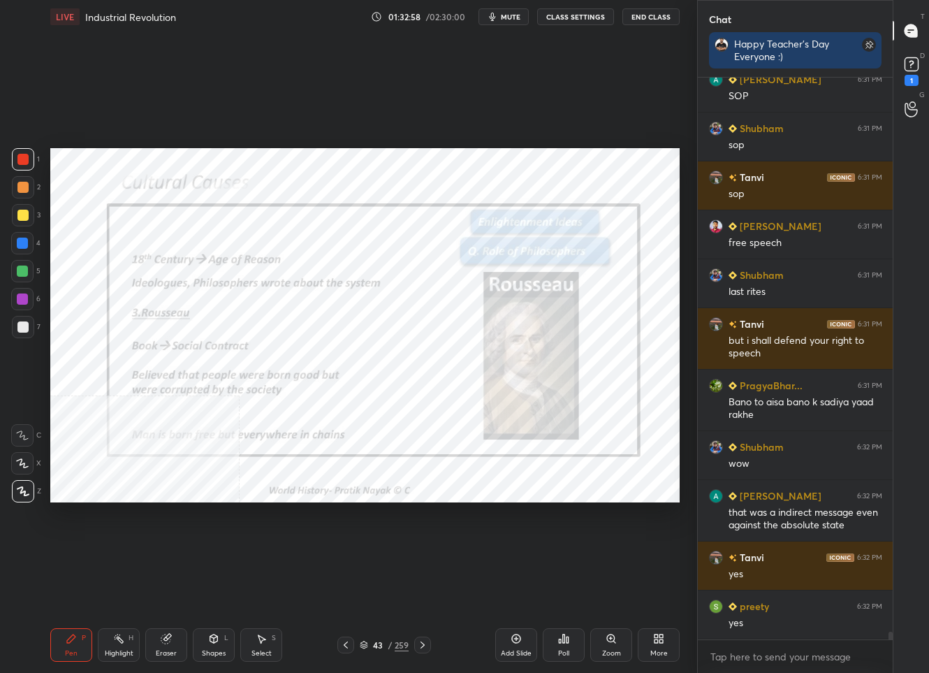
click at [424, 644] on icon at bounding box center [423, 644] width 4 height 7
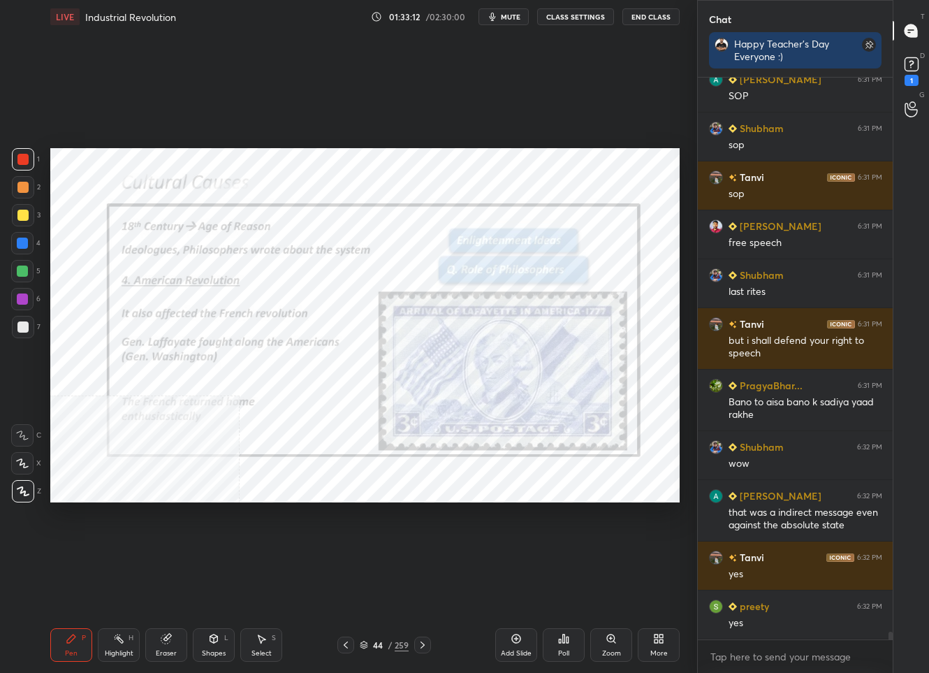
click at [402, 645] on div "259" at bounding box center [402, 644] width 14 height 13
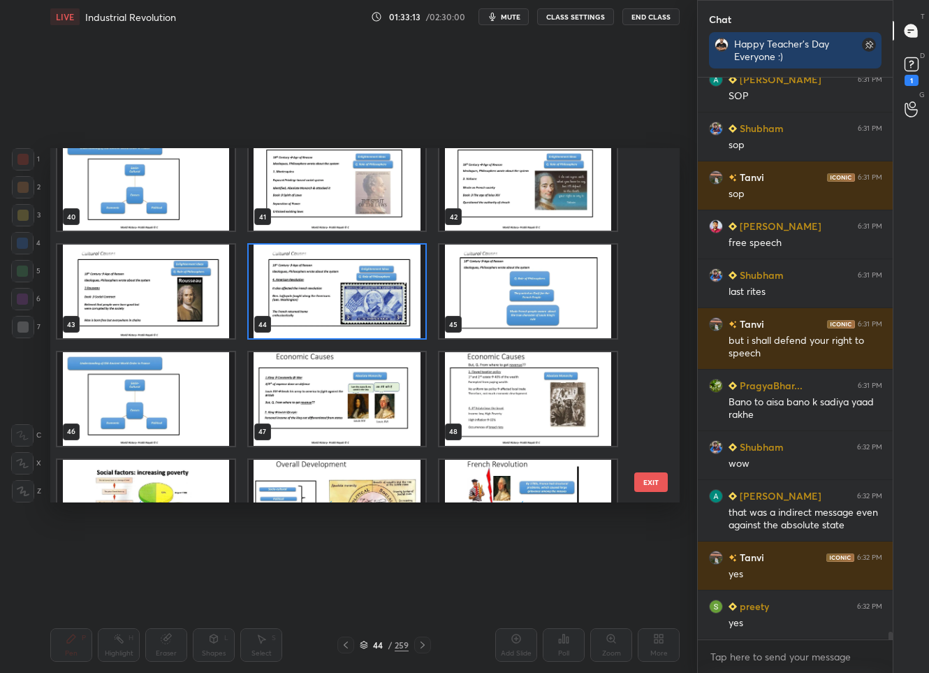
scroll to position [1494, 0]
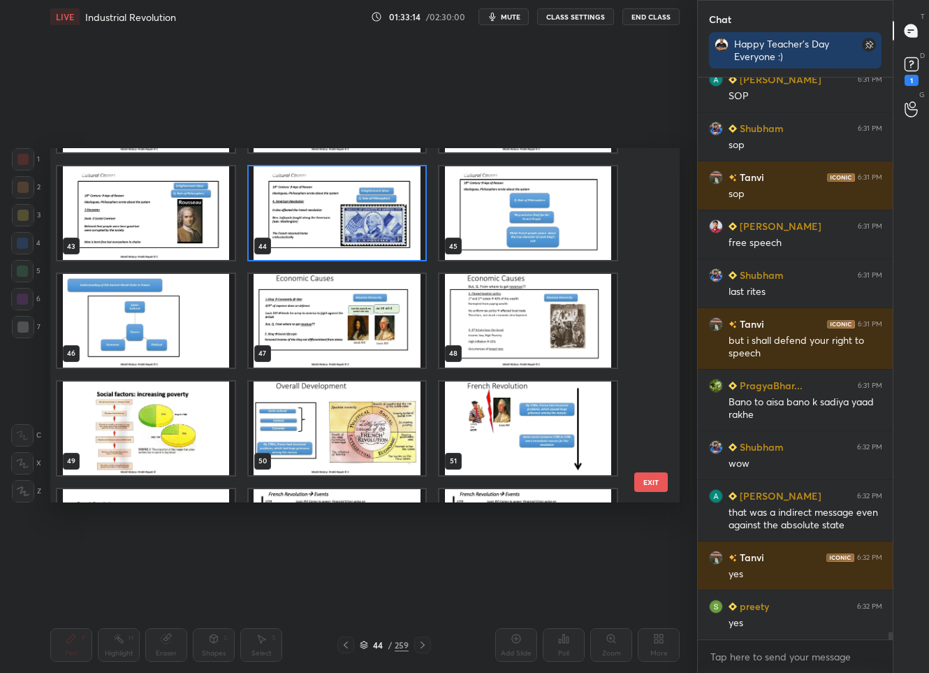
click at [495, 245] on img "grid" at bounding box center [527, 213] width 177 height 94
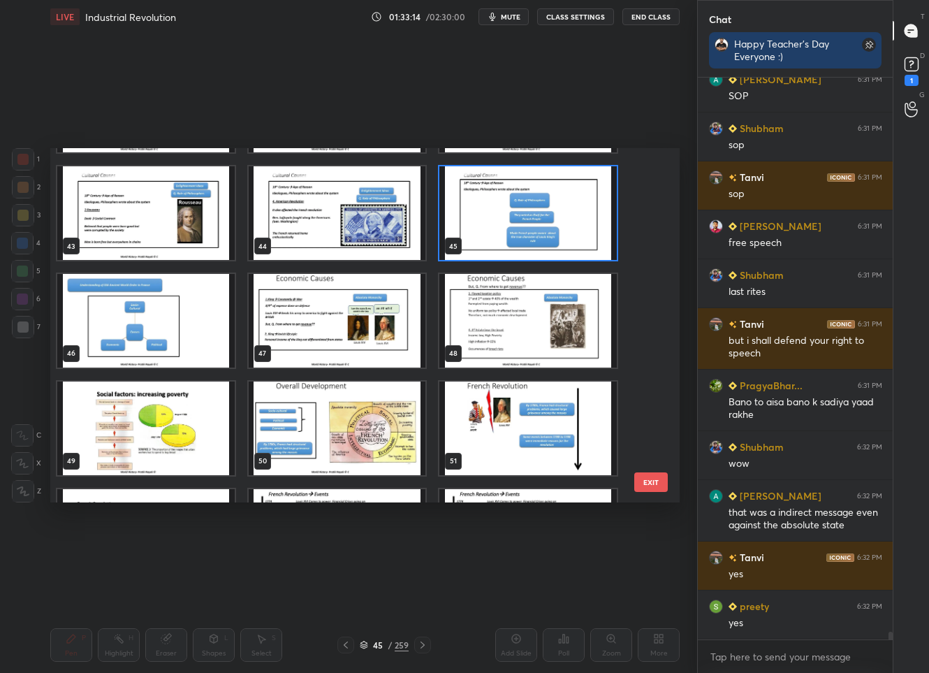
click at [495, 245] on img "grid" at bounding box center [527, 213] width 177 height 94
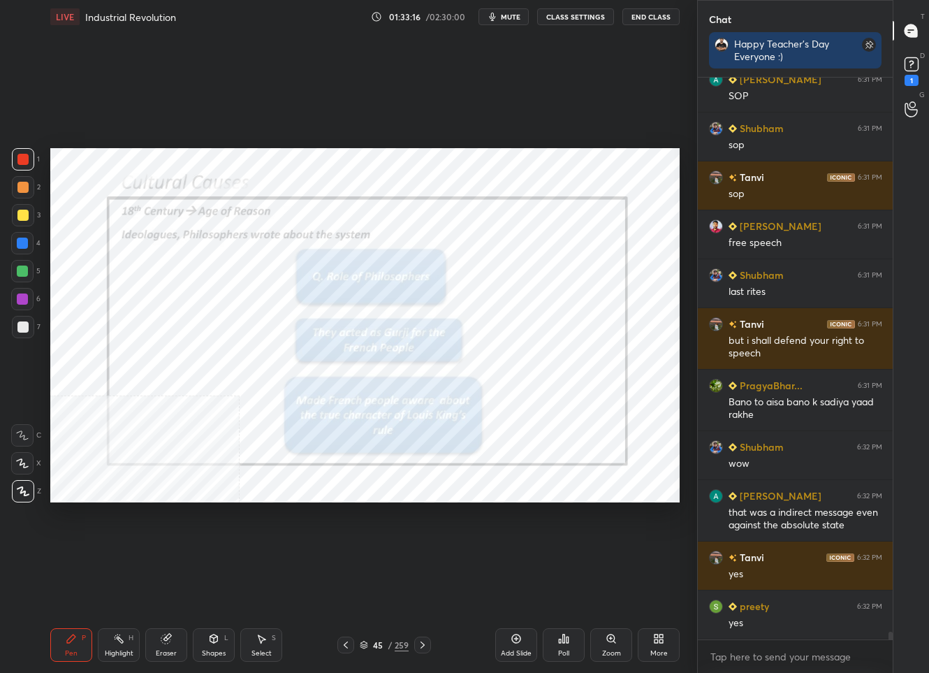
scroll to position [40921, 0]
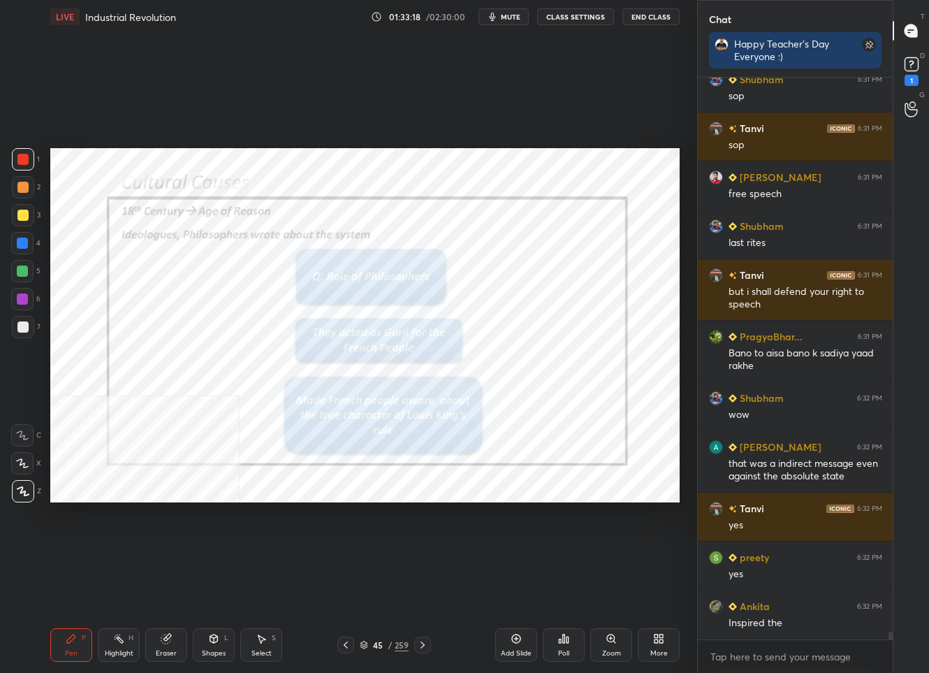
drag, startPoint x: 382, startPoint y: 645, endPoint x: 380, endPoint y: 632, distance: 12.7
click at [381, 645] on div "45" at bounding box center [378, 645] width 14 height 8
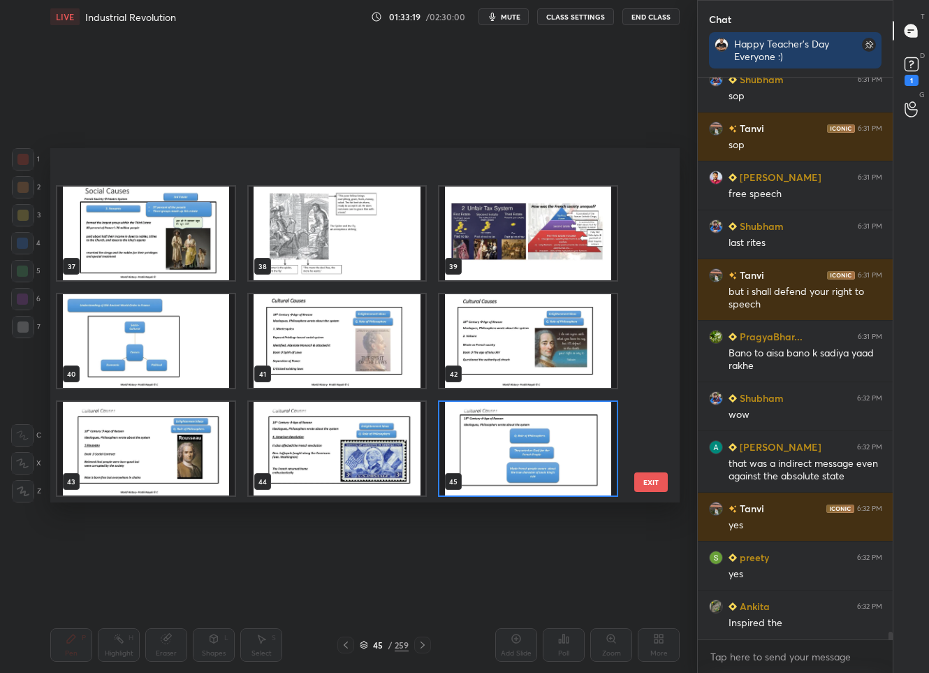
scroll to position [1384, 0]
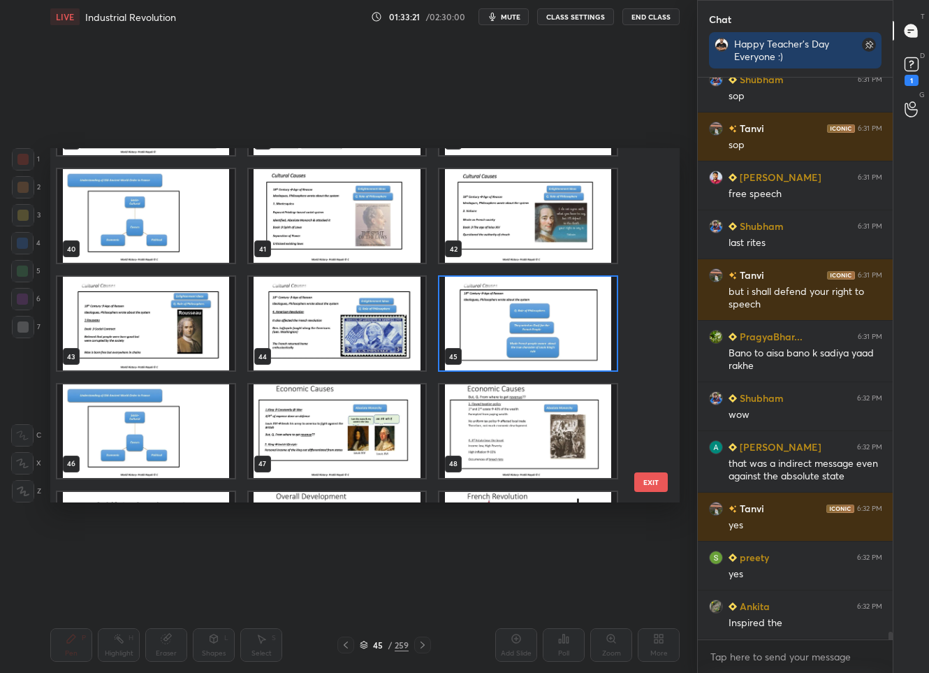
click at [293, 425] on img "grid" at bounding box center [337, 431] width 177 height 94
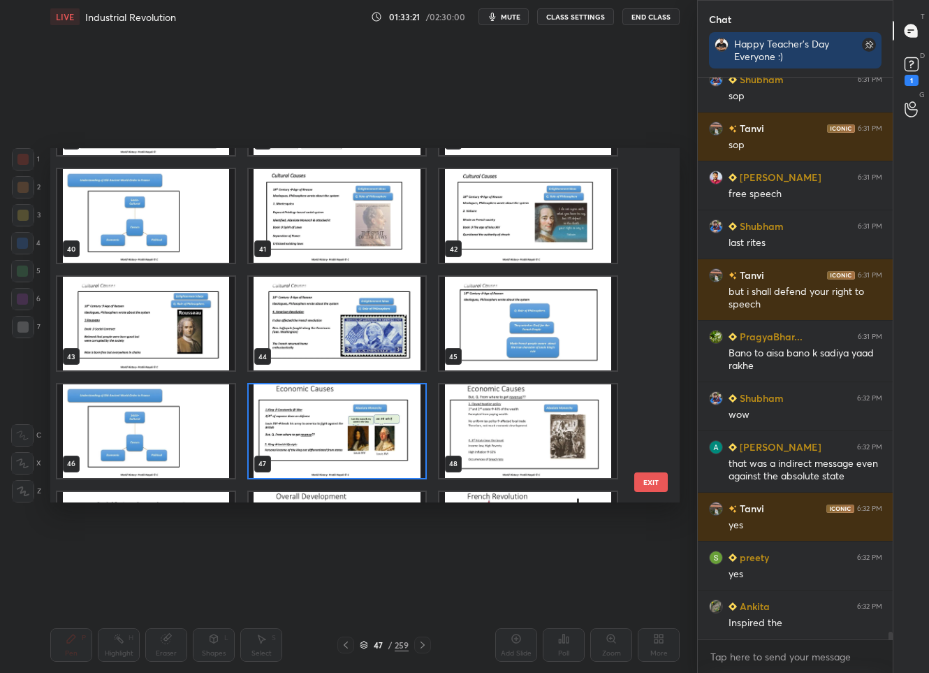
click at [292, 425] on img "grid" at bounding box center [337, 431] width 177 height 94
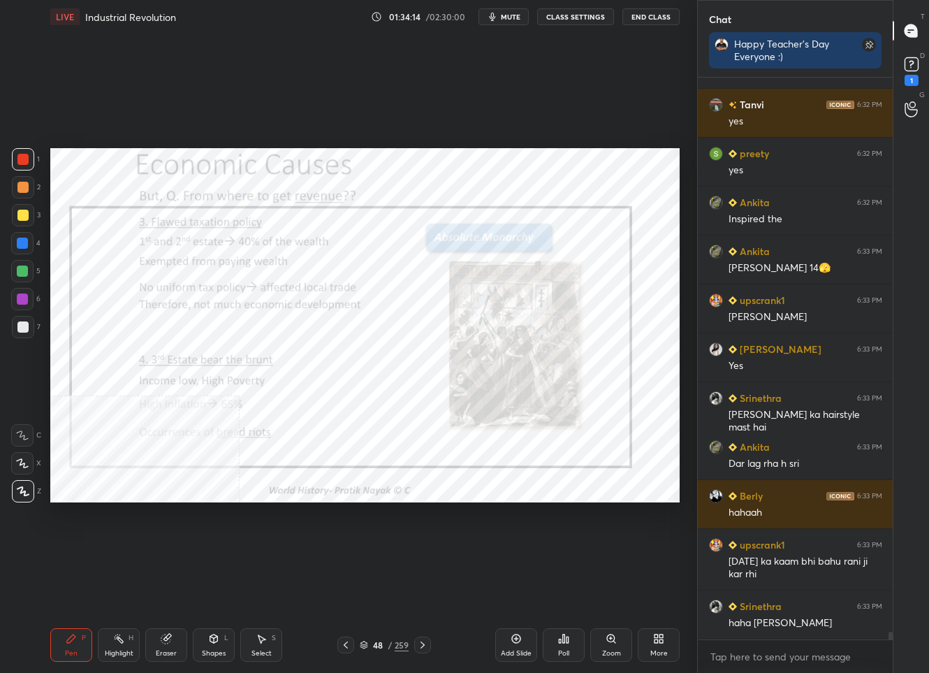
scroll to position [41436, 0]
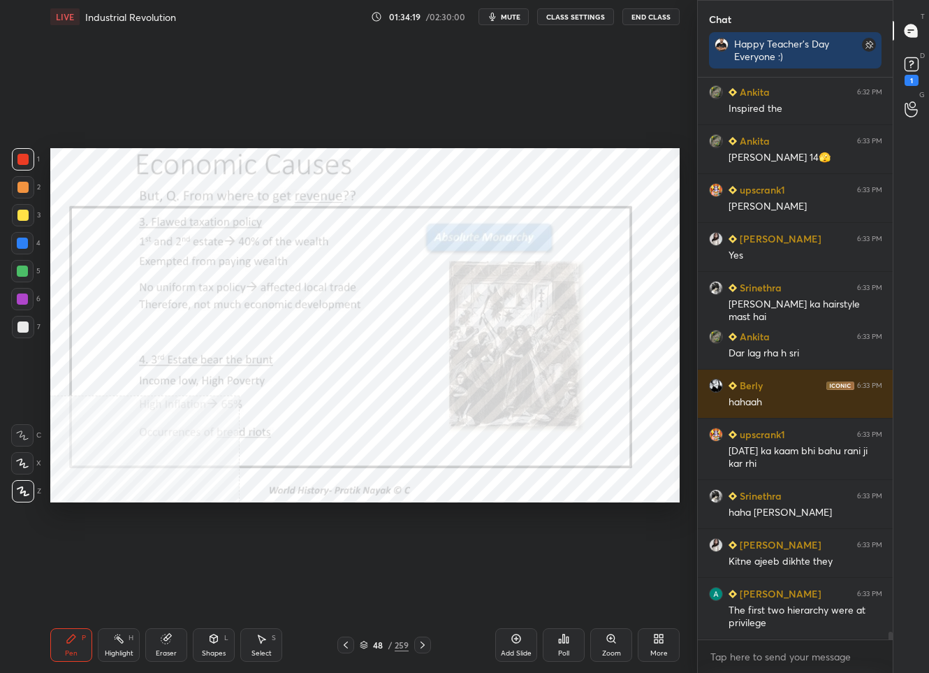
click at [383, 650] on div "48 / 259" at bounding box center [384, 644] width 49 height 13
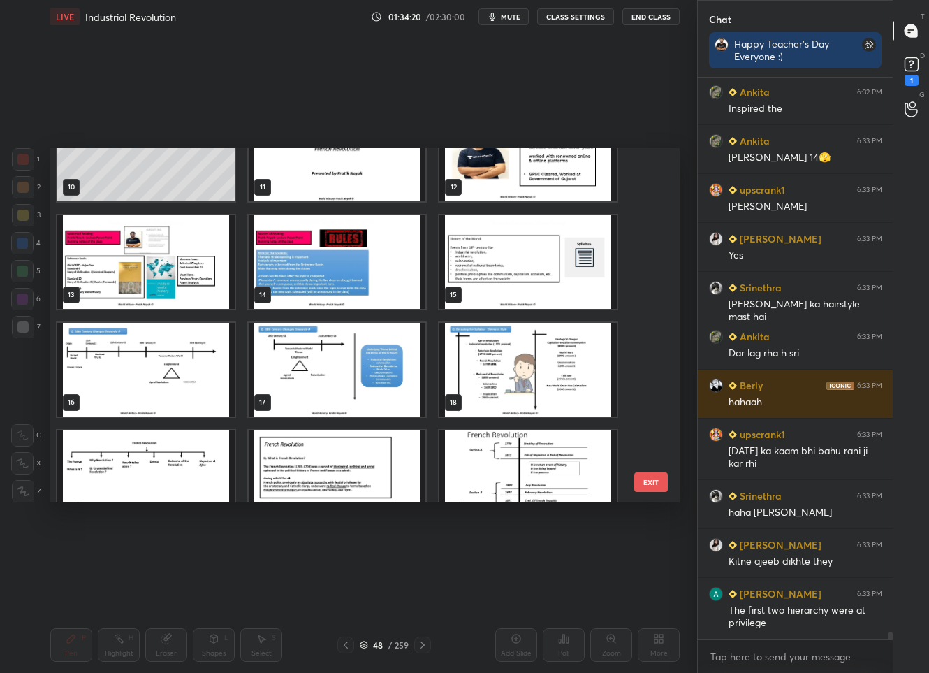
scroll to position [195, 0]
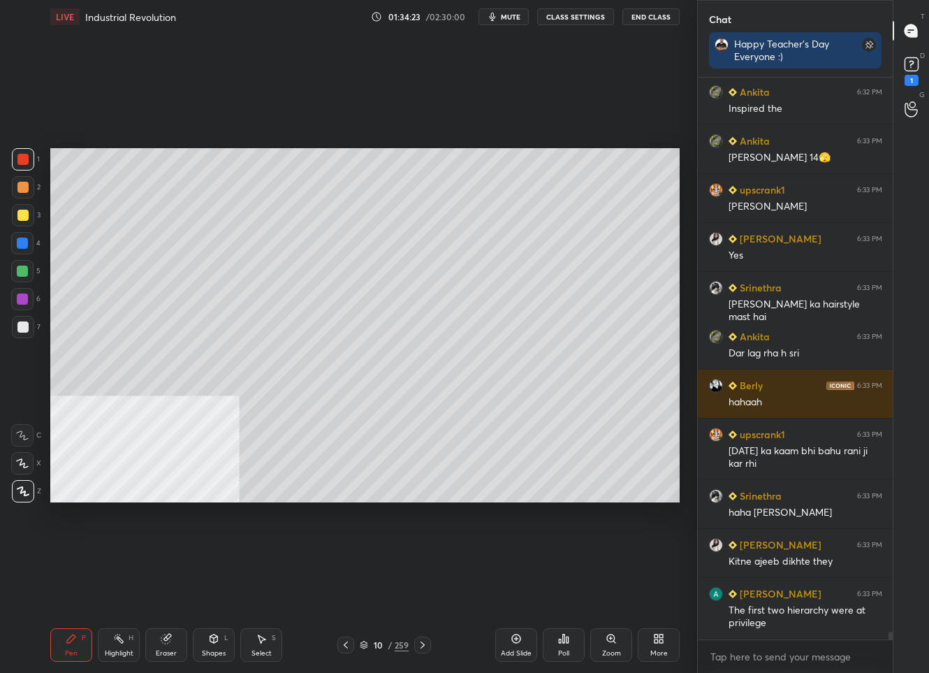
click at [527, 658] on div "Add Slide" at bounding box center [516, 645] width 42 height 34
click at [241, 643] on div "Select S" at bounding box center [261, 645] width 42 height 34
click at [203, 634] on div "Shapes L" at bounding box center [214, 645] width 42 height 34
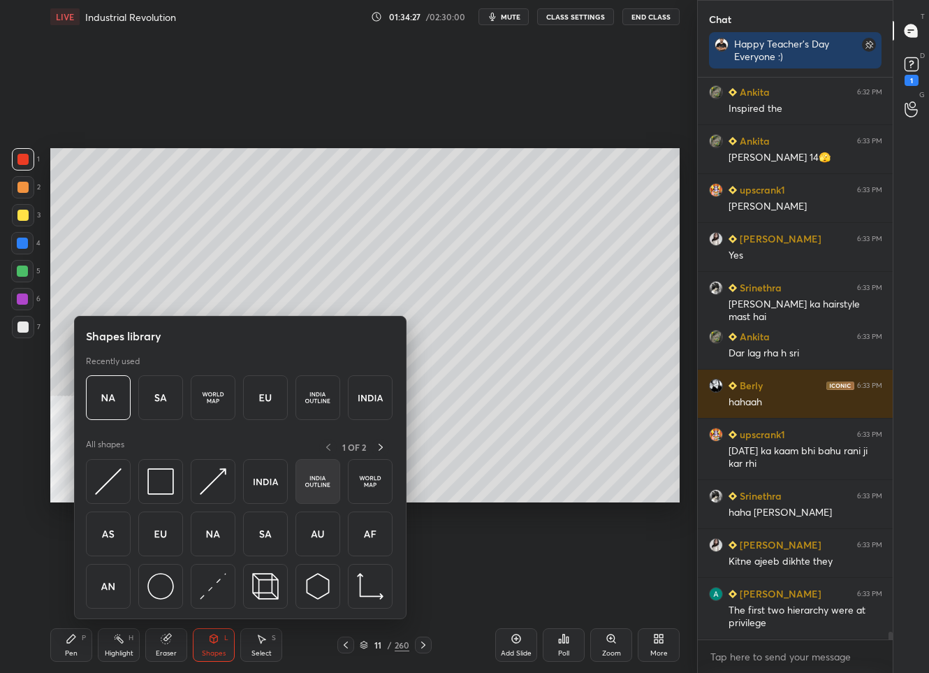
click at [299, 478] on div at bounding box center [317, 481] width 45 height 45
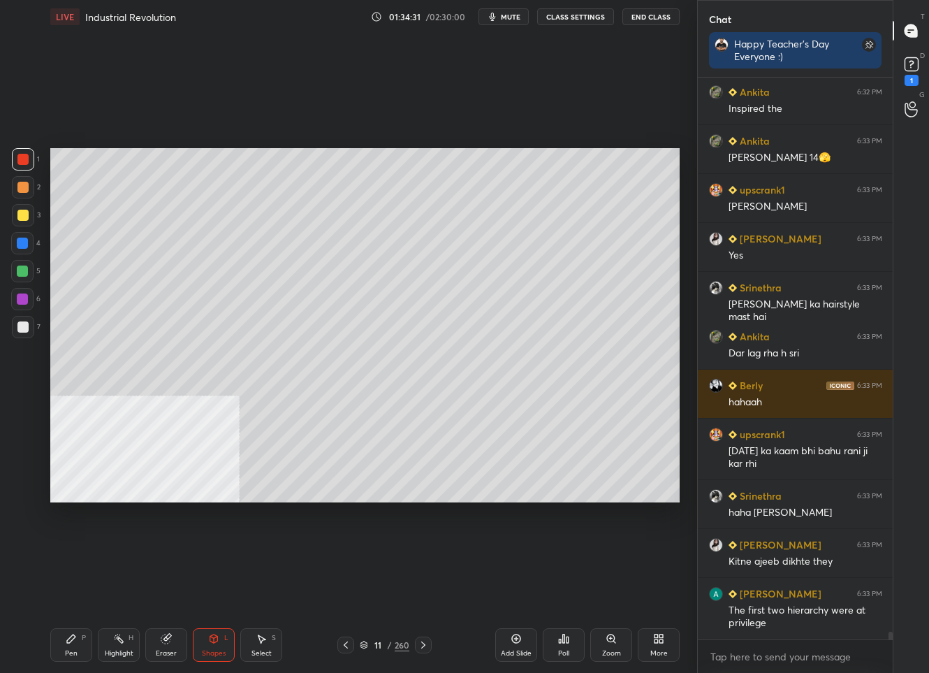
drag, startPoint x: 76, startPoint y: 642, endPoint x: 87, endPoint y: 562, distance: 80.3
click at [76, 642] on icon at bounding box center [71, 638] width 11 height 11
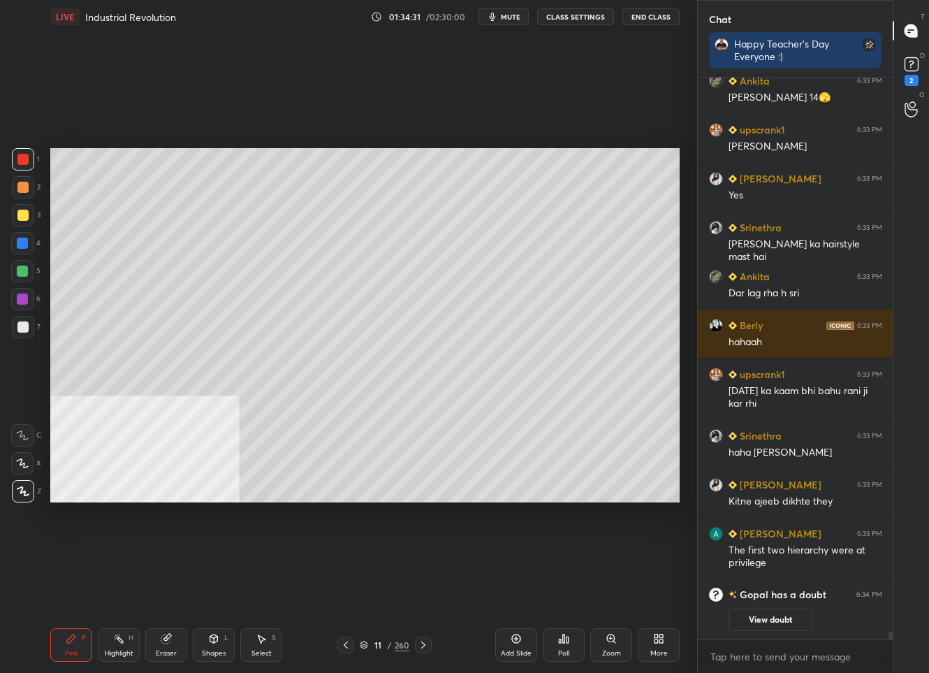
click at [24, 325] on div at bounding box center [22, 326] width 11 height 11
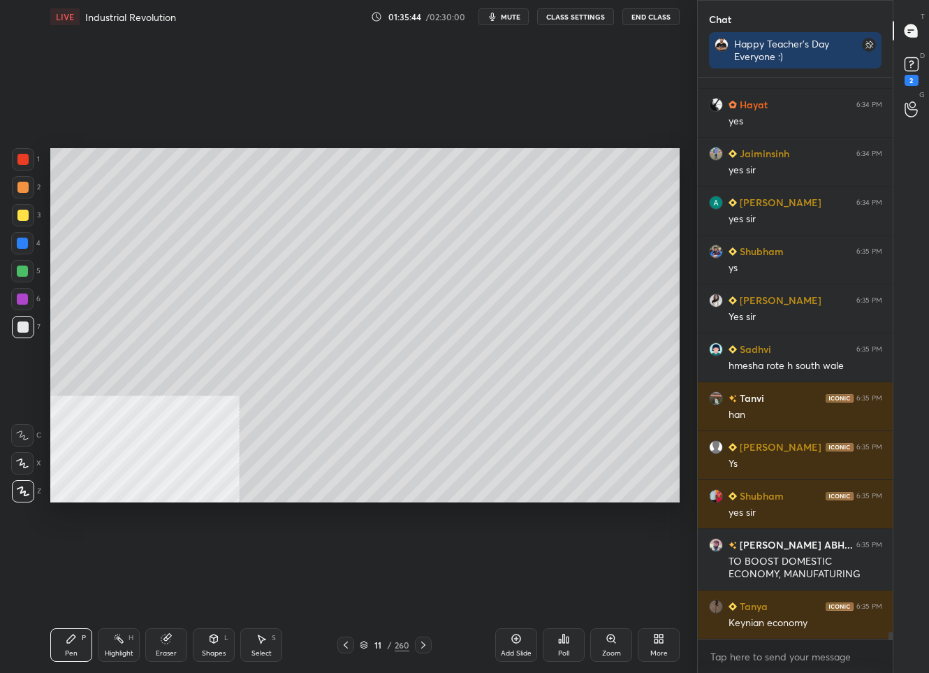
scroll to position [41236, 0]
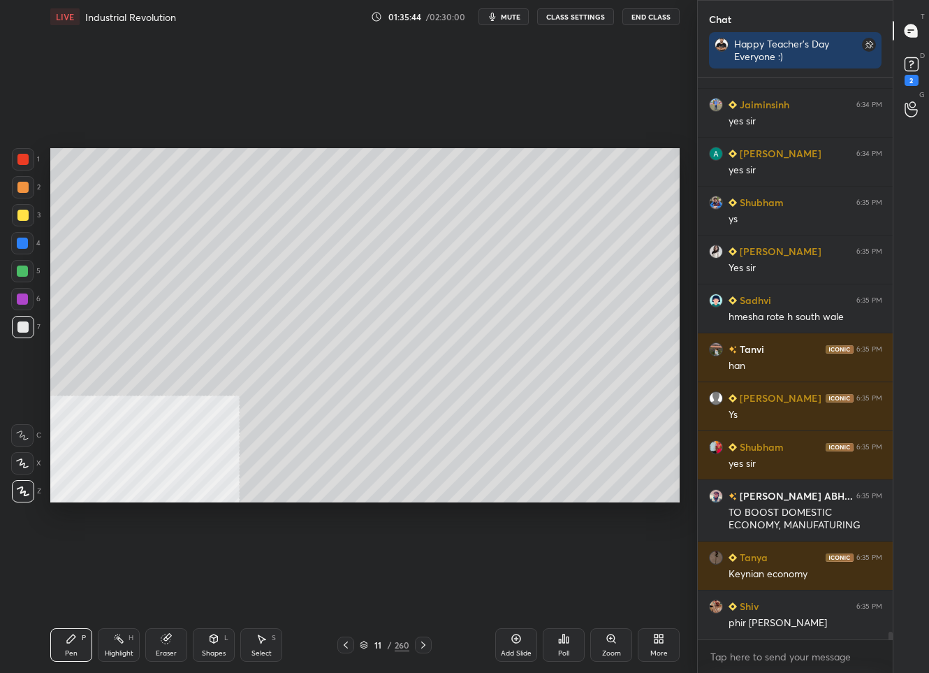
click at [388, 648] on div "/" at bounding box center [390, 645] width 4 height 8
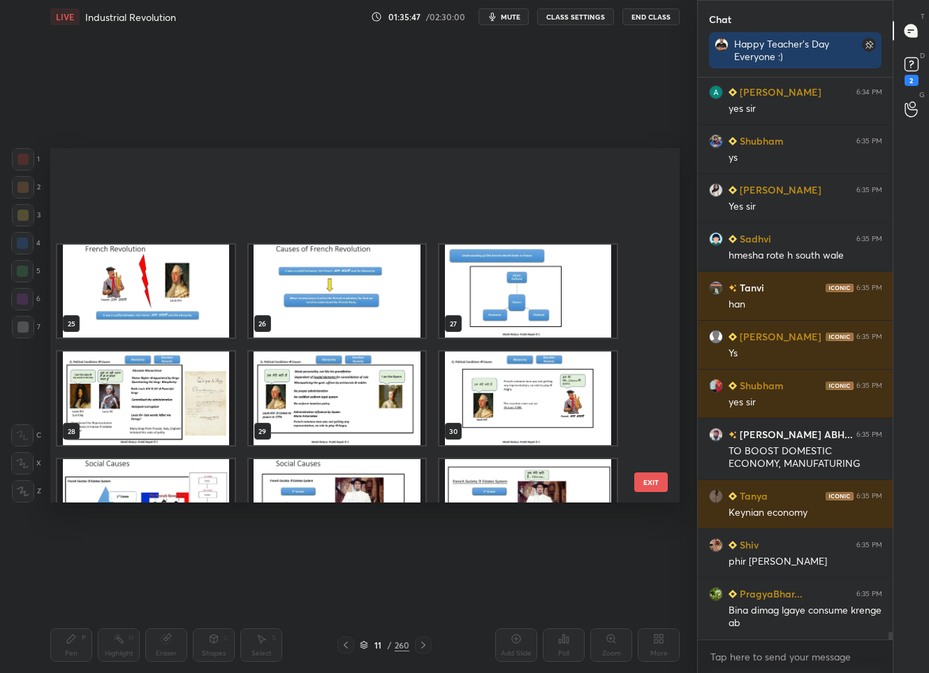
scroll to position [928, 0]
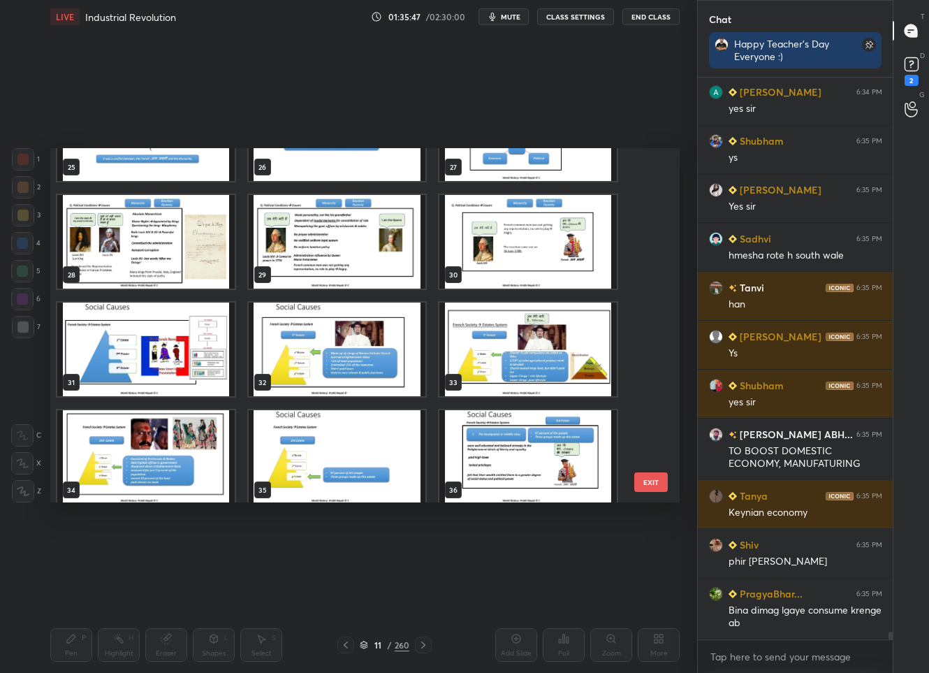
click at [142, 367] on img "grid" at bounding box center [145, 349] width 177 height 94
click at [143, 367] on img "grid" at bounding box center [145, 349] width 177 height 94
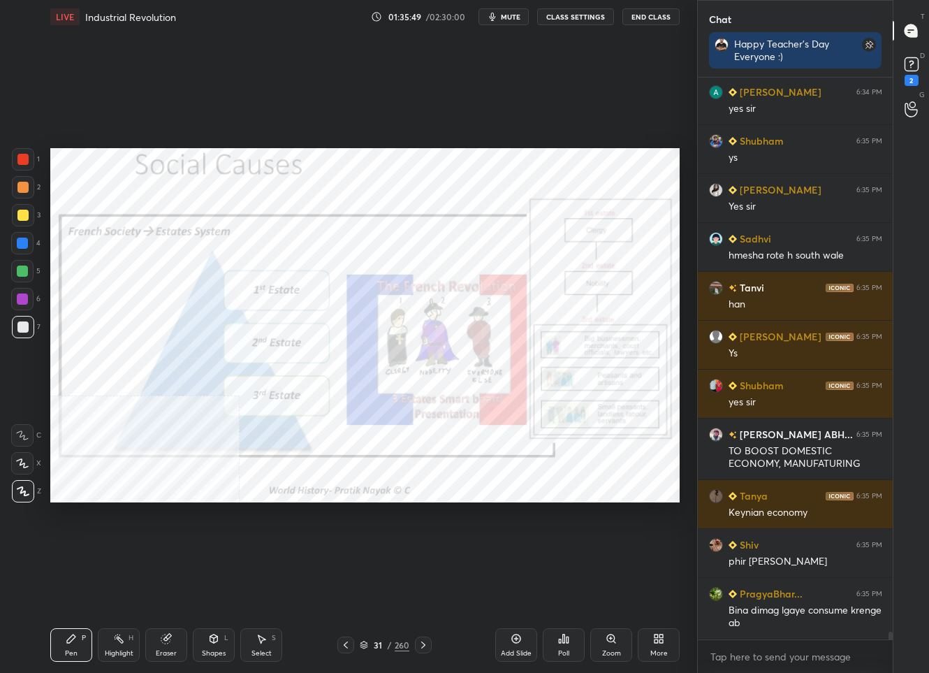
drag, startPoint x: 20, startPoint y: 158, endPoint x: 25, endPoint y: 165, distance: 8.9
click at [20, 158] on div at bounding box center [22, 159] width 11 height 11
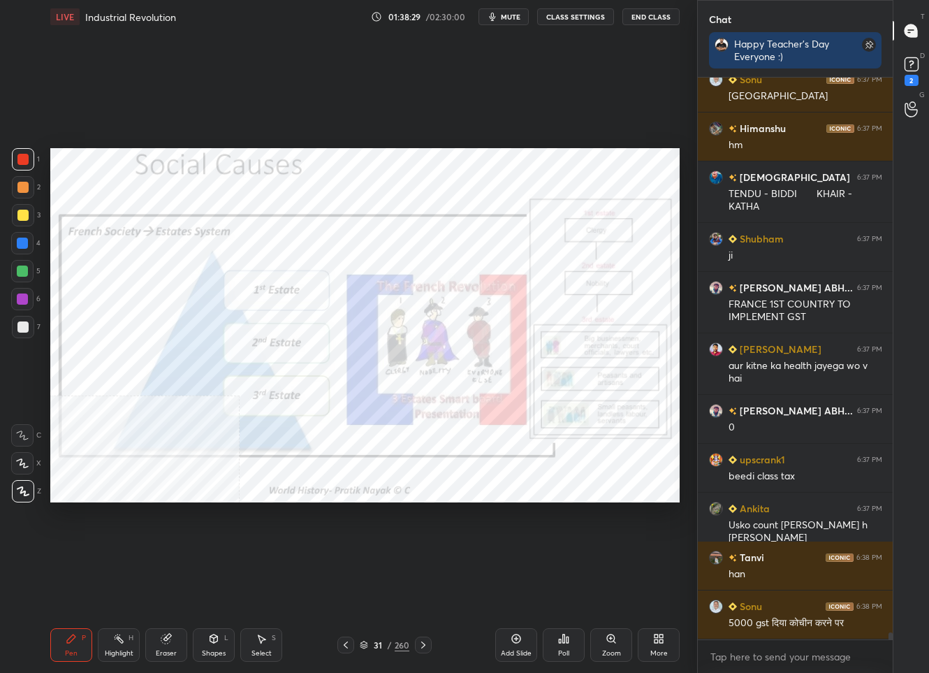
scroll to position [45335, 0]
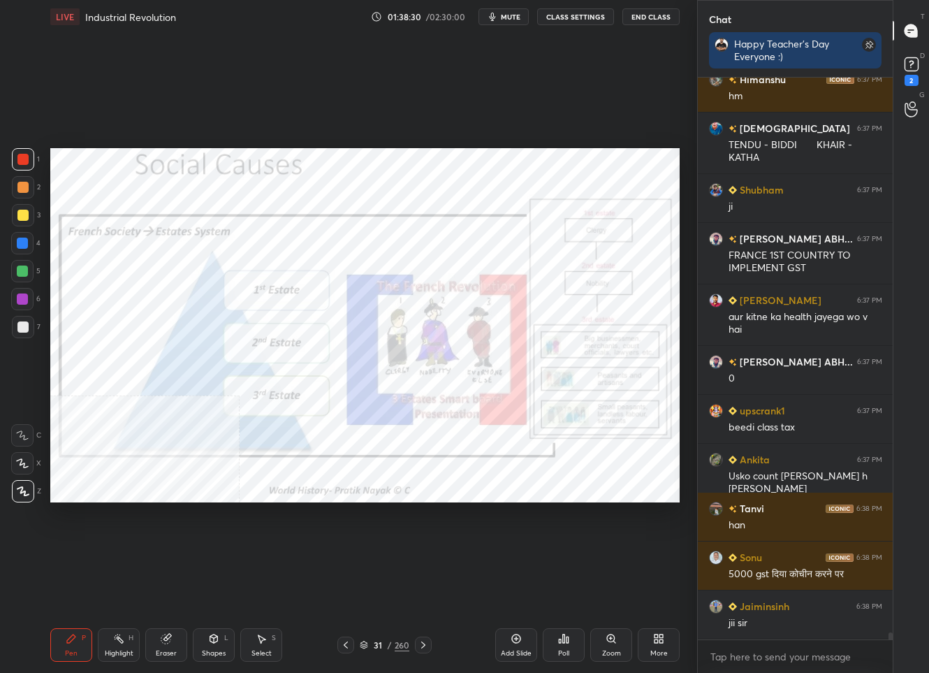
click at [388, 647] on div "/" at bounding box center [390, 645] width 4 height 8
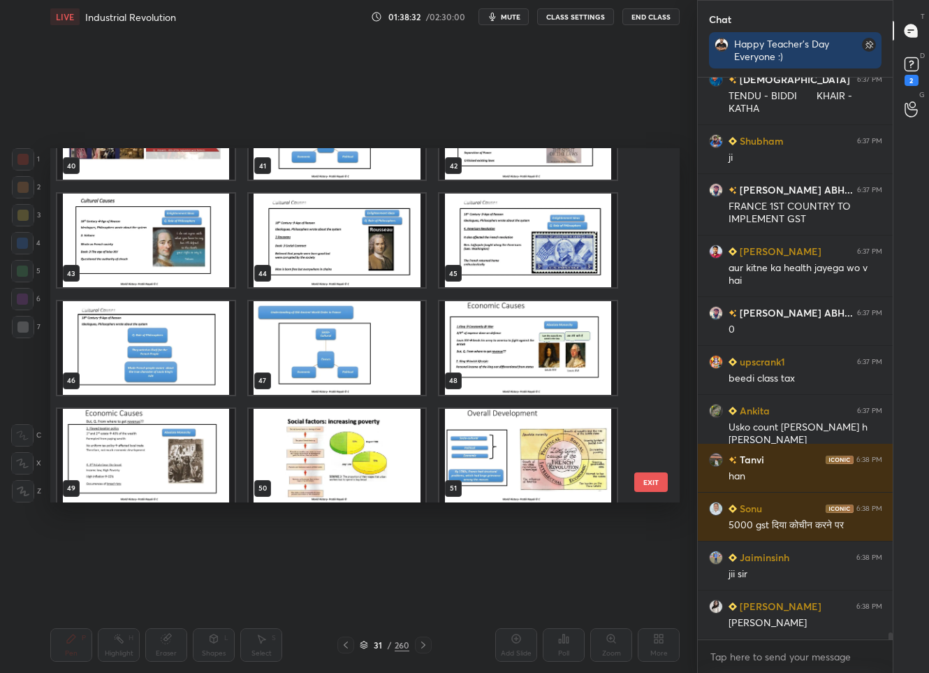
scroll to position [1542, 0]
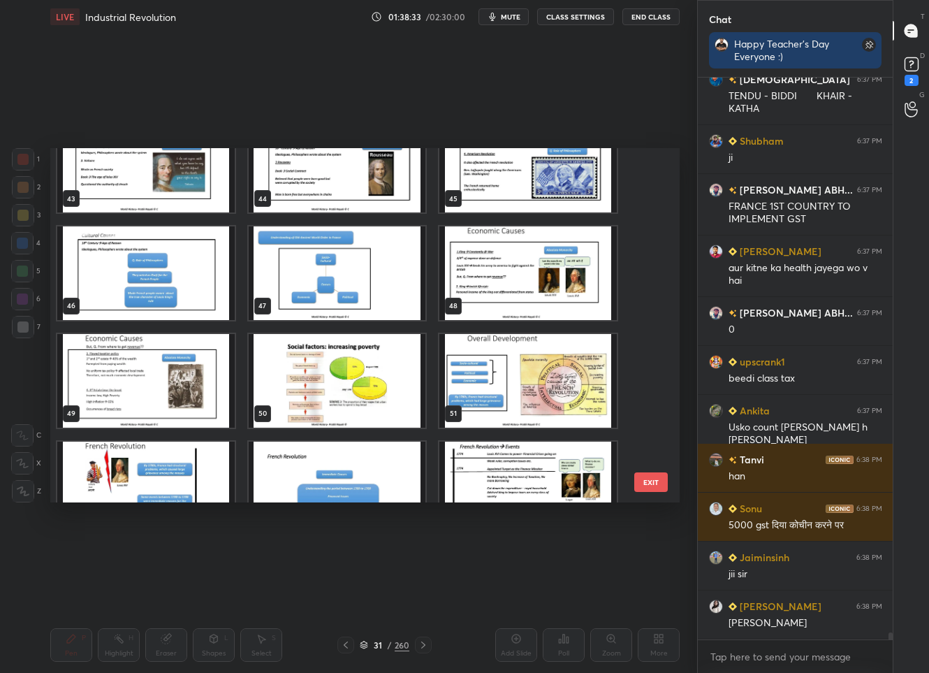
click at [170, 386] on img "grid" at bounding box center [145, 381] width 177 height 94
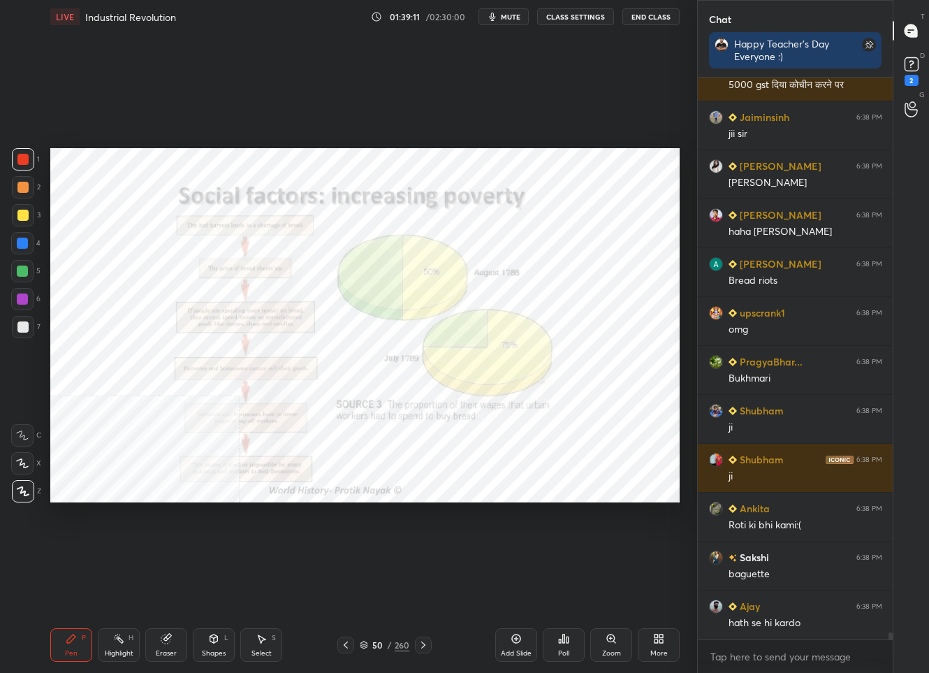
scroll to position [45873, 0]
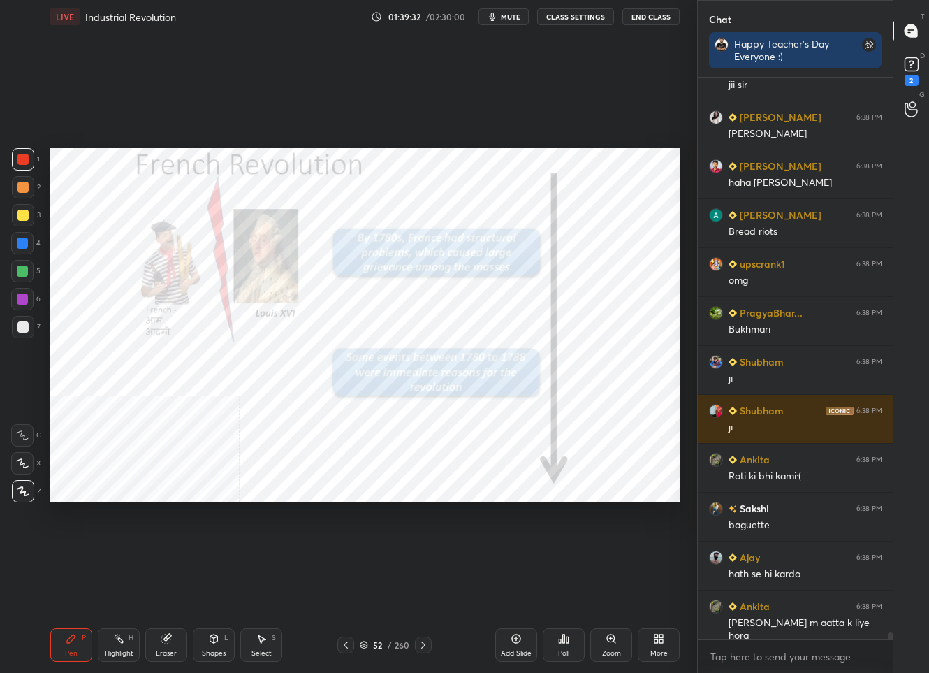
click at [391, 643] on div "52 / 260" at bounding box center [385, 644] width 50 height 13
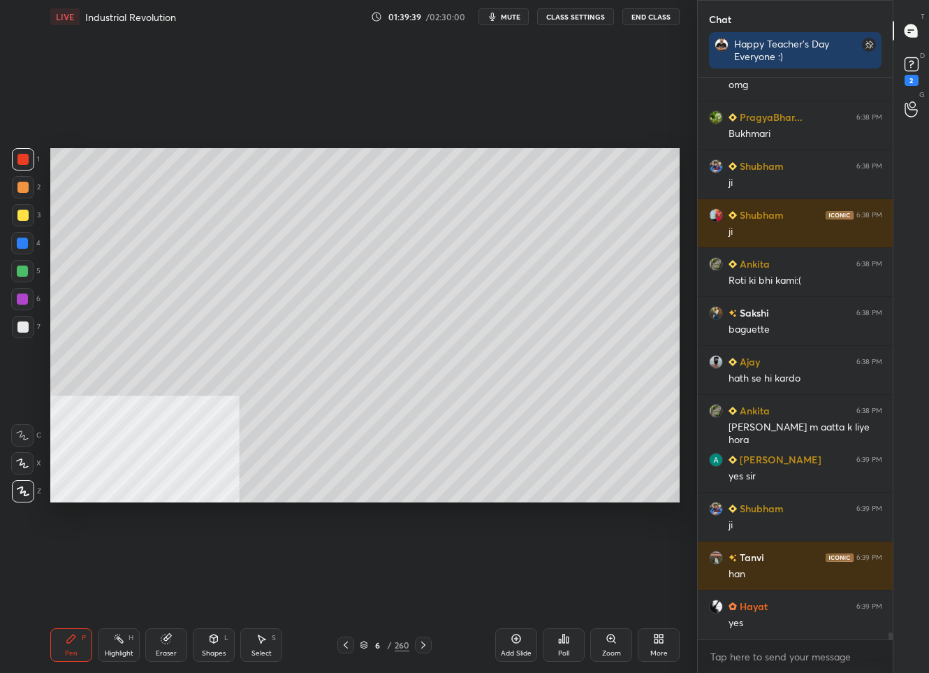
scroll to position [46117, 0]
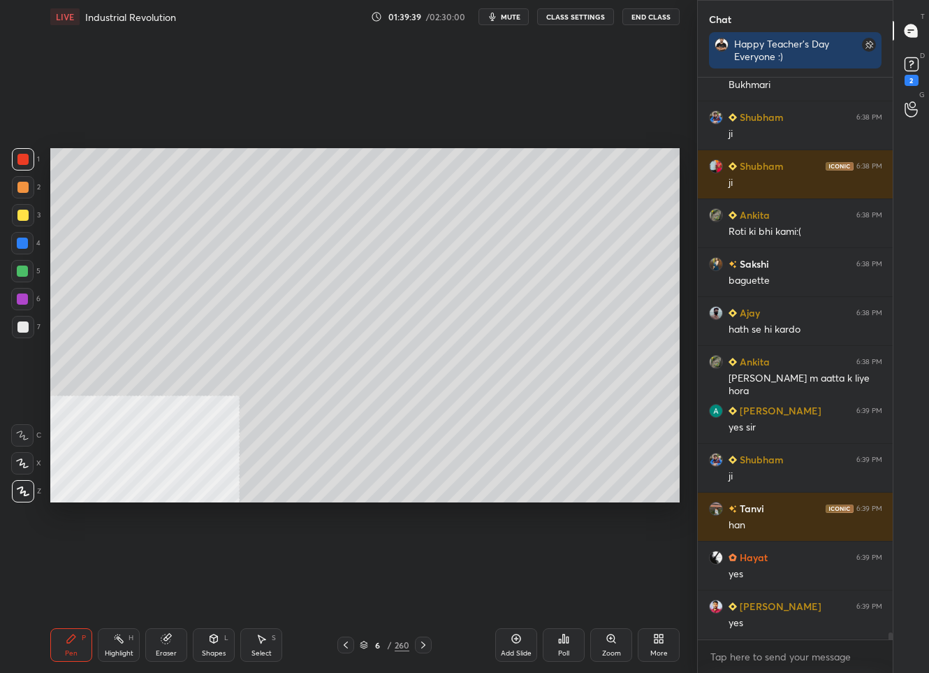
click at [23, 333] on div at bounding box center [23, 327] width 22 height 22
click at [650, 638] on div "More" at bounding box center [659, 645] width 42 height 34
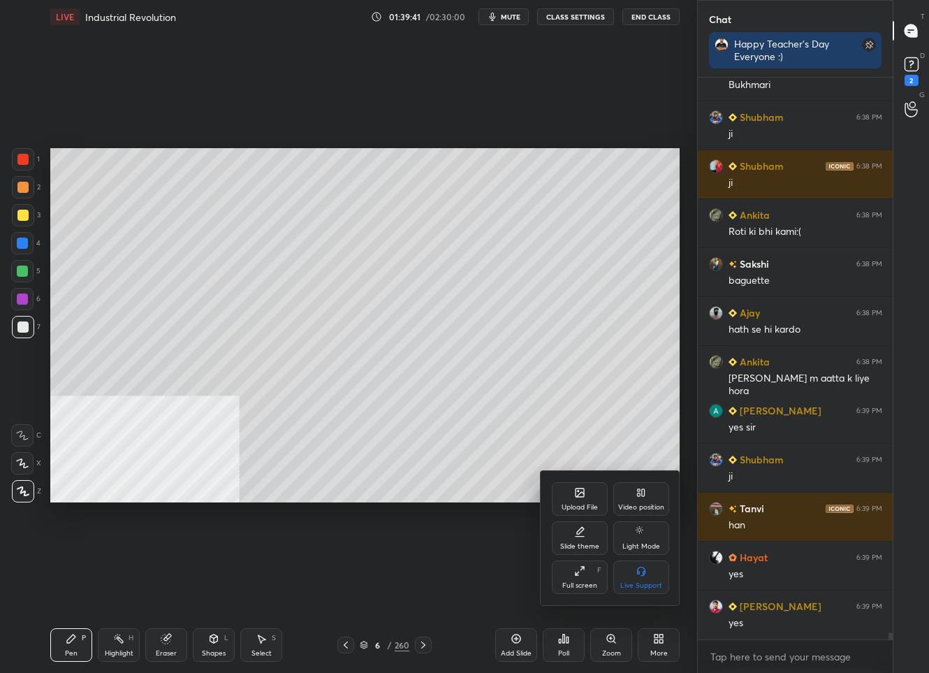
click at [620, 465] on div at bounding box center [464, 336] width 929 height 673
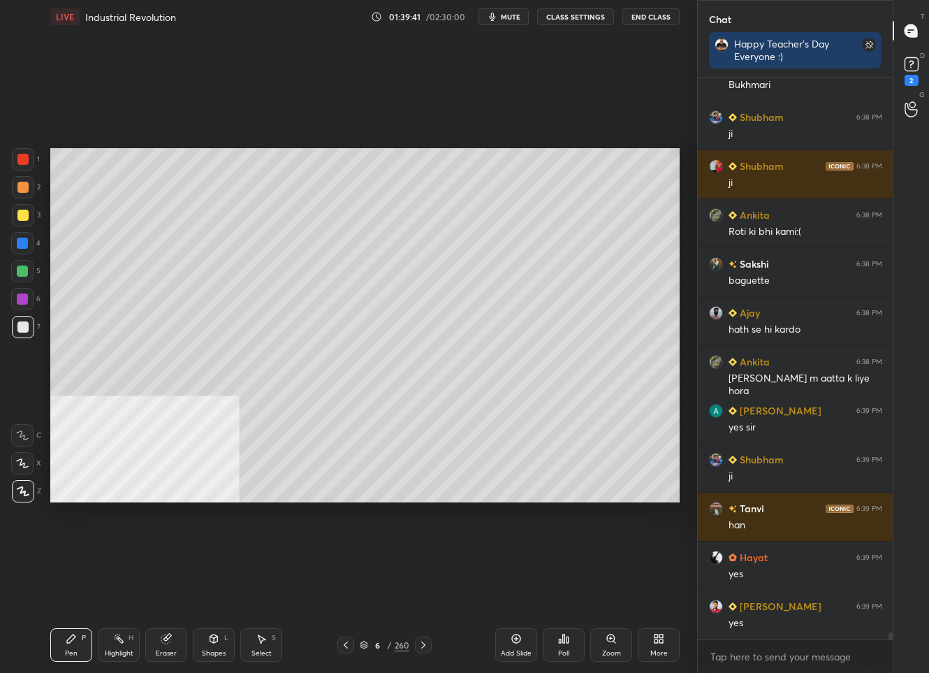
scroll to position [46166, 0]
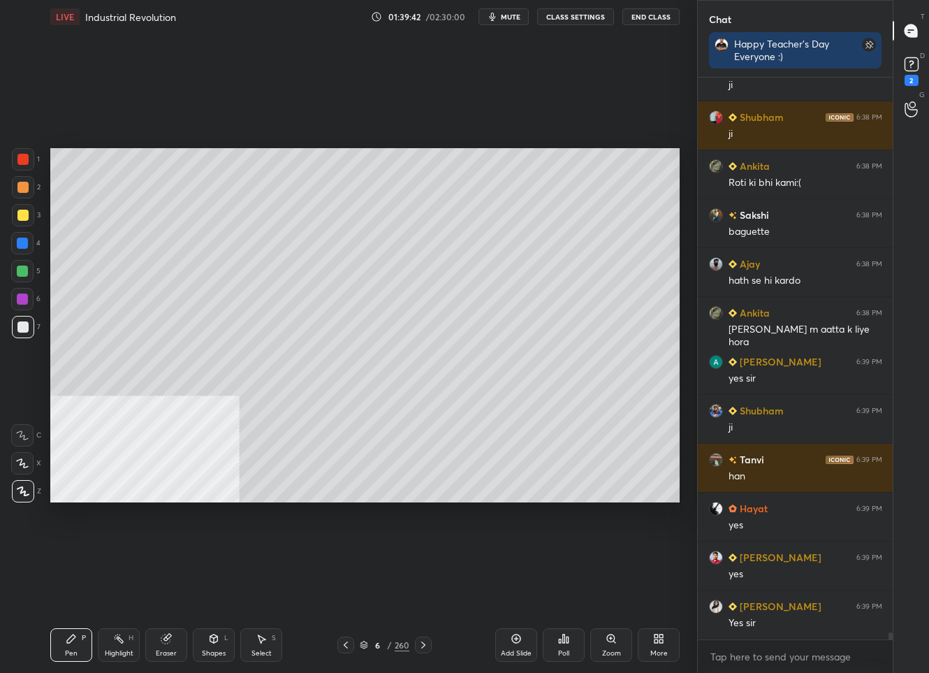
click at [655, 634] on icon at bounding box center [656, 635] width 3 height 3
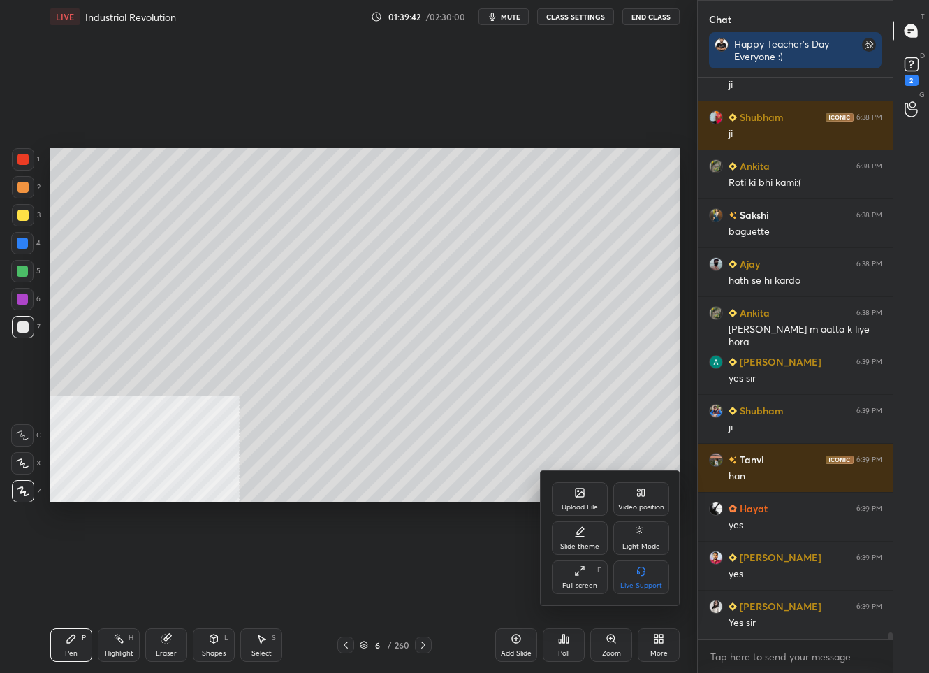
scroll to position [46215, 0]
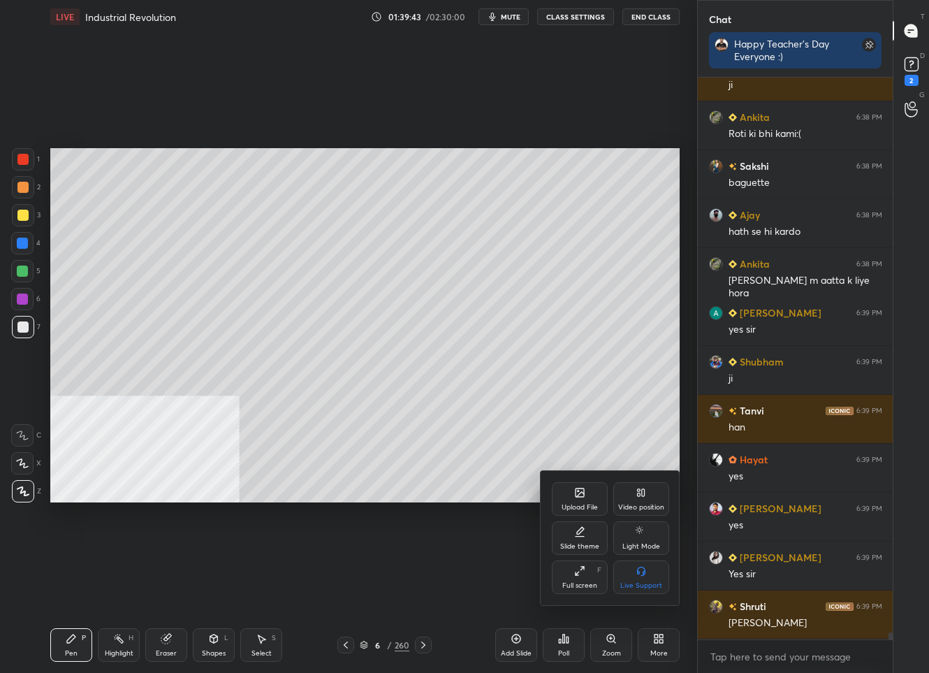
click at [638, 494] on icon at bounding box center [639, 494] width 3 height 3
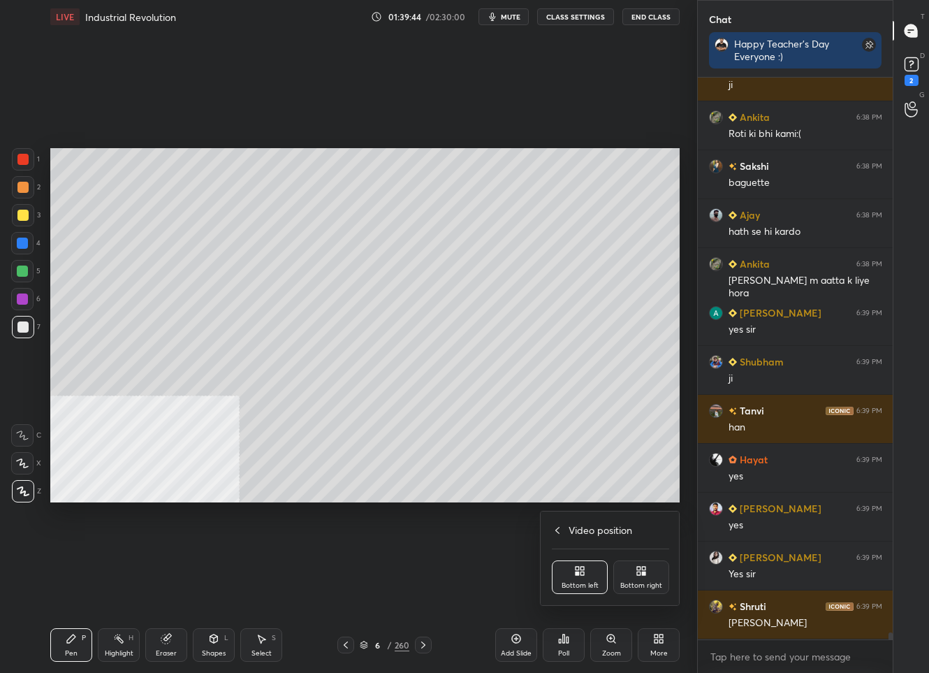
click at [638, 574] on icon at bounding box center [638, 572] width 3 height 3
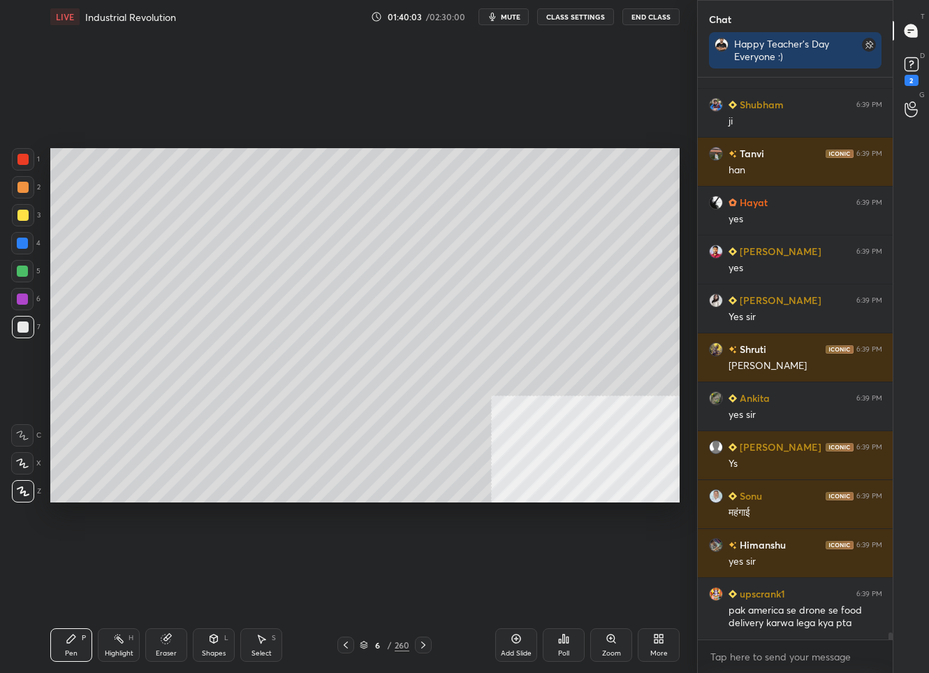
scroll to position [46521, 0]
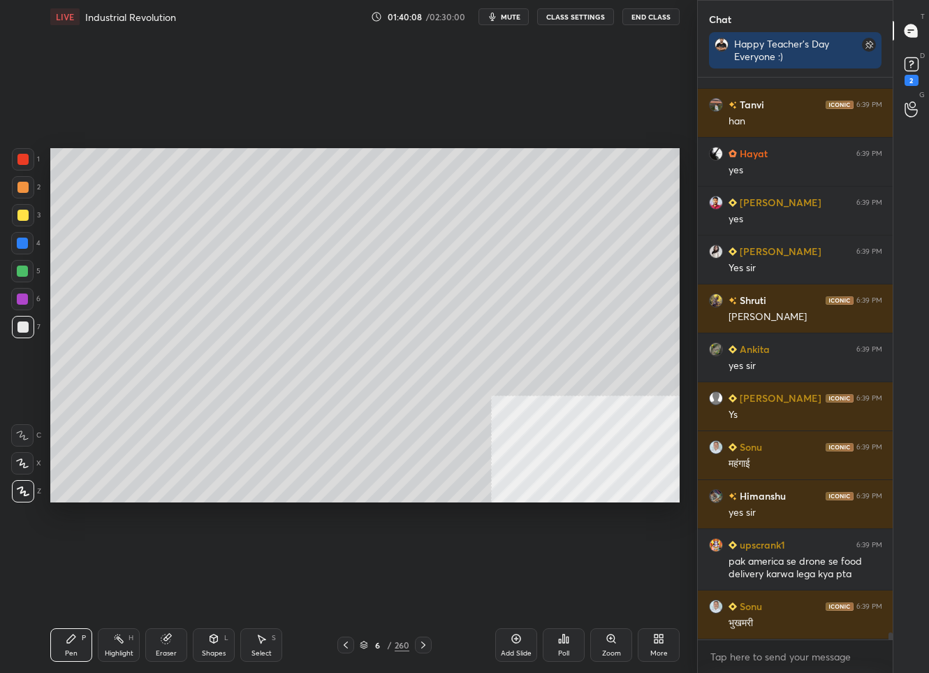
click at [392, 648] on div "6 / 260" at bounding box center [385, 644] width 50 height 13
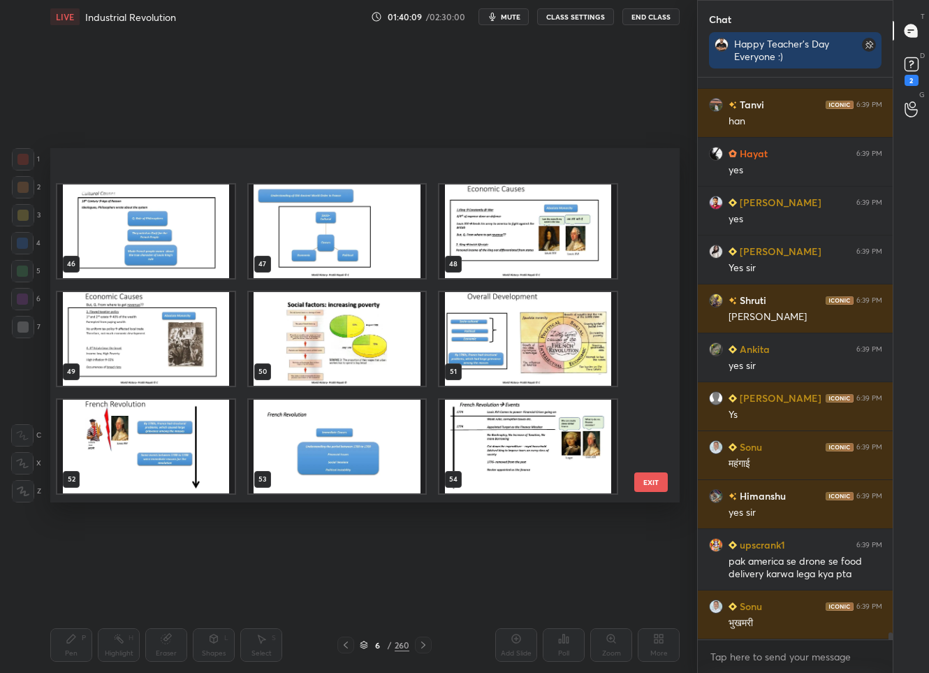
scroll to position [1702, 0]
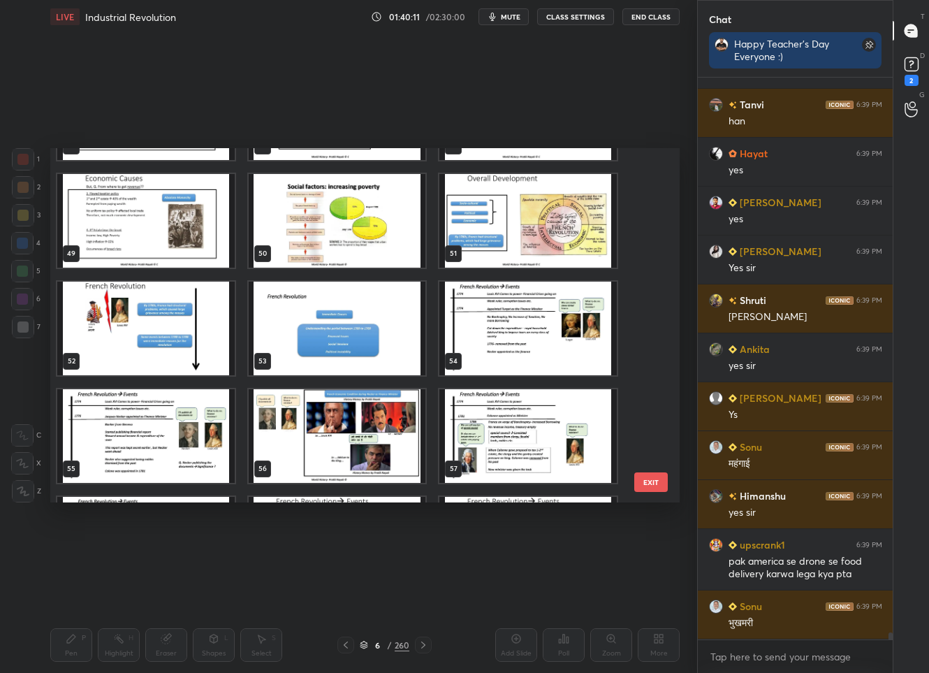
click at [351, 339] on img "grid" at bounding box center [337, 329] width 177 height 94
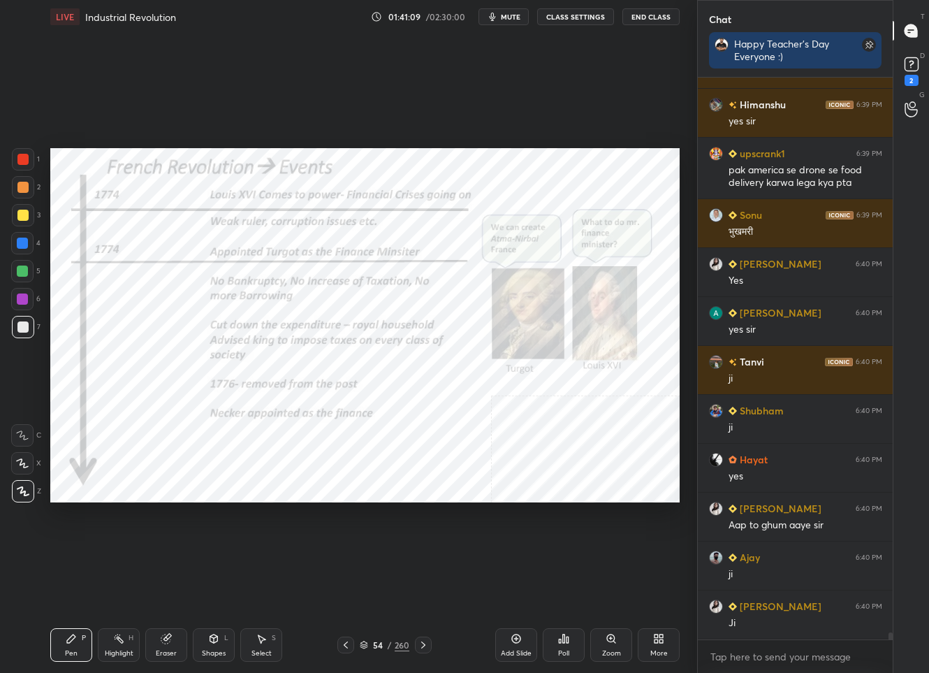
scroll to position [46946, 0]
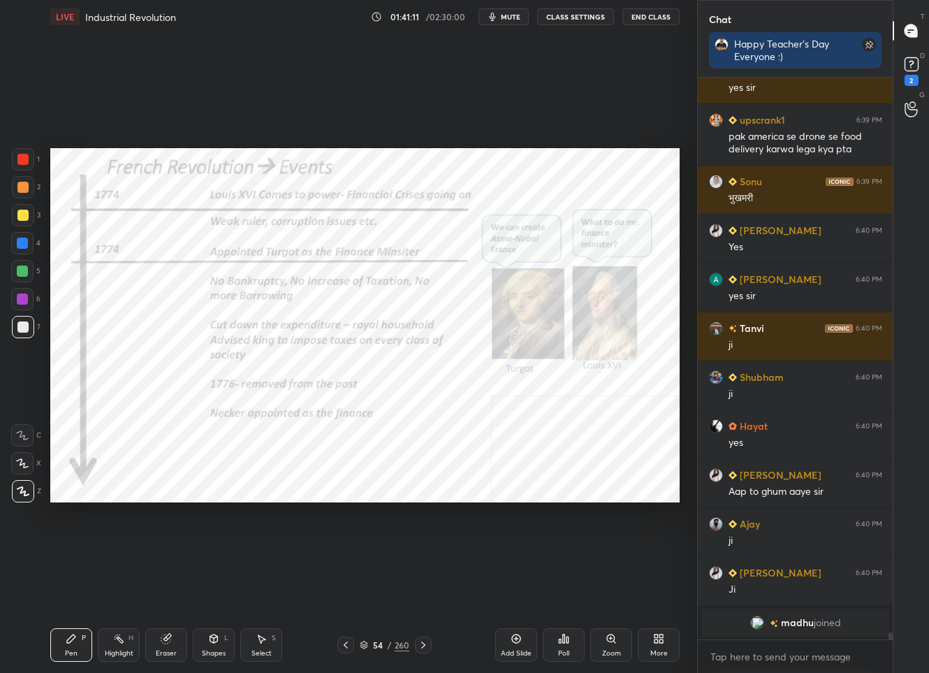
click at [31, 163] on div at bounding box center [23, 159] width 22 height 22
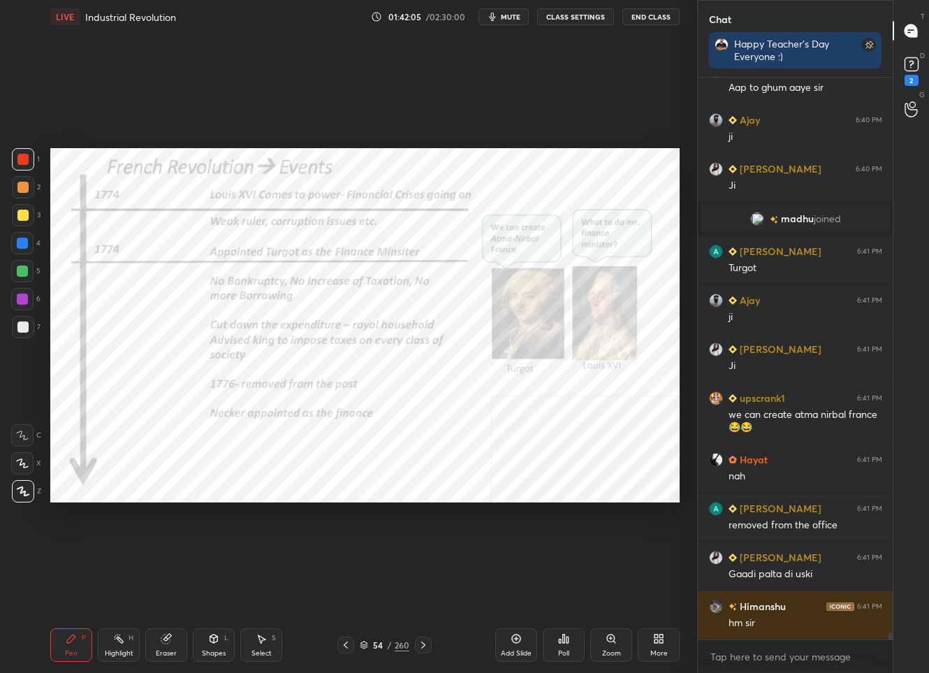
scroll to position [45315, 0]
click at [423, 641] on icon at bounding box center [423, 644] width 11 height 11
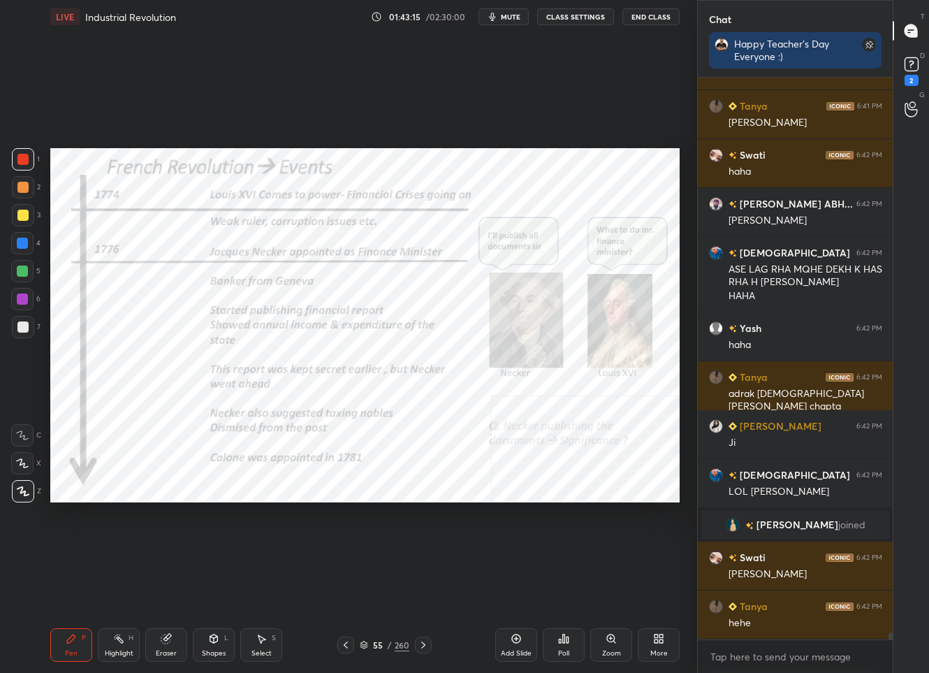
scroll to position [45684, 0]
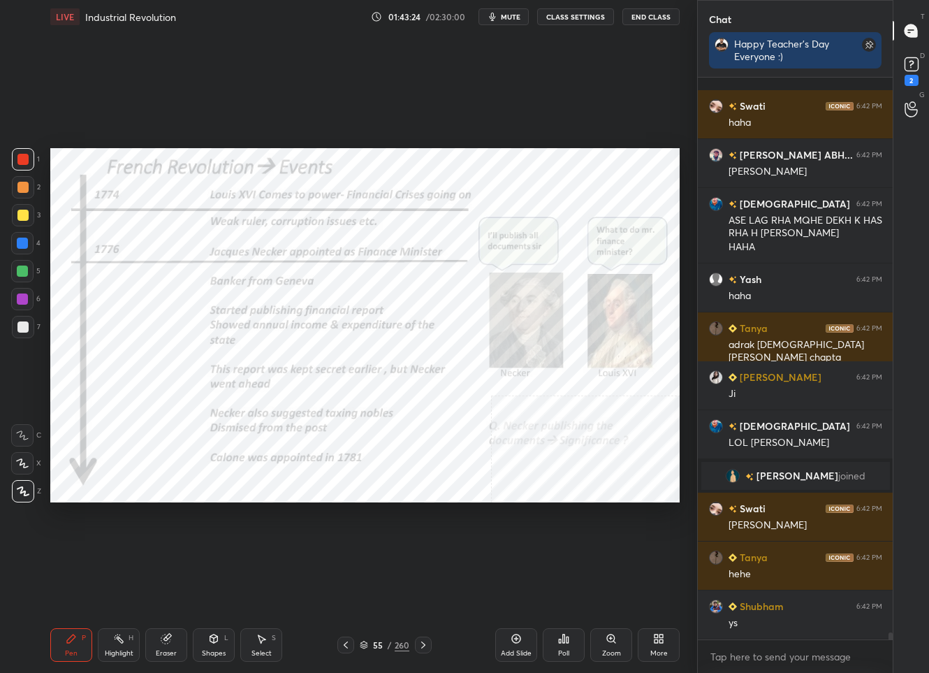
click at [428, 643] on icon at bounding box center [423, 644] width 11 height 11
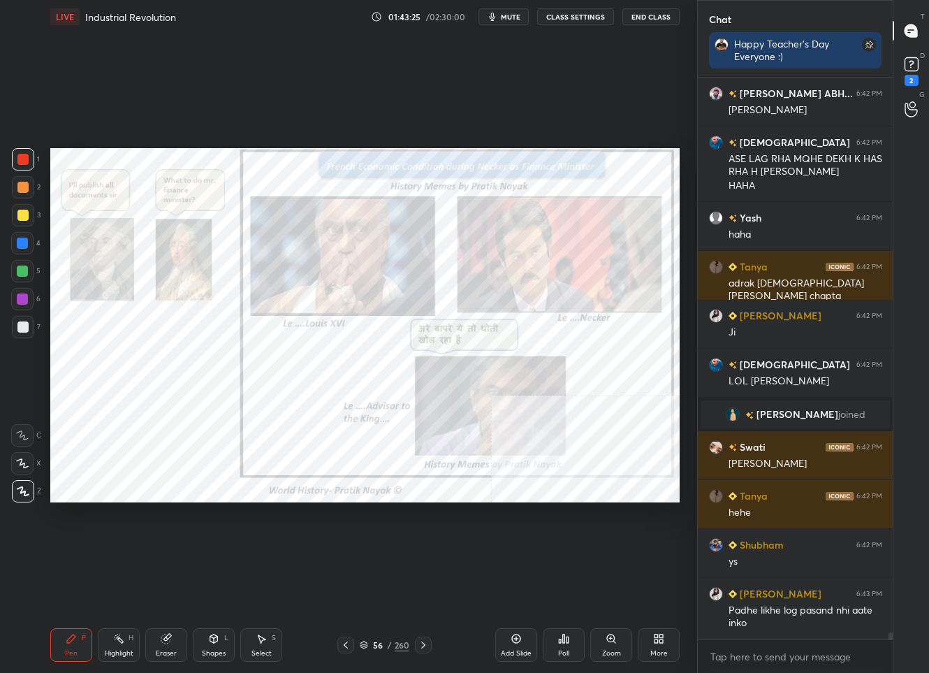
click at [428, 642] on icon at bounding box center [423, 644] width 11 height 11
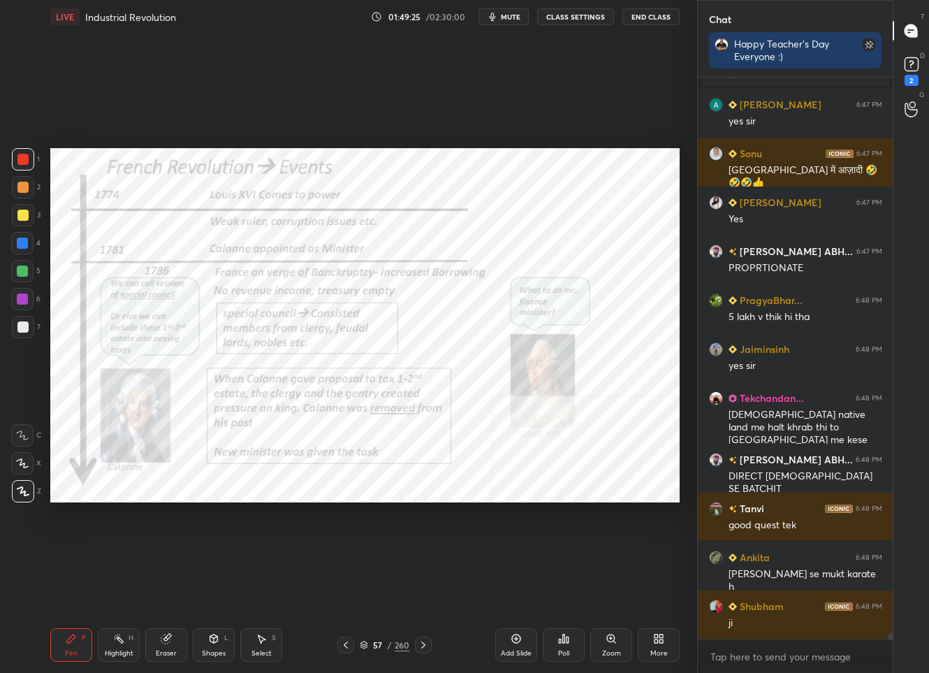
scroll to position [48075, 0]
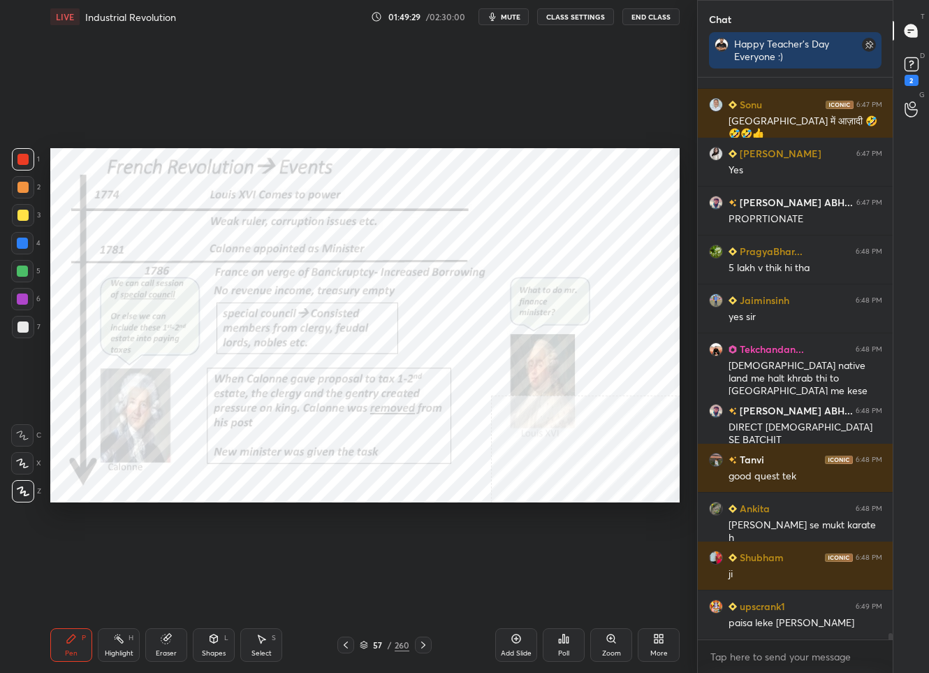
click at [367, 646] on div "57 / 260" at bounding box center [385, 644] width 50 height 13
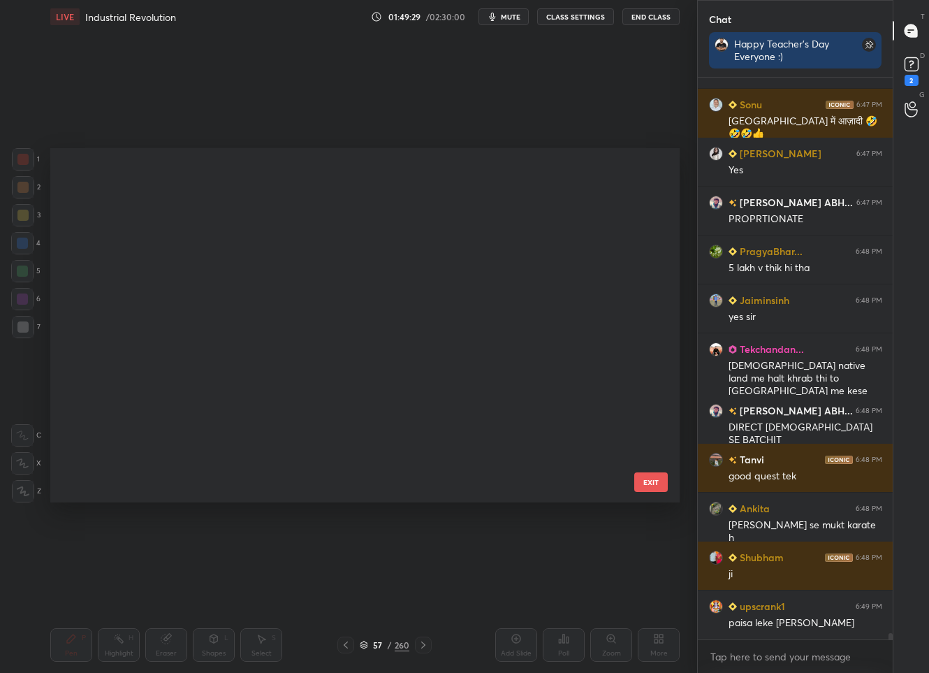
scroll to position [349, 622]
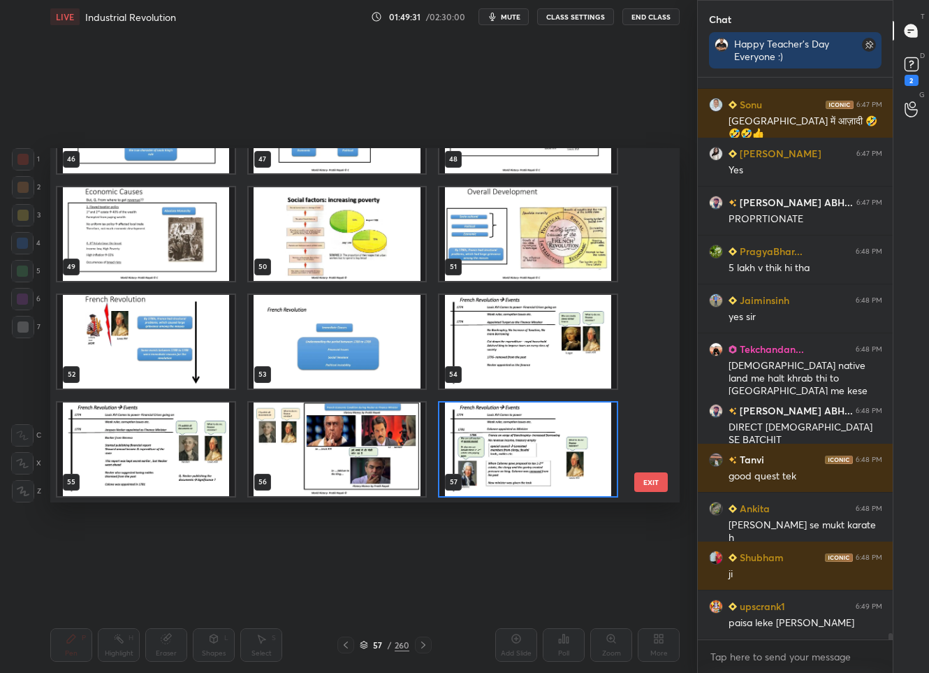
click at [168, 441] on img "grid" at bounding box center [145, 449] width 177 height 94
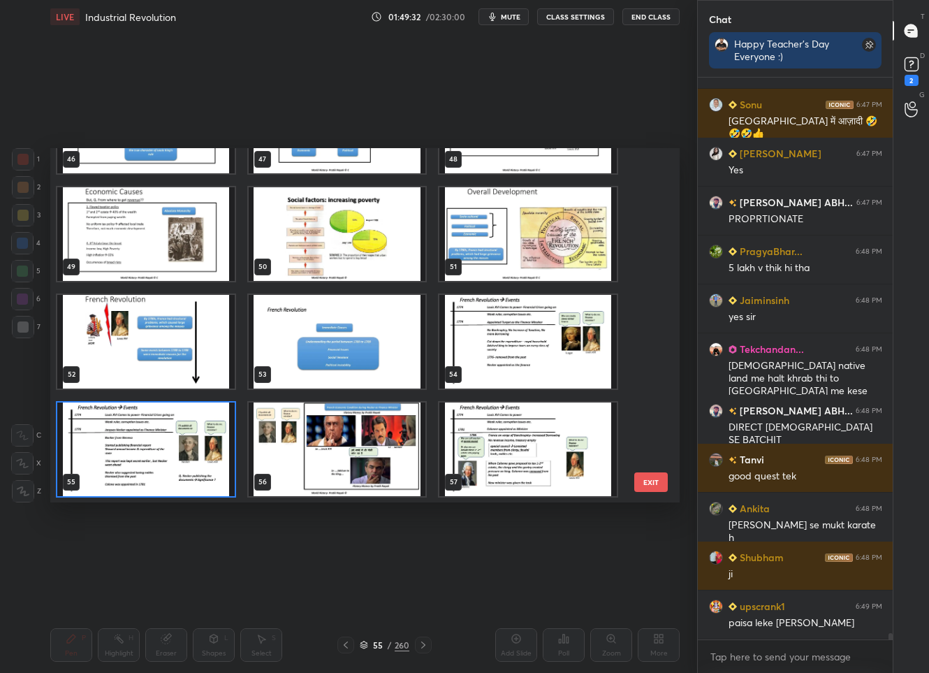
click at [168, 441] on img "grid" at bounding box center [145, 449] width 177 height 94
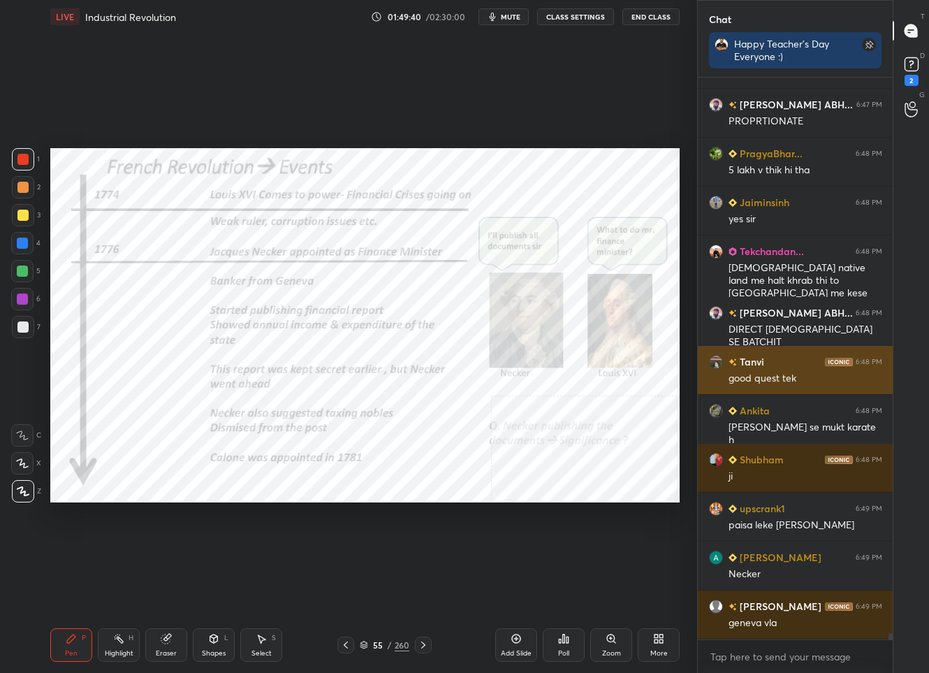
scroll to position [48221, 0]
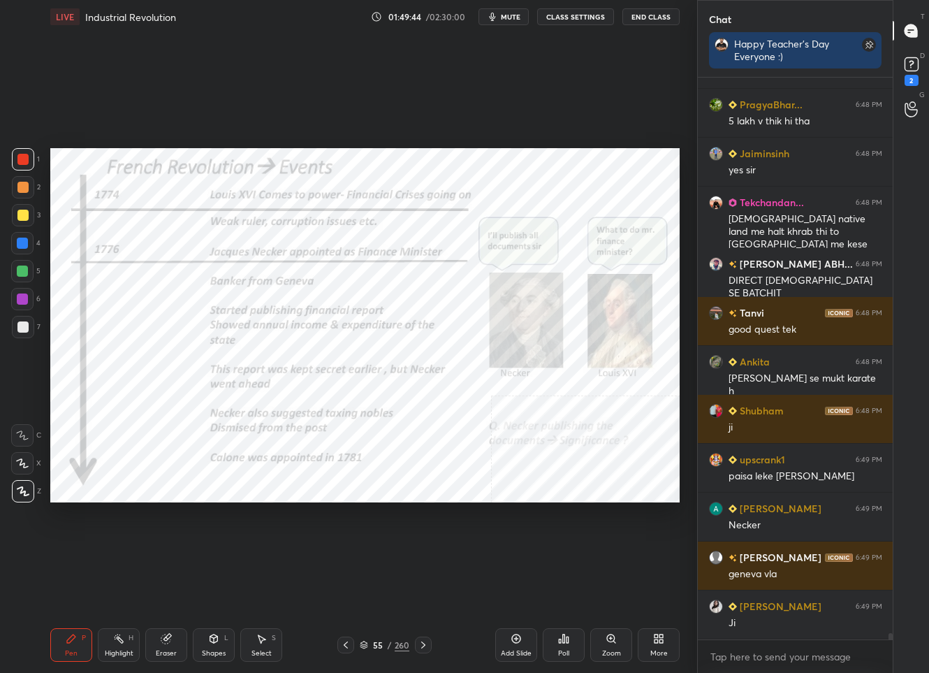
click at [395, 639] on div "260" at bounding box center [402, 644] width 15 height 13
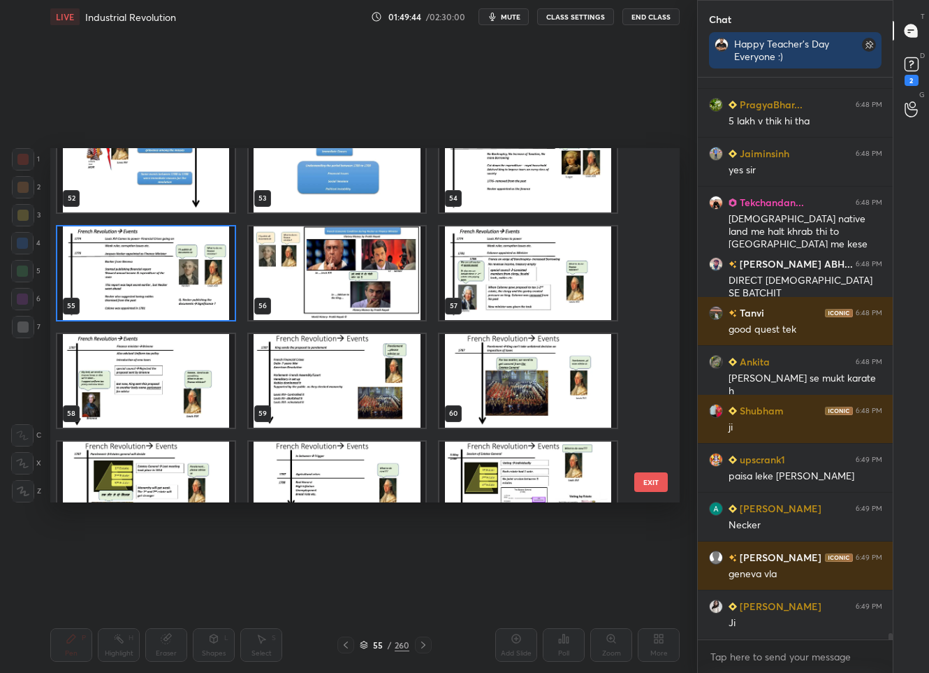
scroll to position [1904, 0]
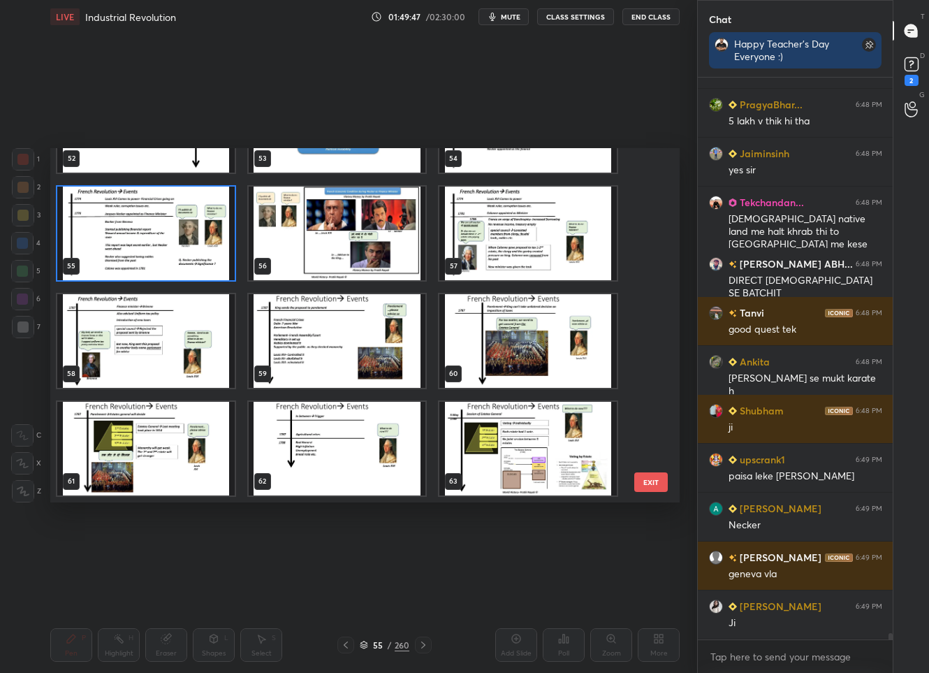
click at [92, 365] on img "grid" at bounding box center [145, 341] width 177 height 94
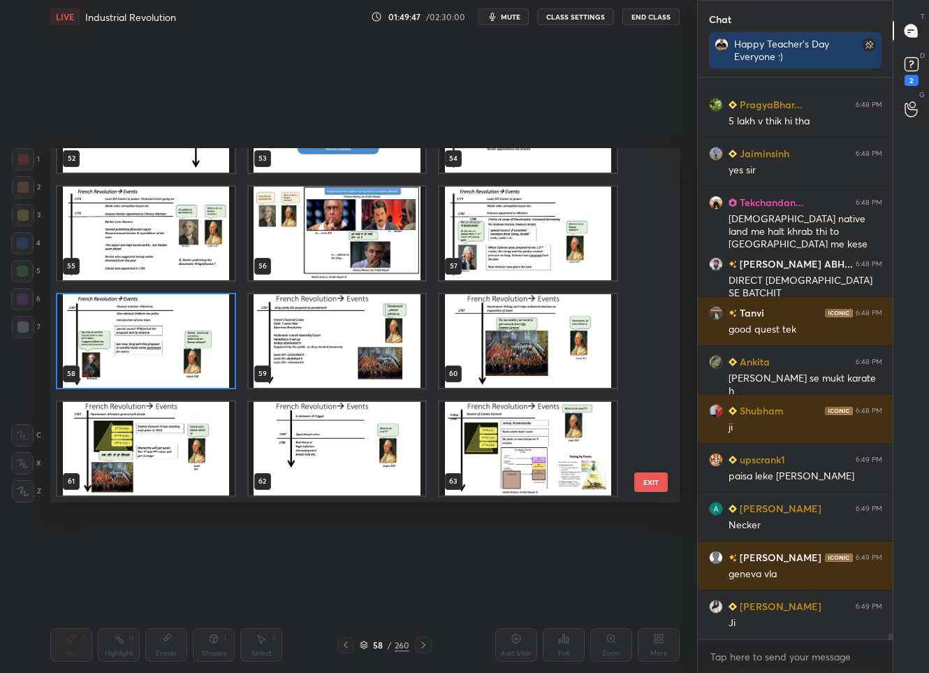
scroll to position [48283, 0]
click at [92, 366] on img "grid" at bounding box center [145, 341] width 177 height 94
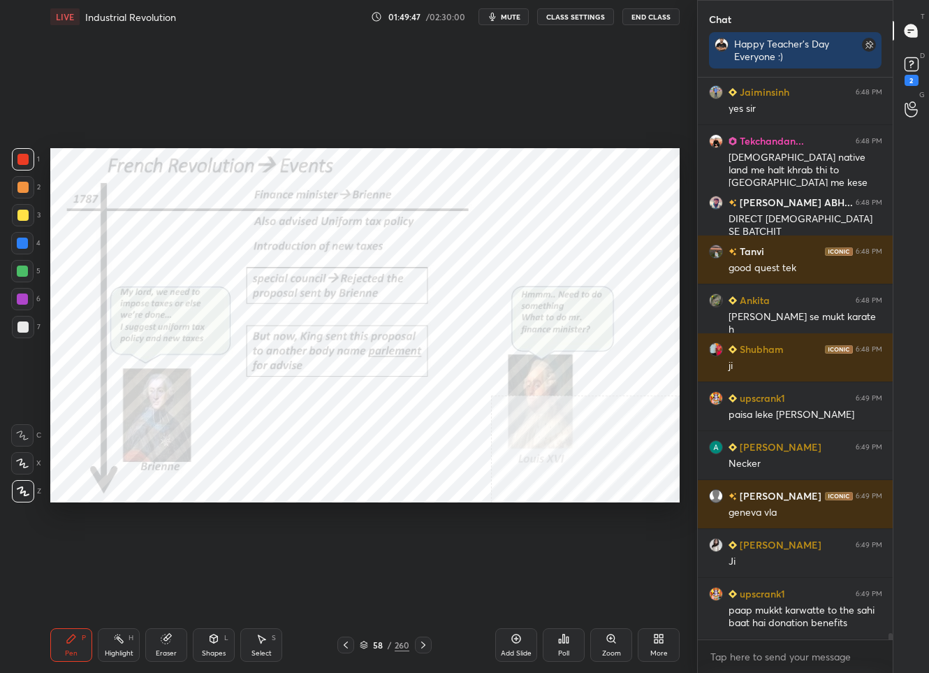
click at [92, 366] on img "grid" at bounding box center [145, 341] width 177 height 94
click at [344, 649] on icon at bounding box center [345, 644] width 11 height 11
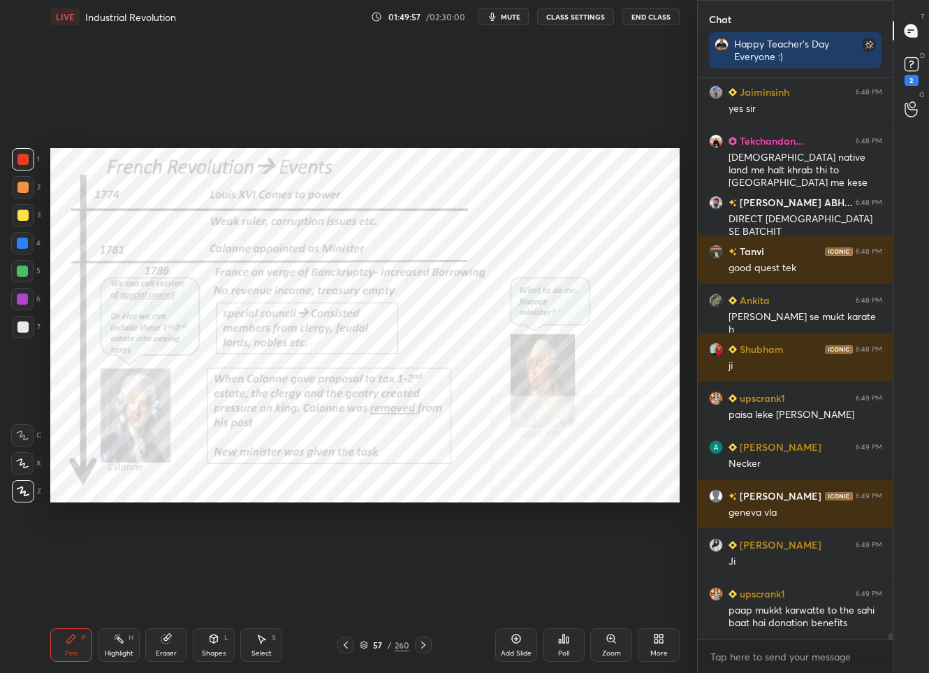
click at [376, 645] on div "57" at bounding box center [378, 645] width 14 height 8
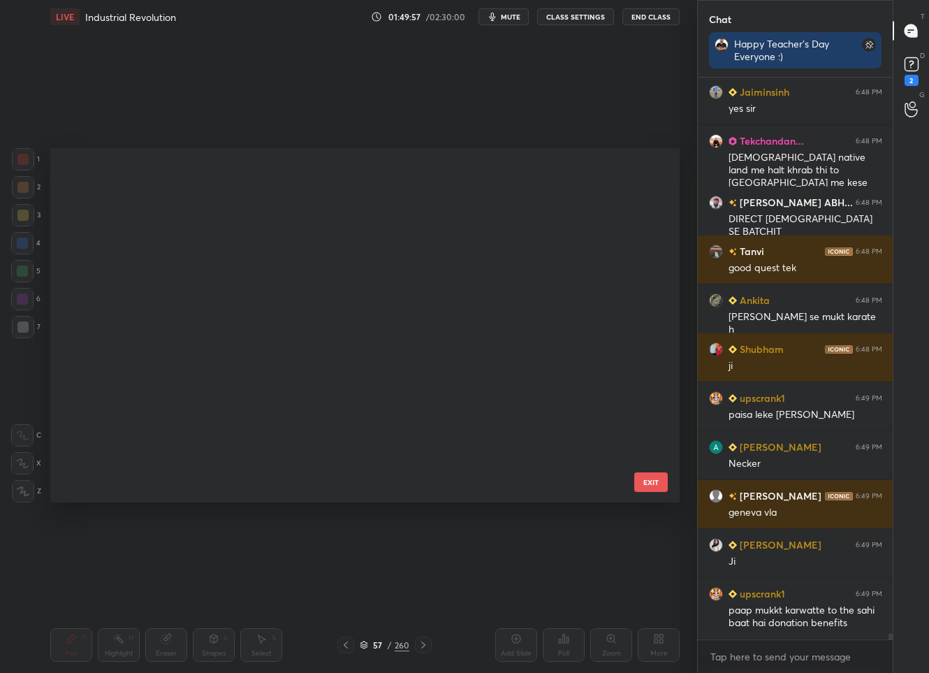
scroll to position [349, 622]
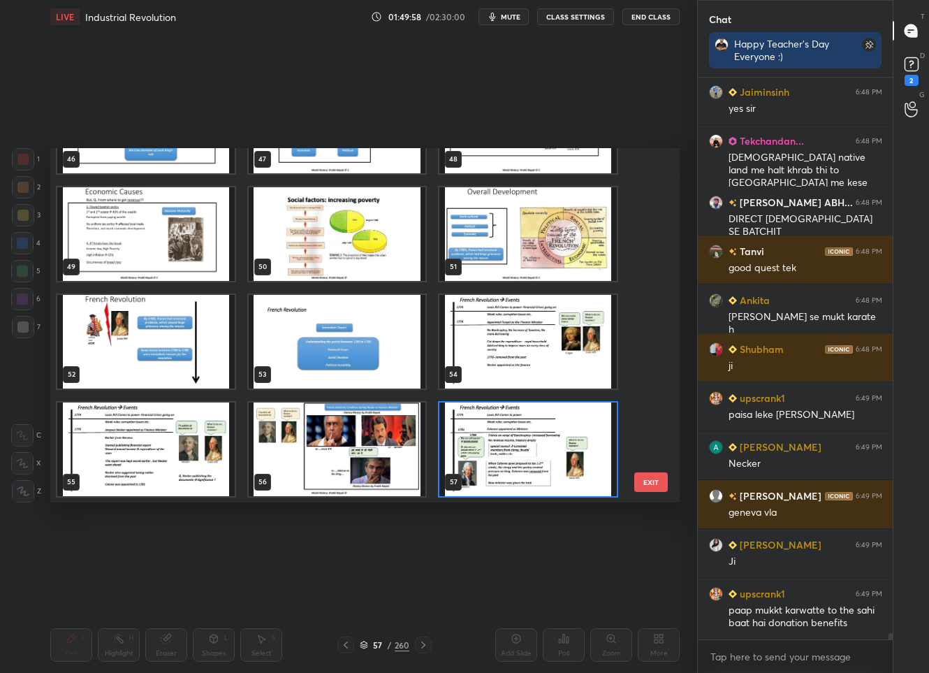
click at [292, 435] on img "grid" at bounding box center [337, 449] width 177 height 94
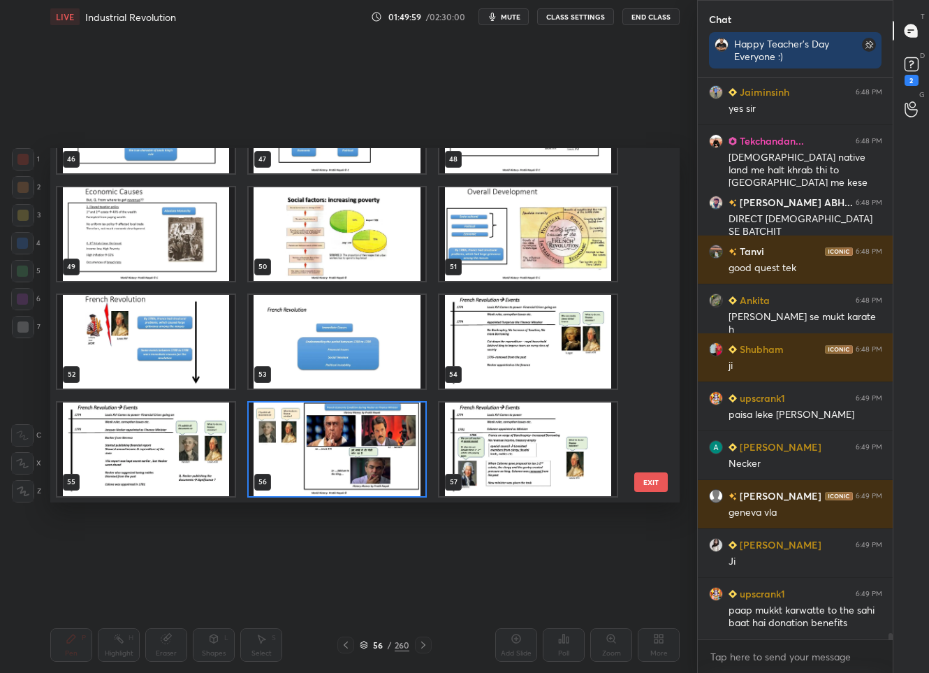
click at [292, 435] on img "grid" at bounding box center [337, 449] width 177 height 94
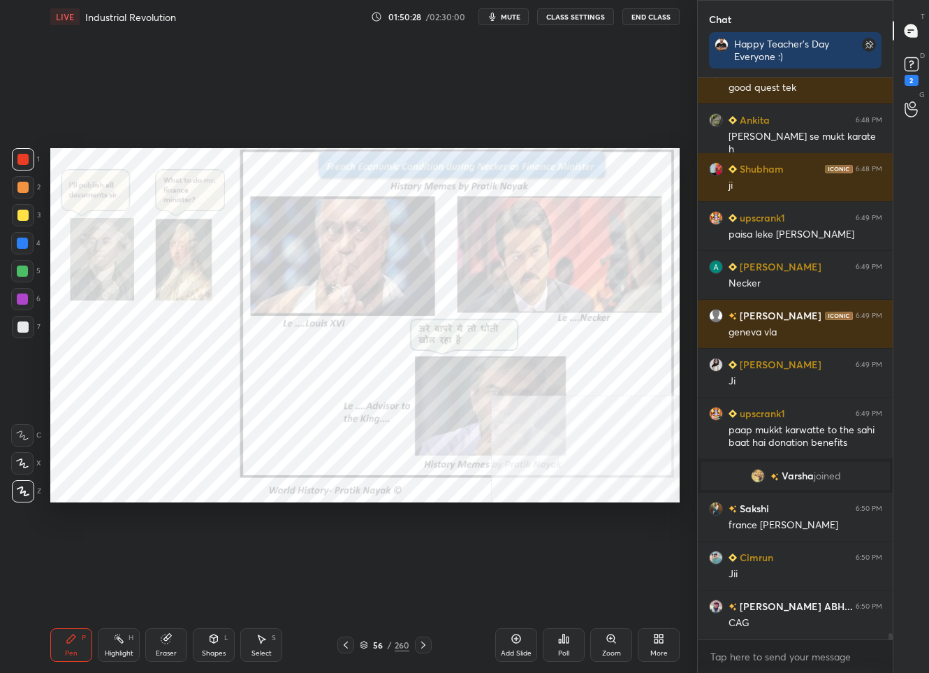
scroll to position [48234, 0]
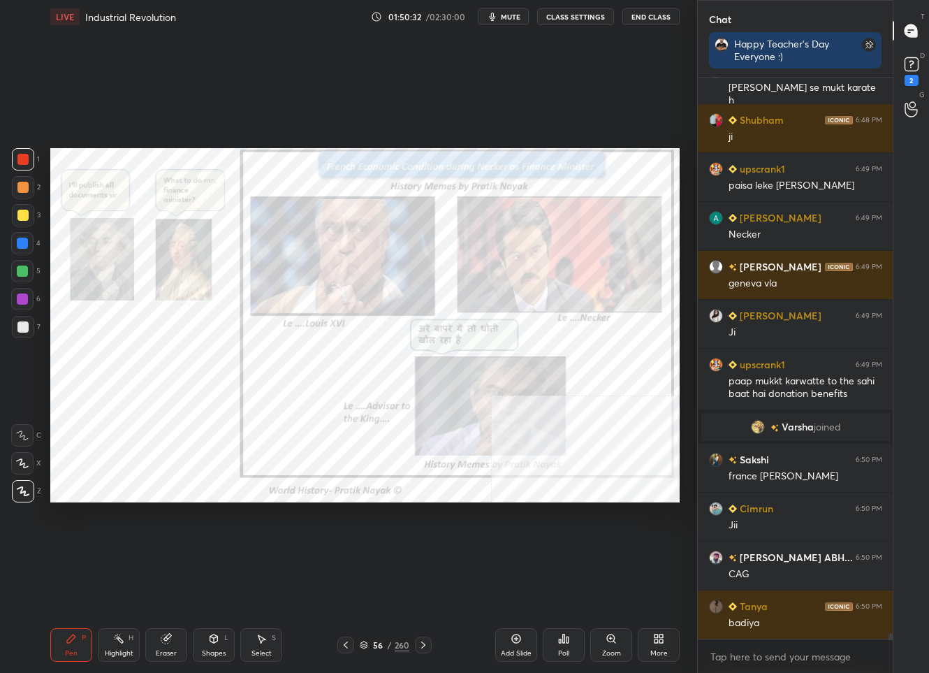
click at [388, 644] on div "/" at bounding box center [390, 645] width 4 height 8
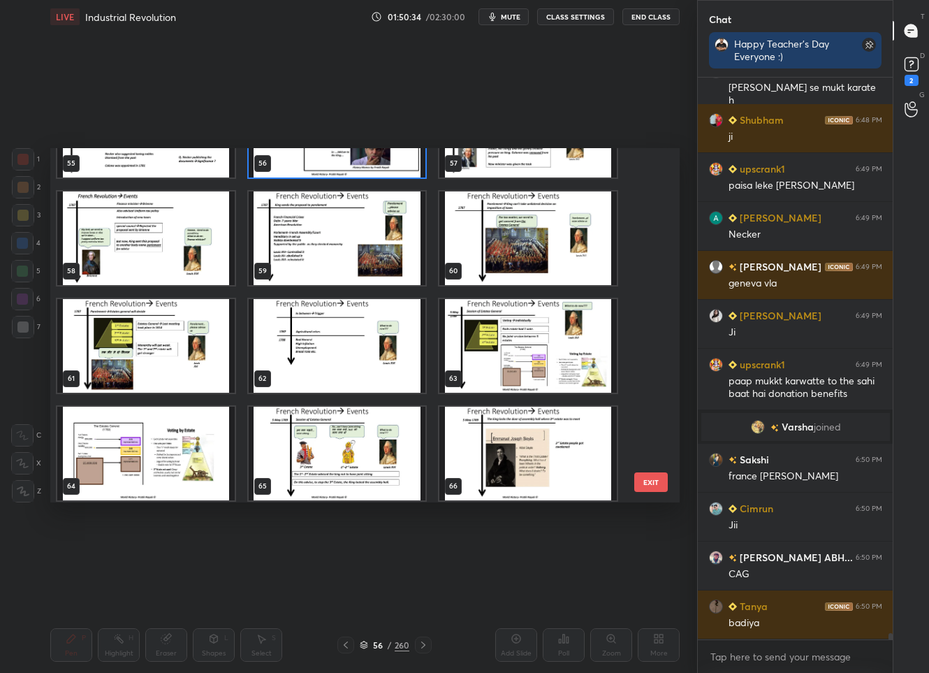
scroll to position [48283, 0]
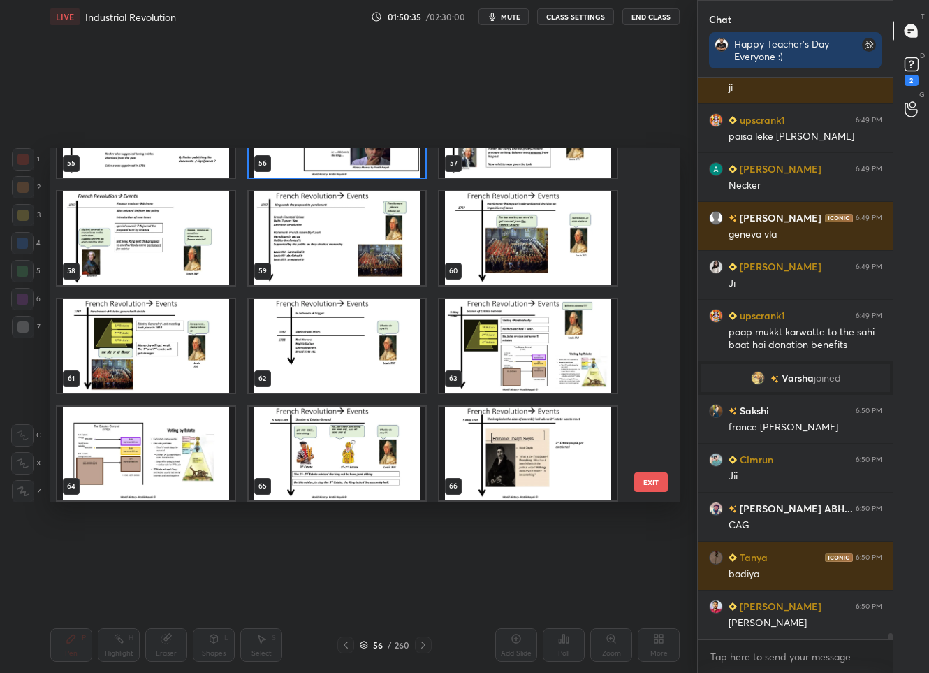
click at [137, 253] on img "grid" at bounding box center [145, 238] width 177 height 94
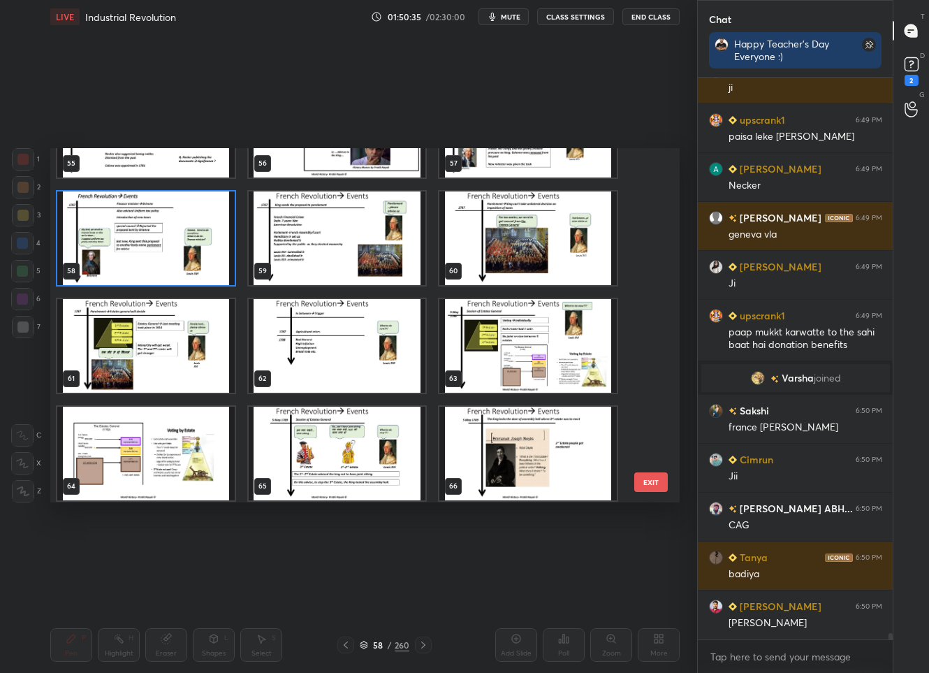
click at [137, 253] on img "grid" at bounding box center [145, 238] width 177 height 94
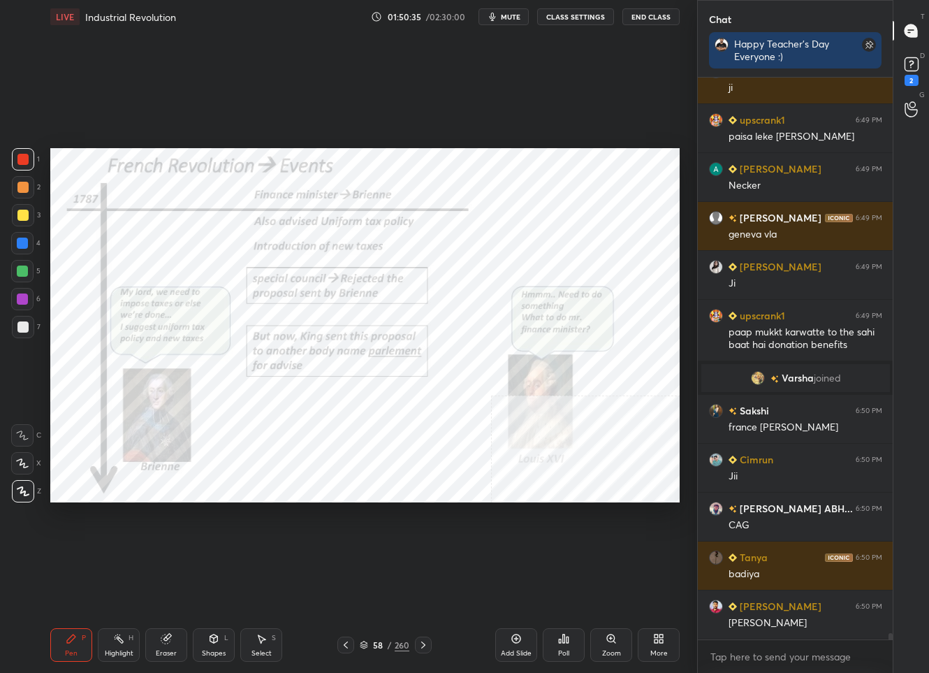
click at [137, 253] on img "grid" at bounding box center [145, 238] width 177 height 94
click at [379, 651] on div "58 / 260" at bounding box center [384, 644] width 94 height 17
click at [367, 641] on icon at bounding box center [364, 645] width 8 height 8
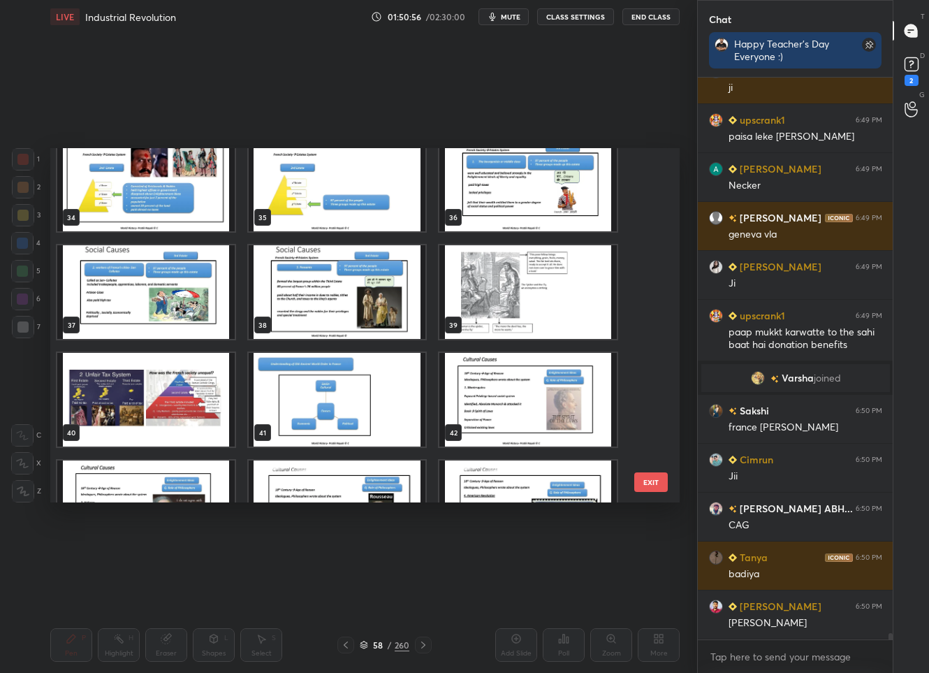
scroll to position [1165, 0]
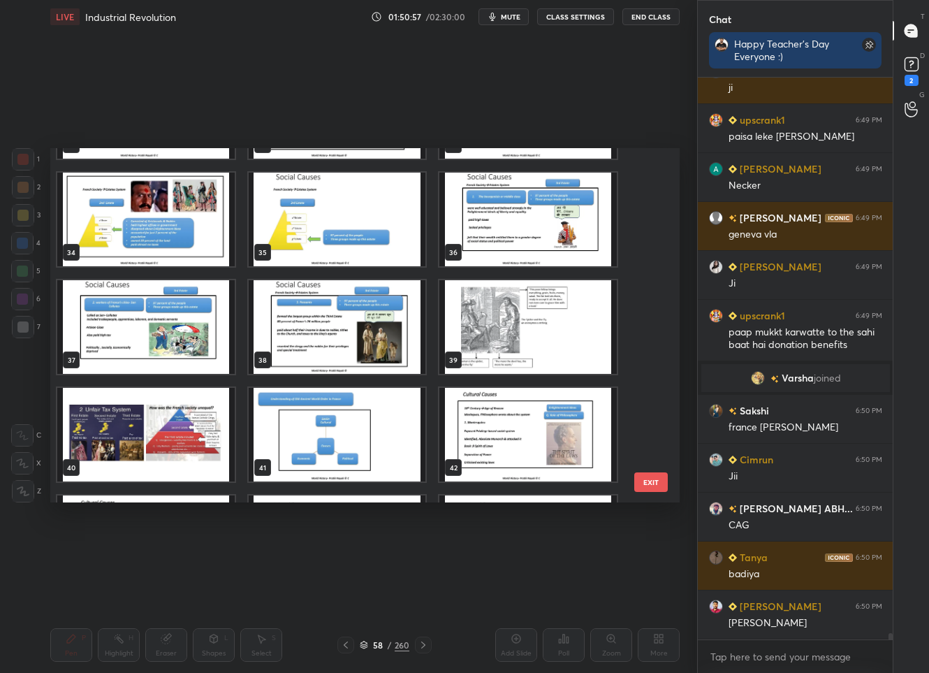
click at [81, 227] on img "grid" at bounding box center [145, 220] width 177 height 94
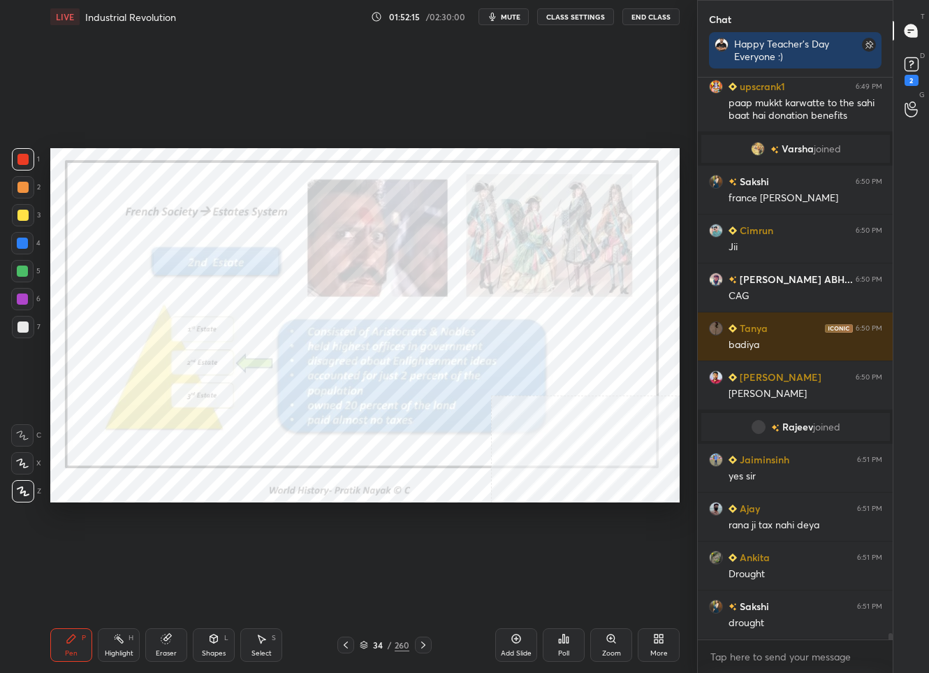
scroll to position [48477, 0]
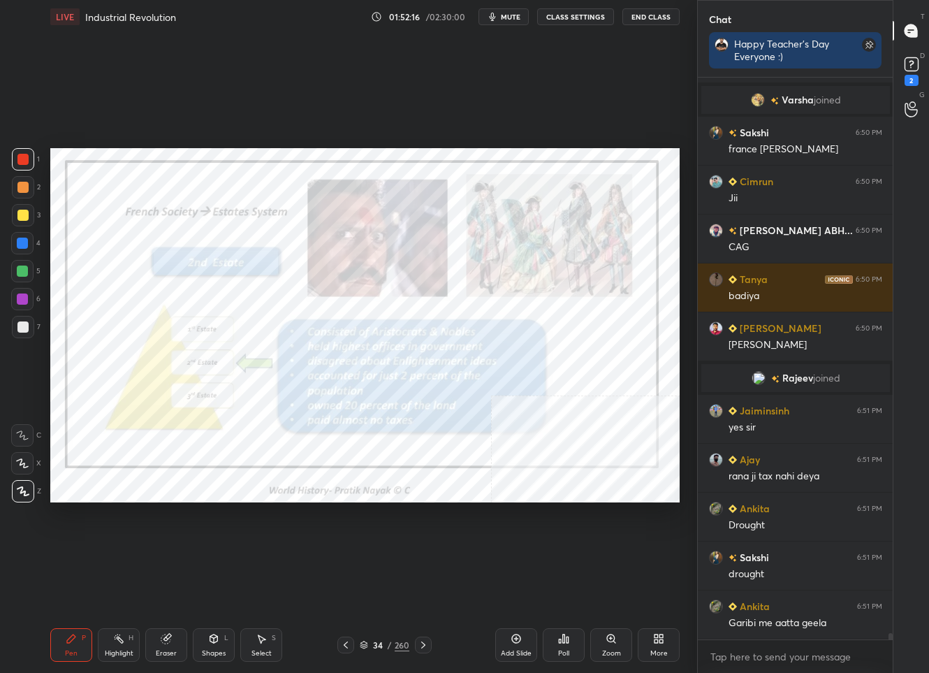
drag, startPoint x: 385, startPoint y: 650, endPoint x: 390, endPoint y: 634, distance: 17.0
click at [385, 650] on div "34 / 260" at bounding box center [385, 644] width 50 height 13
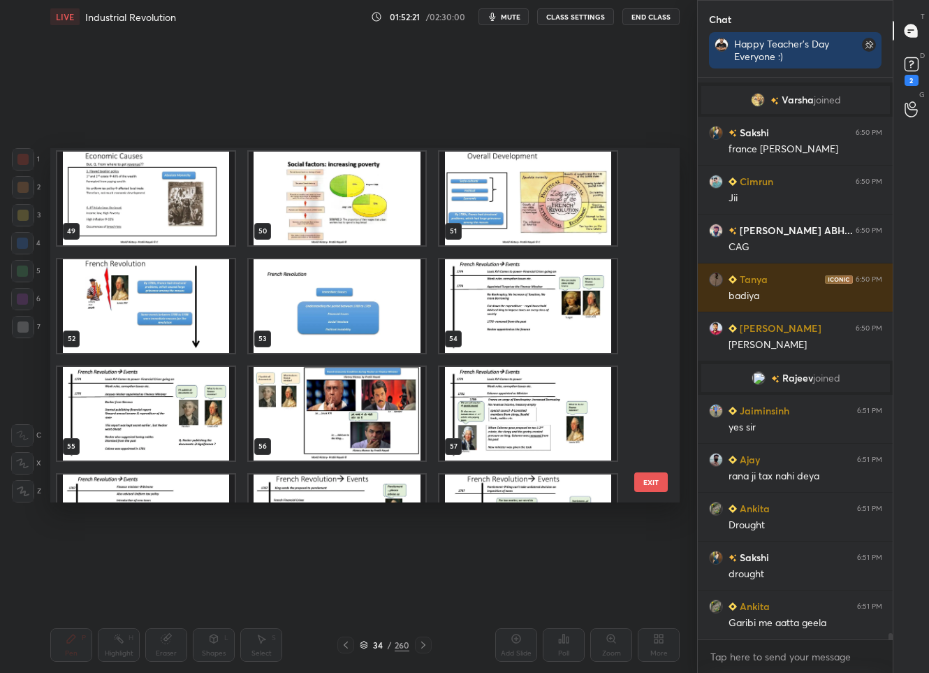
scroll to position [1792, 0]
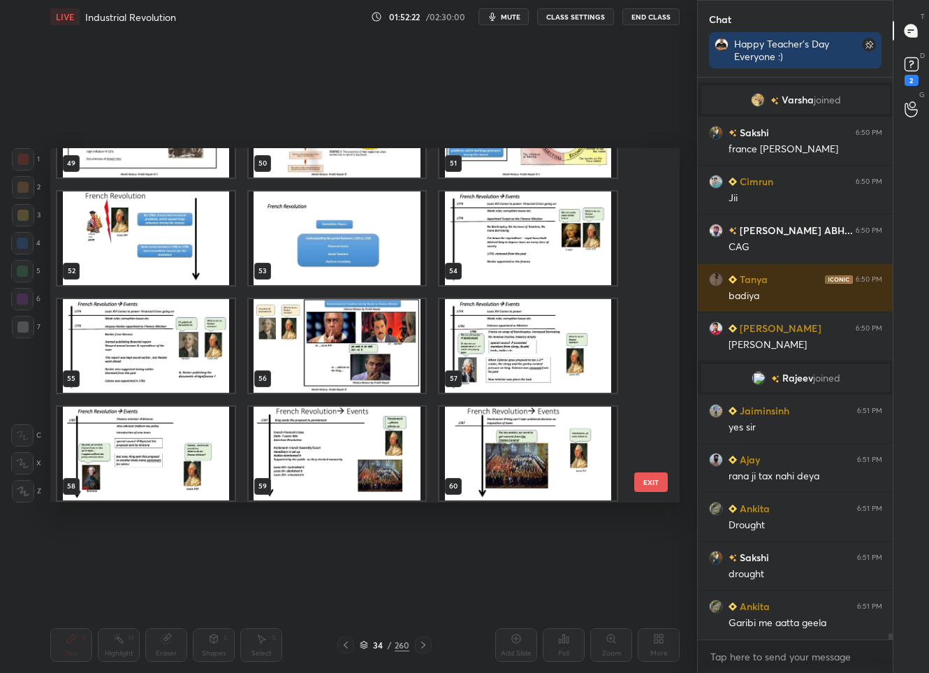
click at [497, 374] on img "grid" at bounding box center [527, 346] width 177 height 94
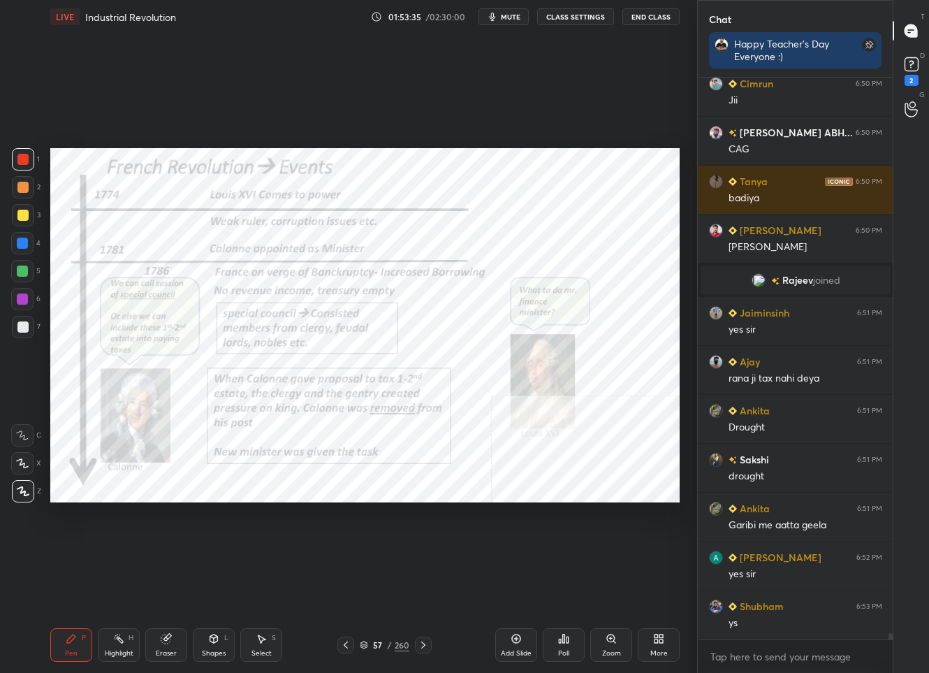
scroll to position [48624, 0]
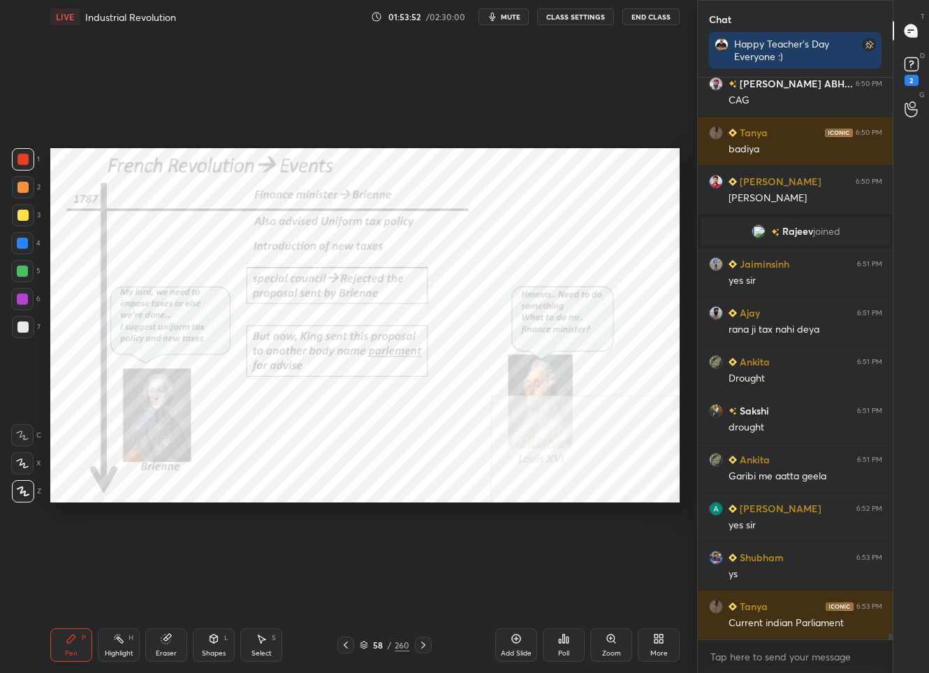
click at [419, 643] on icon at bounding box center [423, 644] width 11 height 11
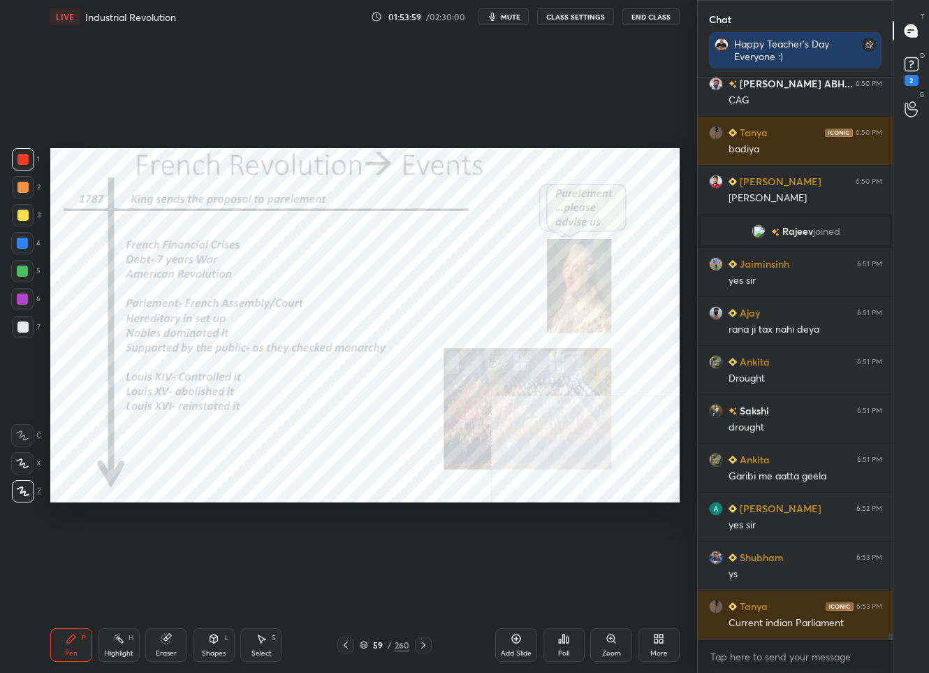
click at [429, 637] on div at bounding box center [423, 644] width 17 height 17
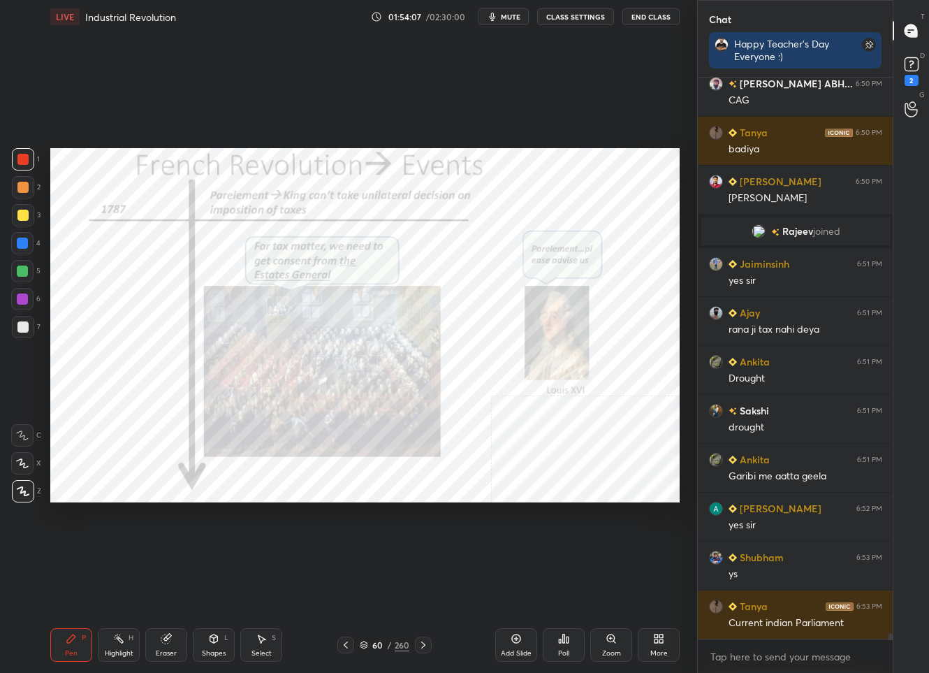
click at [377, 643] on div "60" at bounding box center [378, 645] width 14 height 8
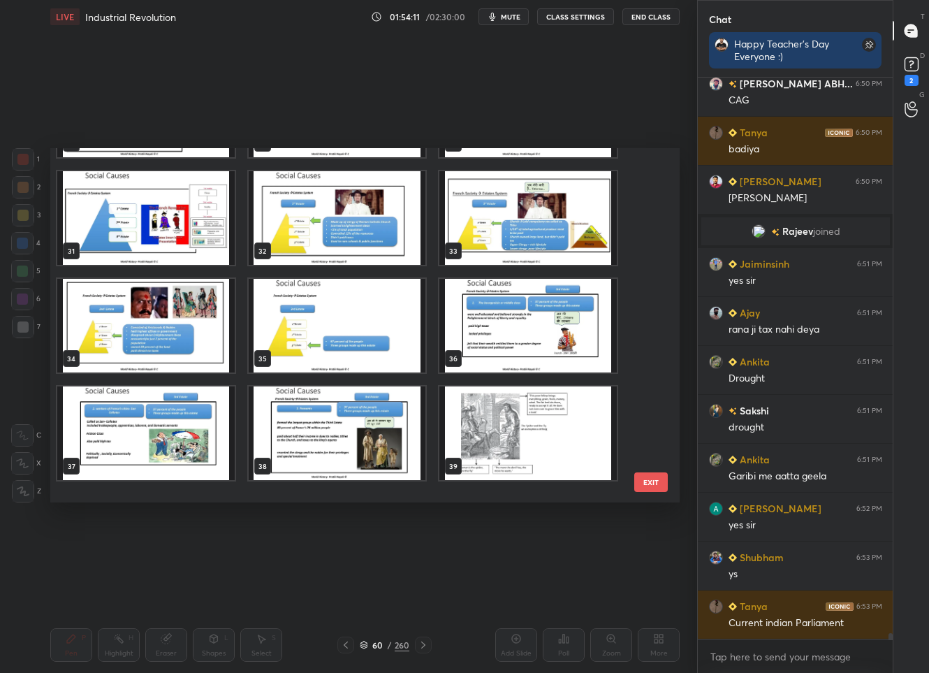
scroll to position [1020, 0]
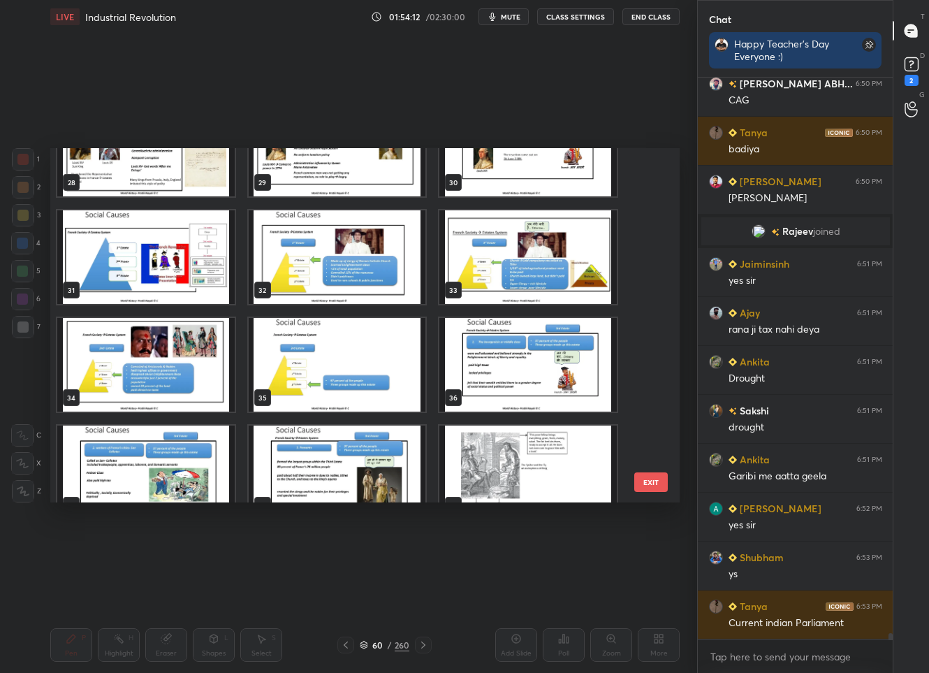
click at [131, 272] on img "grid" at bounding box center [145, 257] width 177 height 94
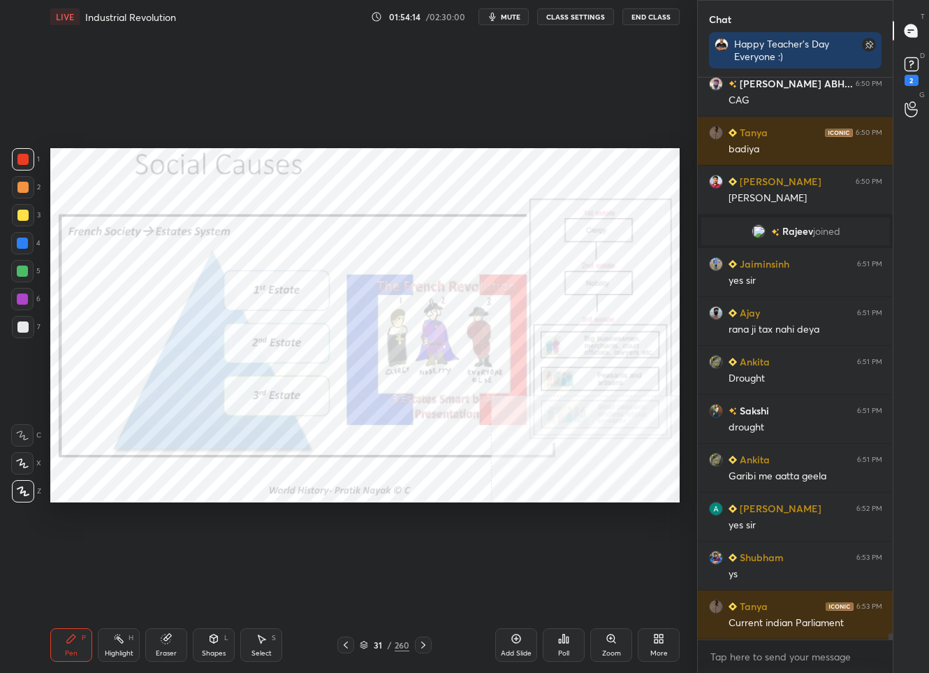
click at [172, 650] on div "Eraser" at bounding box center [166, 653] width 21 height 7
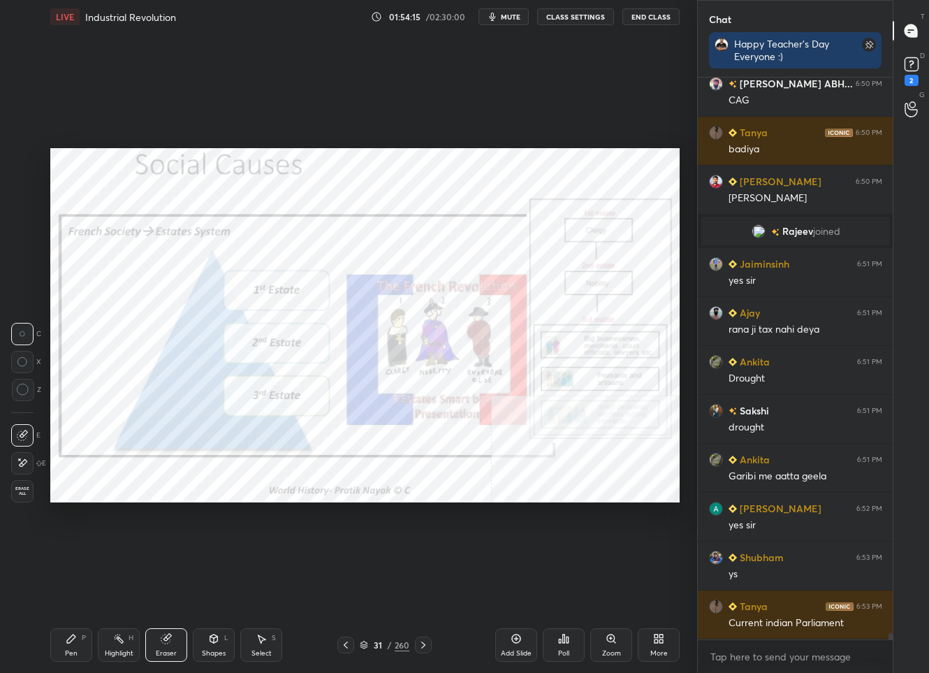
click at [20, 491] on span "Erase all" at bounding box center [22, 491] width 21 height 10
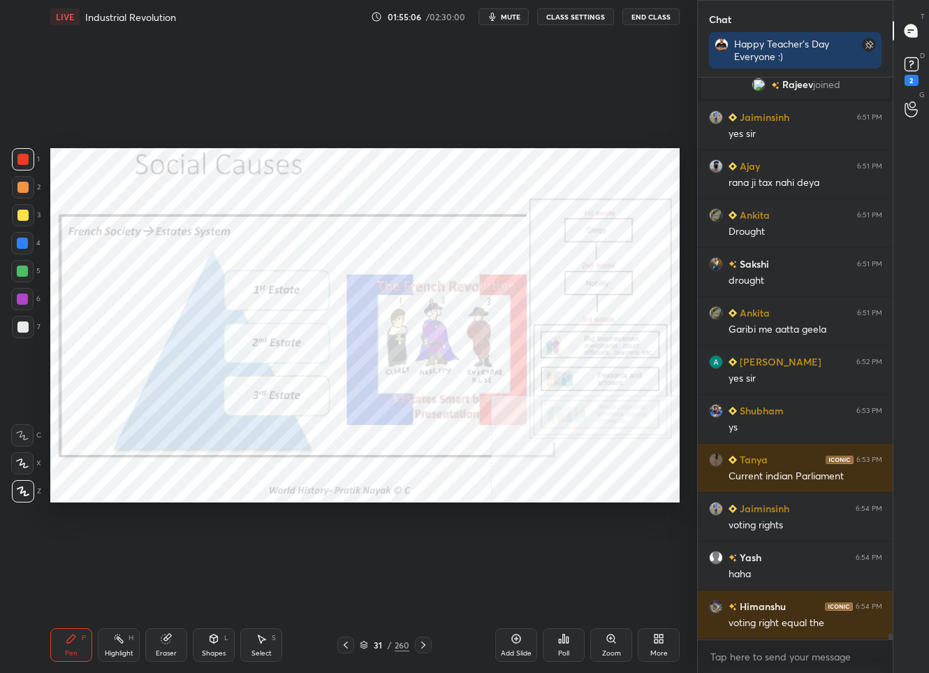
scroll to position [48819, 0]
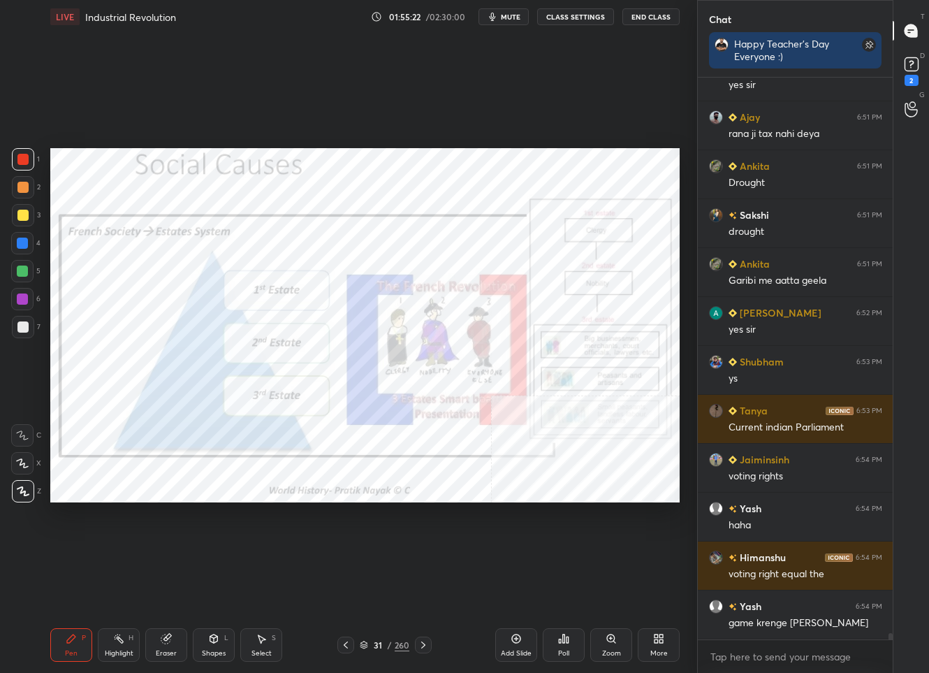
drag, startPoint x: 386, startPoint y: 647, endPoint x: 390, endPoint y: 587, distance: 60.2
click at [388, 646] on div "/" at bounding box center [390, 645] width 4 height 8
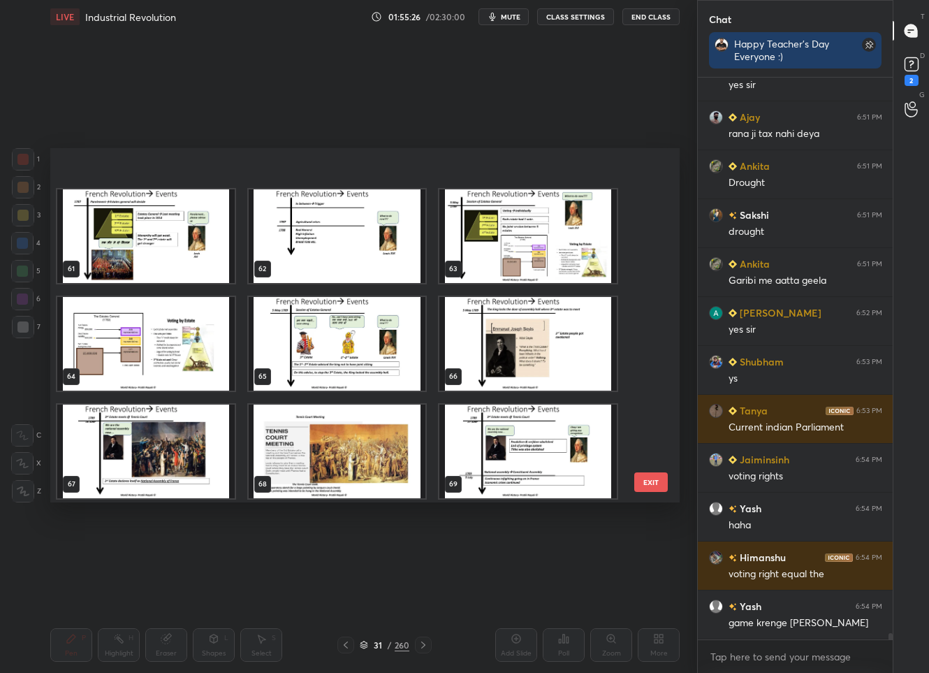
scroll to position [2156, 0]
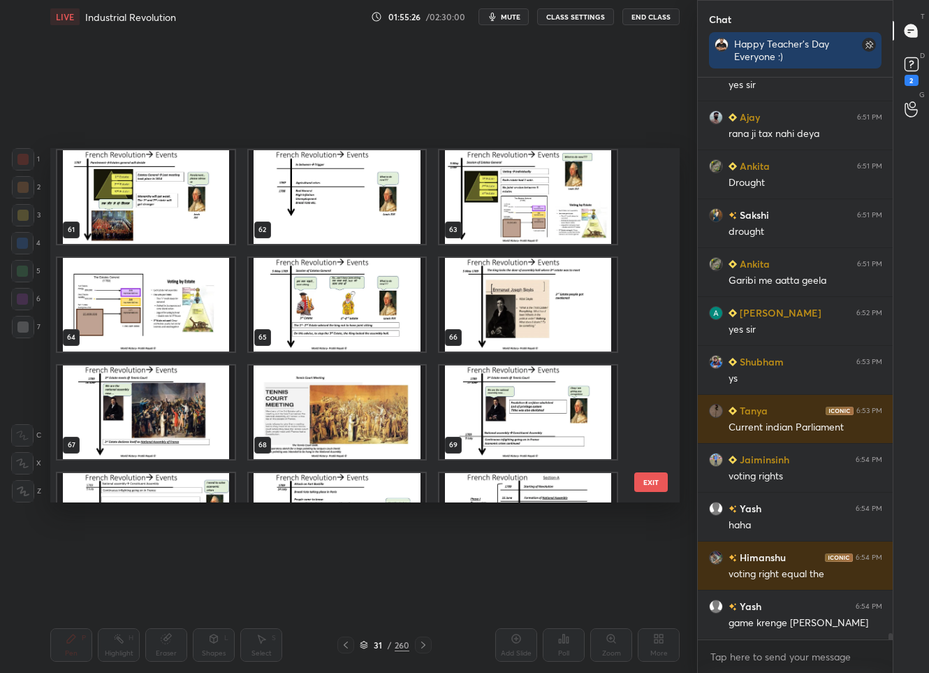
click at [76, 307] on img "grid" at bounding box center [145, 305] width 177 height 94
click at [77, 306] on img "grid" at bounding box center [145, 305] width 177 height 94
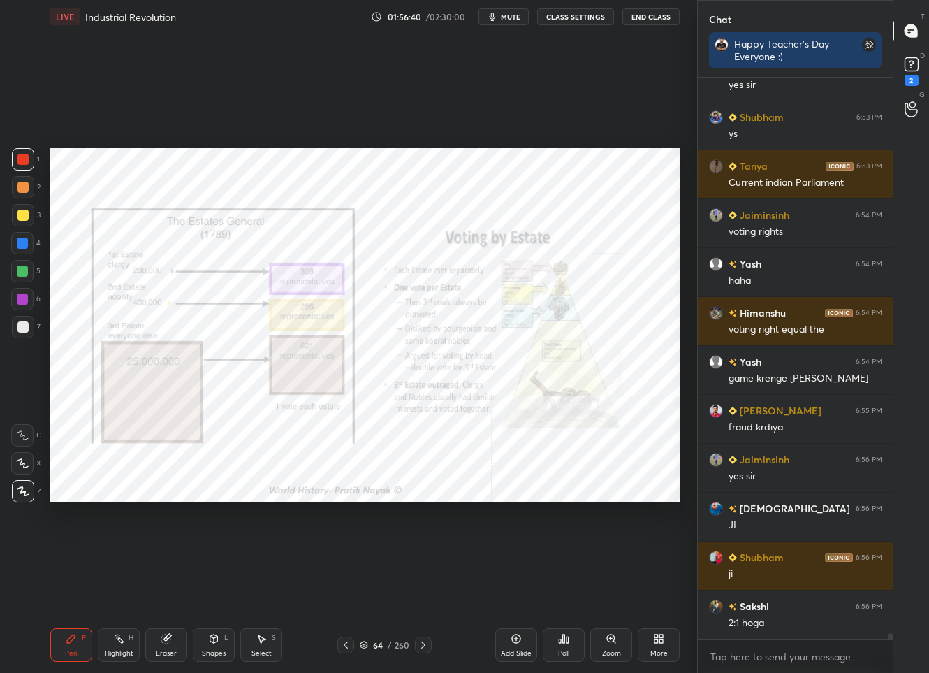
scroll to position [49113, 0]
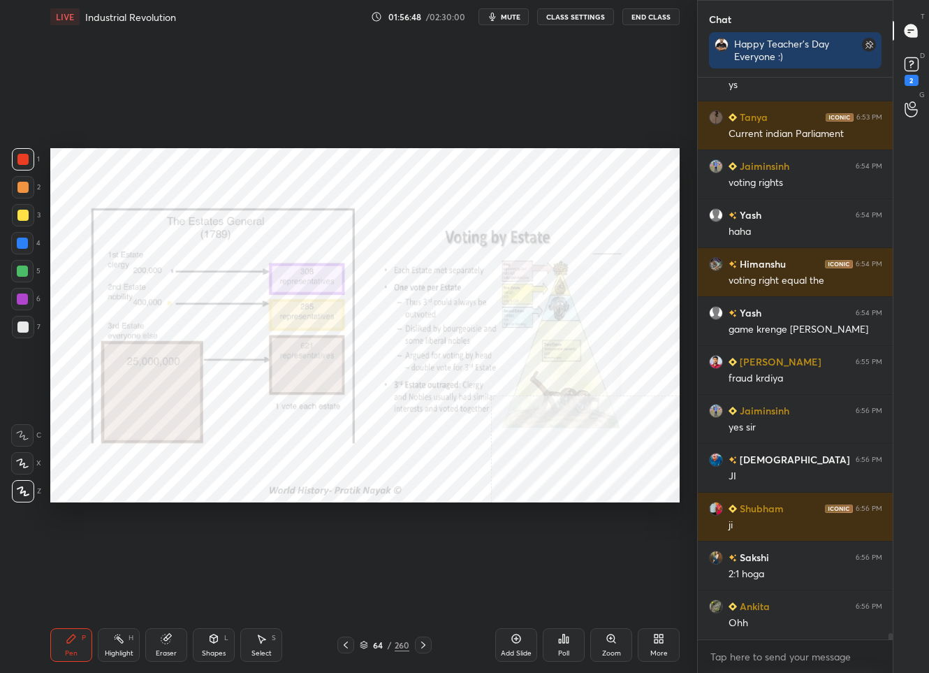
click at [365, 647] on icon at bounding box center [364, 645] width 8 height 8
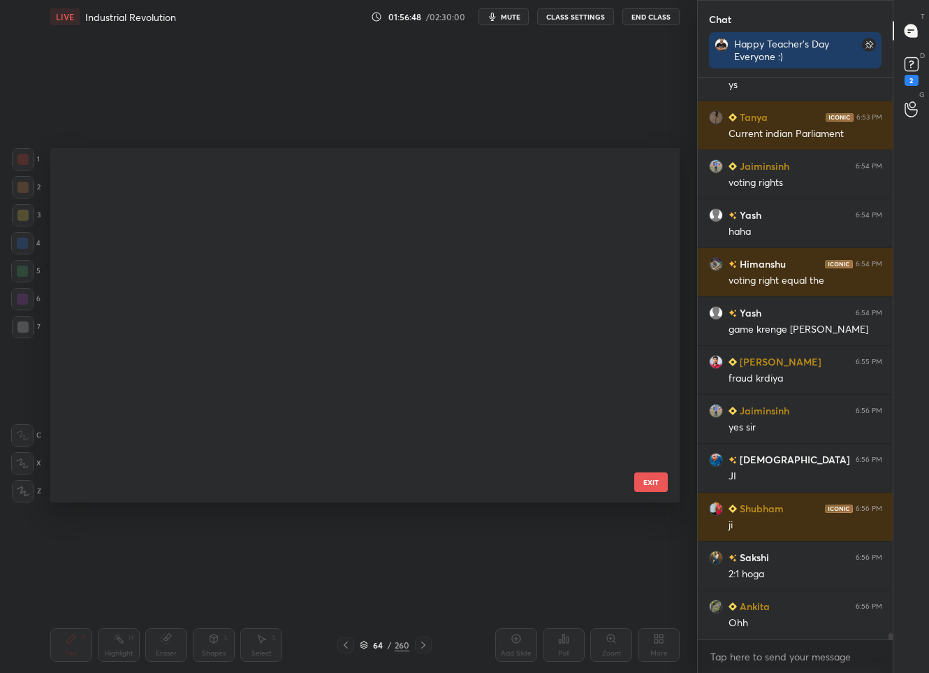
scroll to position [349, 622]
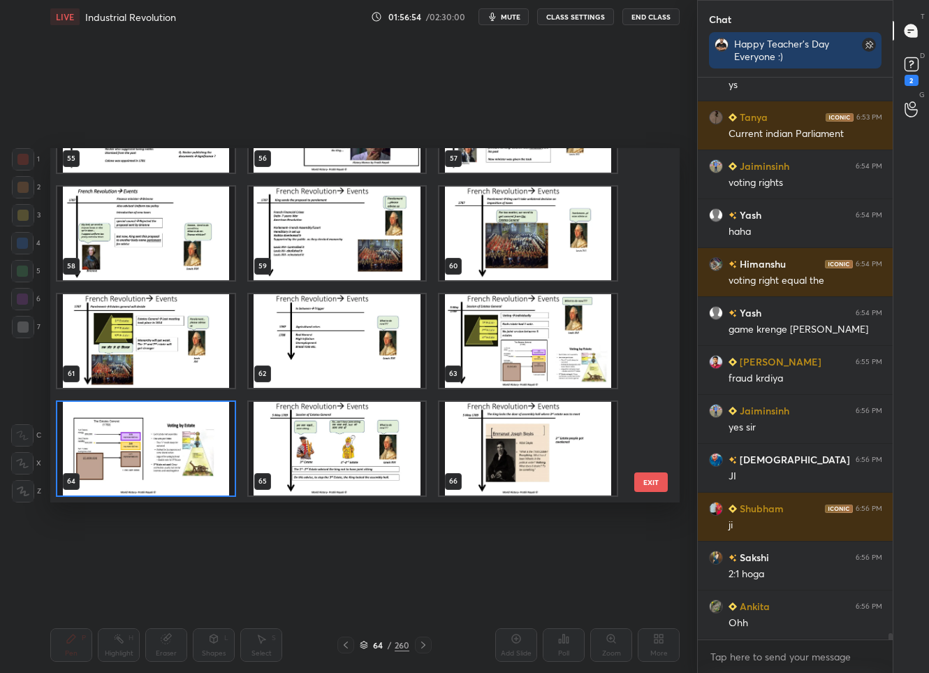
click at [483, 367] on img "grid" at bounding box center [527, 341] width 177 height 94
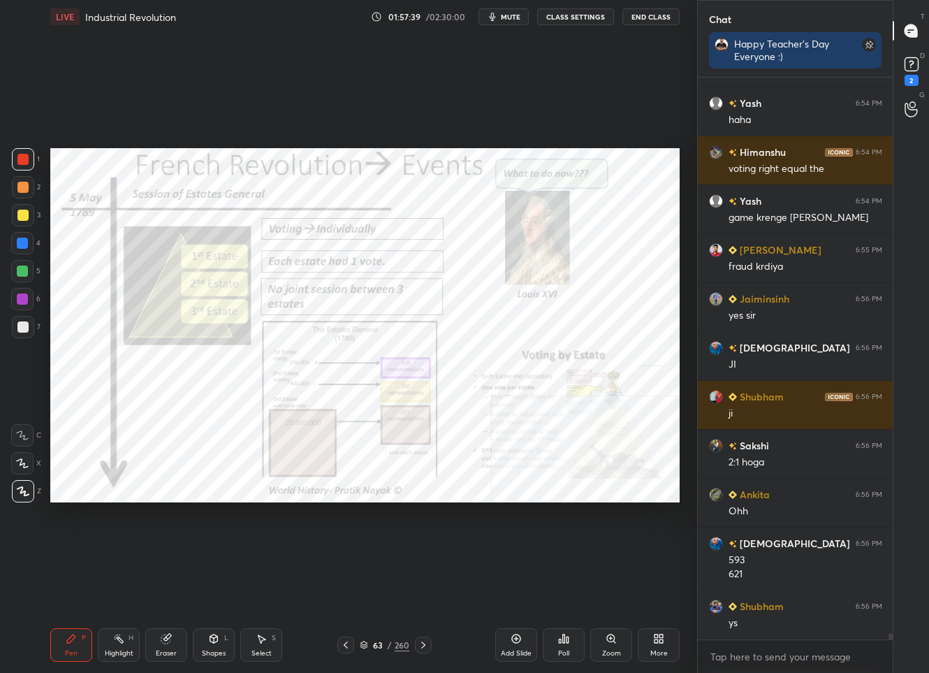
scroll to position [49273, 0]
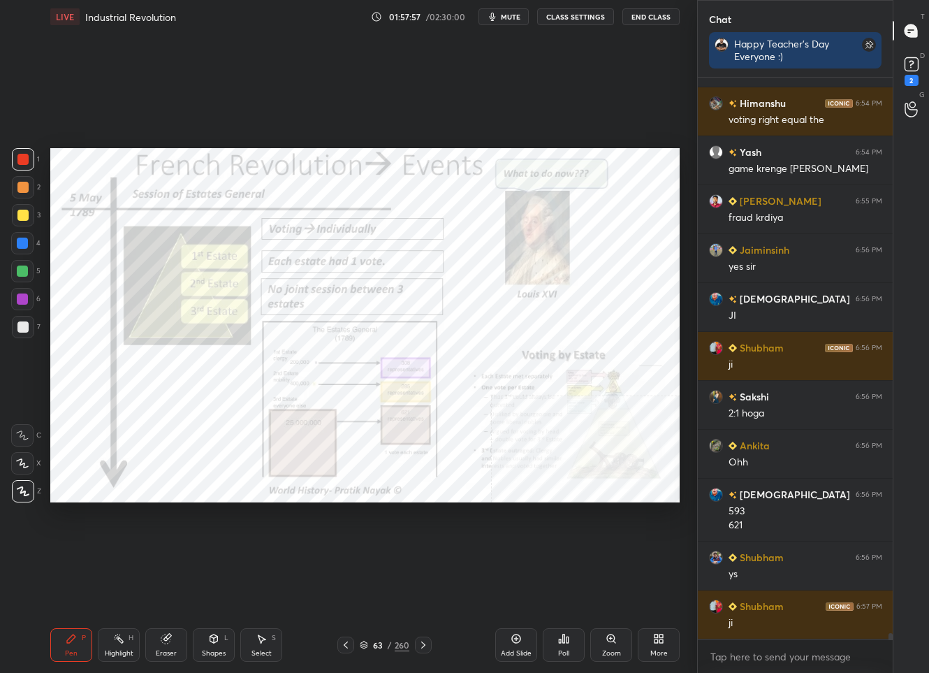
click at [381, 645] on div "63" at bounding box center [378, 645] width 14 height 8
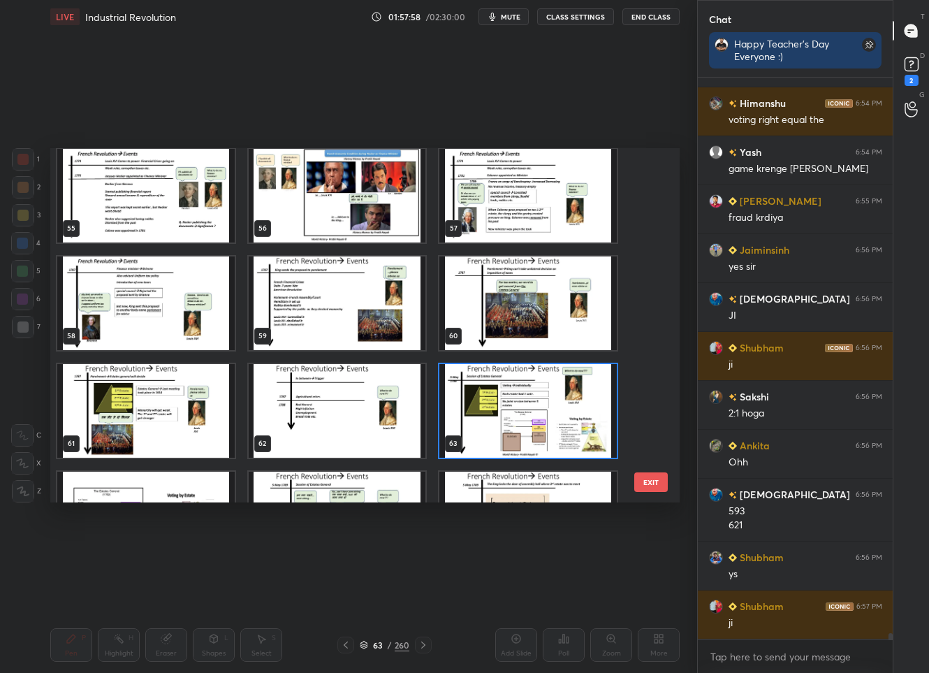
scroll to position [1979, 0]
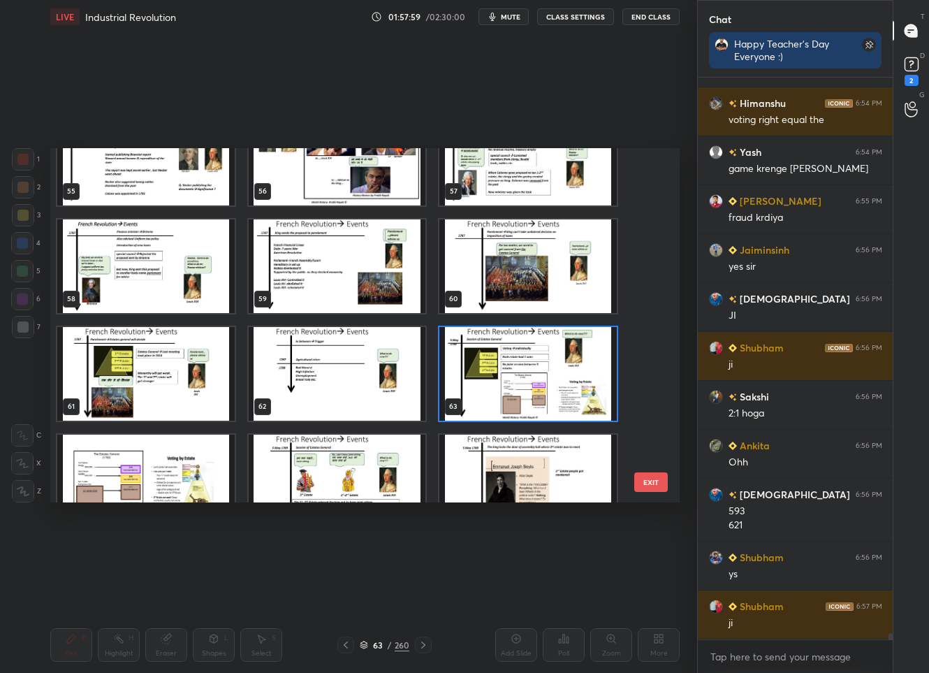
click at [316, 381] on img "grid" at bounding box center [337, 374] width 177 height 94
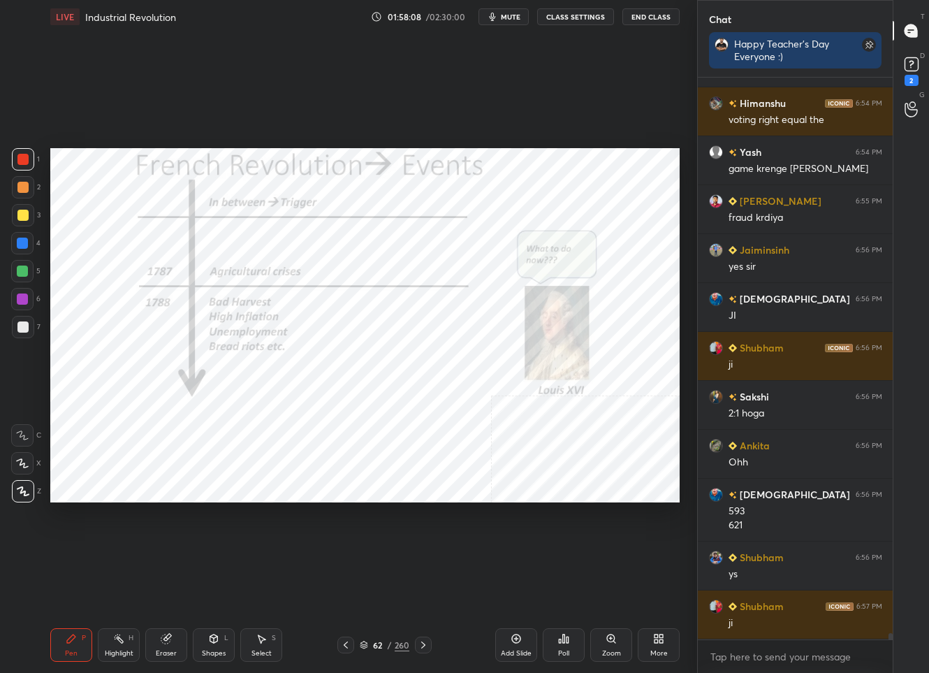
click at [421, 640] on icon at bounding box center [423, 644] width 11 height 11
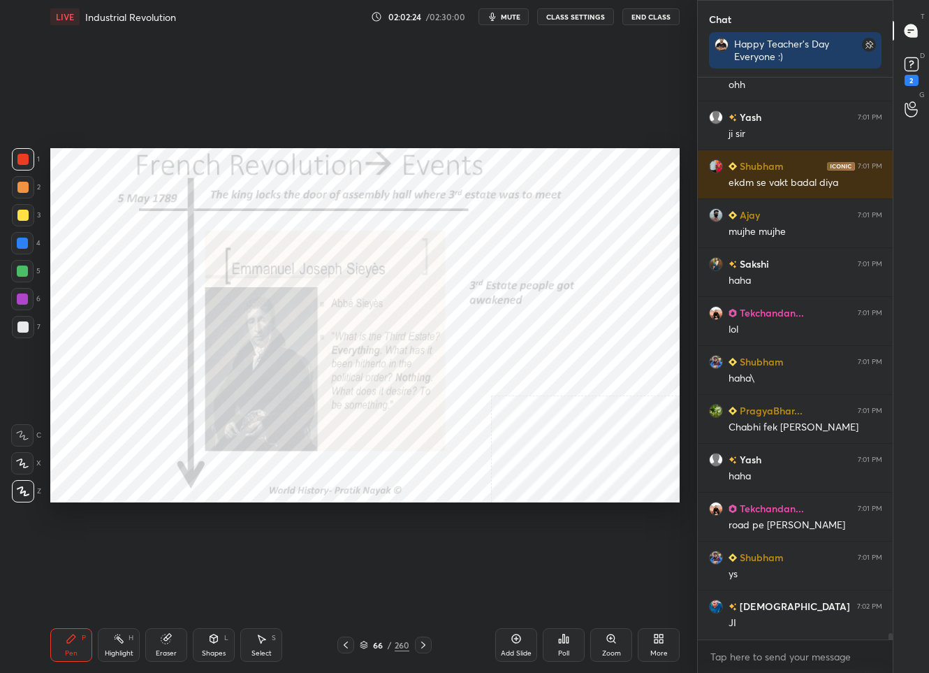
scroll to position [50362, 0]
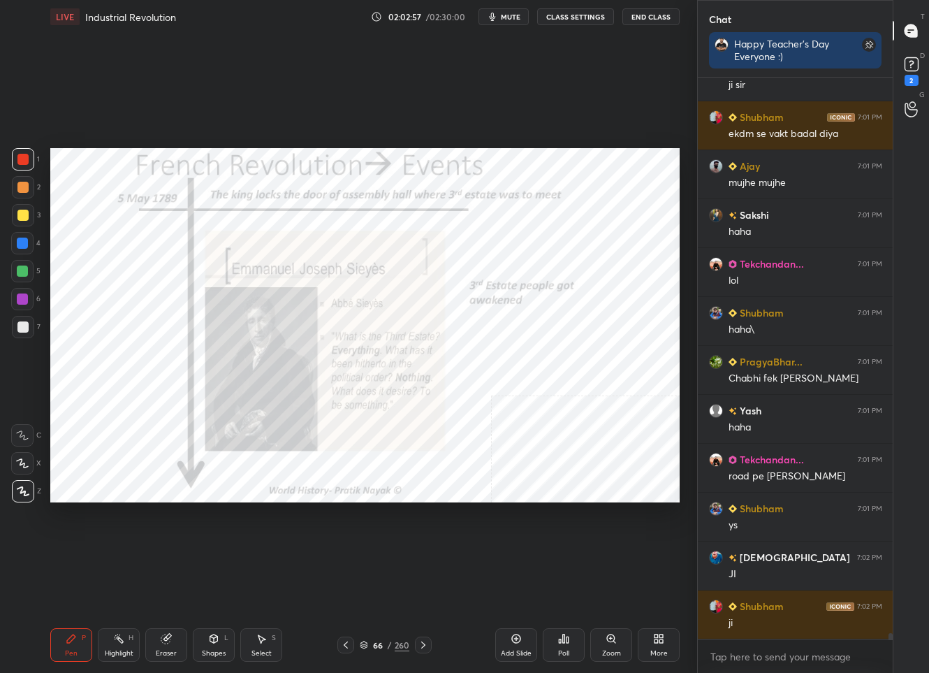
click at [425, 650] on icon at bounding box center [423, 644] width 11 height 11
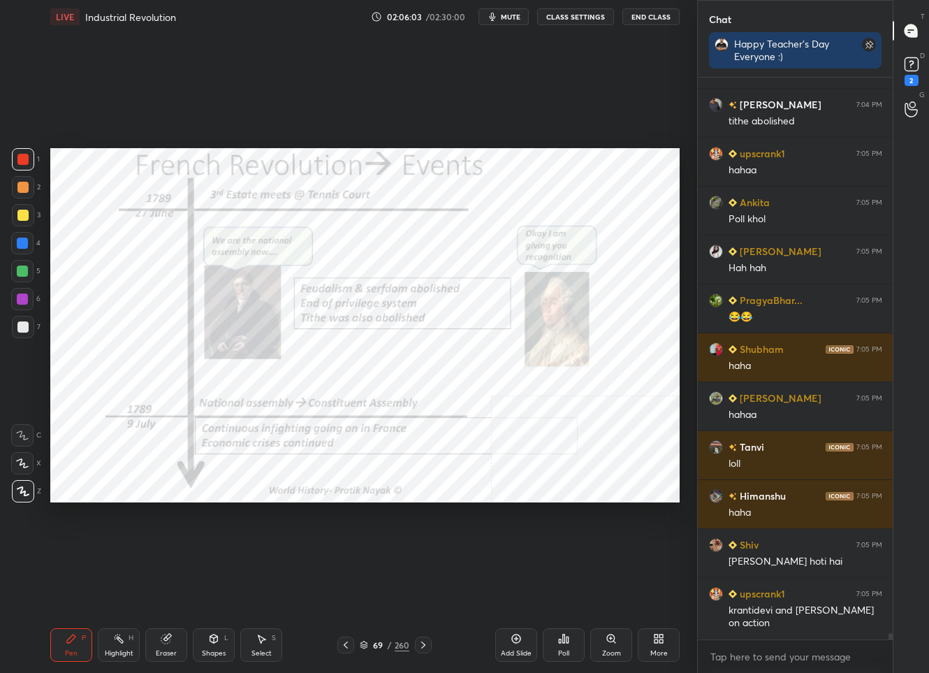
scroll to position [51328, 0]
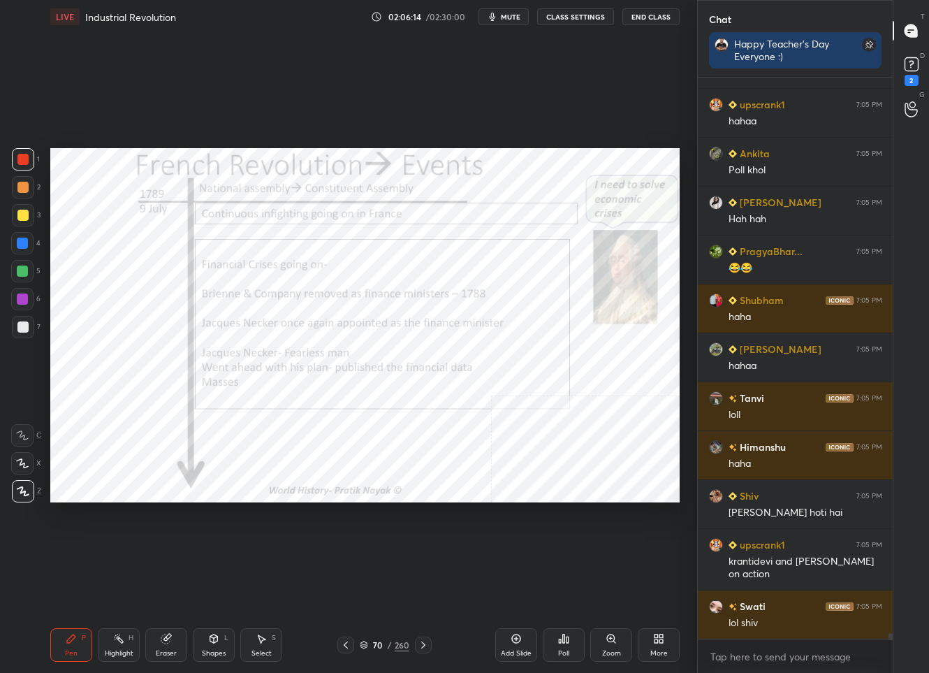
click at [431, 641] on div "70 / 260" at bounding box center [384, 644] width 223 height 17
click at [431, 641] on div at bounding box center [423, 644] width 17 height 17
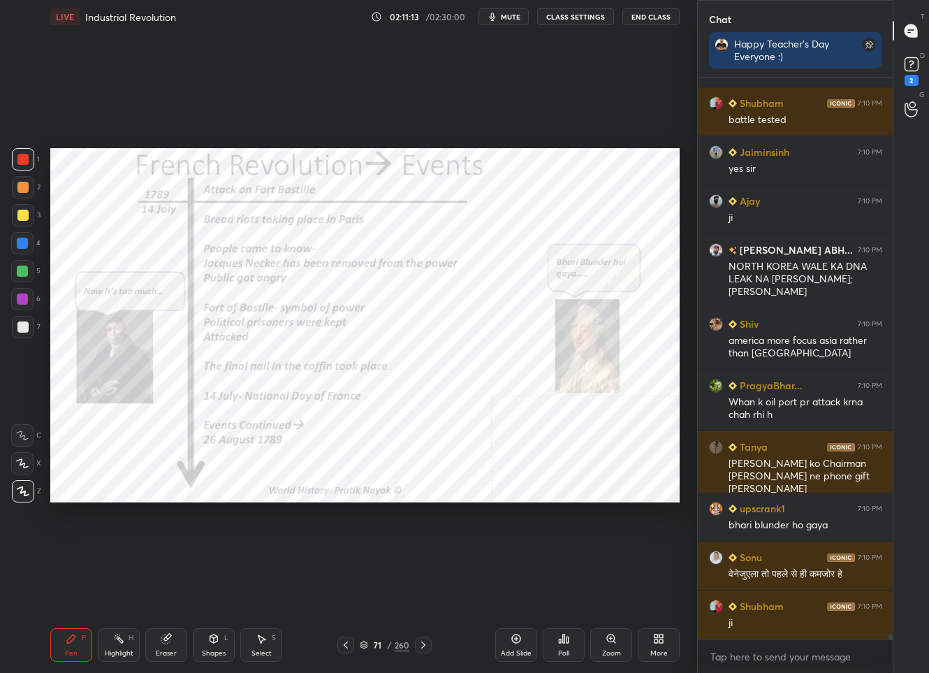
scroll to position [55433, 0]
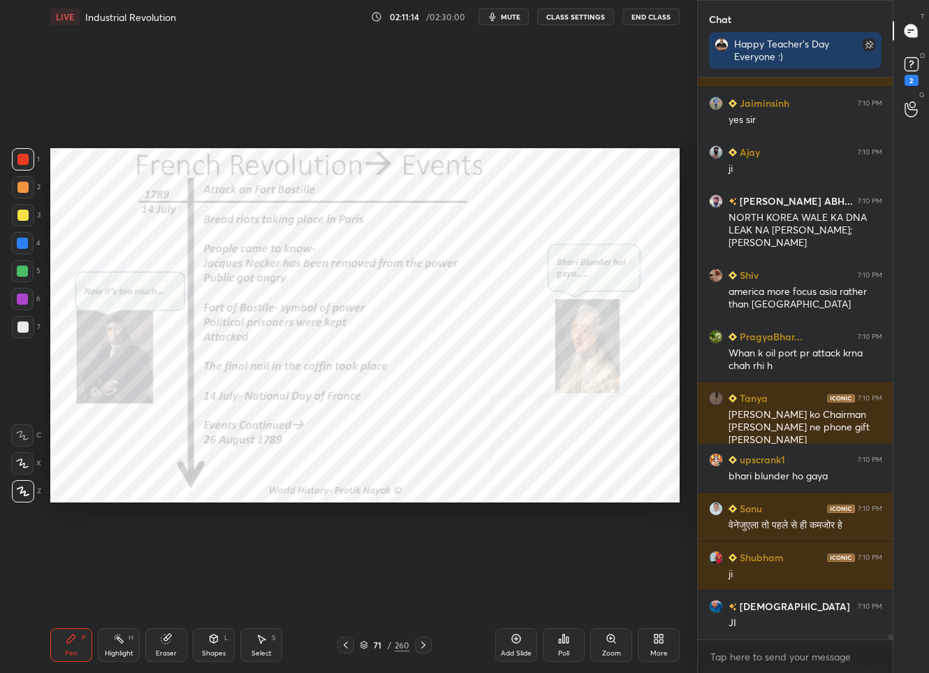
click at [365, 644] on icon at bounding box center [364, 645] width 8 height 8
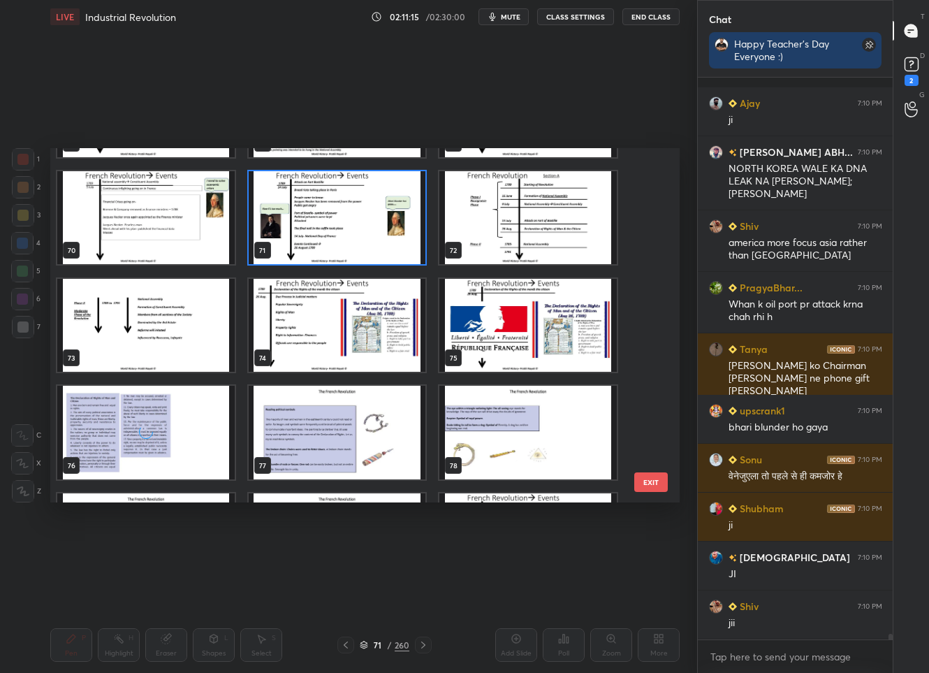
scroll to position [55580, 0]
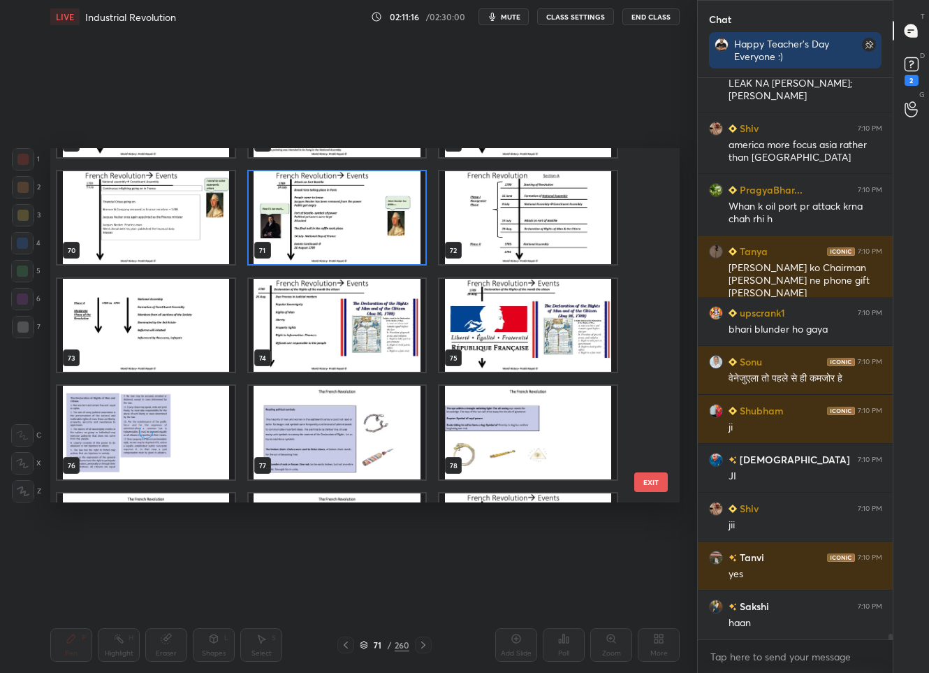
click at [509, 333] on img "grid" at bounding box center [527, 326] width 177 height 94
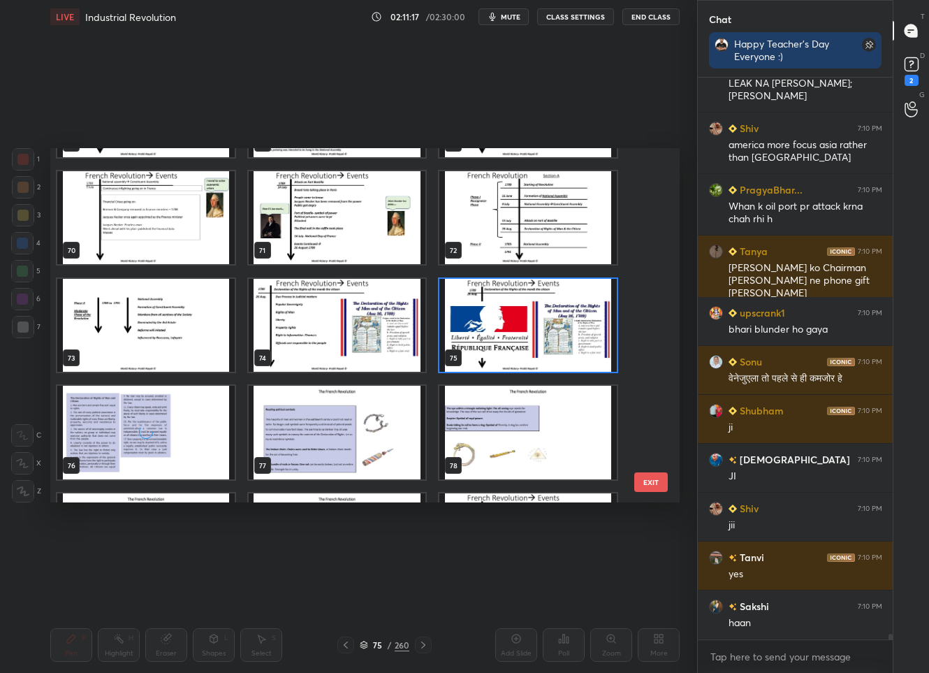
click at [509, 333] on img "grid" at bounding box center [527, 326] width 177 height 94
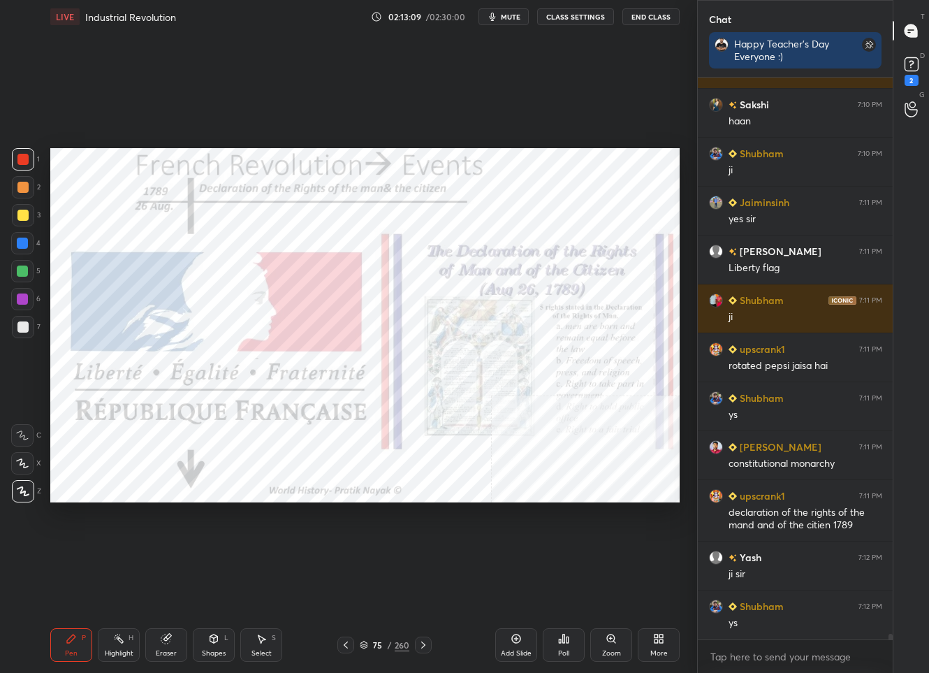
scroll to position [56130, 0]
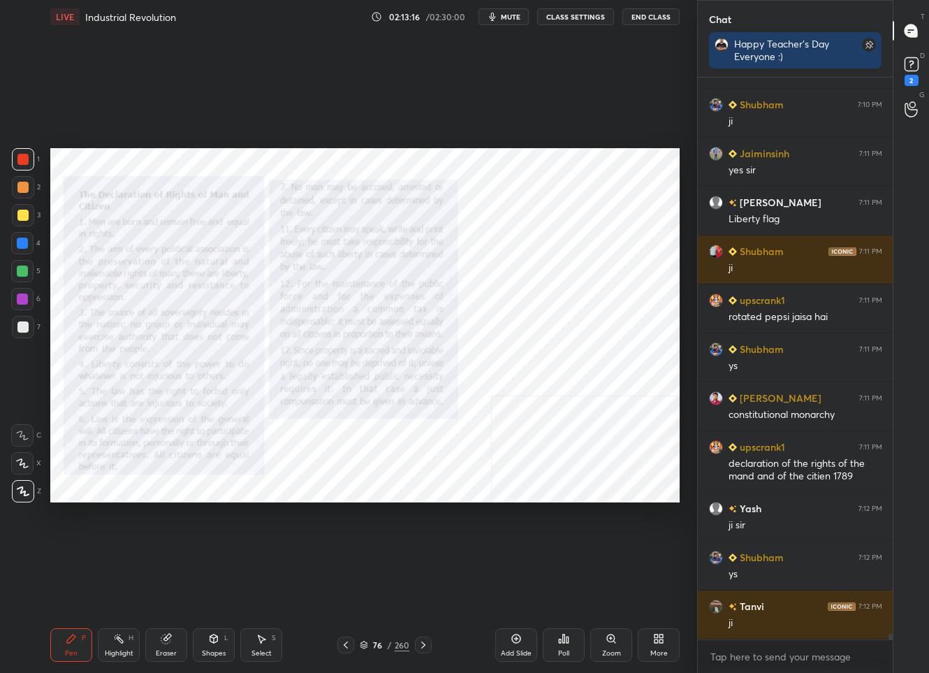
click at [18, 219] on div at bounding box center [22, 215] width 11 height 11
click at [615, 643] on icon at bounding box center [611, 638] width 11 height 11
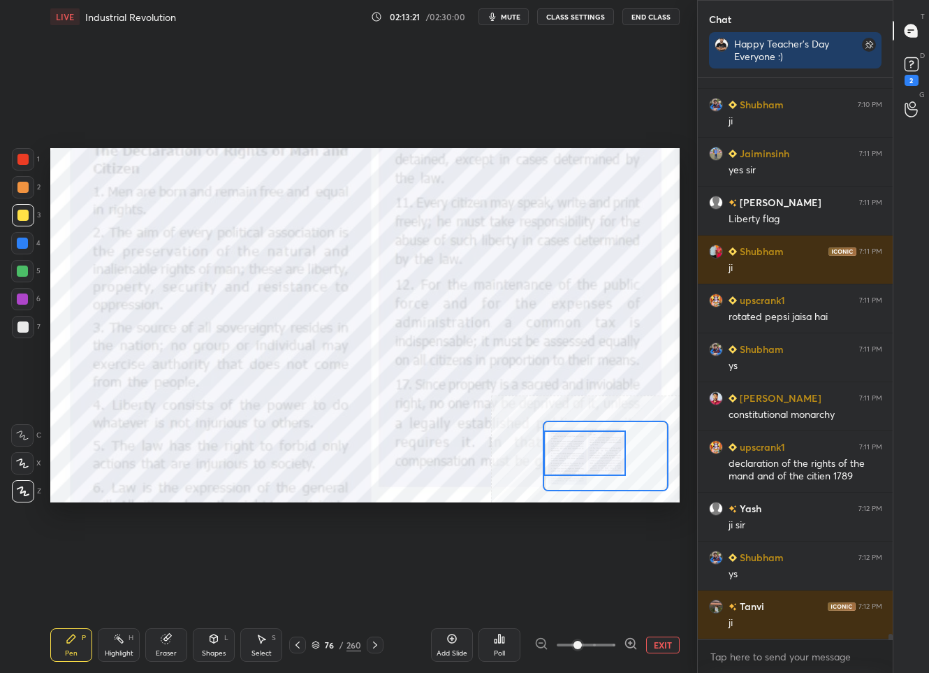
drag, startPoint x: 596, startPoint y: 441, endPoint x: 569, endPoint y: 439, distance: 27.3
click at [569, 439] on div at bounding box center [584, 452] width 82 height 45
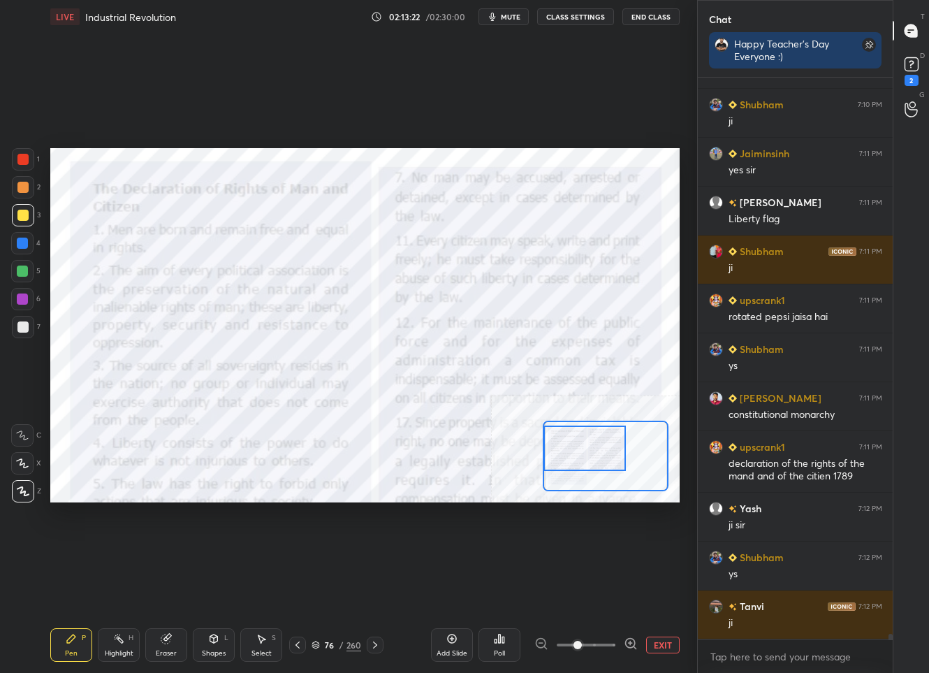
click at [567, 449] on div at bounding box center [584, 447] width 82 height 45
click at [15, 161] on div at bounding box center [23, 159] width 22 height 22
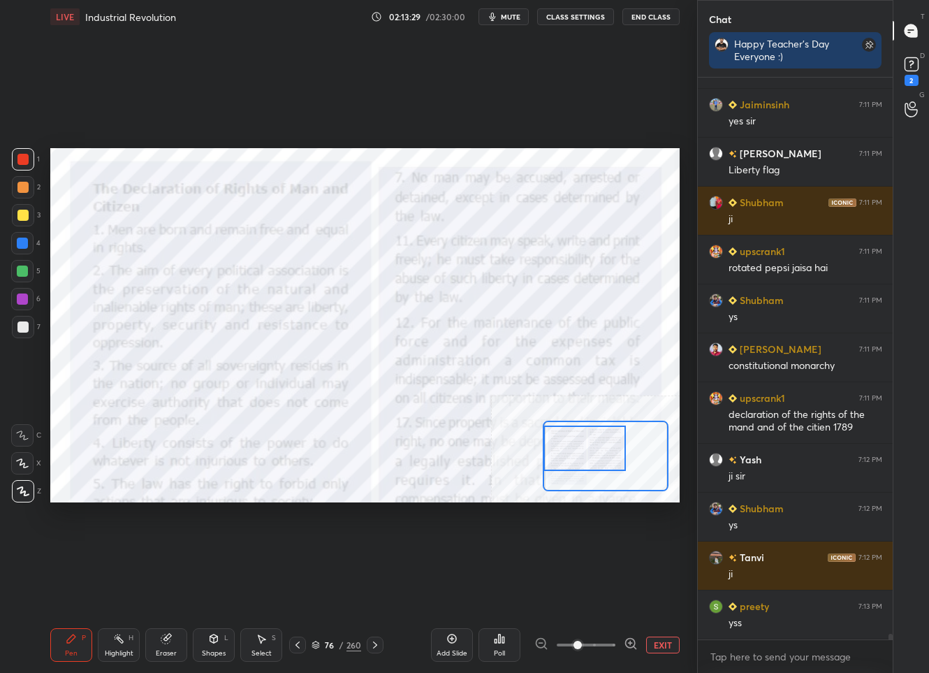
scroll to position [56228, 0]
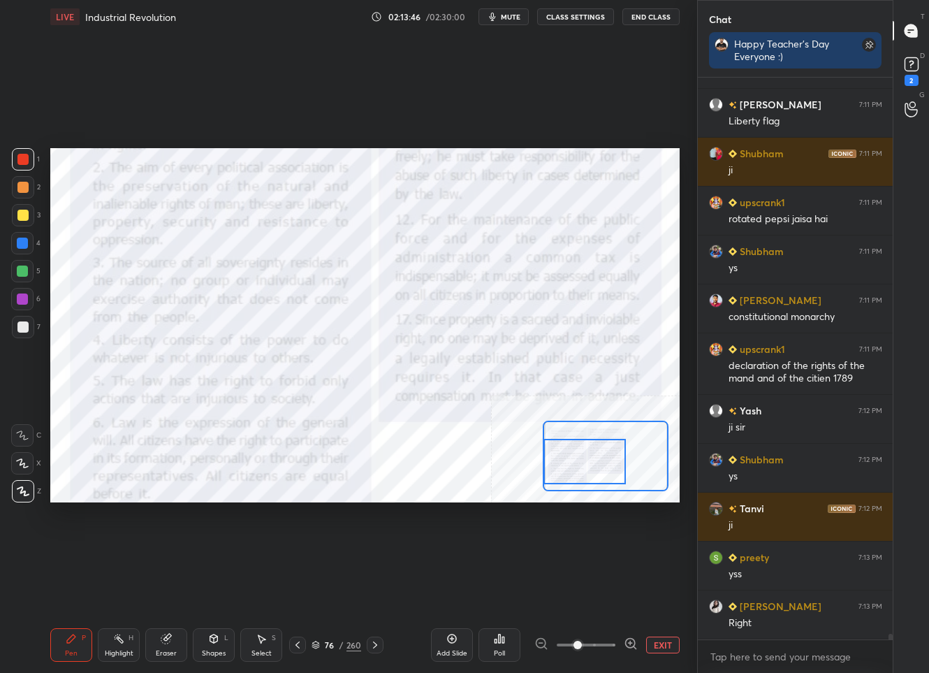
drag, startPoint x: 574, startPoint y: 469, endPoint x: 574, endPoint y: 482, distance: 13.3
click at [574, 482] on div at bounding box center [584, 461] width 82 height 45
click at [669, 645] on button "EXIT" at bounding box center [663, 644] width 34 height 17
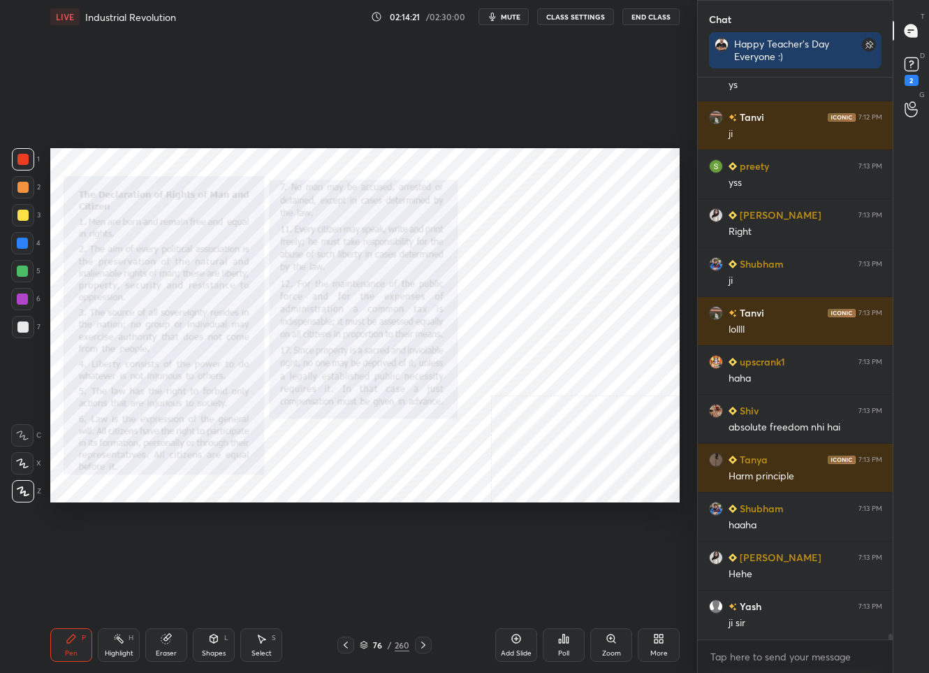
scroll to position [56681, 0]
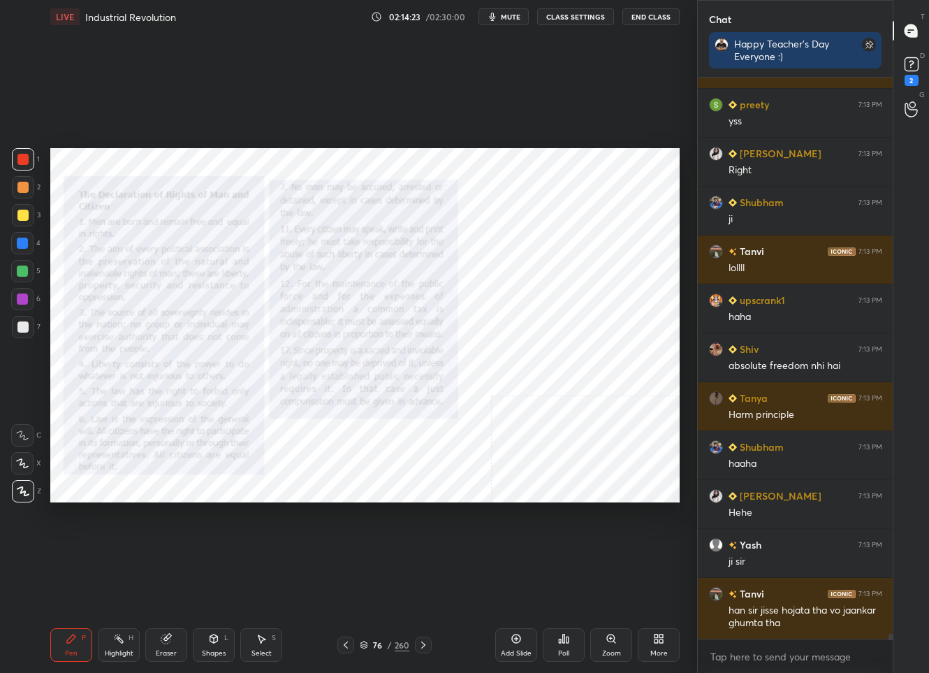
click at [660, 650] on div "More" at bounding box center [658, 653] width 17 height 7
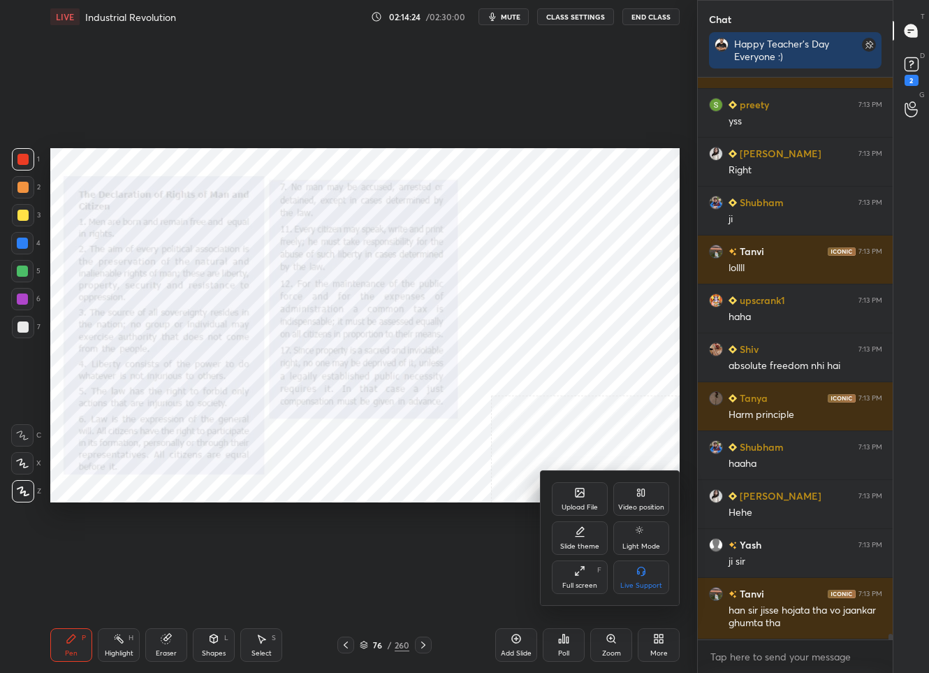
click at [641, 498] on div "Video position" at bounding box center [641, 499] width 56 height 34
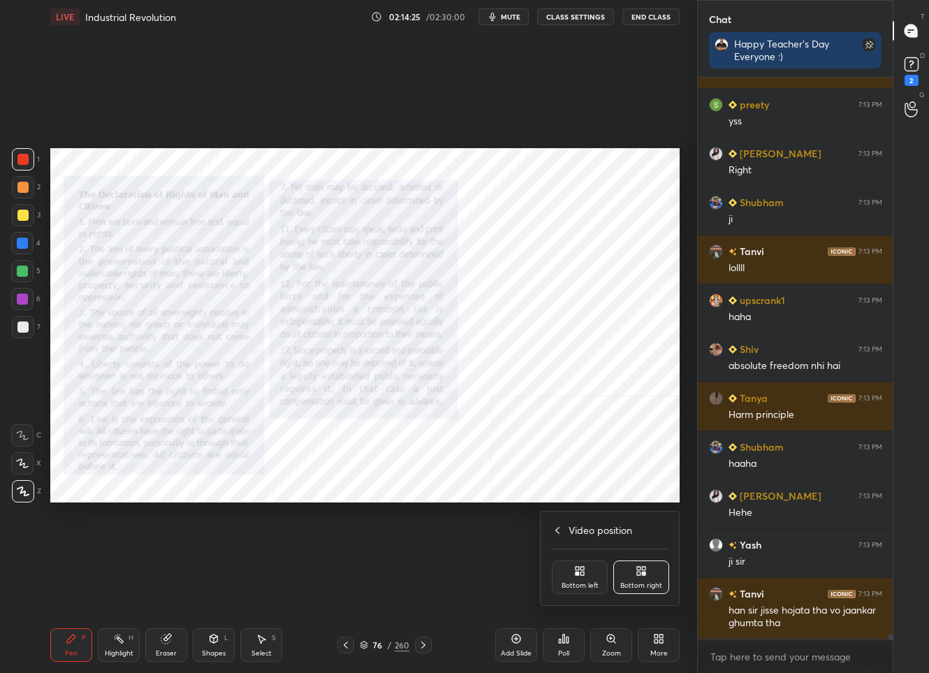
click at [590, 583] on div "Bottom left" at bounding box center [580, 585] width 37 height 7
click at [620, 638] on div "Zoom" at bounding box center [611, 645] width 42 height 34
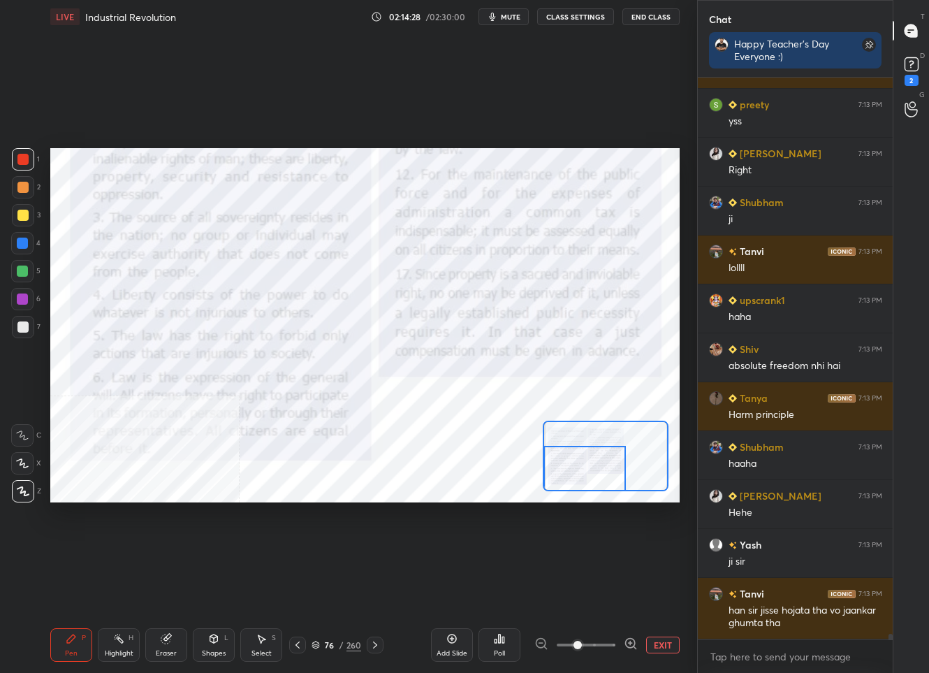
drag, startPoint x: 579, startPoint y: 451, endPoint x: 547, endPoint y: 470, distance: 37.6
click at [547, 470] on div at bounding box center [584, 468] width 82 height 45
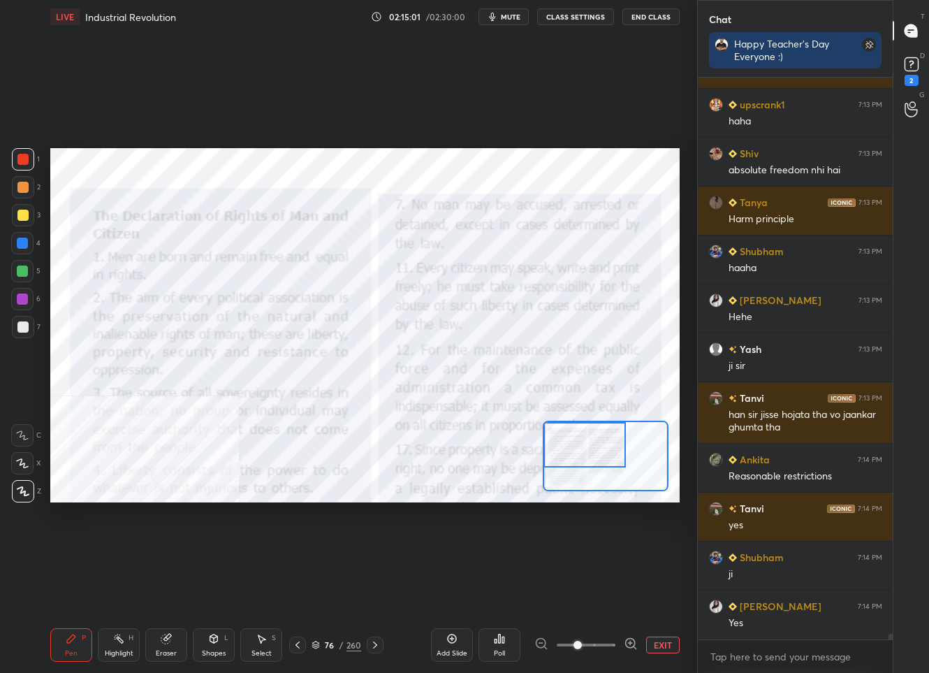
scroll to position [56925, 0]
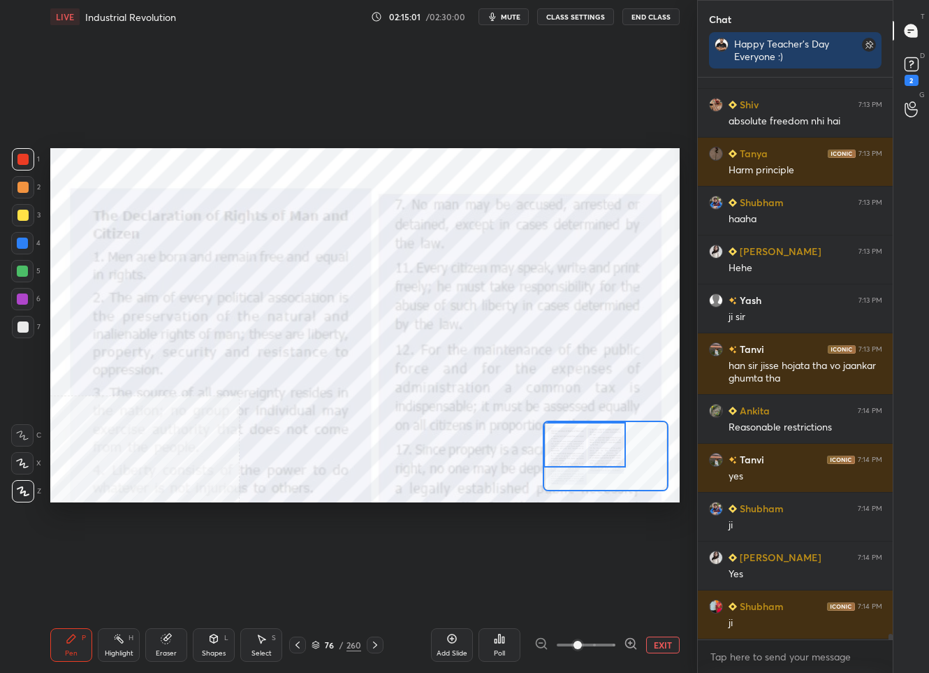
drag, startPoint x: 570, startPoint y: 472, endPoint x: 569, endPoint y: 444, distance: 28.0
click at [569, 444] on div at bounding box center [584, 444] width 82 height 45
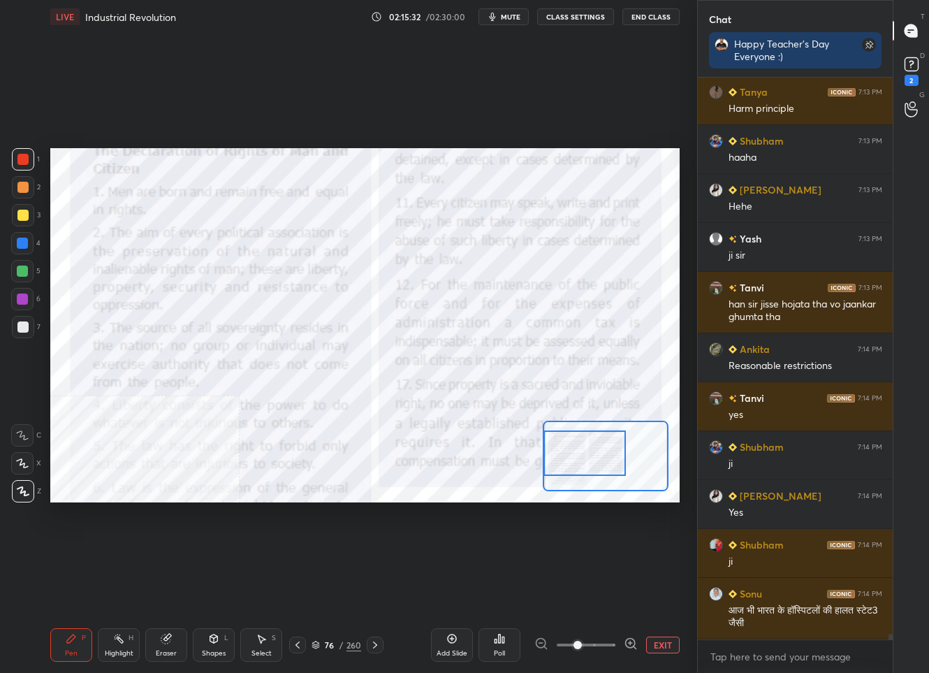
drag, startPoint x: 563, startPoint y: 444, endPoint x: 559, endPoint y: 453, distance: 10.0
click at [559, 453] on div at bounding box center [584, 452] width 82 height 45
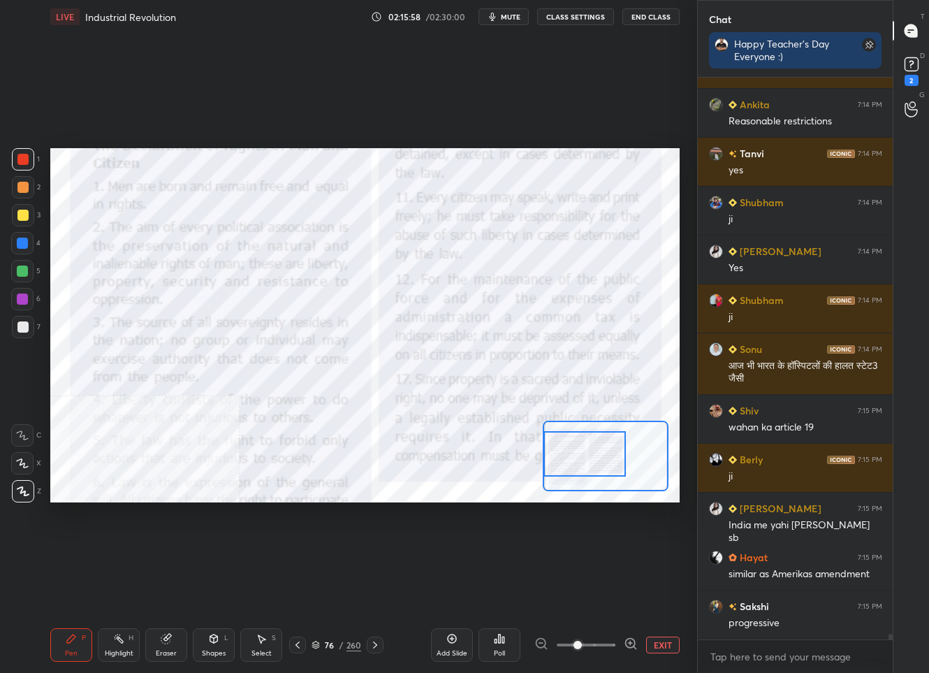
scroll to position [57280, 0]
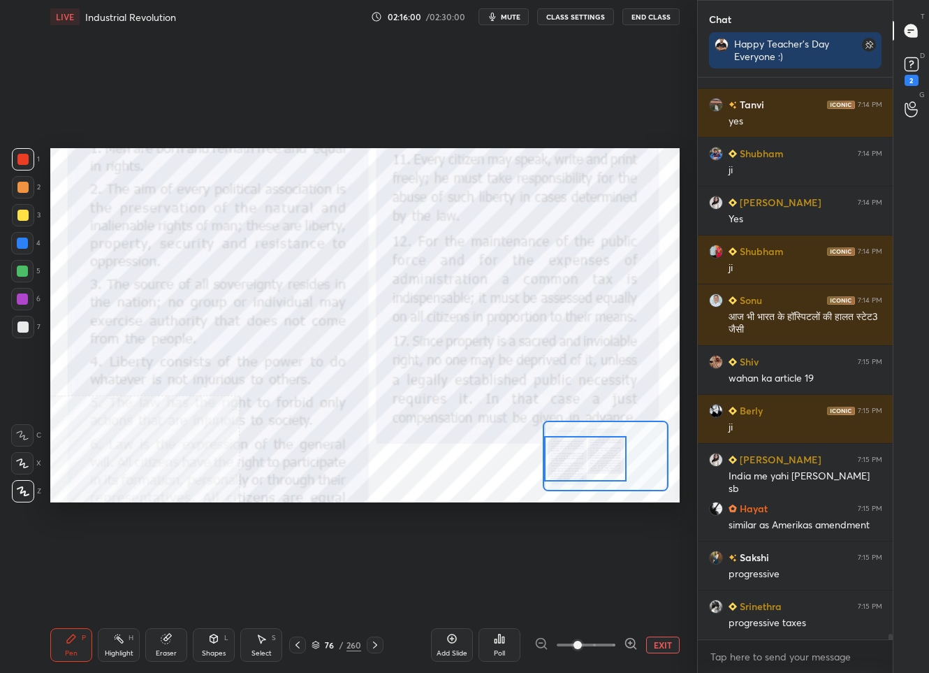
drag, startPoint x: 591, startPoint y: 455, endPoint x: 592, endPoint y: 463, distance: 7.8
click at [592, 463] on div at bounding box center [585, 458] width 82 height 45
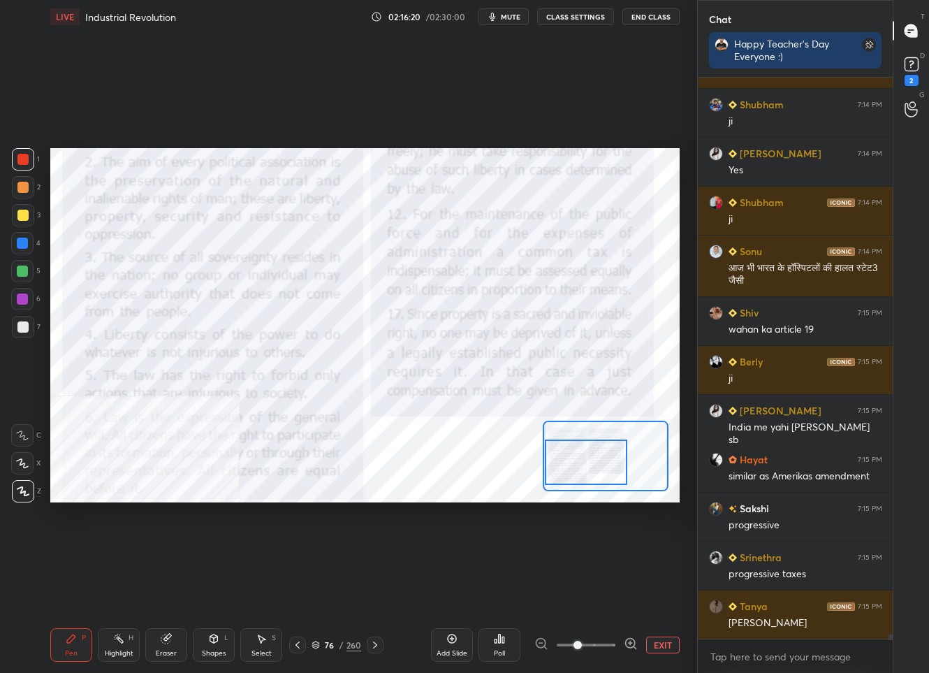
scroll to position [57378, 0]
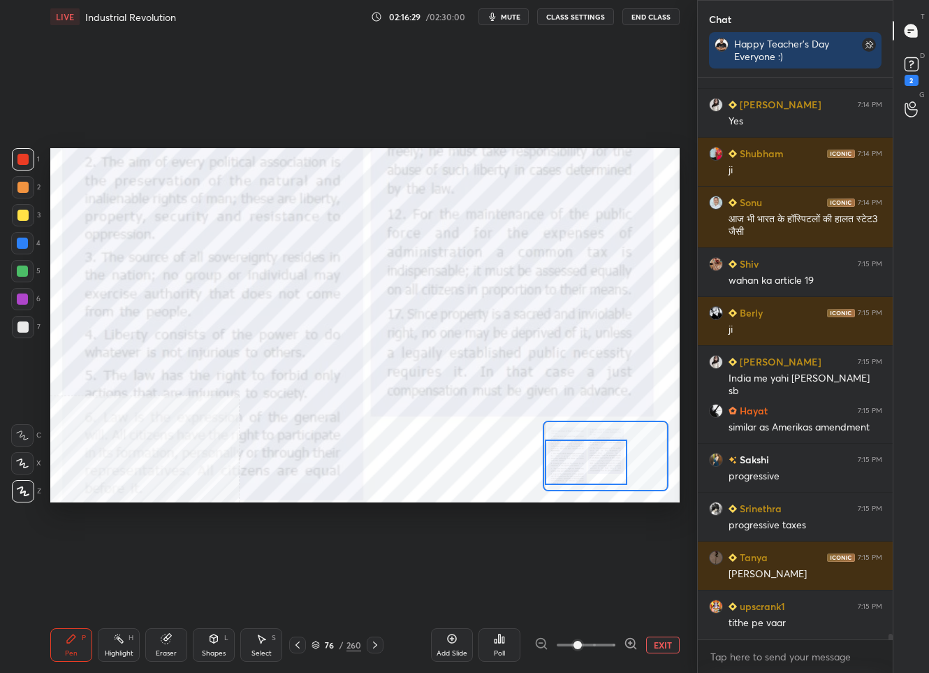
click at [668, 648] on button "EXIT" at bounding box center [663, 644] width 34 height 17
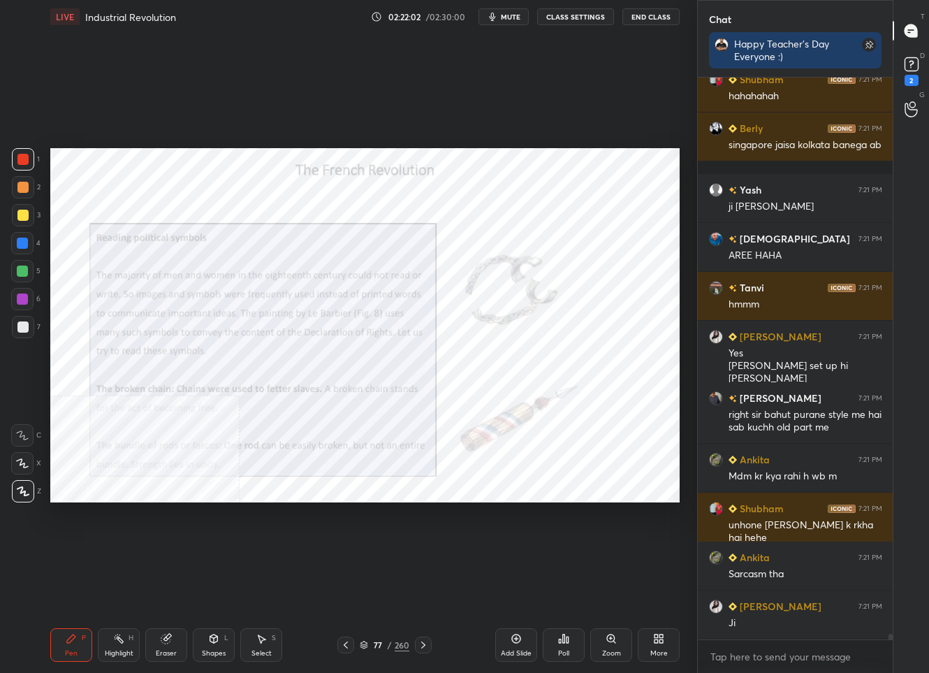
scroll to position [59032, 0]
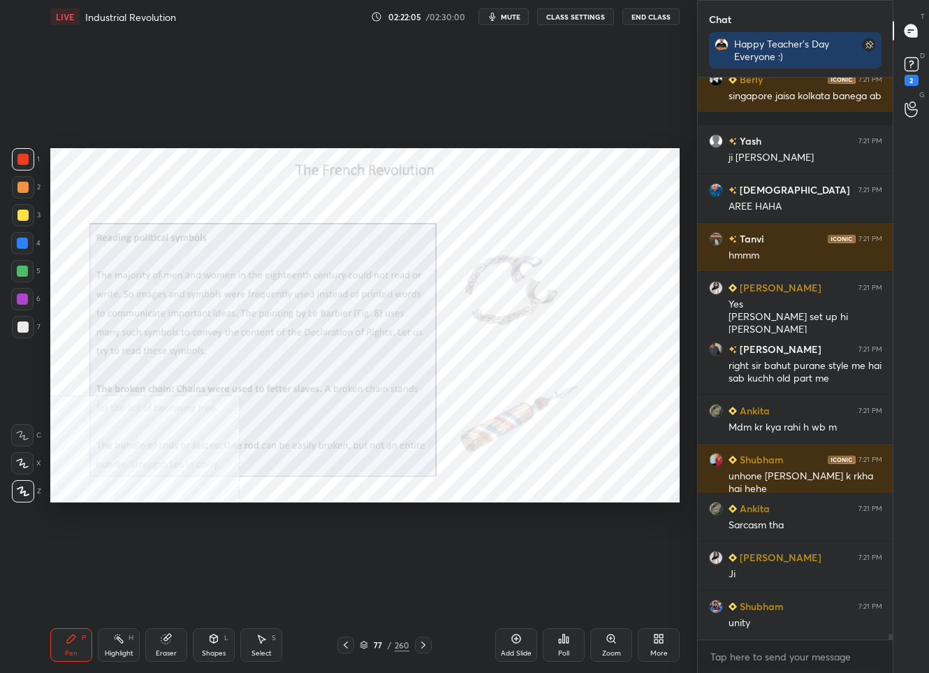
click at [426, 648] on icon at bounding box center [423, 644] width 11 height 11
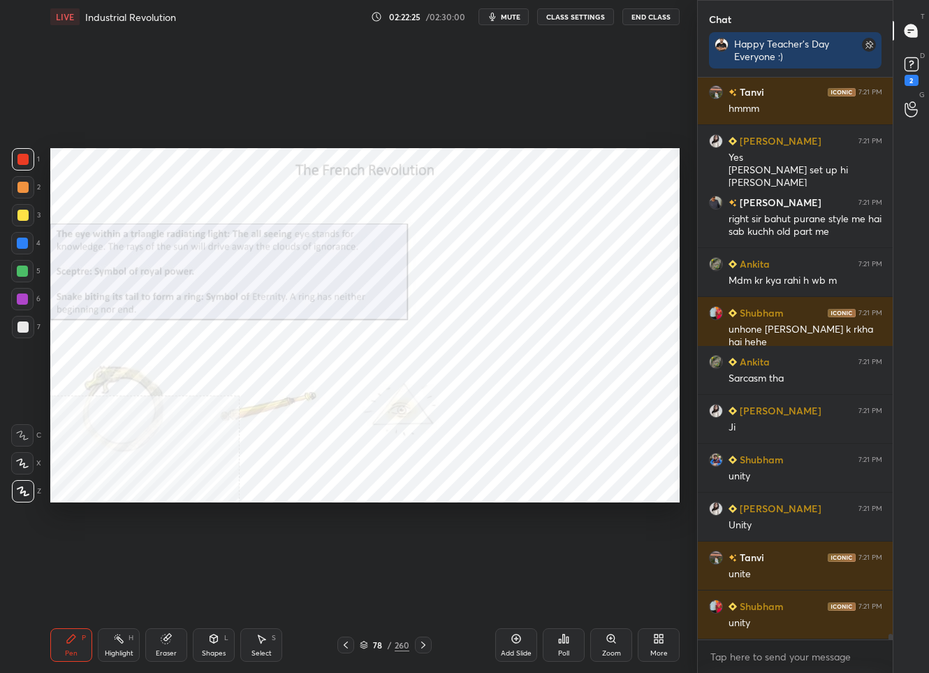
scroll to position [59253, 0]
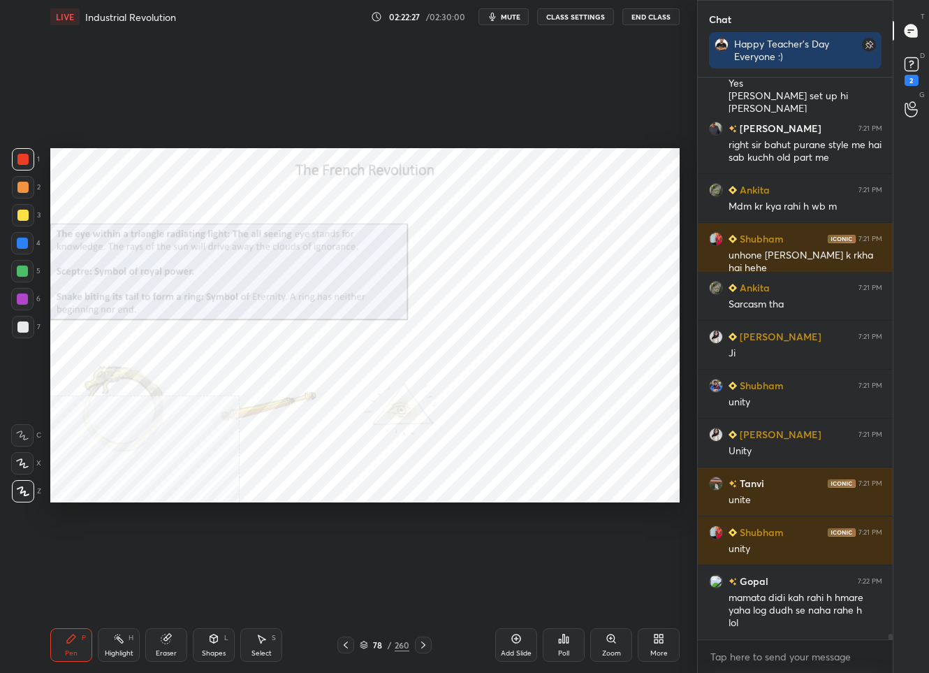
click at [421, 641] on icon at bounding box center [423, 644] width 11 height 11
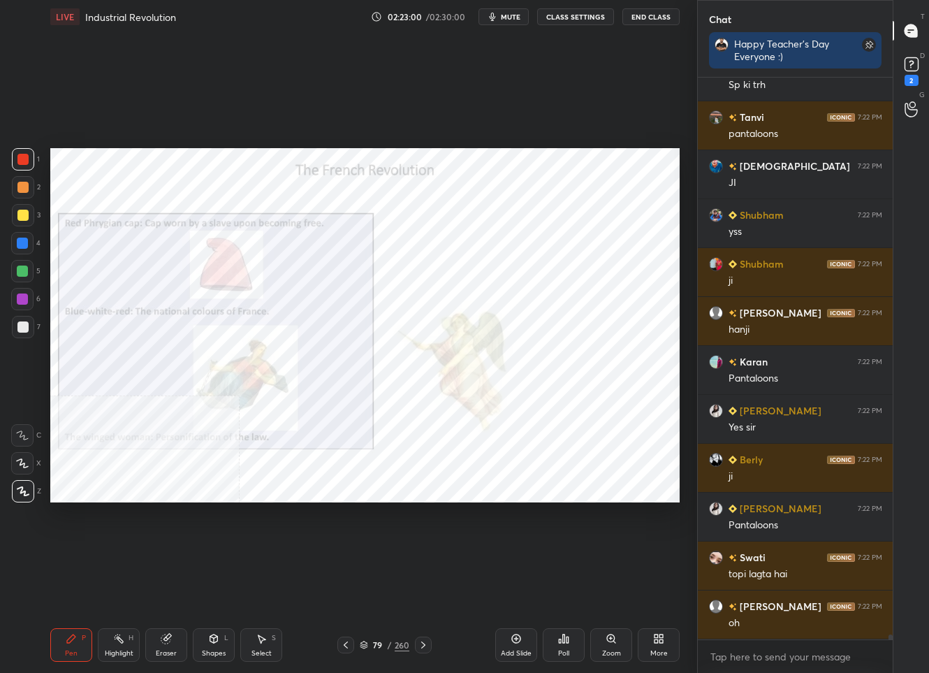
scroll to position [60182, 0]
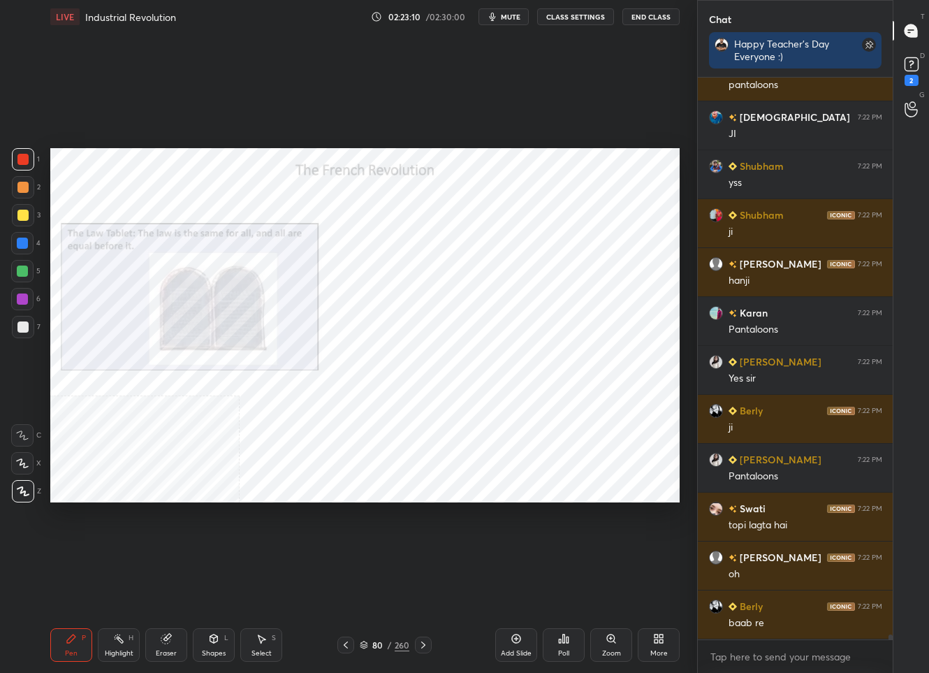
click at [367, 639] on div "80 / 260" at bounding box center [385, 644] width 50 height 13
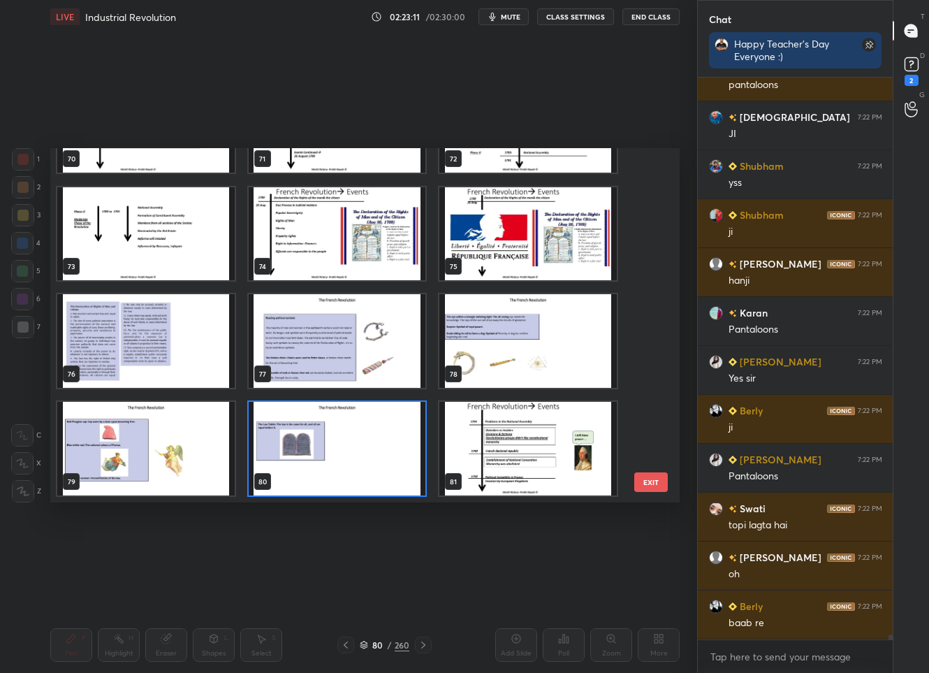
scroll to position [2462, 0]
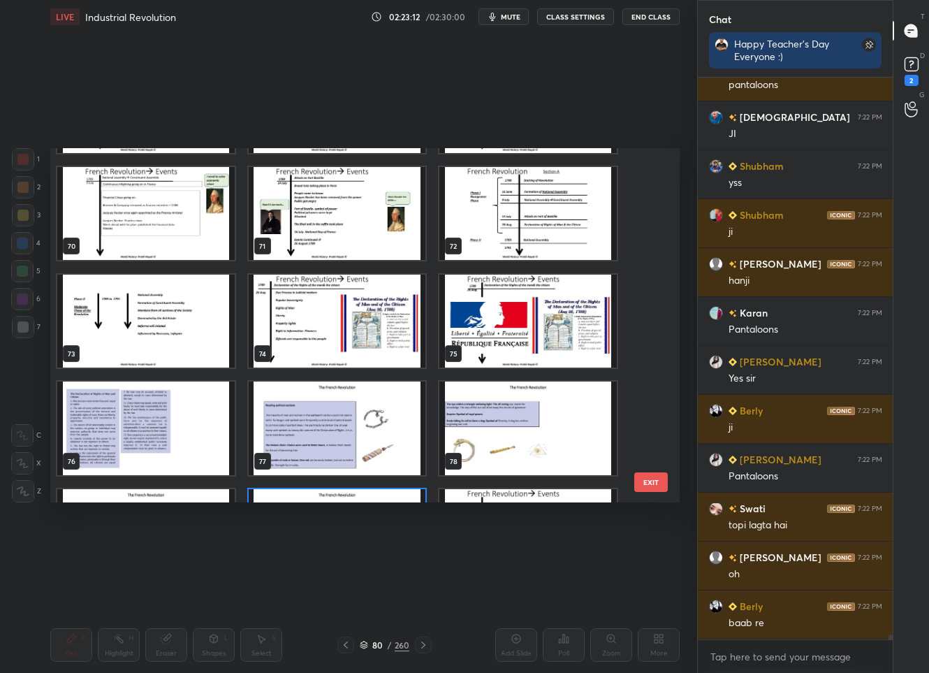
click at [515, 298] on img "grid" at bounding box center [527, 322] width 177 height 94
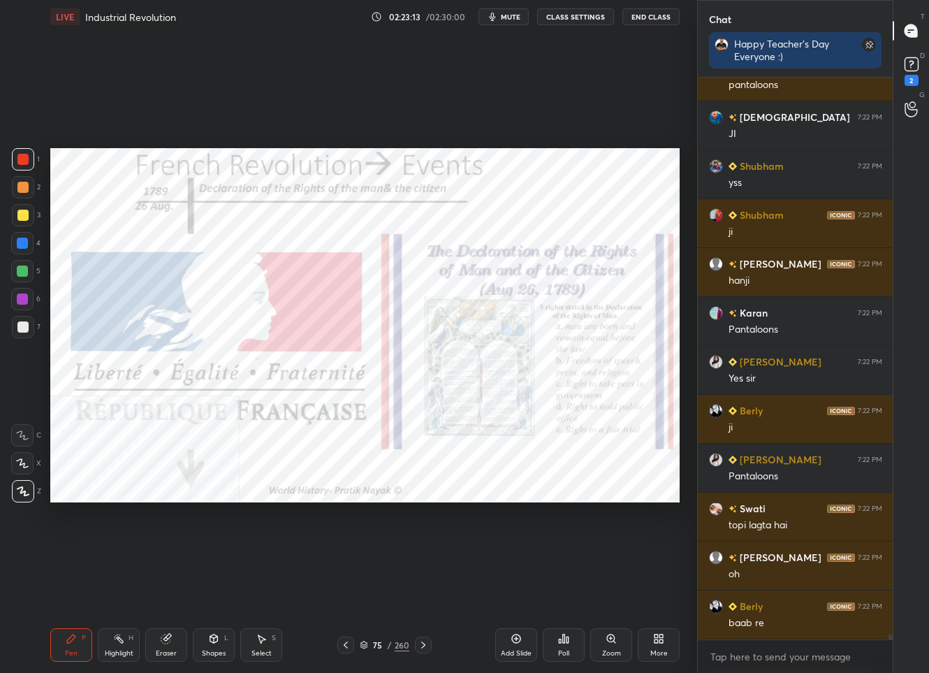
click at [353, 651] on div at bounding box center [345, 644] width 17 height 17
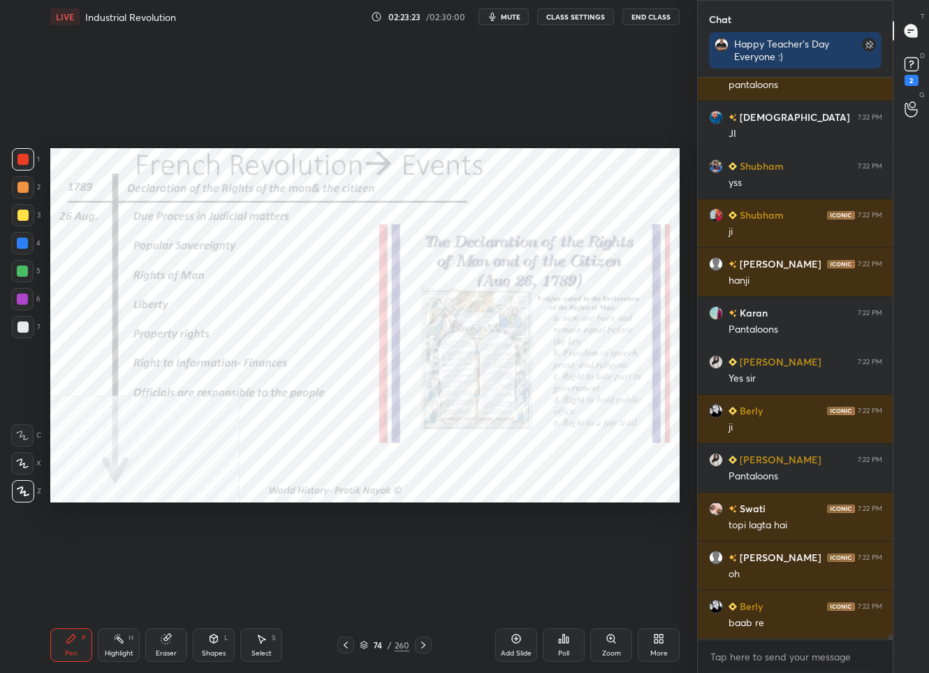
click at [386, 633] on div "Pen P Highlight H Eraser Shapes L Select S 74 / 260 Add Slide Poll Zoom More" at bounding box center [364, 645] width 629 height 56
click at [366, 651] on div "74 / 260" at bounding box center [384, 644] width 94 height 17
click at [371, 641] on div "74" at bounding box center [378, 645] width 14 height 8
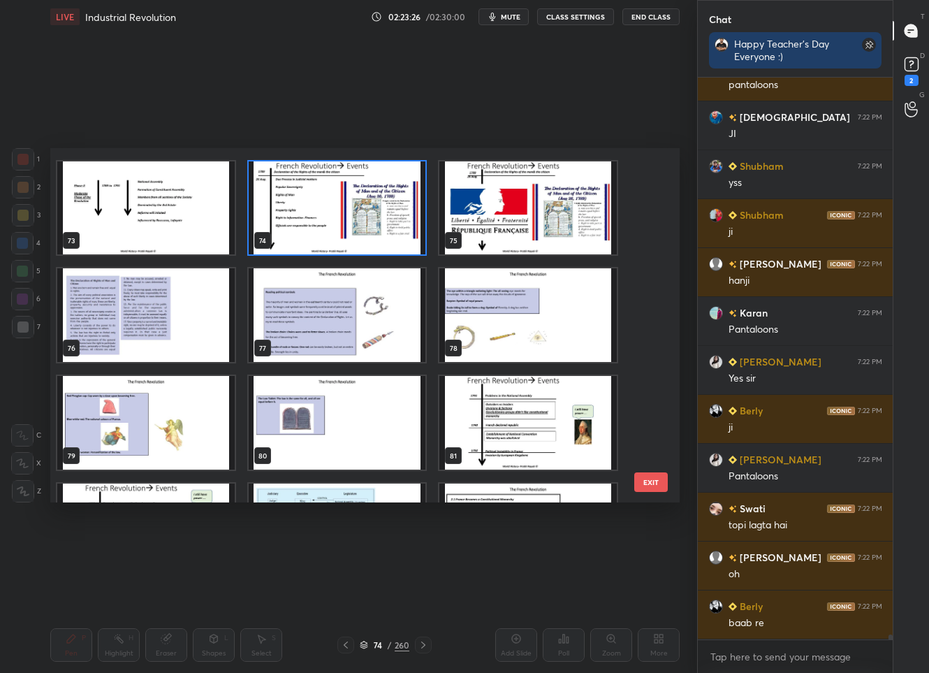
scroll to position [2707, 0]
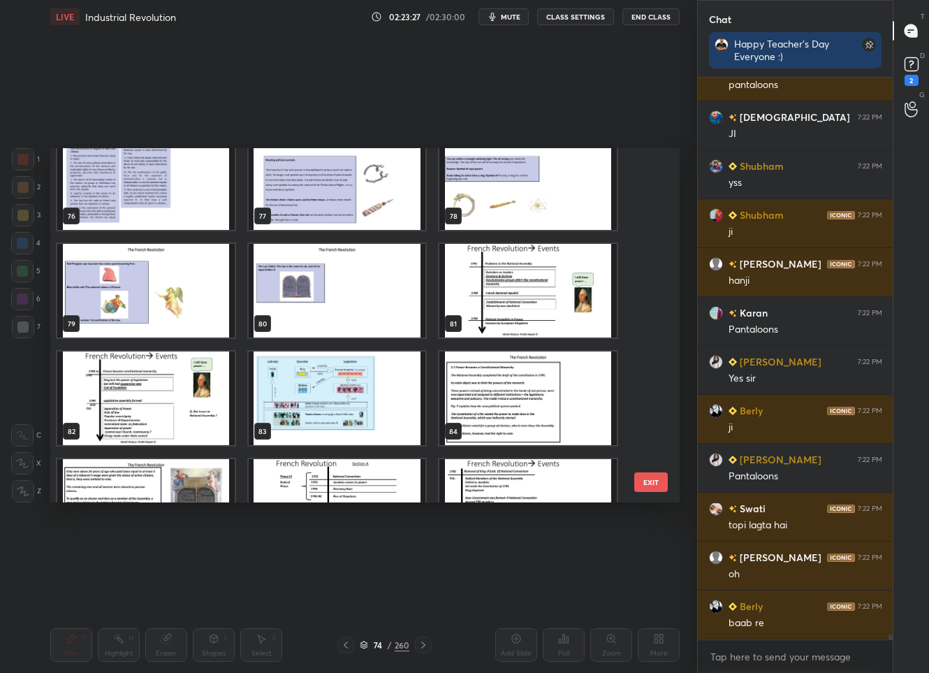
click at [393, 315] on img "grid" at bounding box center [337, 291] width 177 height 94
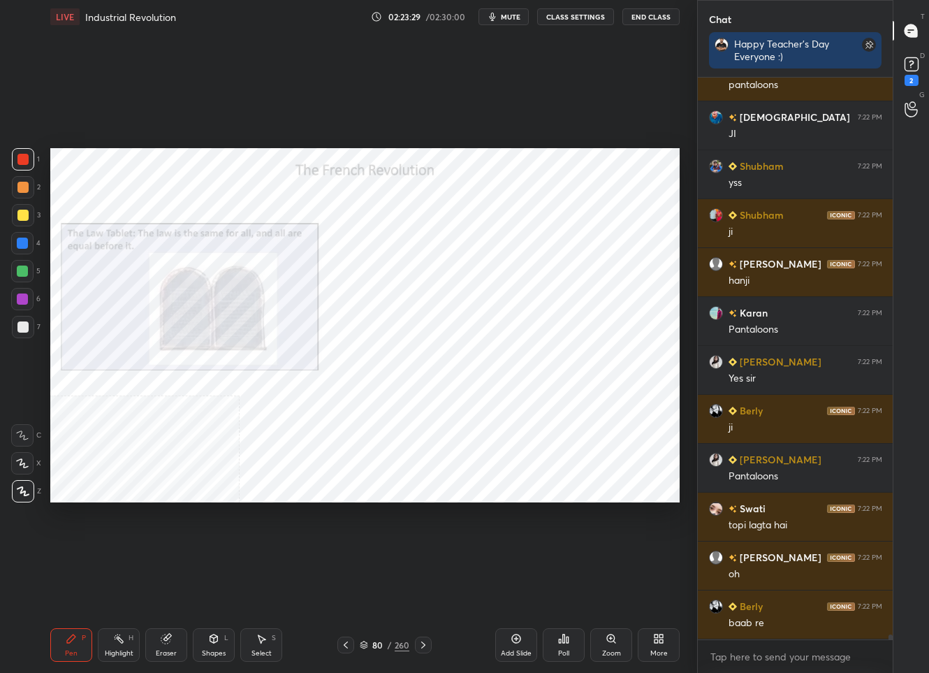
click at [425, 651] on div at bounding box center [423, 644] width 17 height 17
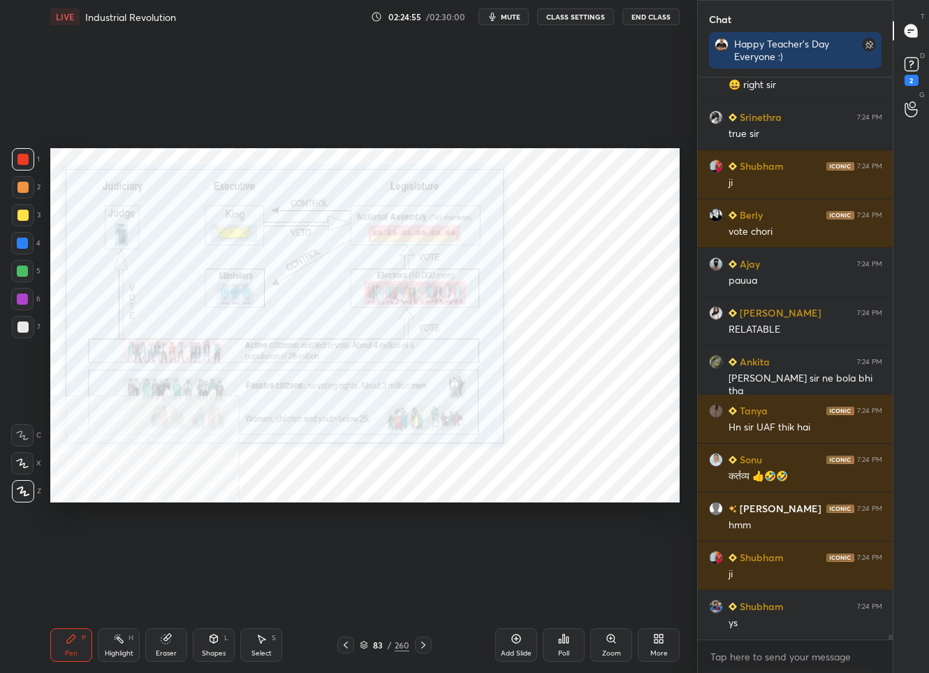
scroll to position [61270, 0]
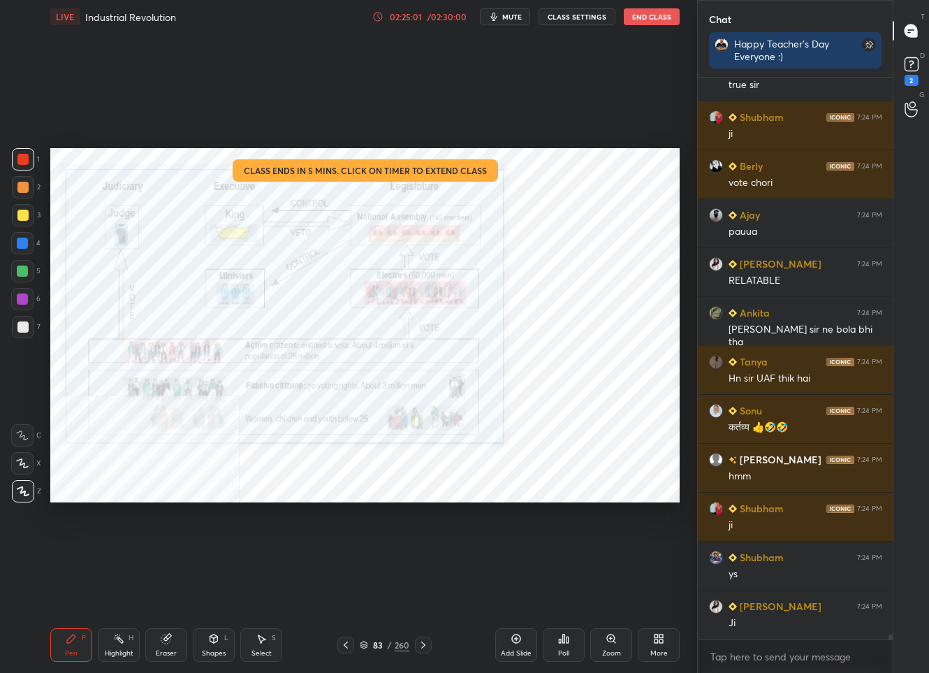
click at [407, 10] on div "02:25:01 / 02:30:00 mute CLASS SETTINGS End Class" at bounding box center [525, 16] width 307 height 17
click at [409, 13] on div "02:25:02" at bounding box center [405, 17] width 39 height 8
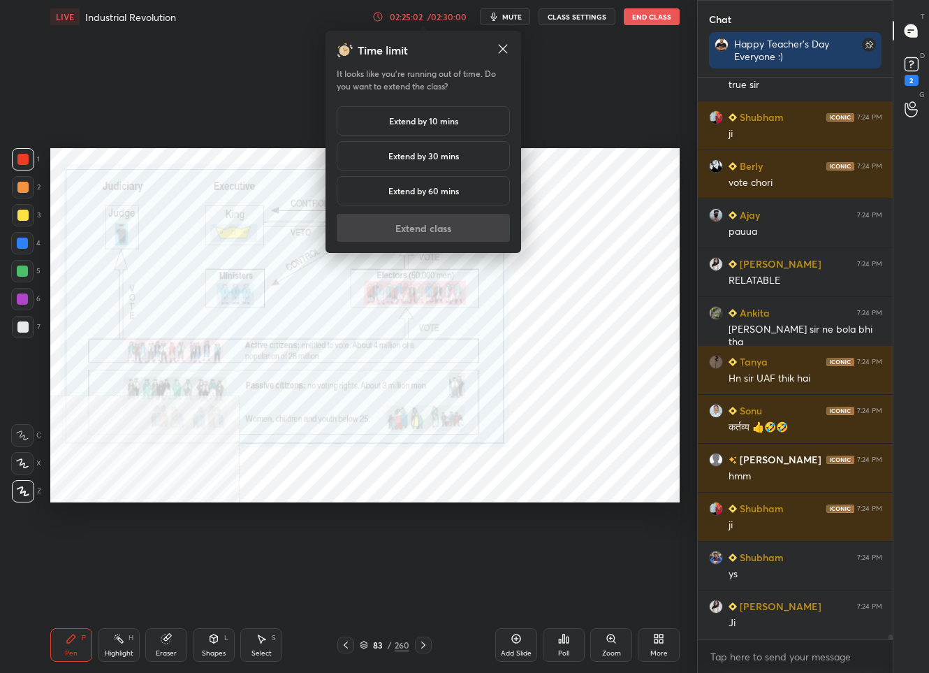
click at [392, 133] on div "Extend by 10 mins" at bounding box center [423, 120] width 173 height 29
click at [398, 228] on button "Extend class" at bounding box center [423, 228] width 173 height 28
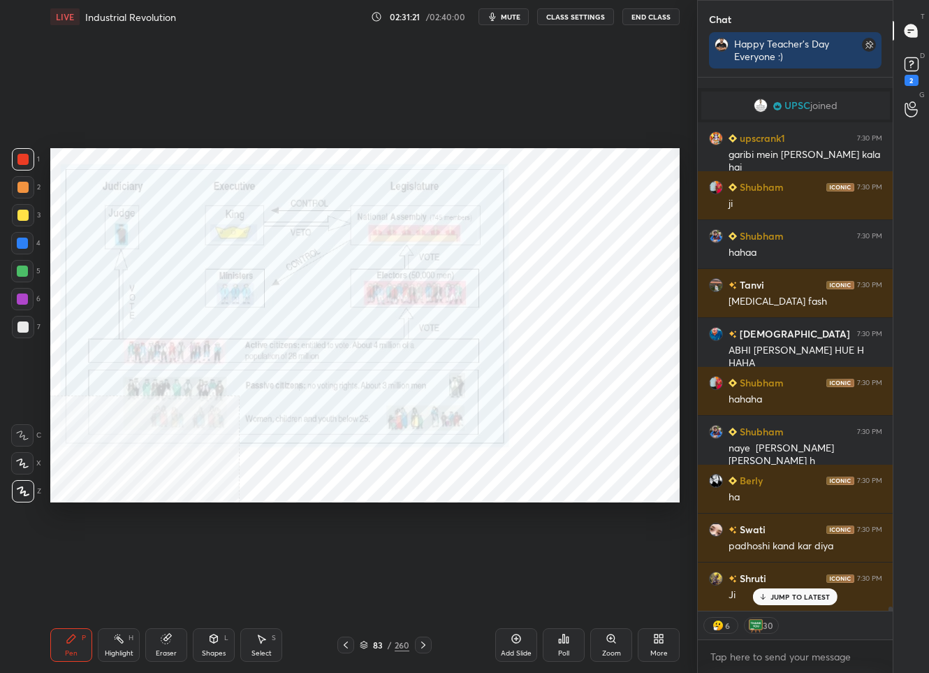
scroll to position [66980, 0]
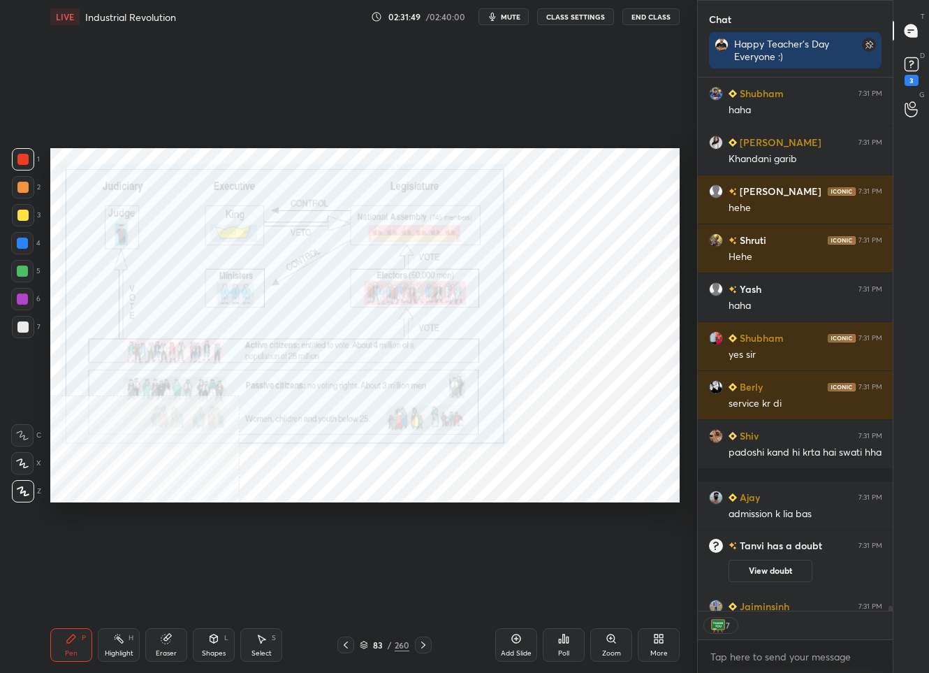
click at [381, 641] on div "83" at bounding box center [378, 645] width 14 height 8
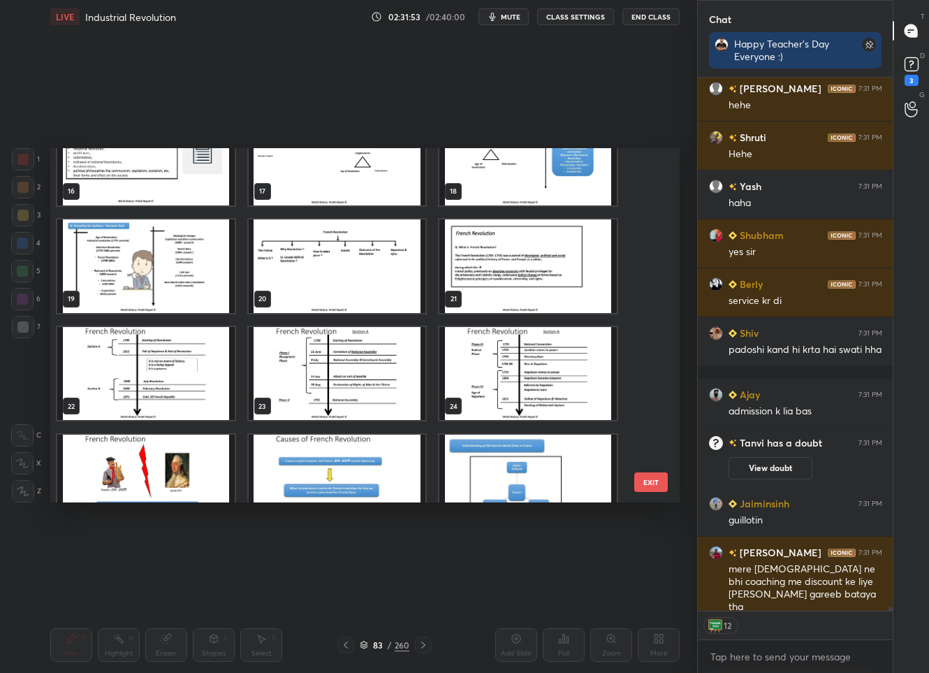
click at [134, 356] on img "grid" at bounding box center [145, 374] width 177 height 94
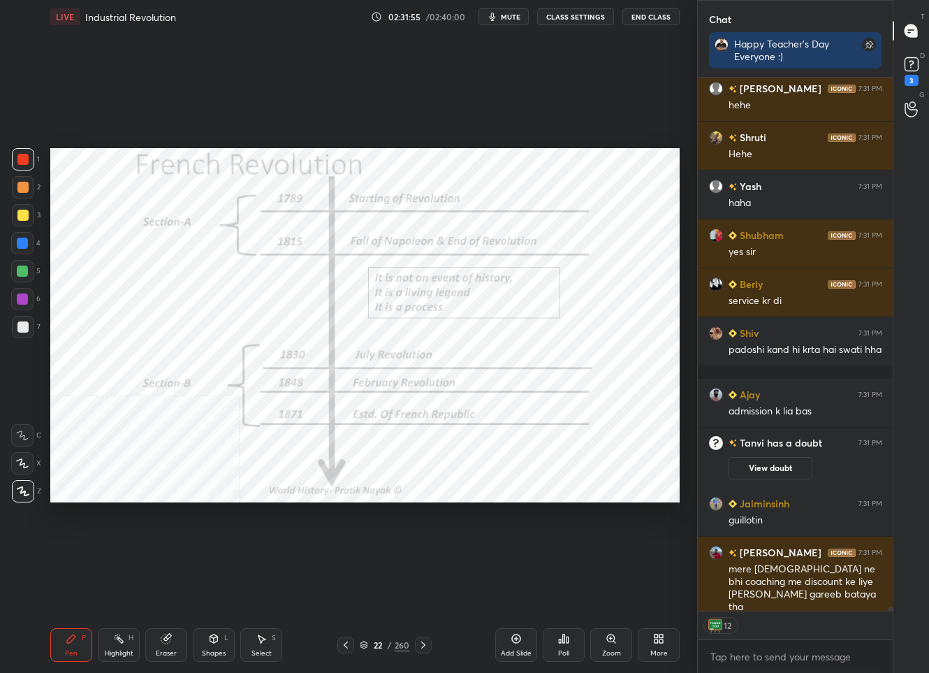
click at [432, 649] on div "22 / 260" at bounding box center [384, 644] width 223 height 17
click at [432, 648] on div "22 / 260" at bounding box center [384, 644] width 223 height 17
click at [428, 646] on div at bounding box center [423, 644] width 17 height 17
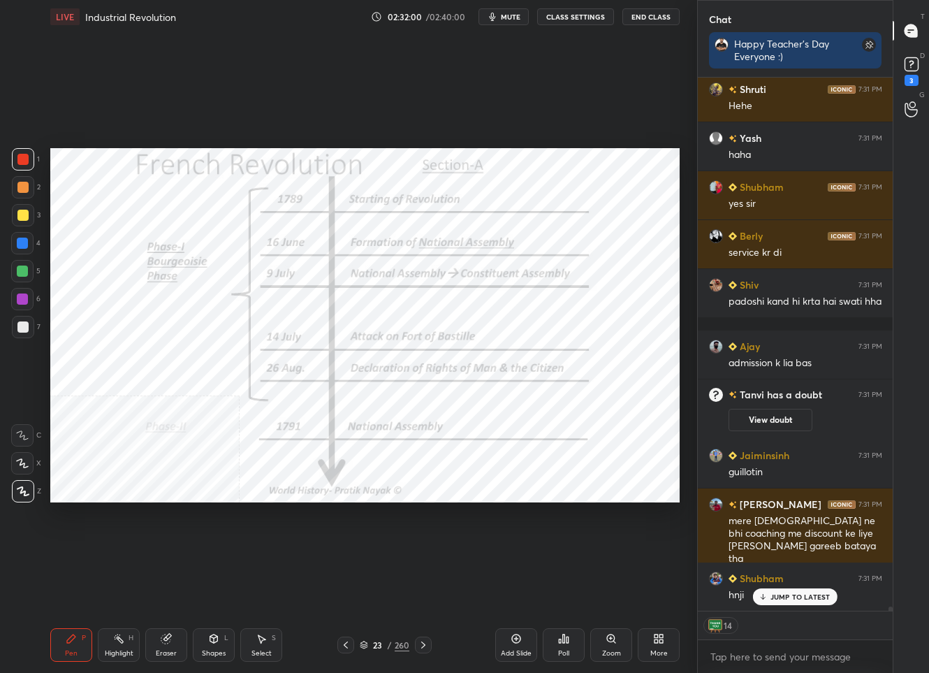
click at [422, 643] on icon at bounding box center [423, 644] width 4 height 7
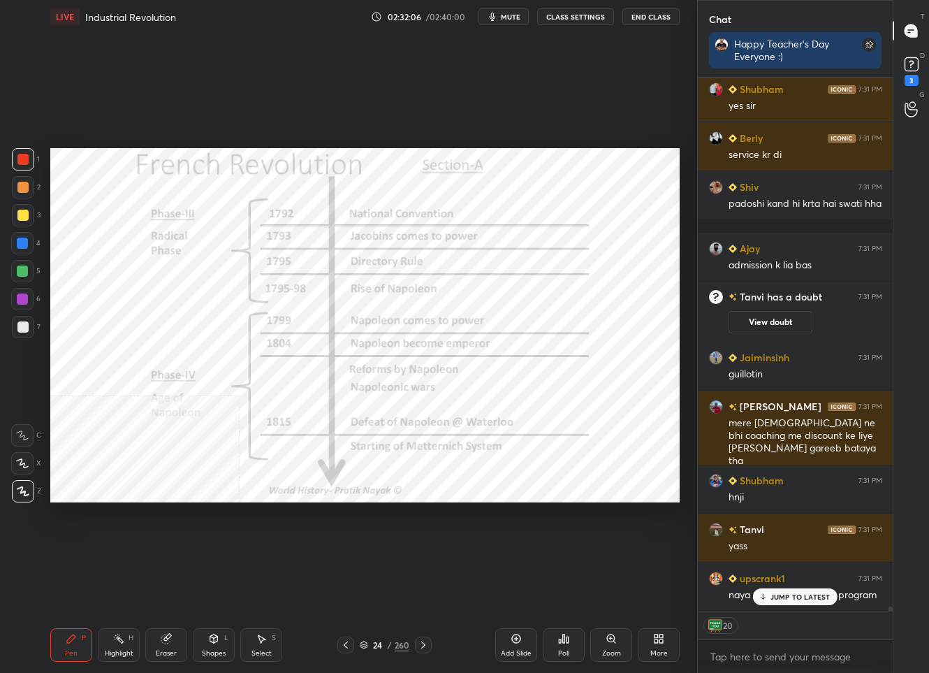
click at [799, 597] on p "JUMP TO LATEST" at bounding box center [801, 596] width 60 height 8
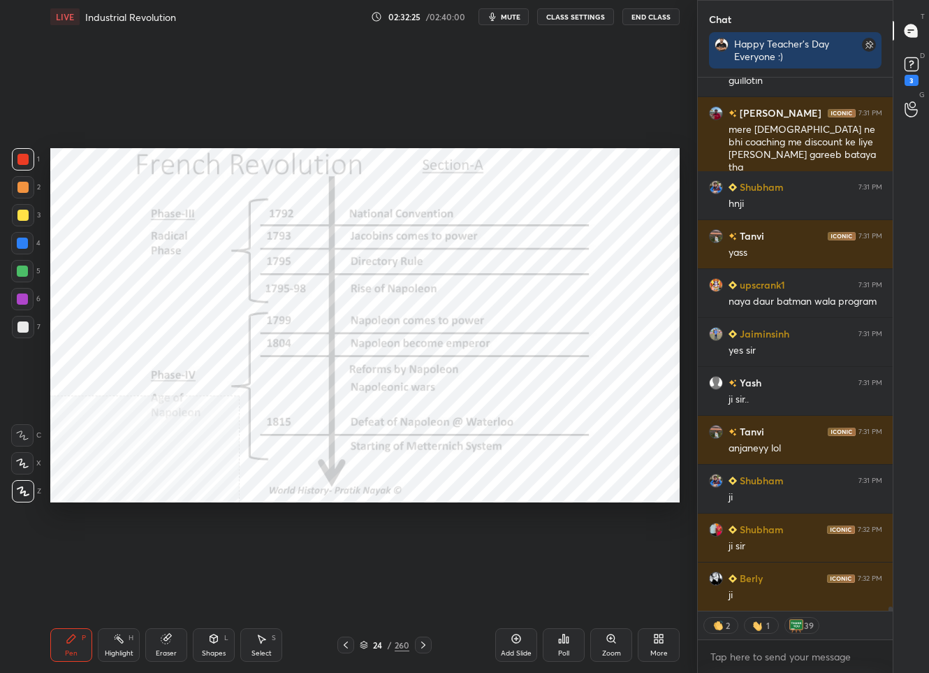
scroll to position [65339, 0]
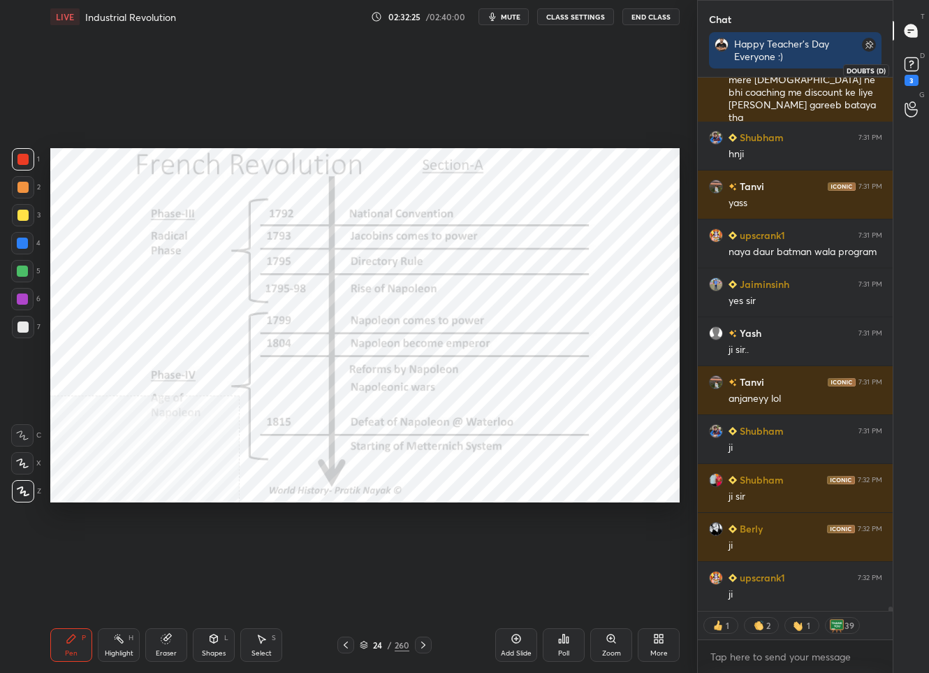
click at [907, 66] on rect at bounding box center [911, 64] width 13 height 13
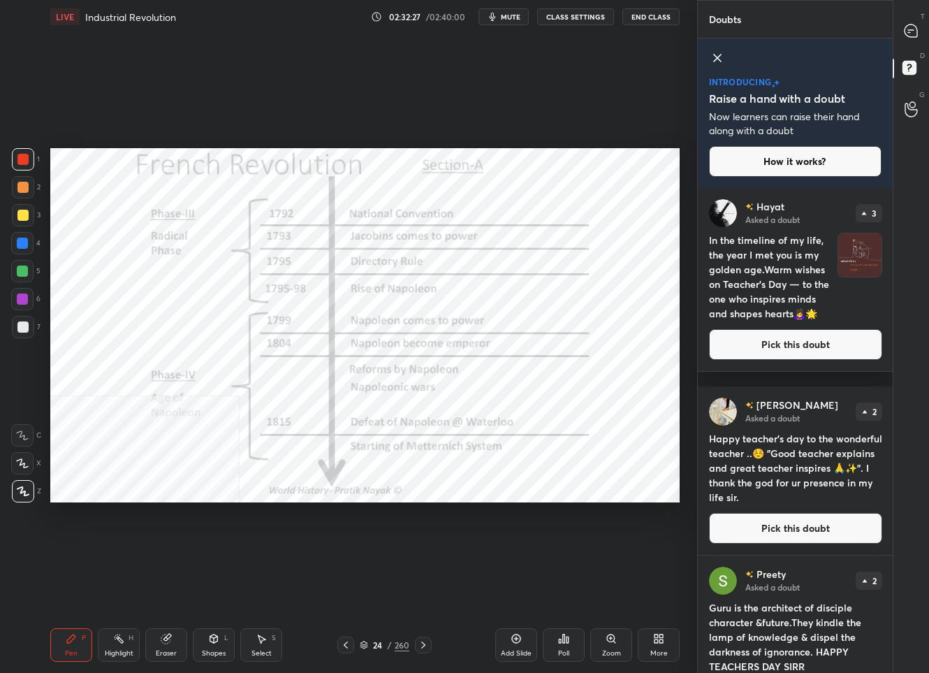
click at [794, 360] on button "Pick this doubt" at bounding box center [795, 344] width 173 height 31
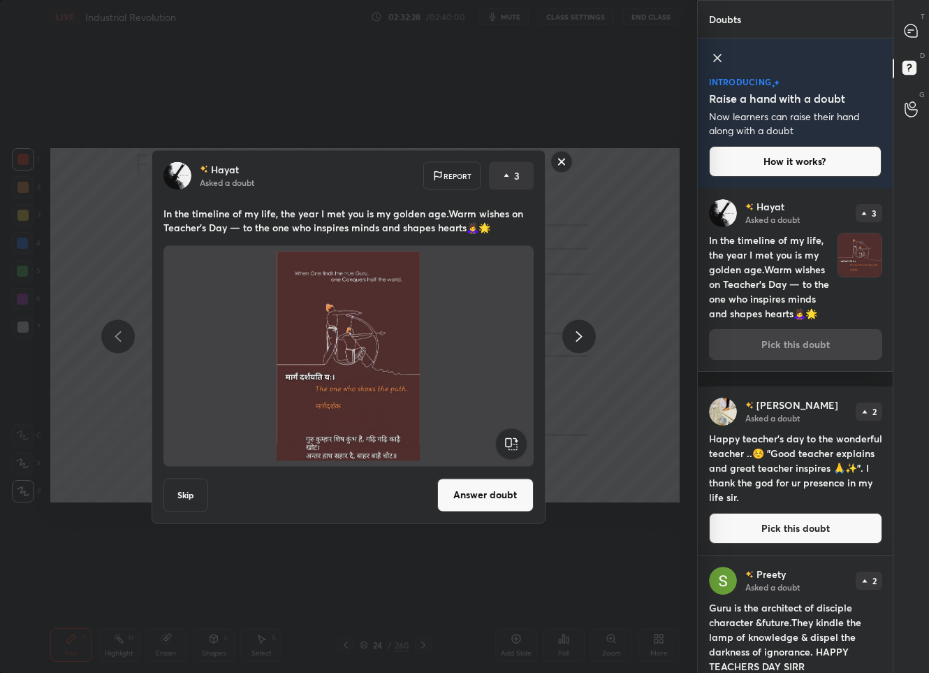
click at [490, 504] on button "Answer doubt" at bounding box center [485, 495] width 96 height 34
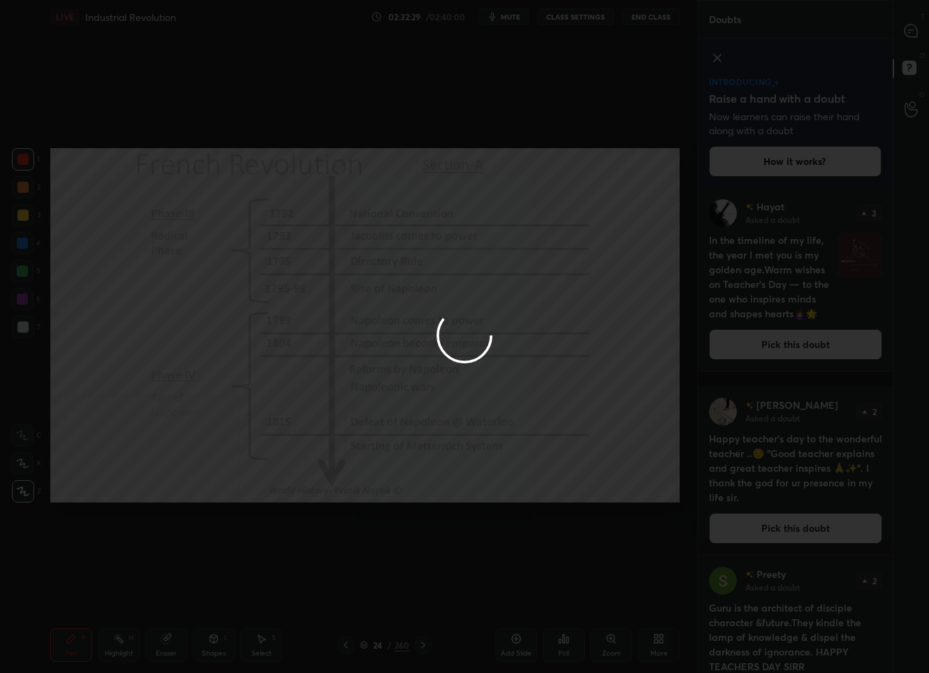
click at [914, 36] on div at bounding box center [464, 336] width 929 height 673
click at [914, 36] on icon at bounding box center [911, 30] width 13 height 13
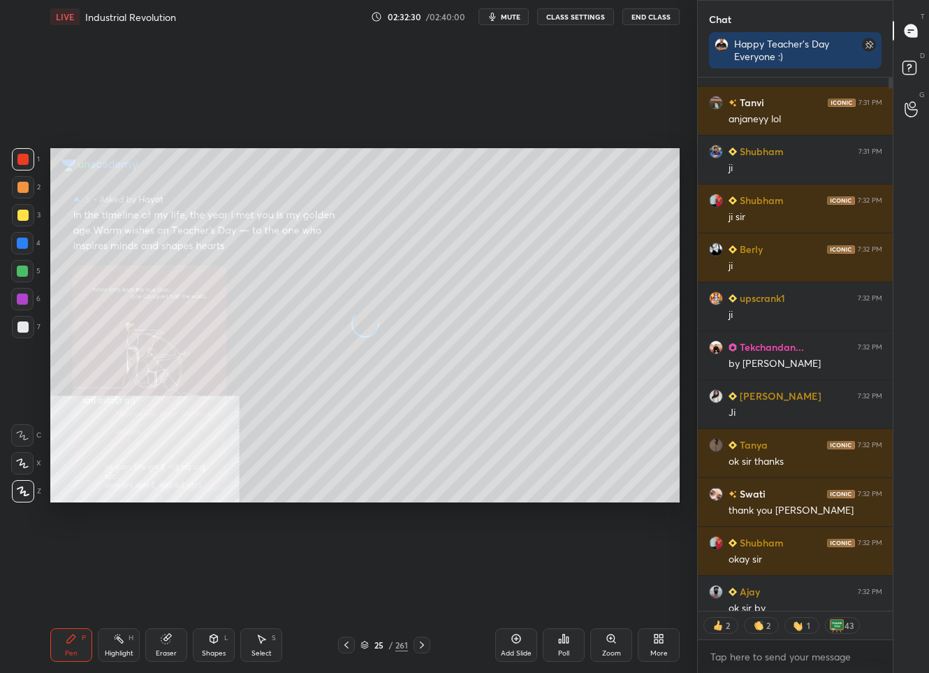
scroll to position [4, 4]
click at [914, 36] on icon at bounding box center [911, 30] width 13 height 13
click at [18, 219] on div at bounding box center [22, 215] width 11 height 11
click at [788, 599] on p "4 NEW MESSAGES" at bounding box center [800, 596] width 65 height 8
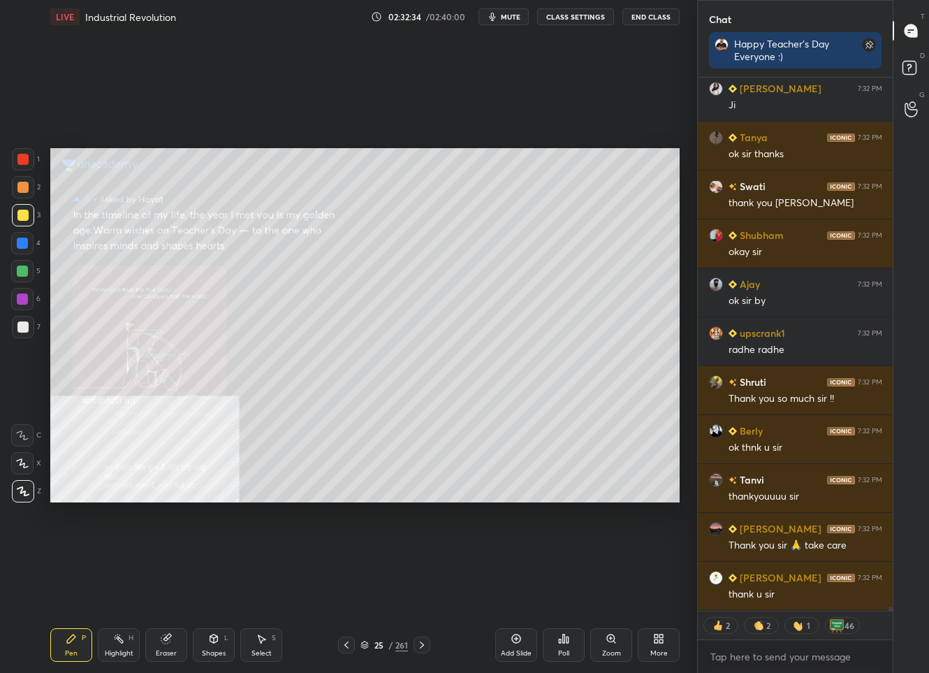
click at [657, 652] on div "More" at bounding box center [658, 653] width 17 height 7
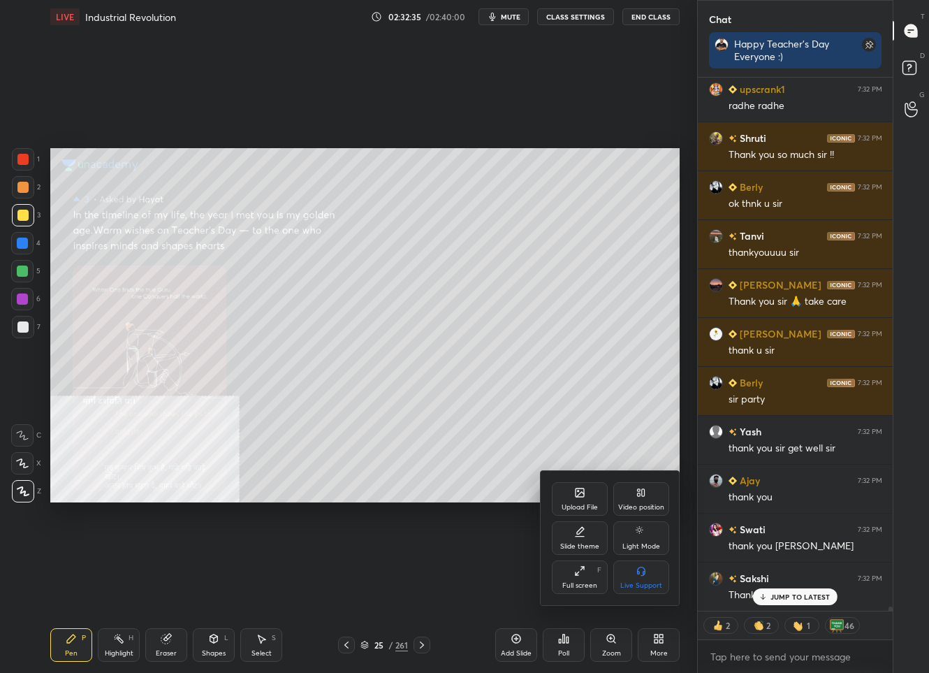
click at [645, 509] on div "Video position" at bounding box center [641, 507] width 46 height 7
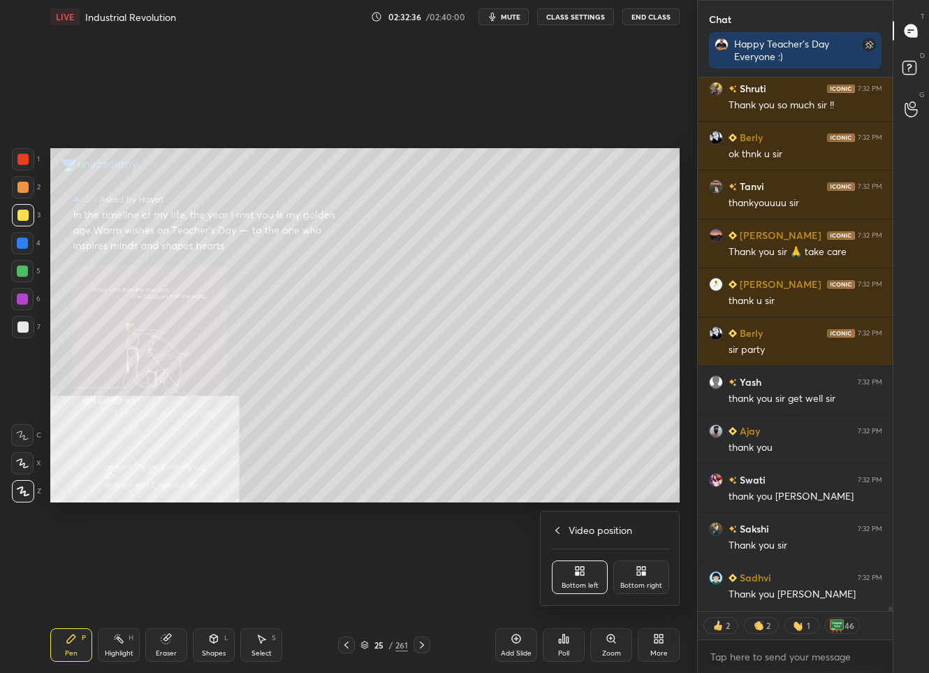
click at [627, 576] on div "Bottom right" at bounding box center [641, 577] width 56 height 34
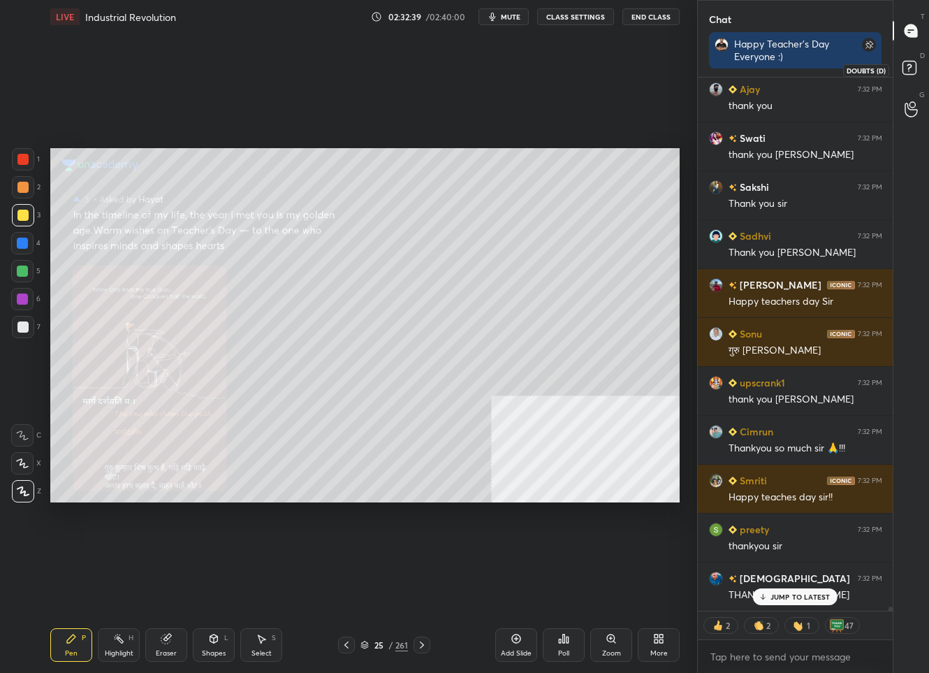
click at [910, 66] on icon at bounding box center [909, 67] width 5 height 6
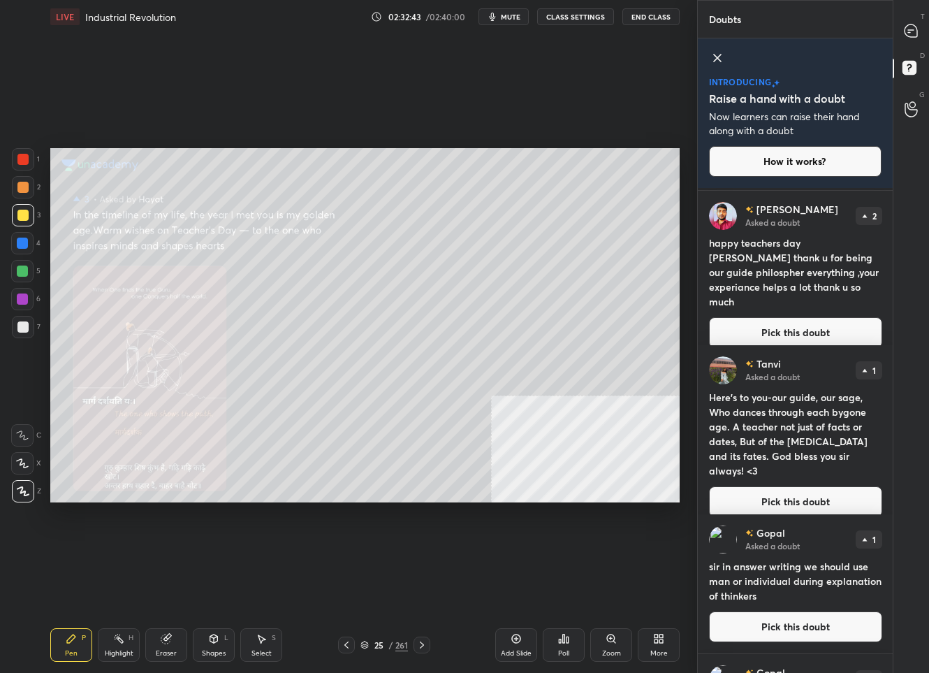
click at [794, 498] on button "Pick this doubt" at bounding box center [795, 501] width 173 height 31
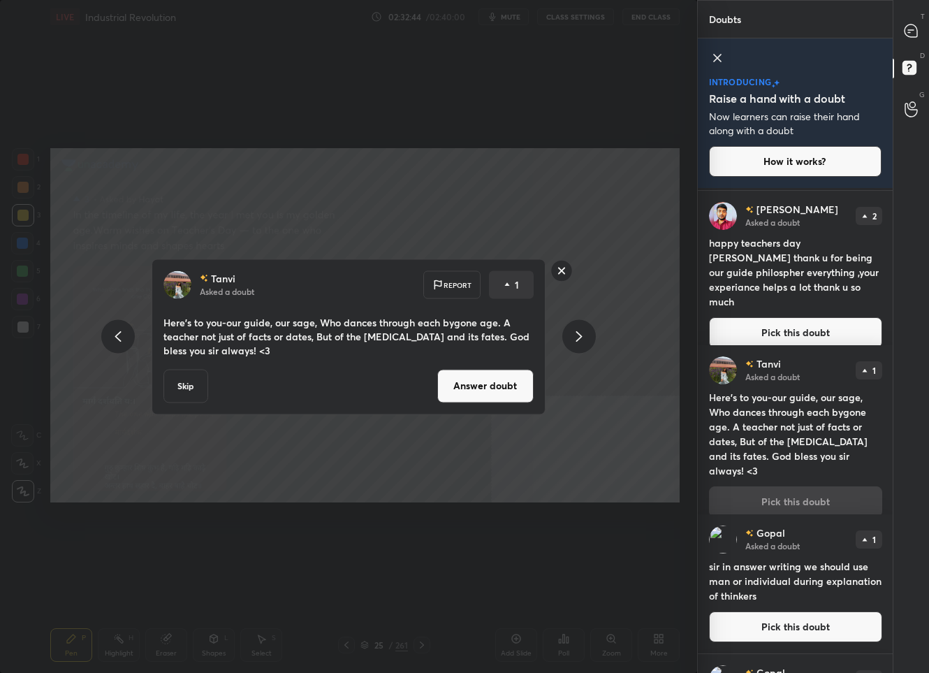
click at [453, 383] on button "Answer doubt" at bounding box center [485, 386] width 96 height 34
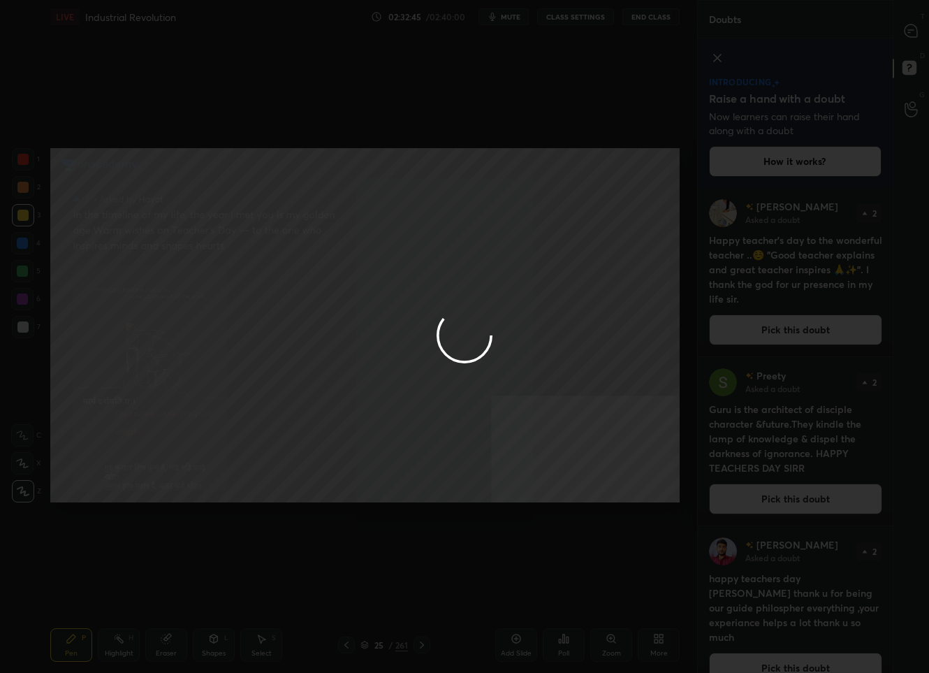
click at [917, 29] on div at bounding box center [464, 336] width 929 height 673
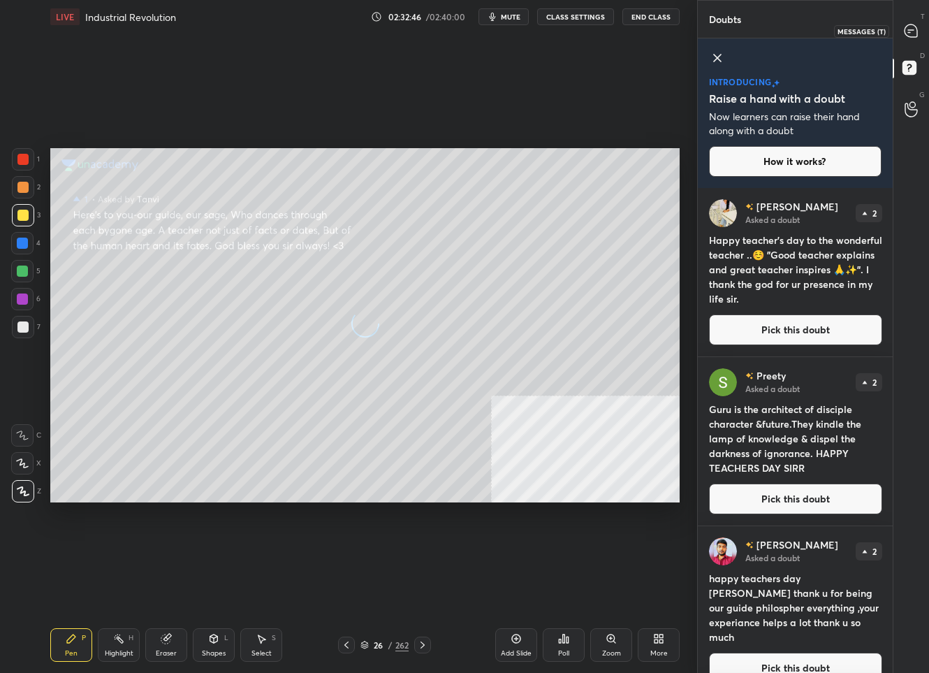
click at [917, 30] on icon at bounding box center [911, 30] width 13 height 13
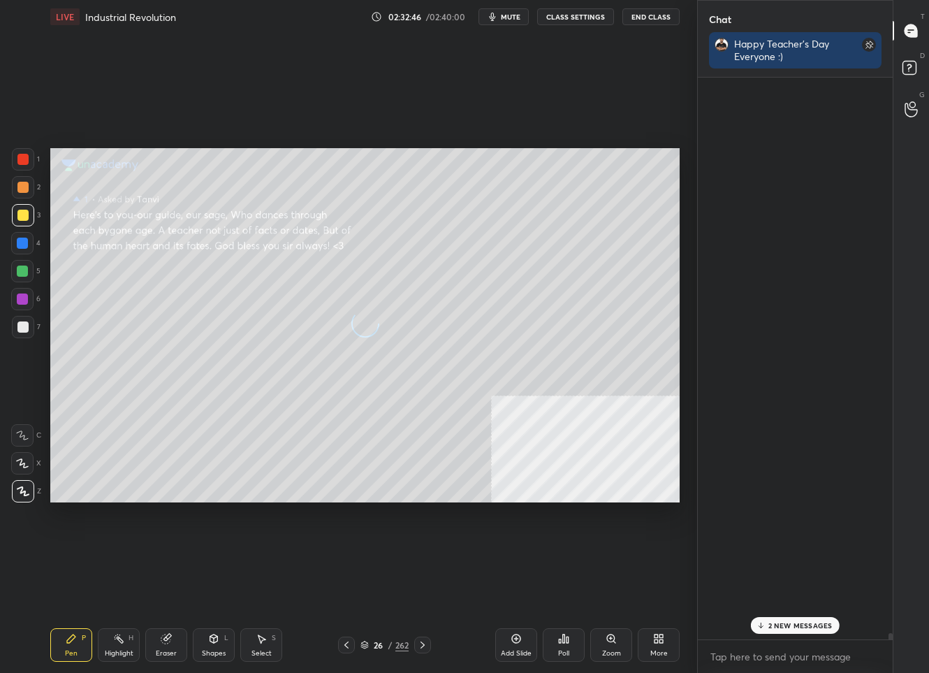
click at [917, 31] on icon at bounding box center [911, 30] width 13 height 13
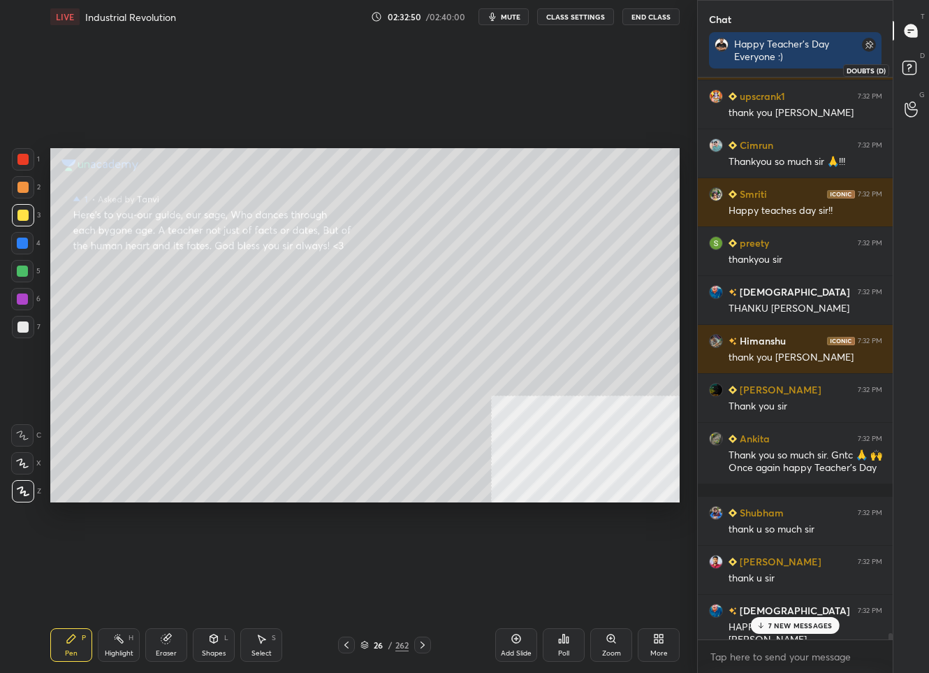
click at [905, 78] on icon at bounding box center [911, 69] width 25 height 25
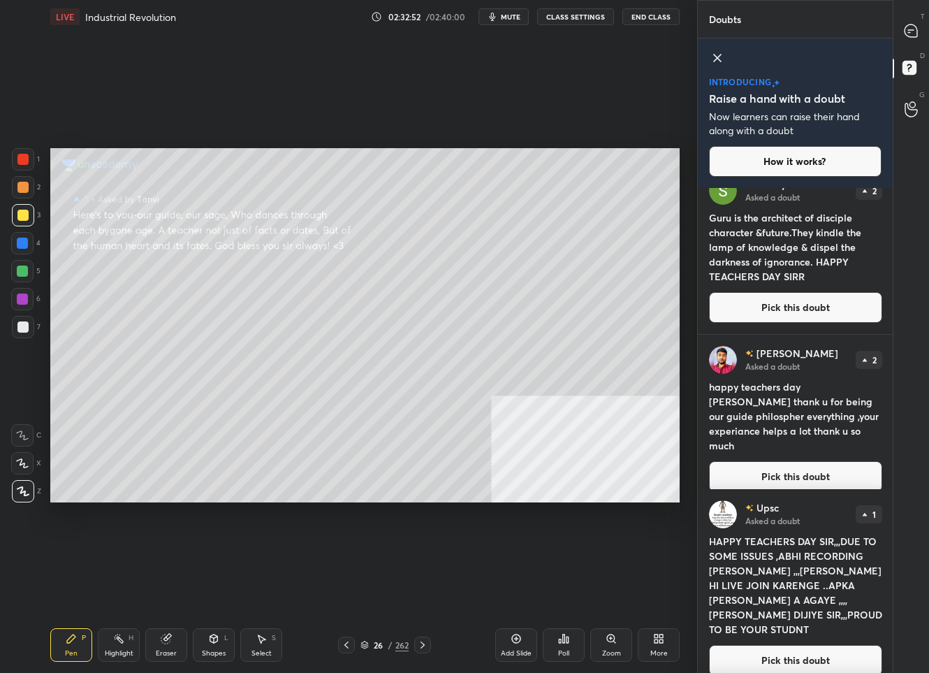
click at [797, 656] on button "Pick this doubt" at bounding box center [795, 660] width 173 height 31
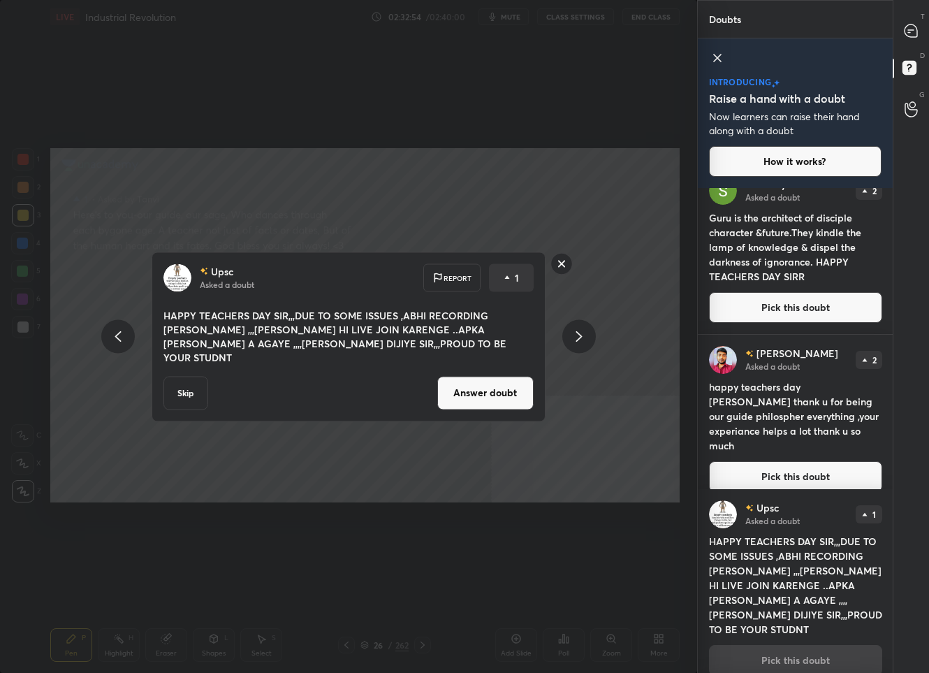
click at [461, 379] on button "Answer doubt" at bounding box center [485, 393] width 96 height 34
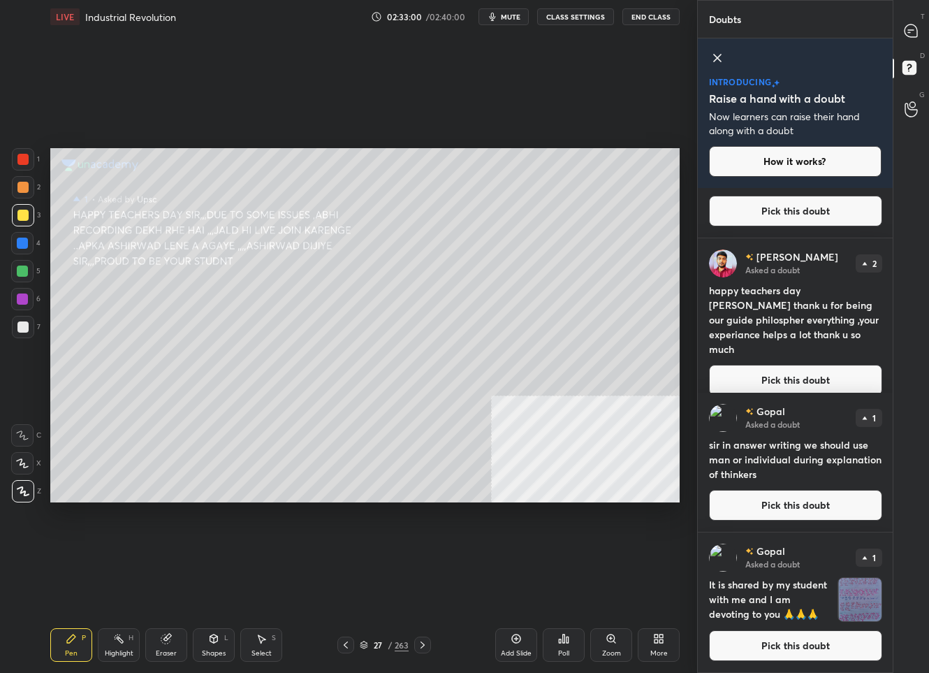
click at [817, 657] on button "Pick this doubt" at bounding box center [795, 645] width 173 height 31
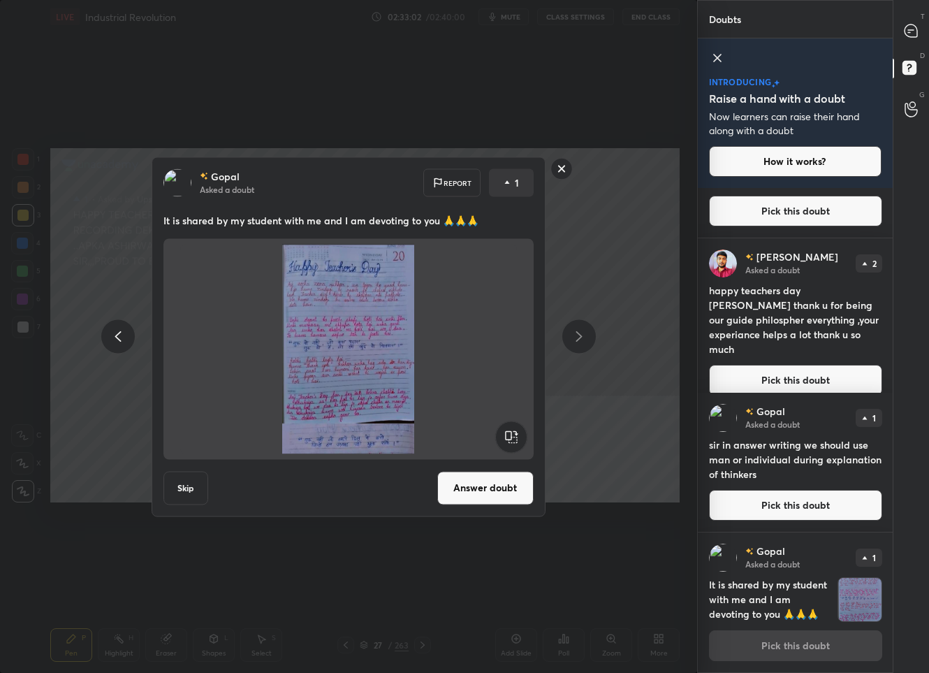
click at [467, 476] on button "Answer doubt" at bounding box center [485, 488] width 96 height 34
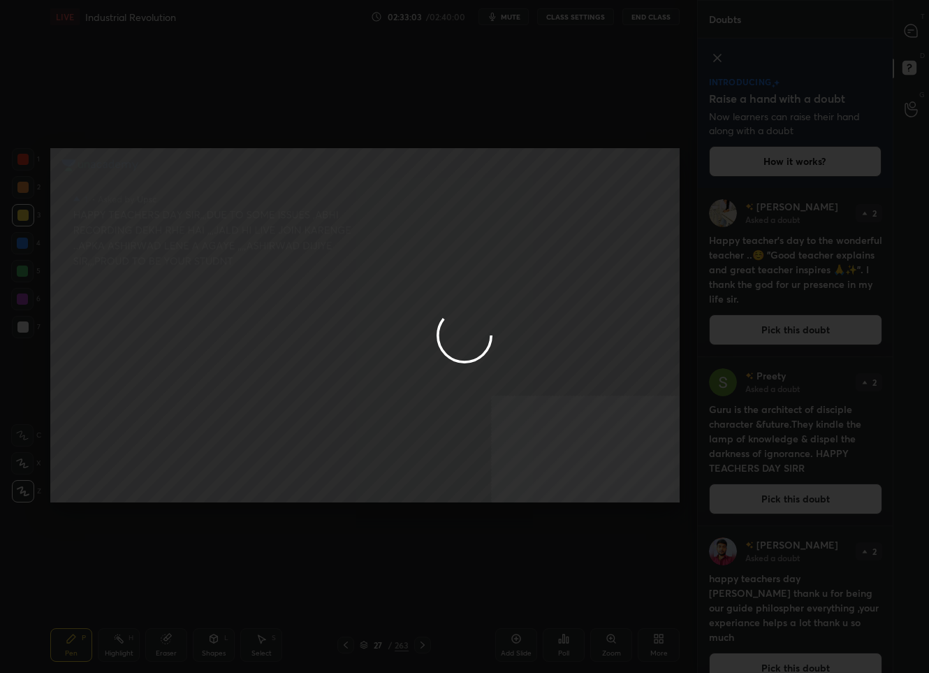
click at [901, 24] on div at bounding box center [464, 336] width 929 height 673
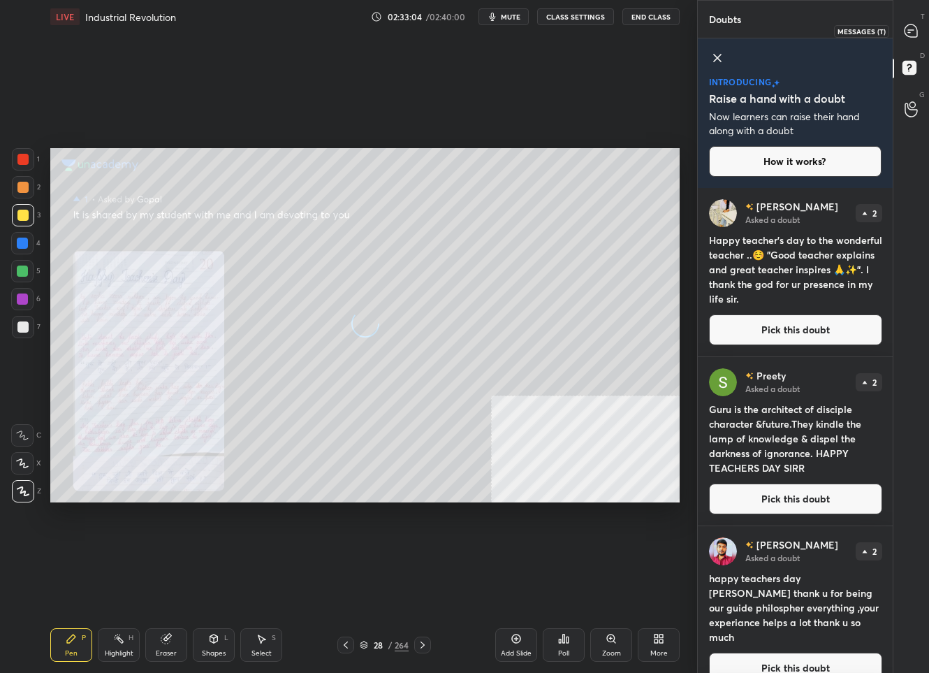
click at [918, 26] on div at bounding box center [912, 30] width 28 height 25
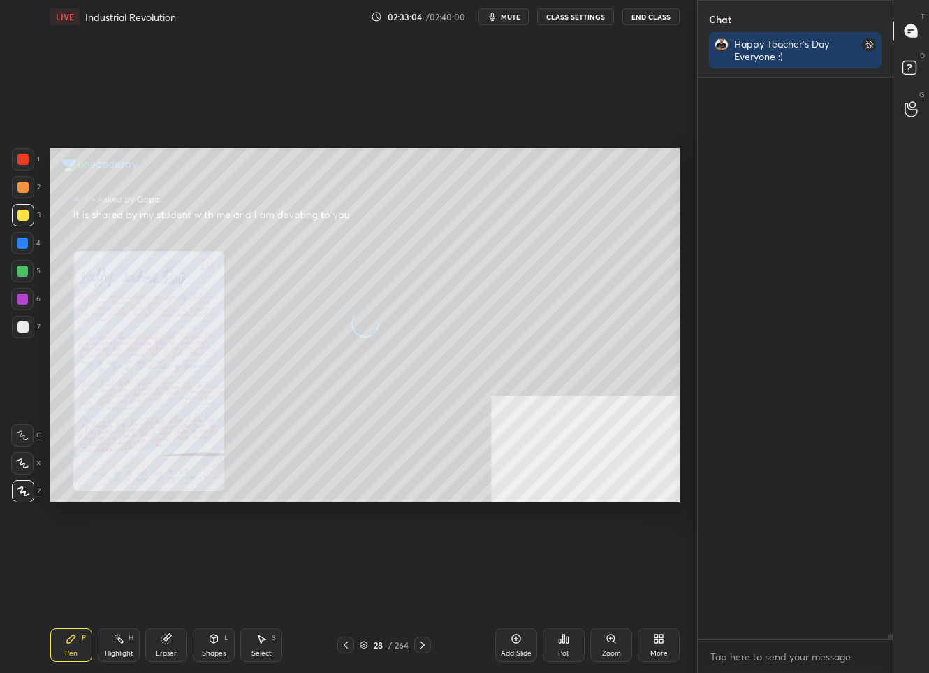
click at [918, 26] on div at bounding box center [912, 30] width 28 height 25
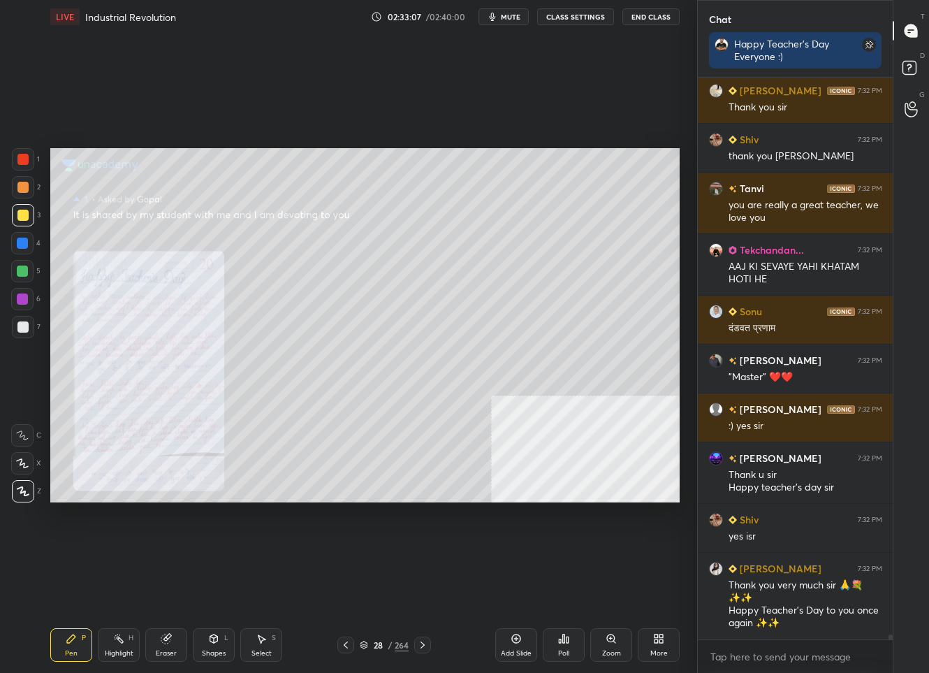
click at [625, 652] on div "Zoom" at bounding box center [611, 645] width 42 height 34
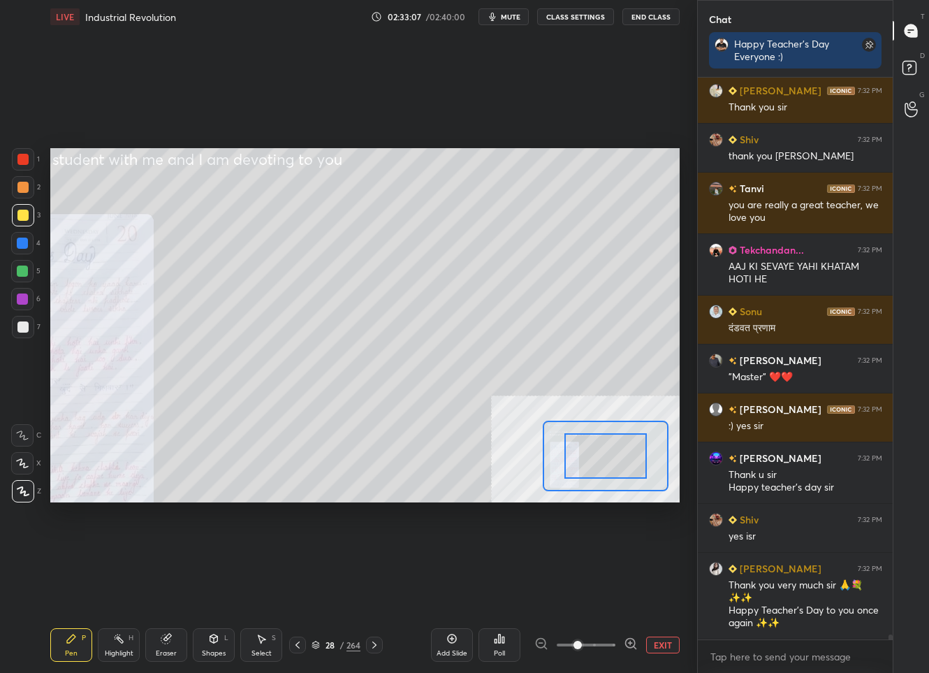
click at [625, 651] on div at bounding box center [631, 644] width 14 height 17
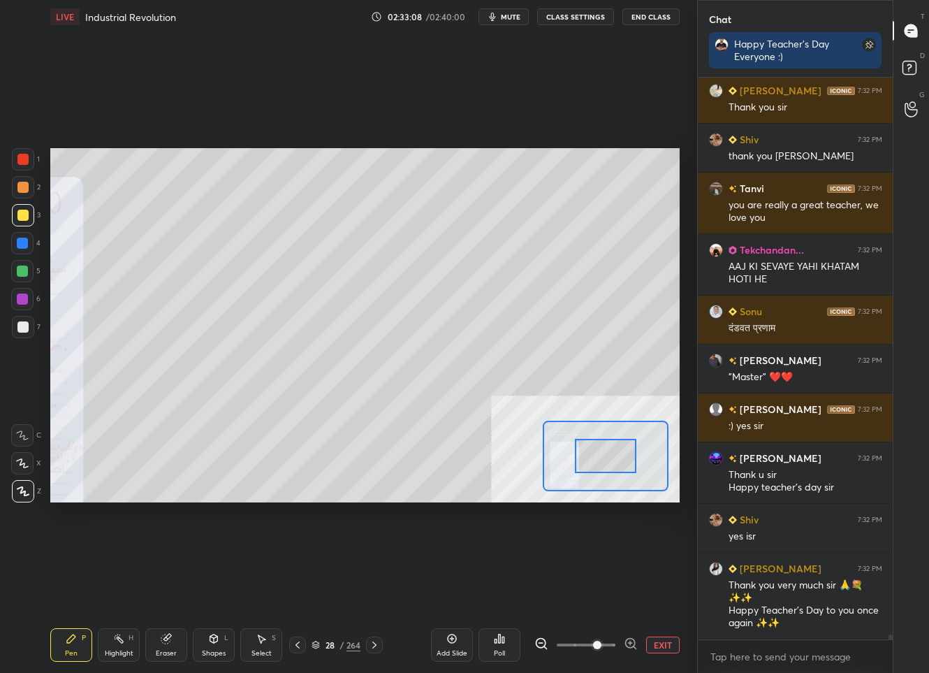
click at [636, 646] on icon at bounding box center [631, 643] width 14 height 14
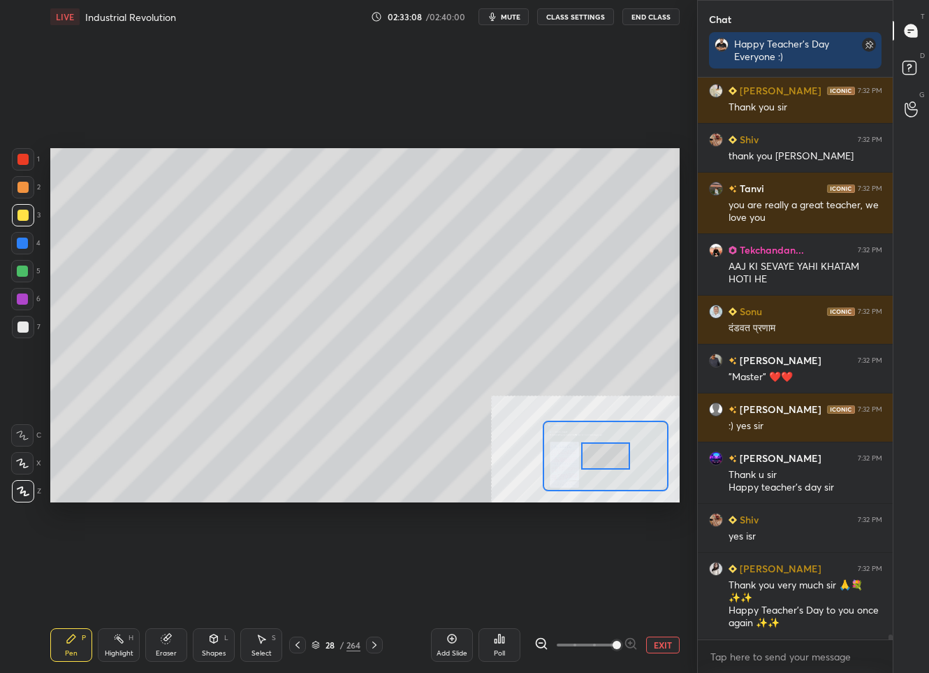
click at [636, 646] on div at bounding box center [585, 644] width 103 height 17
click at [482, 445] on div "Setting up your live class Poll for secs No correct answer Start poll" at bounding box center [364, 325] width 629 height 354
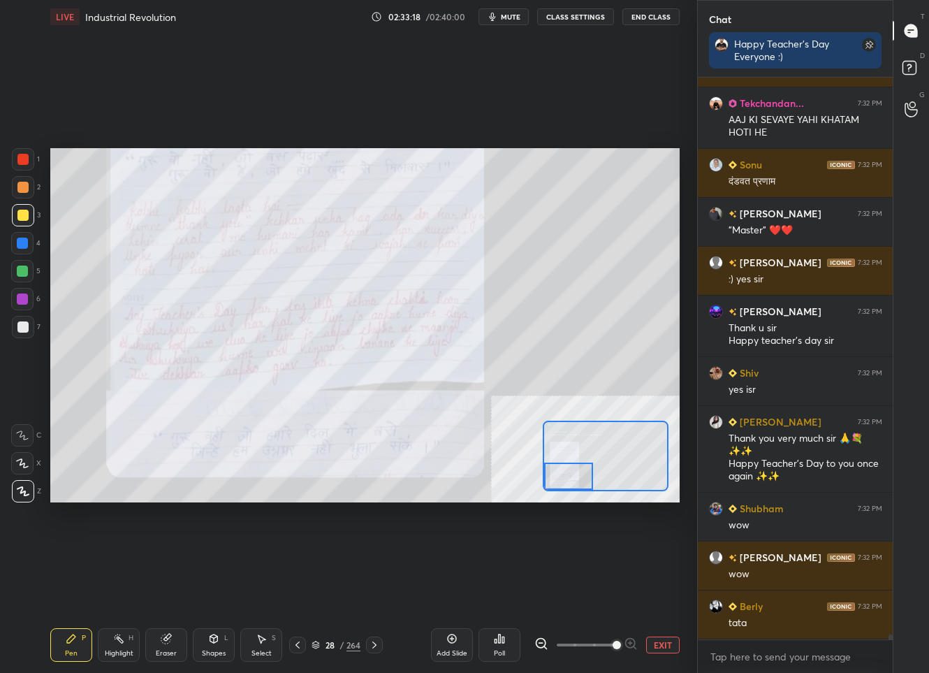
click at [474, 469] on div "Setting up your live class Poll for secs No correct answer Start poll" at bounding box center [364, 325] width 629 height 354
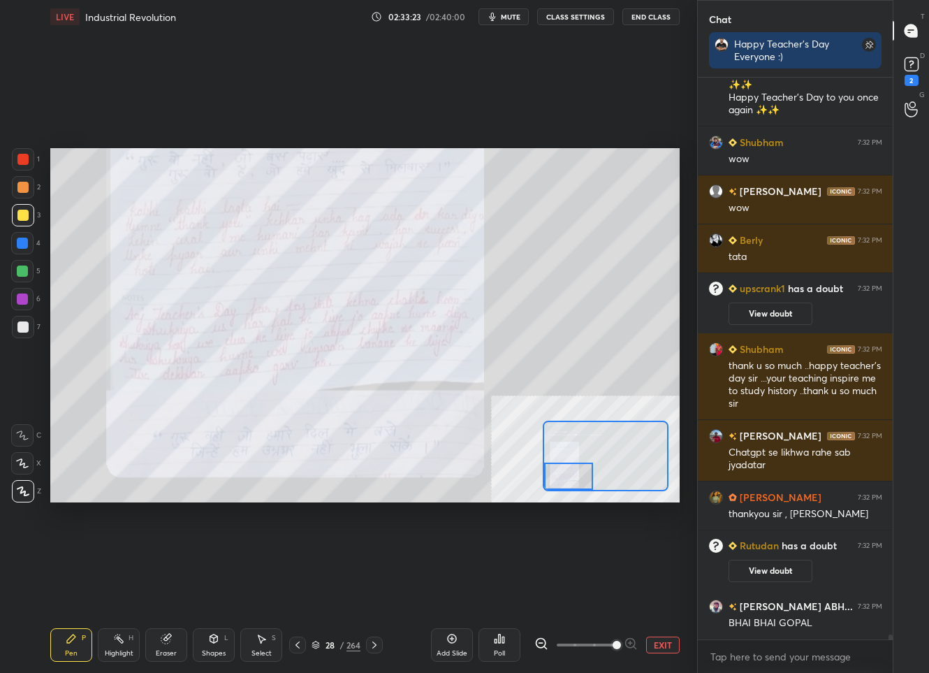
click at [665, 651] on button "EXIT" at bounding box center [663, 644] width 34 height 17
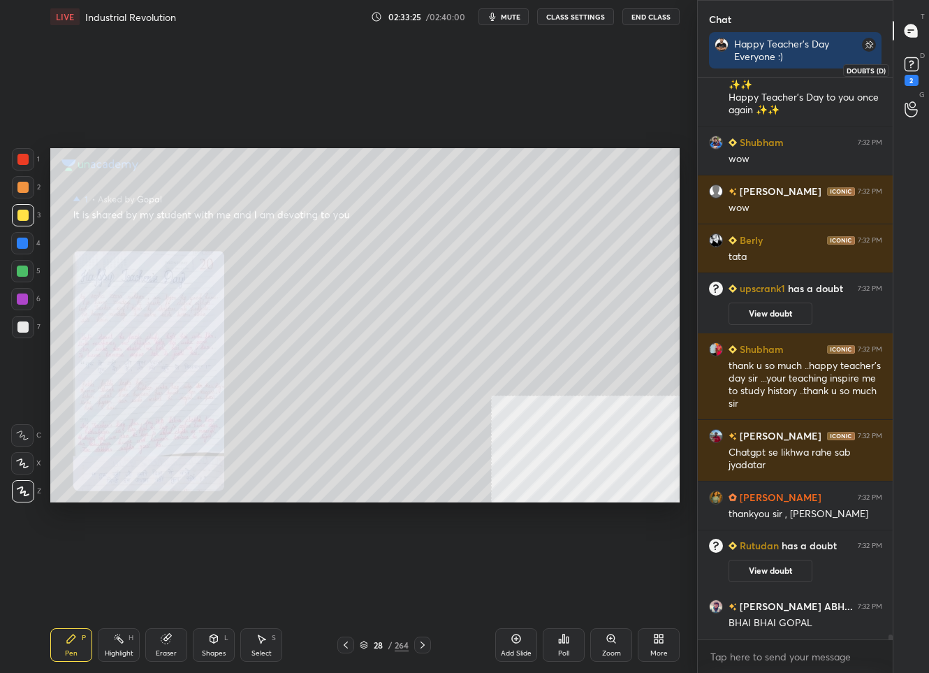
click at [904, 57] on icon at bounding box center [911, 64] width 21 height 21
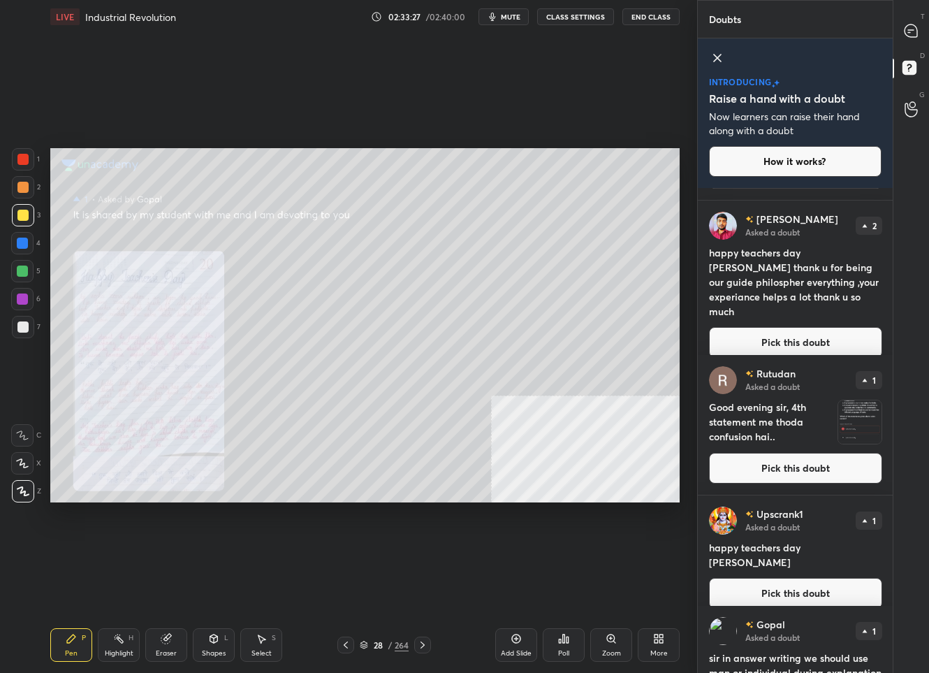
click at [788, 476] on button "Pick this doubt" at bounding box center [795, 468] width 173 height 31
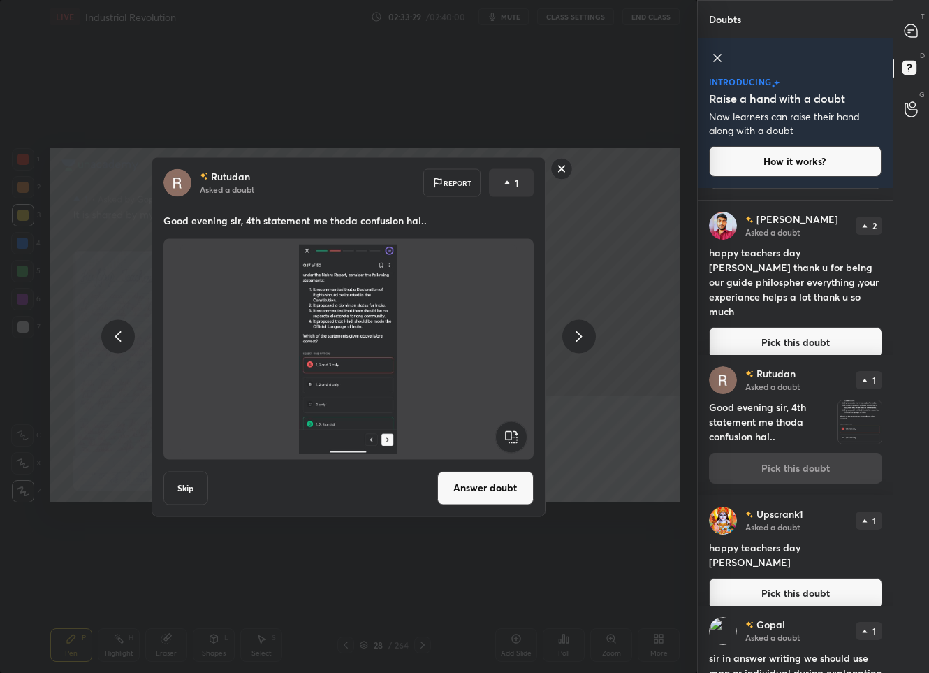
click at [560, 170] on rect at bounding box center [561, 169] width 22 height 22
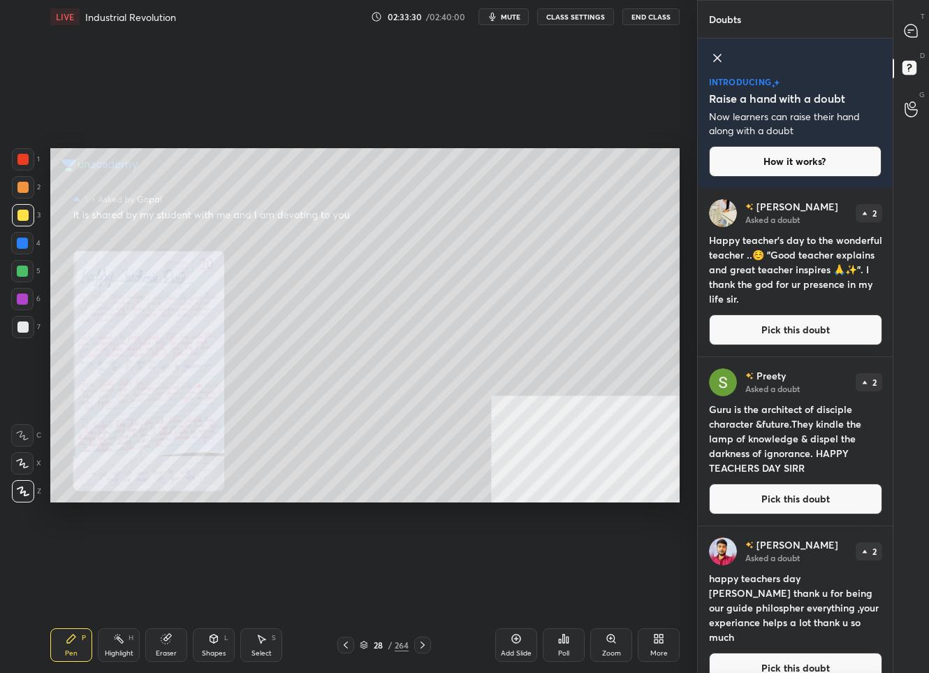
click at [800, 498] on button "Pick this doubt" at bounding box center [795, 498] width 173 height 31
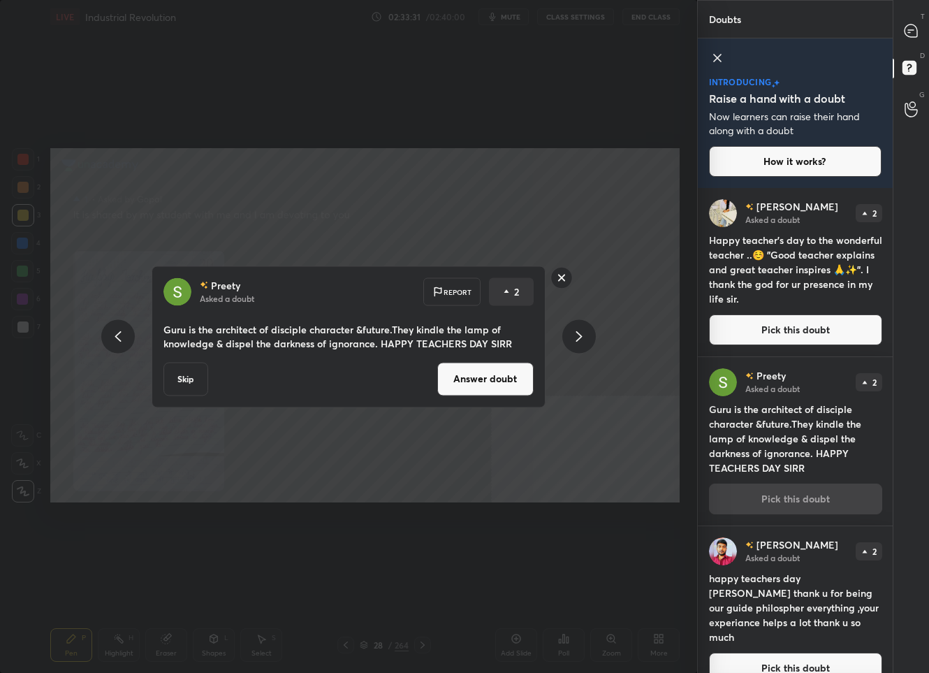
click at [457, 388] on button "Answer doubt" at bounding box center [485, 379] width 96 height 34
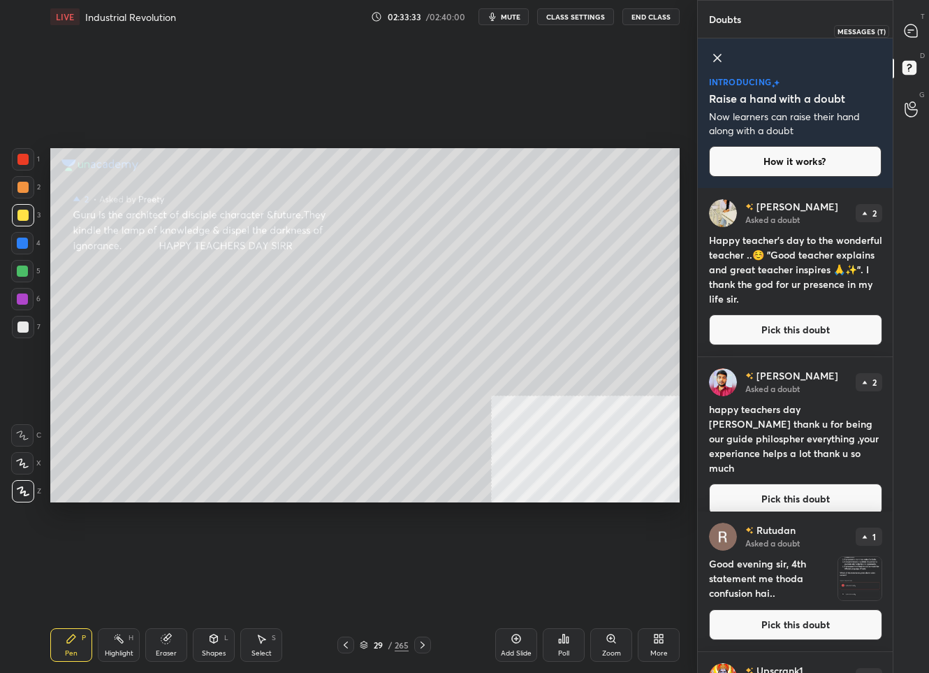
click at [919, 23] on div at bounding box center [912, 30] width 28 height 25
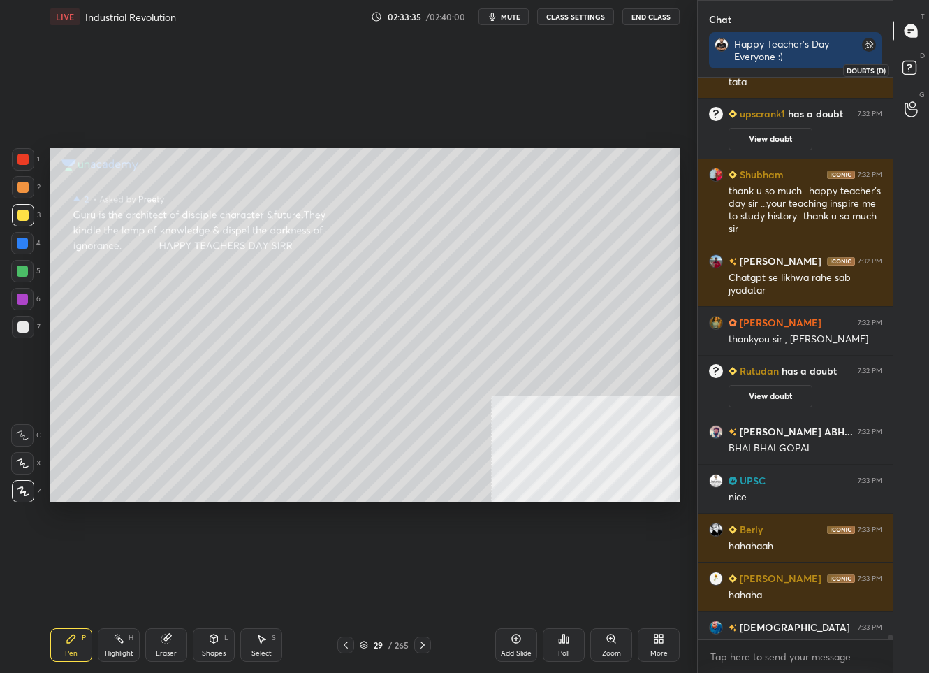
click at [900, 63] on icon at bounding box center [911, 69] width 25 height 25
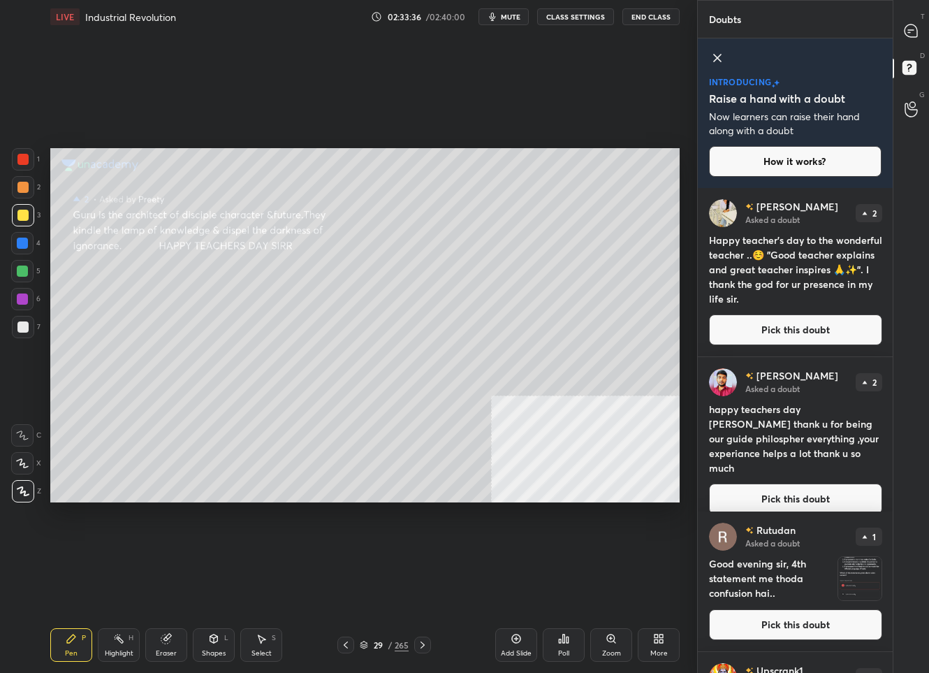
click at [801, 339] on button "Pick this doubt" at bounding box center [795, 329] width 173 height 31
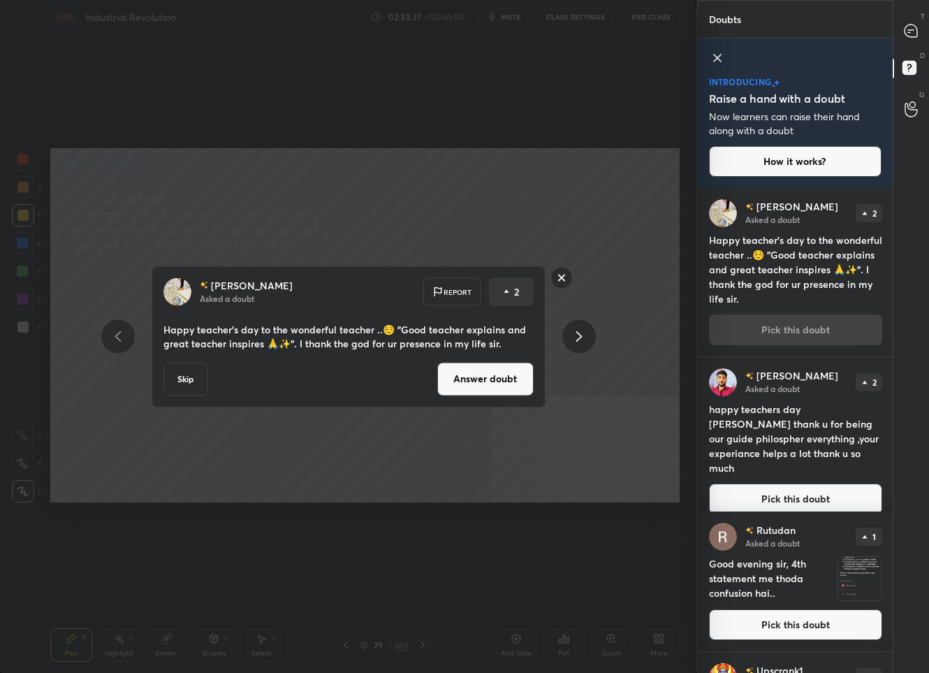
click at [444, 383] on button "Answer doubt" at bounding box center [485, 379] width 96 height 34
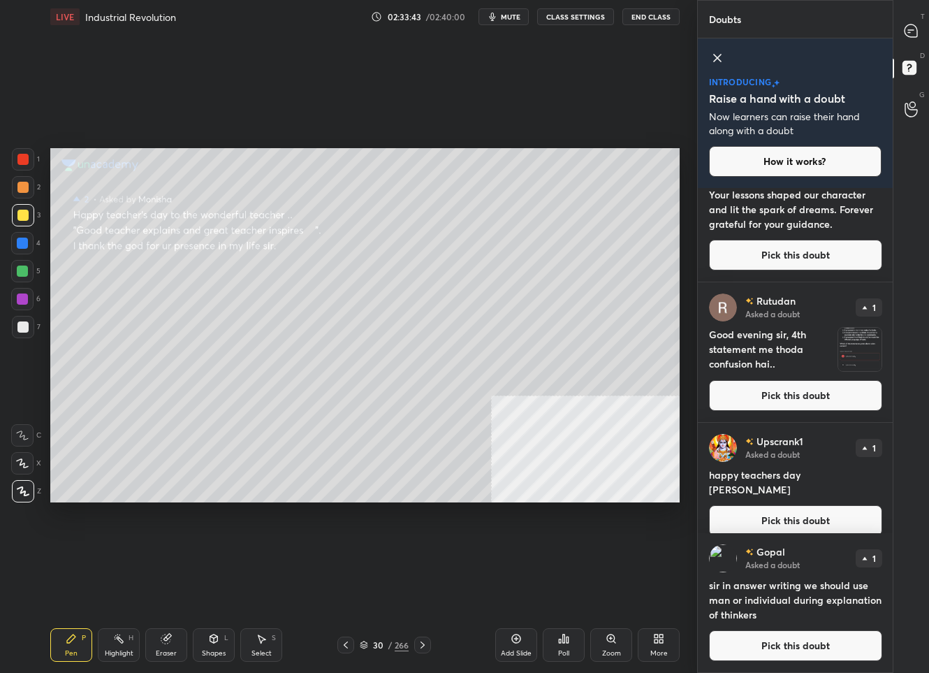
click at [793, 507] on button "Pick this doubt" at bounding box center [795, 520] width 173 height 31
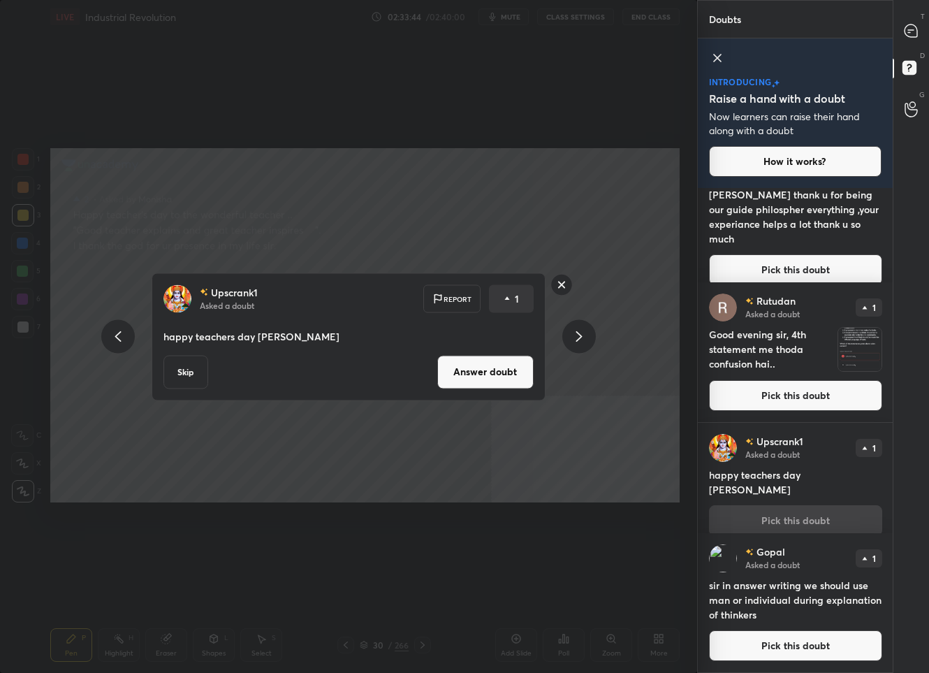
click at [447, 369] on button "Answer doubt" at bounding box center [485, 372] width 96 height 34
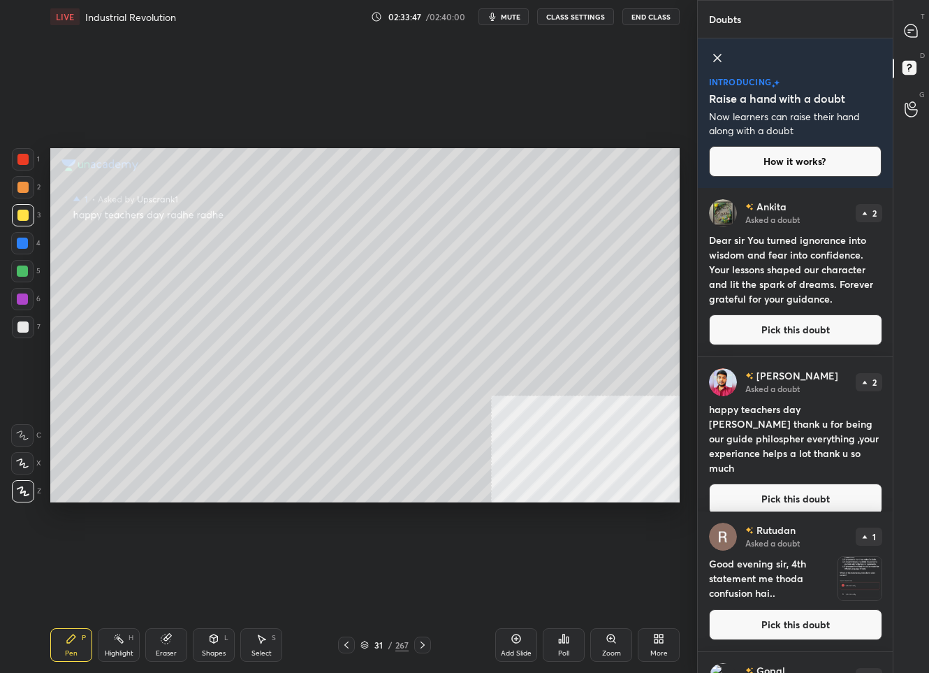
click at [831, 338] on button "Pick this doubt" at bounding box center [795, 329] width 173 height 31
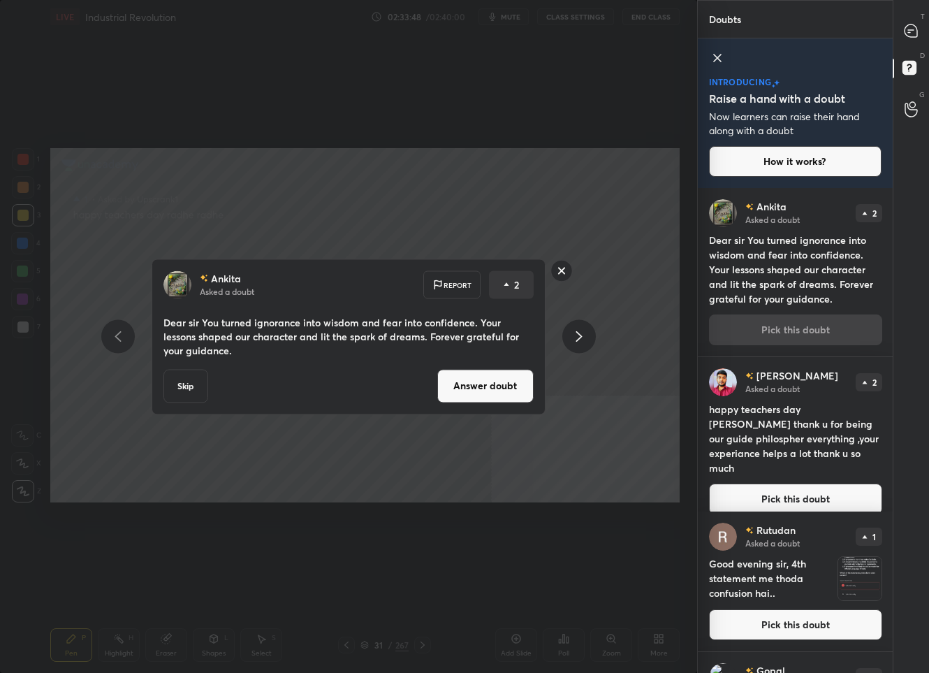
click at [474, 384] on button "Answer doubt" at bounding box center [485, 386] width 96 height 34
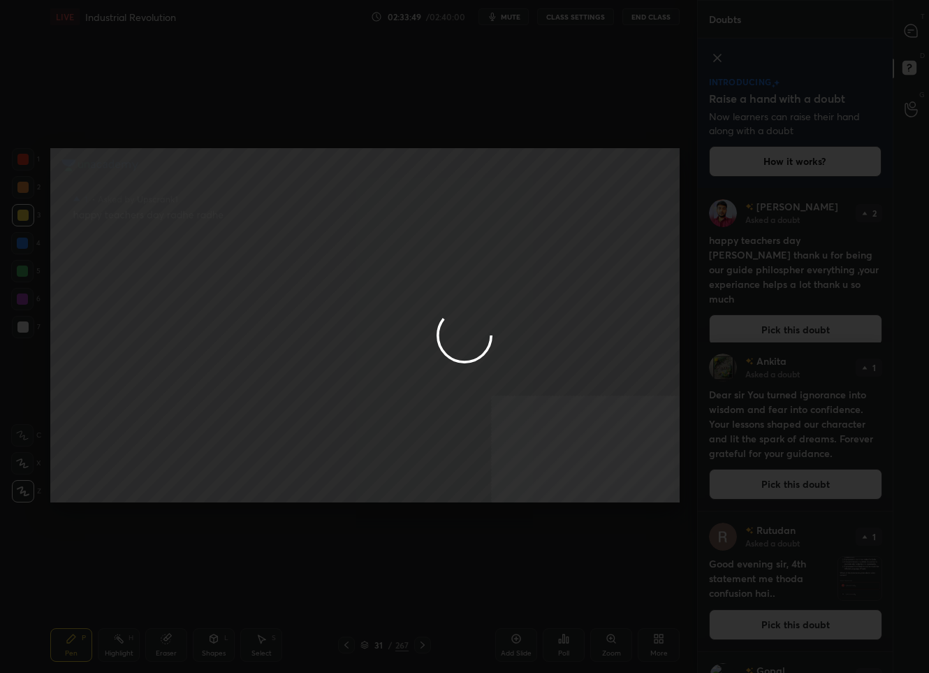
click at [917, 39] on div at bounding box center [464, 336] width 929 height 673
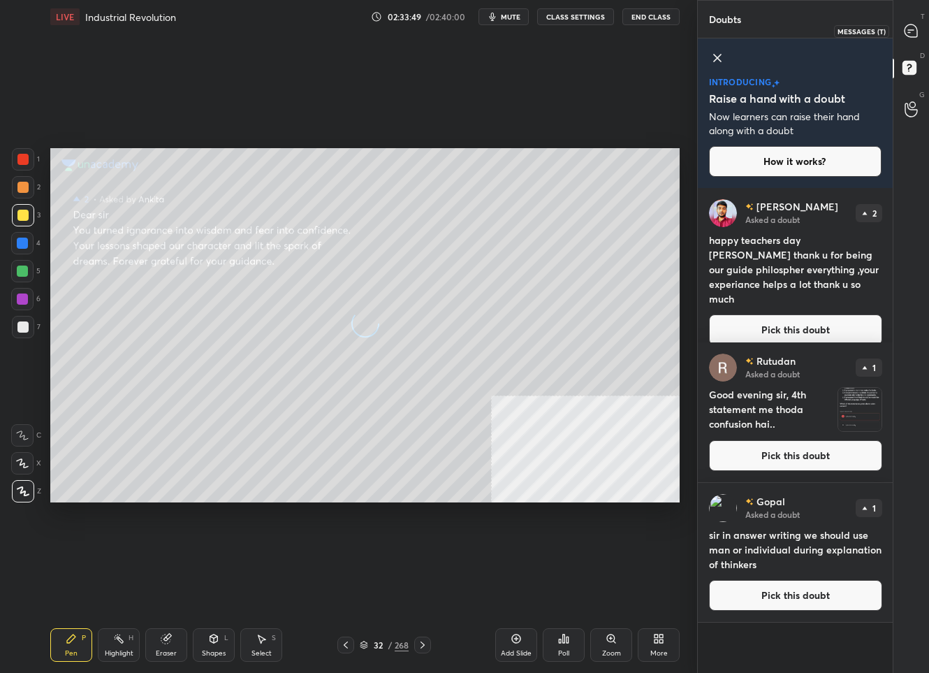
click at [917, 39] on div at bounding box center [912, 30] width 28 height 25
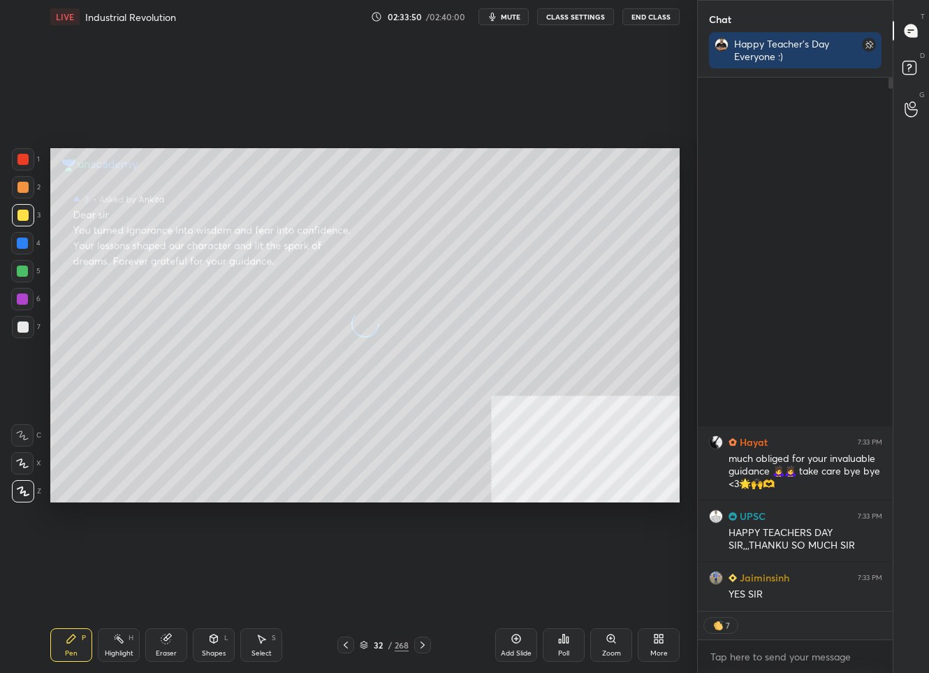
scroll to position [530, 191]
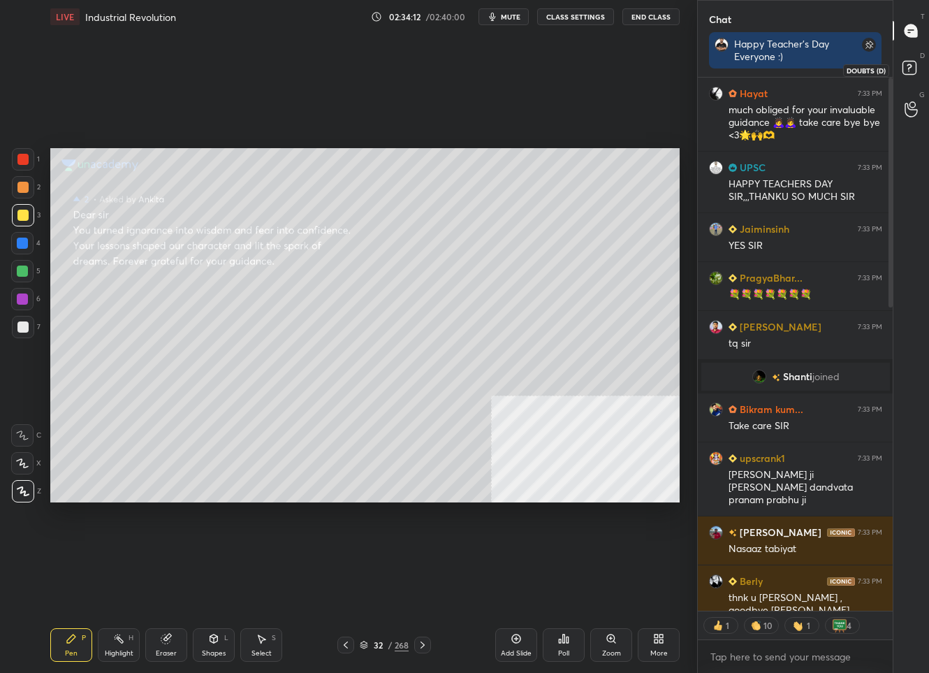
click at [905, 61] on rect at bounding box center [909, 67] width 13 height 13
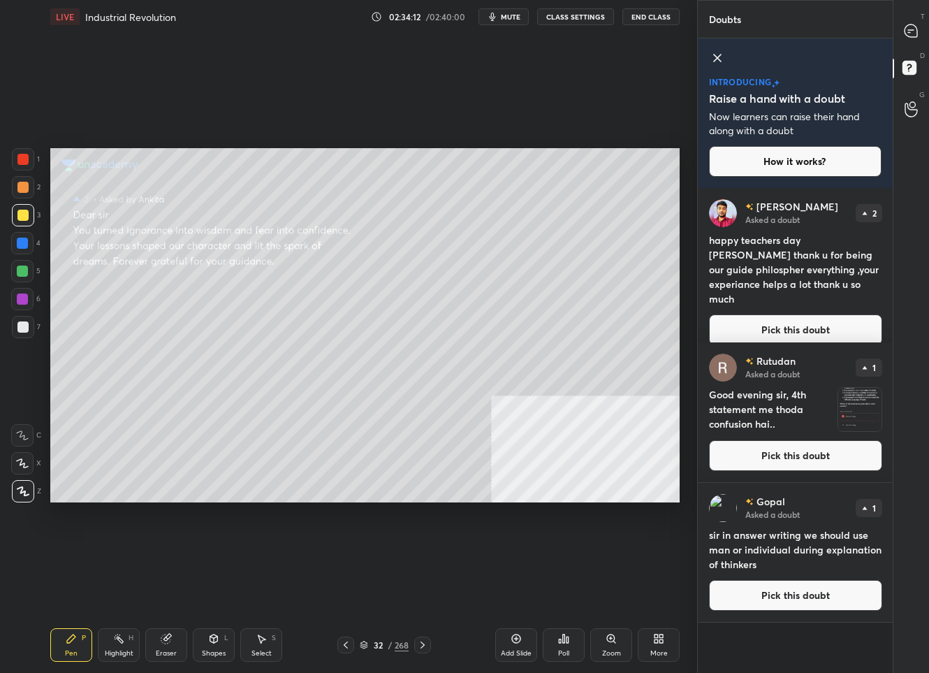
scroll to position [481, 191]
click at [814, 328] on button "Pick this doubt" at bounding box center [795, 329] width 173 height 31
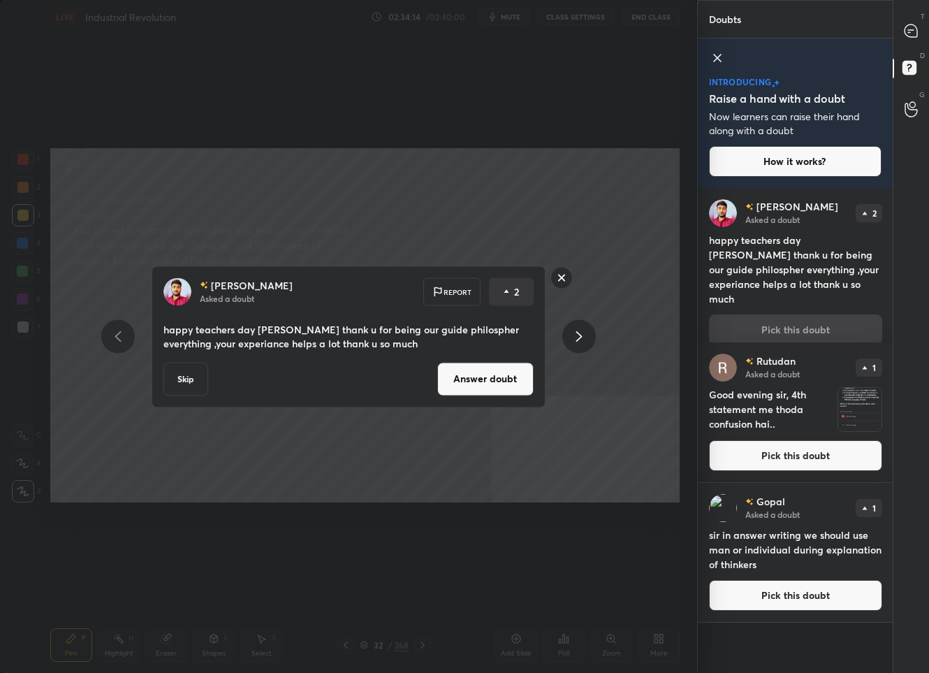
click at [488, 360] on div "[PERSON_NAME] Asked a doubt Report 2 happy teachers day [PERSON_NAME] thank u f…" at bounding box center [349, 336] width 394 height 142
click at [488, 367] on button "Answer doubt" at bounding box center [485, 379] width 96 height 34
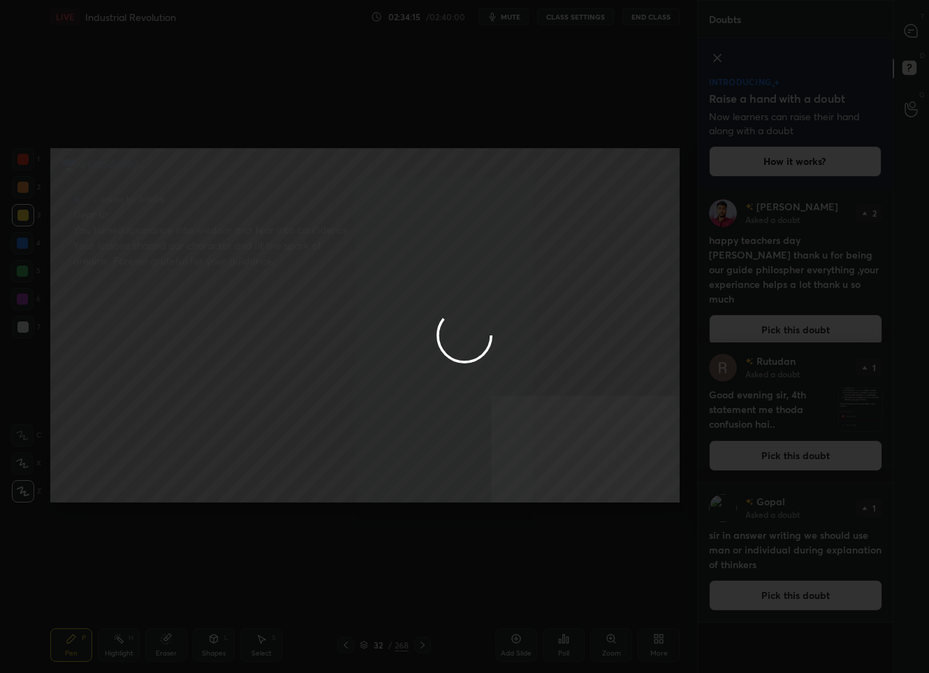
click at [907, 34] on div at bounding box center [464, 336] width 929 height 673
click at [908, 34] on div at bounding box center [464, 336] width 929 height 673
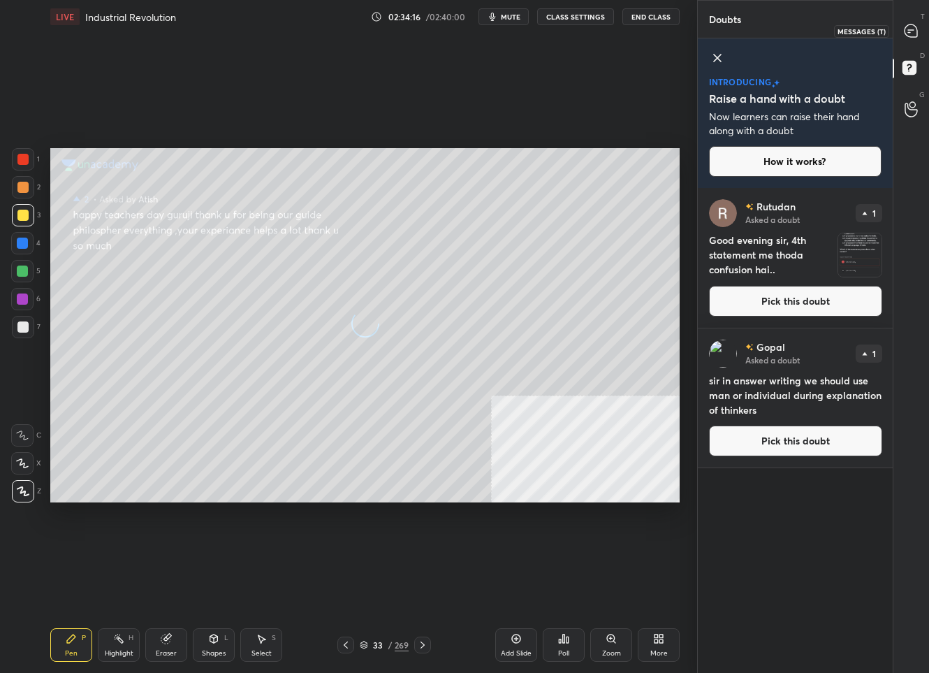
click at [909, 33] on icon at bounding box center [911, 30] width 13 height 13
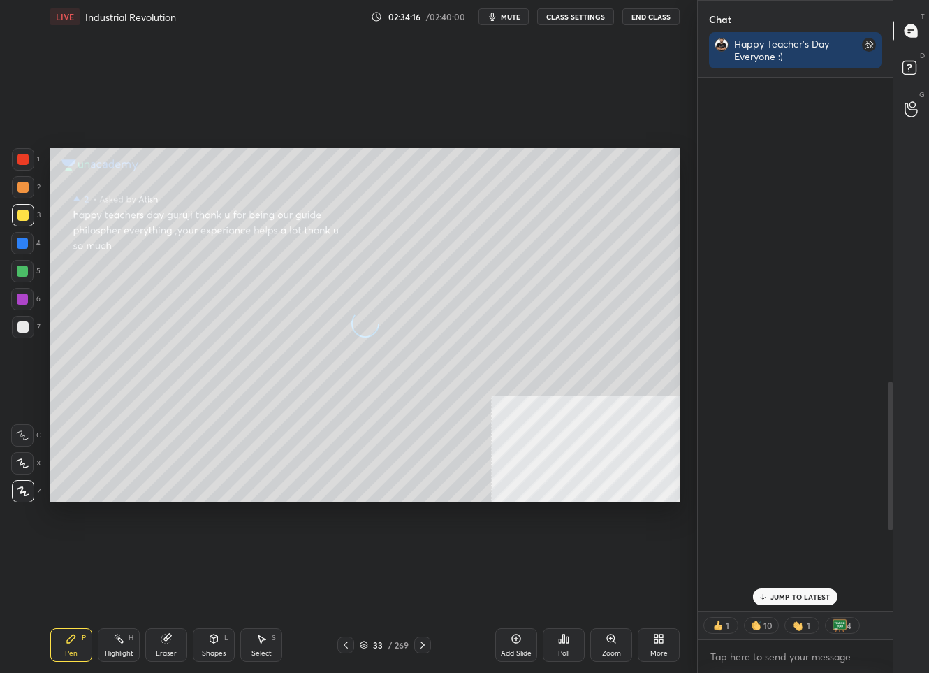
scroll to position [530, 191]
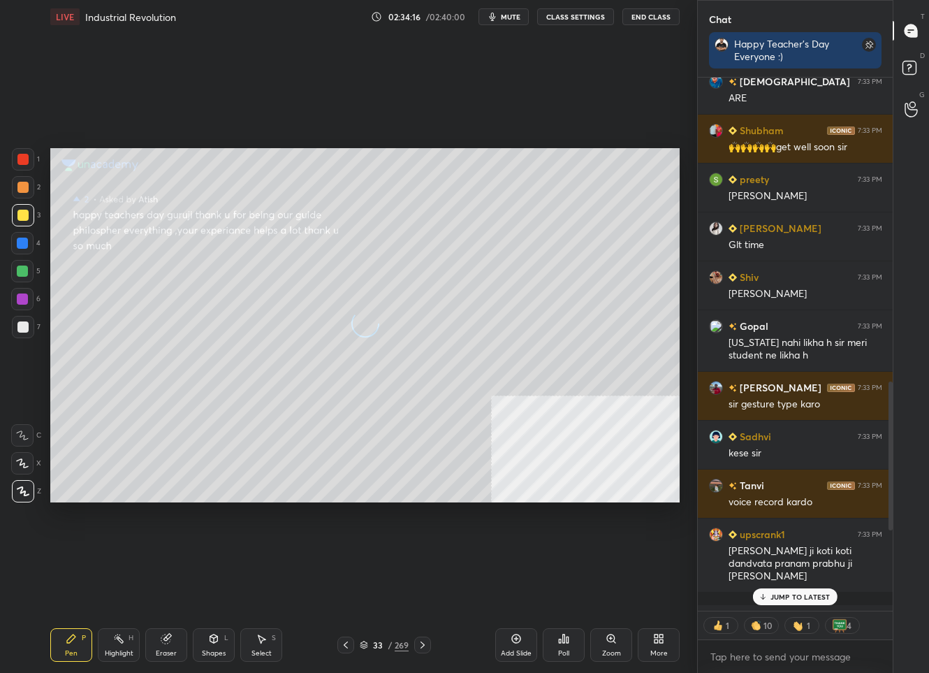
click at [909, 33] on icon at bounding box center [911, 30] width 13 height 13
click at [787, 629] on p "4 NEW MESSAGES" at bounding box center [800, 625] width 65 height 8
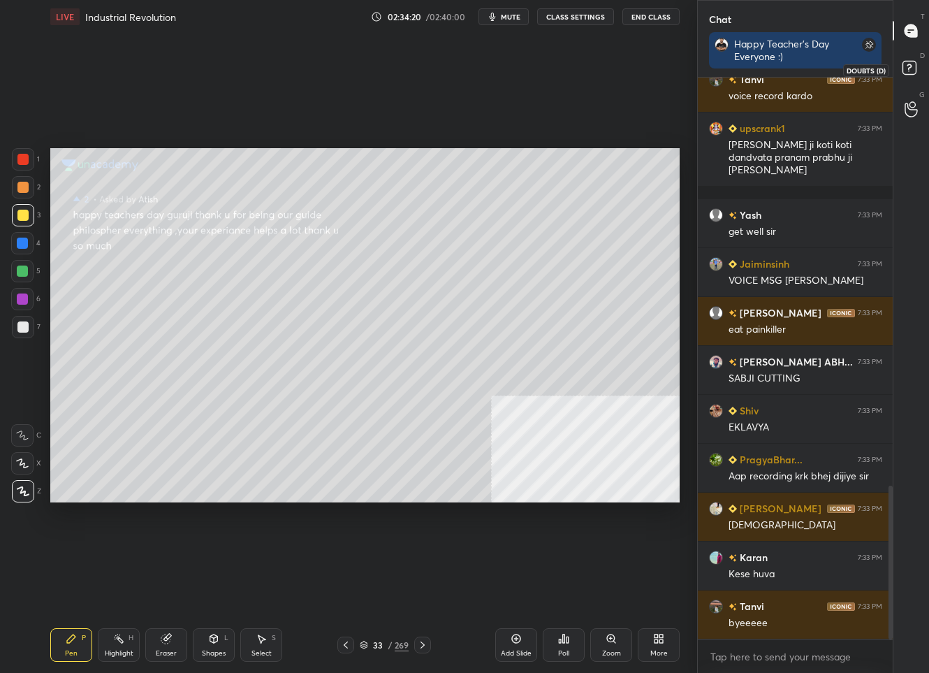
scroll to position [1541, 0]
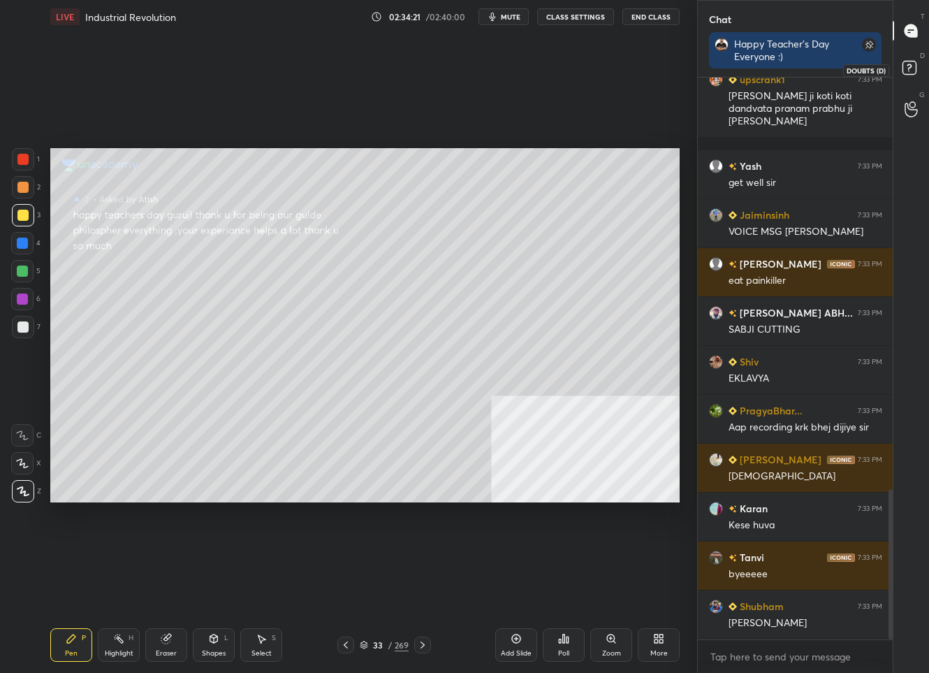
click at [910, 71] on rect at bounding box center [909, 67] width 13 height 13
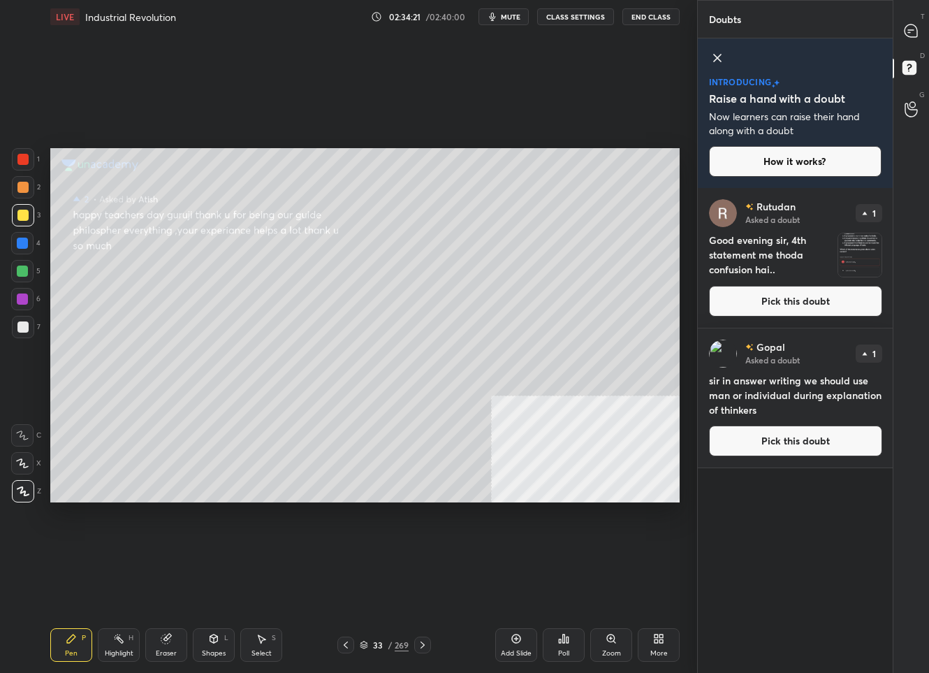
scroll to position [481, 191]
click at [905, 25] on icon at bounding box center [911, 31] width 15 height 15
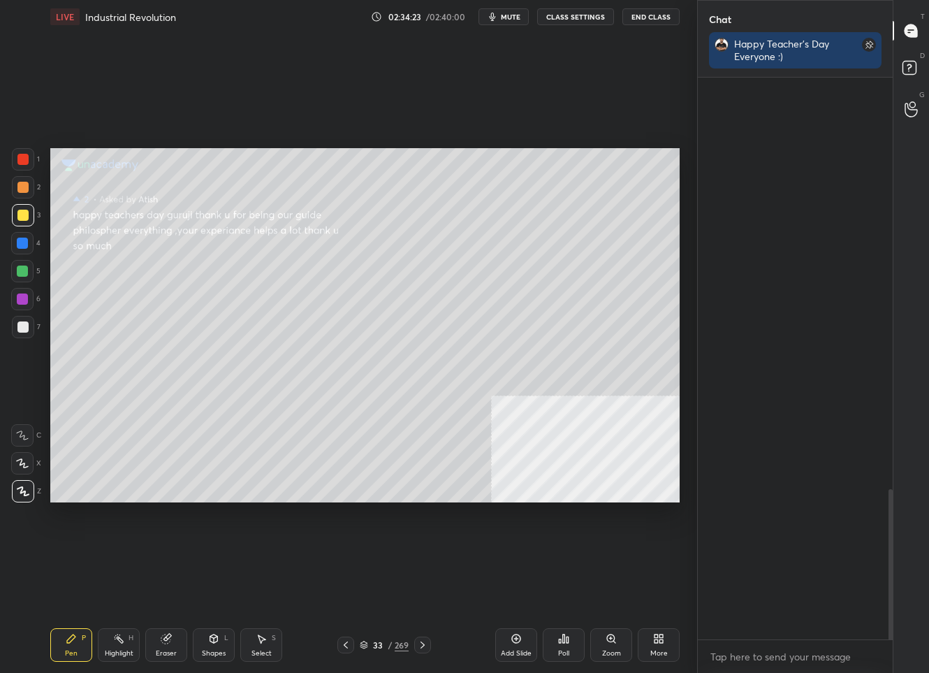
scroll to position [557, 191]
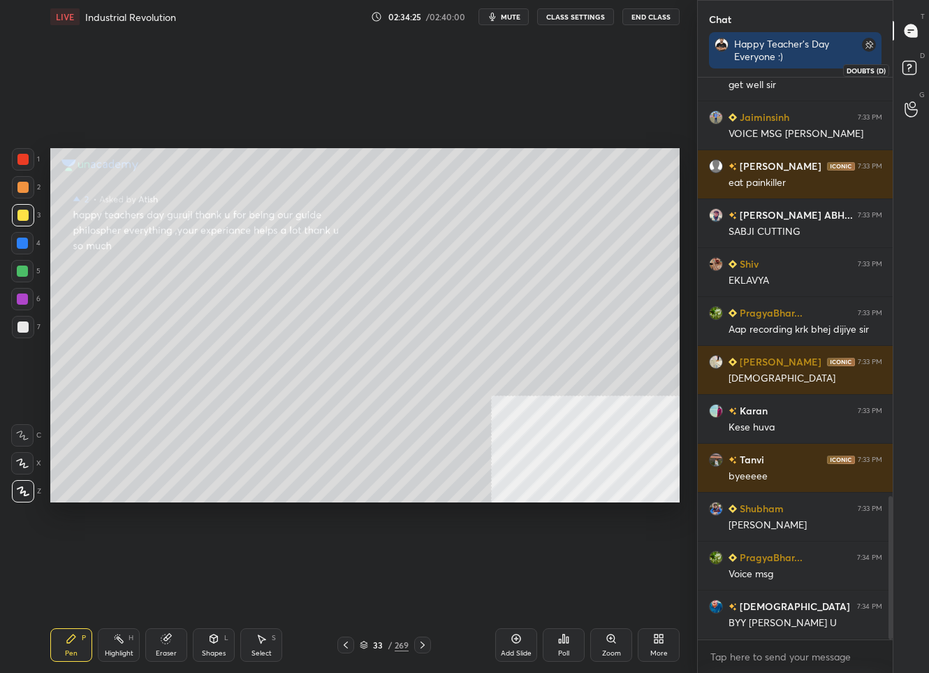
click at [905, 61] on rect at bounding box center [909, 67] width 13 height 13
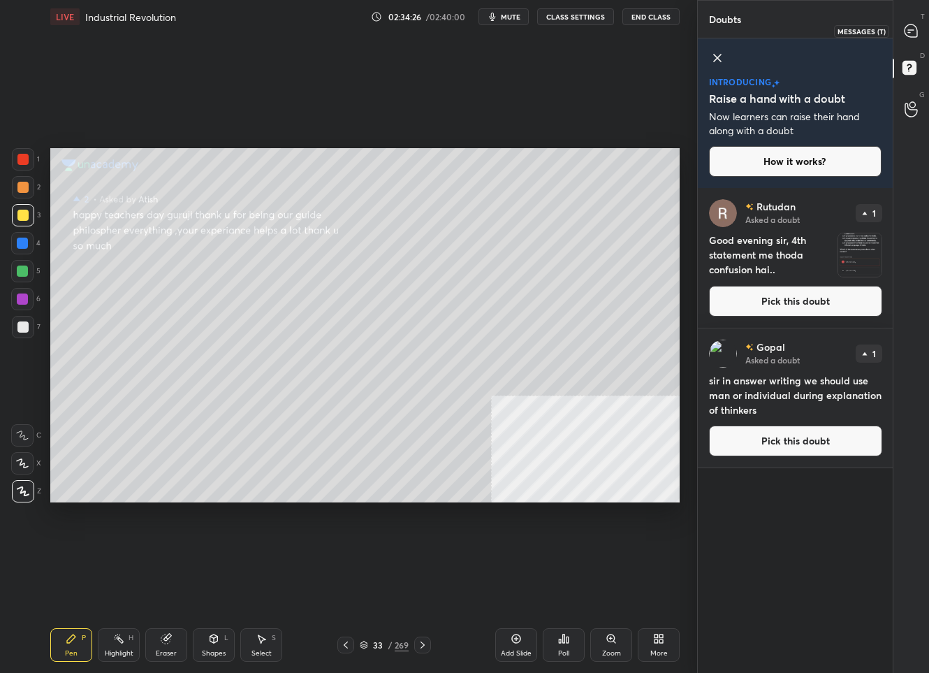
click at [907, 29] on icon at bounding box center [911, 30] width 13 height 13
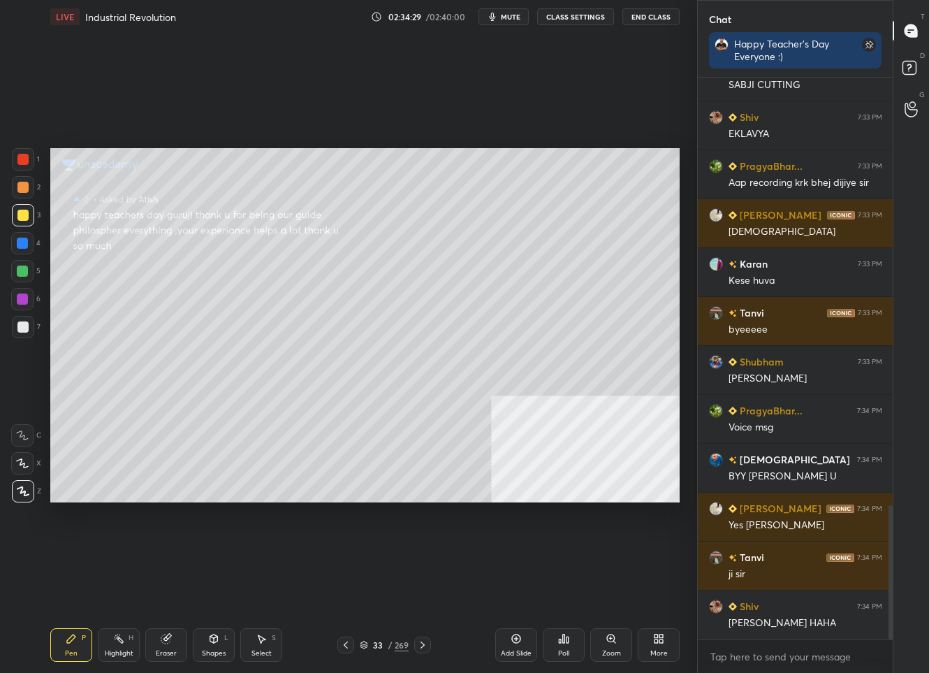
click at [661, 22] on button "End Class" at bounding box center [650, 16] width 57 height 17
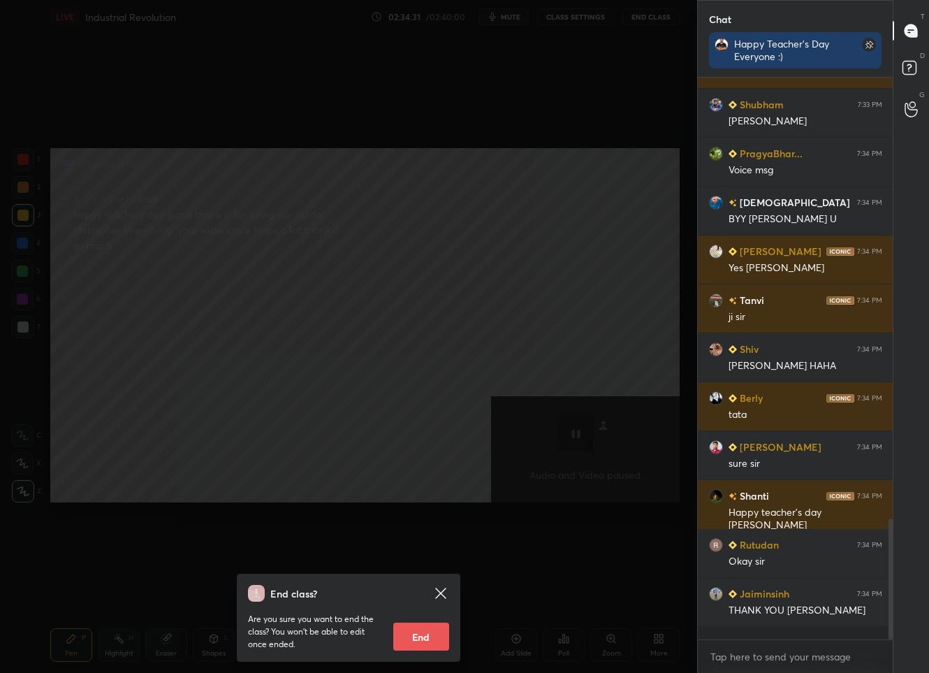
click at [412, 630] on button "End" at bounding box center [421, 636] width 56 height 28
type textarea "x"
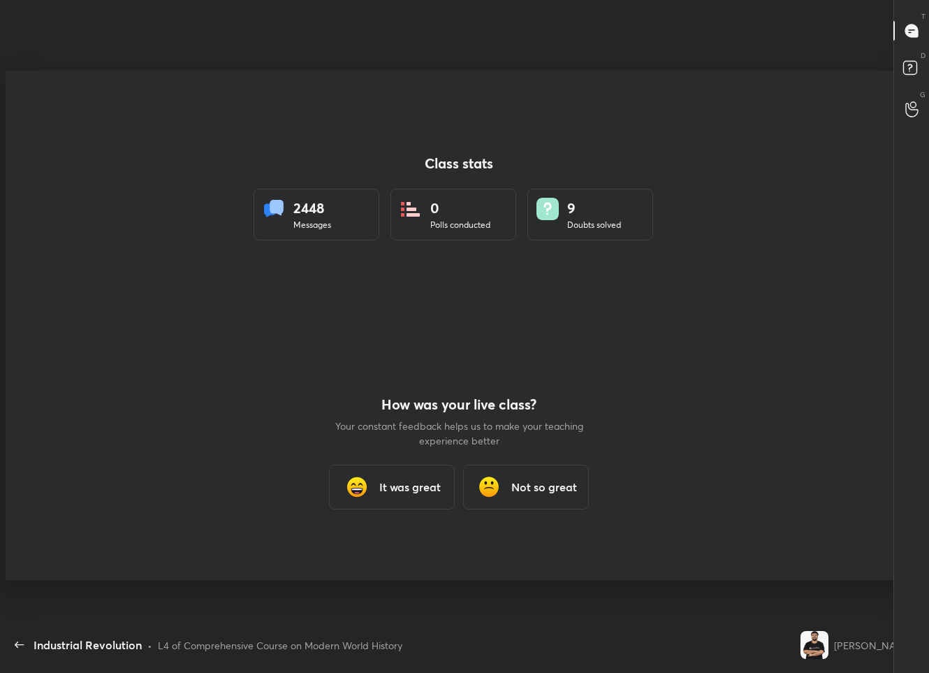
click at [411, 497] on div "It was great" at bounding box center [392, 487] width 126 height 45
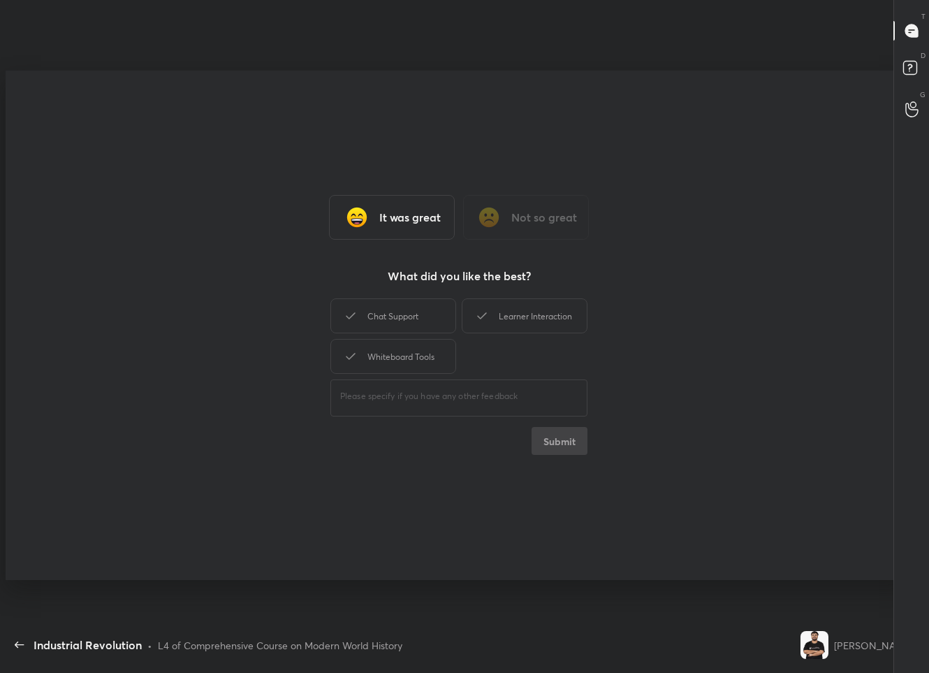
click at [539, 296] on div "Chat Support Learner Interaction Whiteboard Tools" at bounding box center [458, 335] width 257 height 81
click at [548, 341] on div "Chat Support Learner Interaction Whiteboard Tools" at bounding box center [458, 335] width 257 height 81
click at [551, 319] on div "Learner Interaction" at bounding box center [525, 315] width 126 height 35
click at [557, 448] on button "Submit" at bounding box center [560, 441] width 56 height 28
